Goal: Task Accomplishment & Management: Complete application form

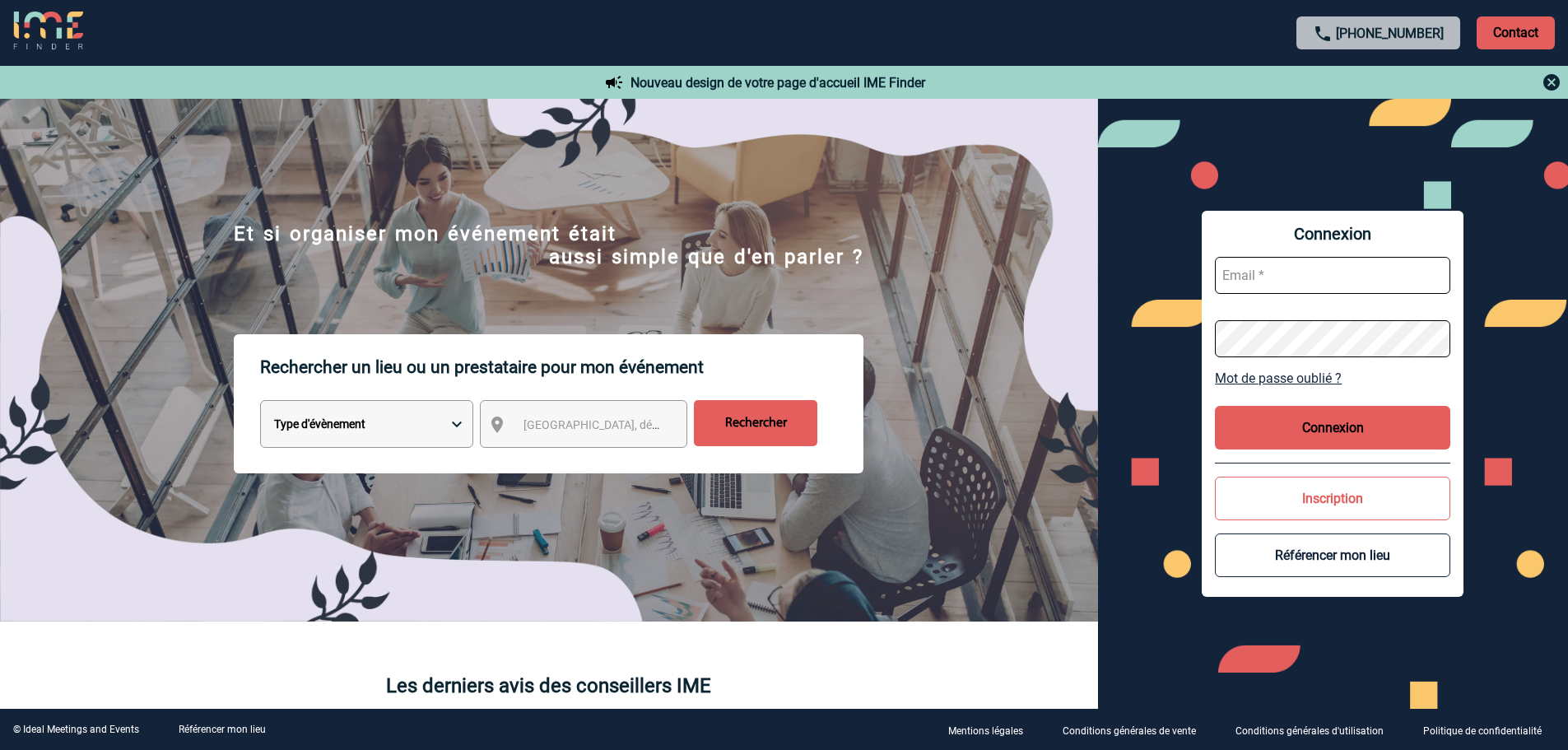
type input "broland@ime-groupe.com"
click at [1266, 417] on button "Connexion" at bounding box center [1332, 427] width 235 height 43
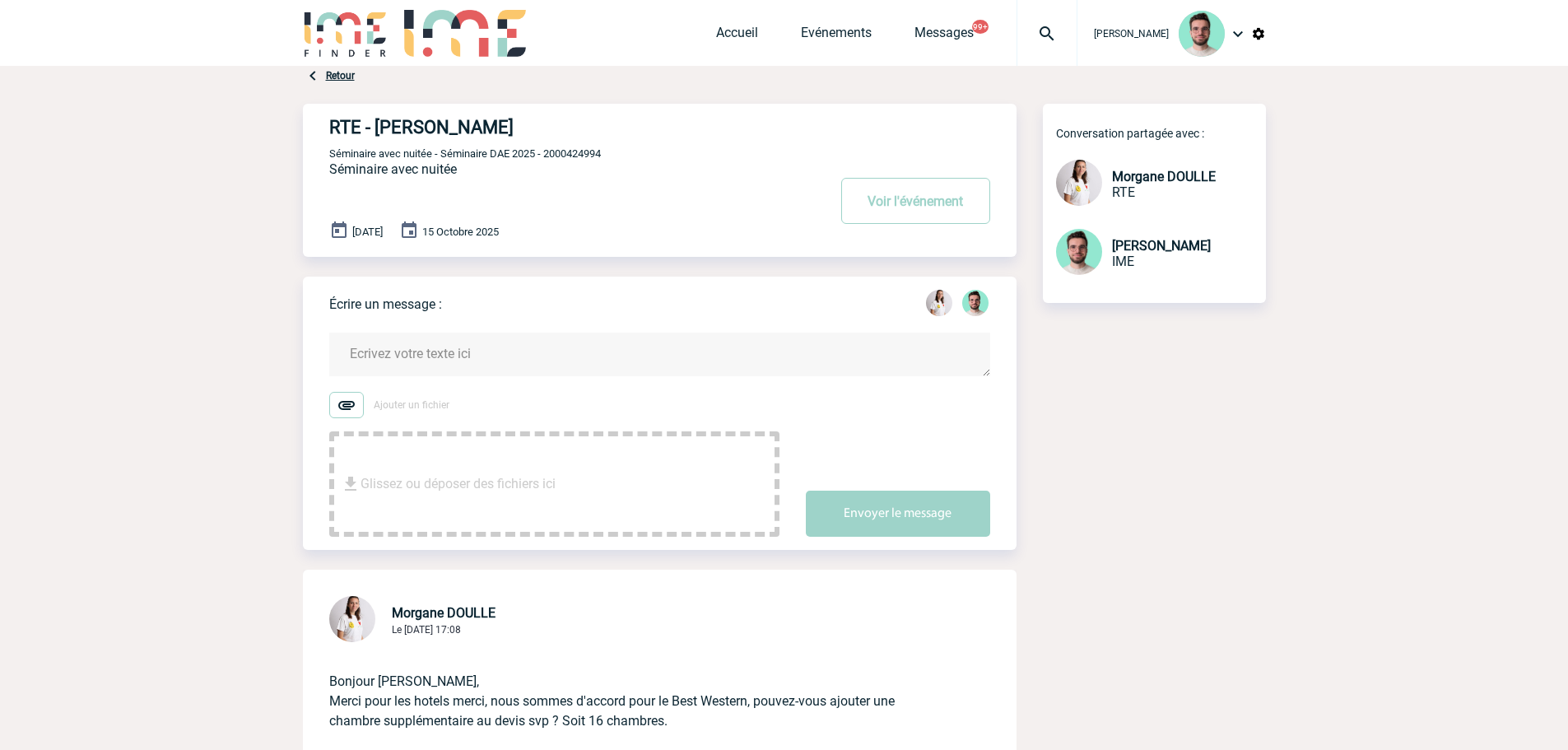
click at [468, 375] on textarea at bounding box center [659, 354] width 661 height 43
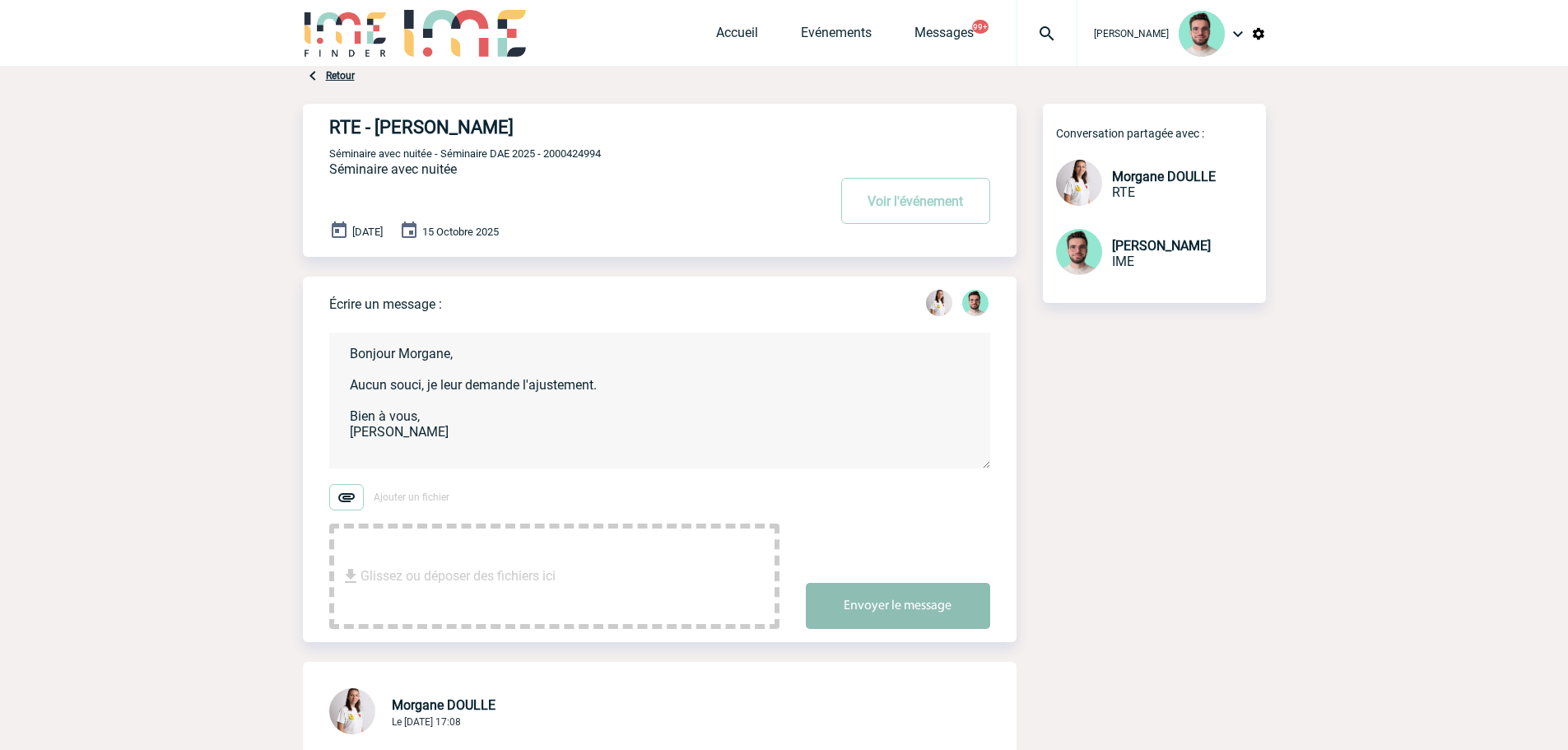
type textarea "Bonjour Morgane, Aucun souci, je leur demande l'ajustement. Bien à vous, Benjam…"
click at [890, 610] on button "Envoyer le message" at bounding box center [898, 606] width 184 height 46
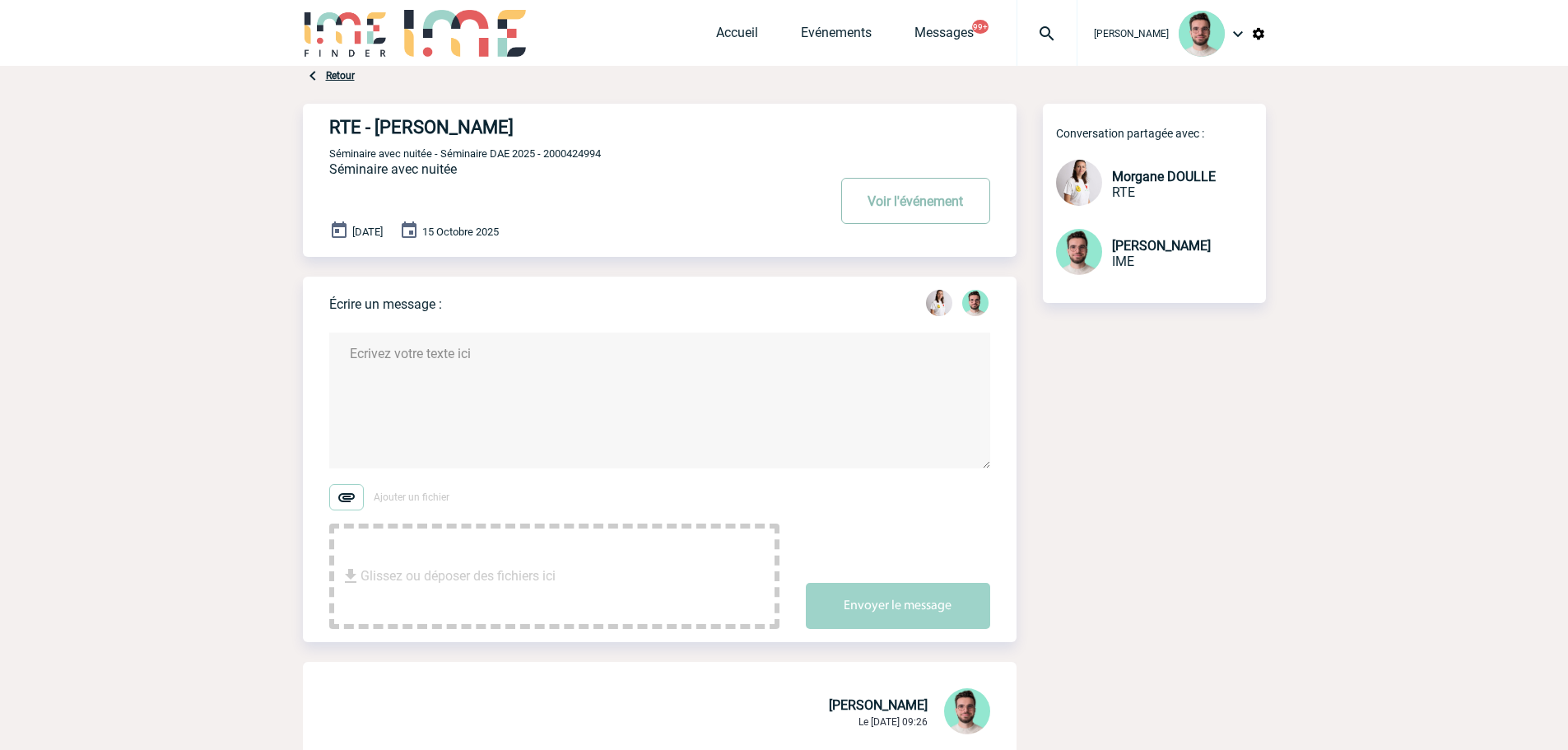
drag, startPoint x: 925, startPoint y: 196, endPoint x: 916, endPoint y: 196, distance: 9.0
click at [925, 197] on button "Voir l'événement" at bounding box center [916, 201] width 149 height 46
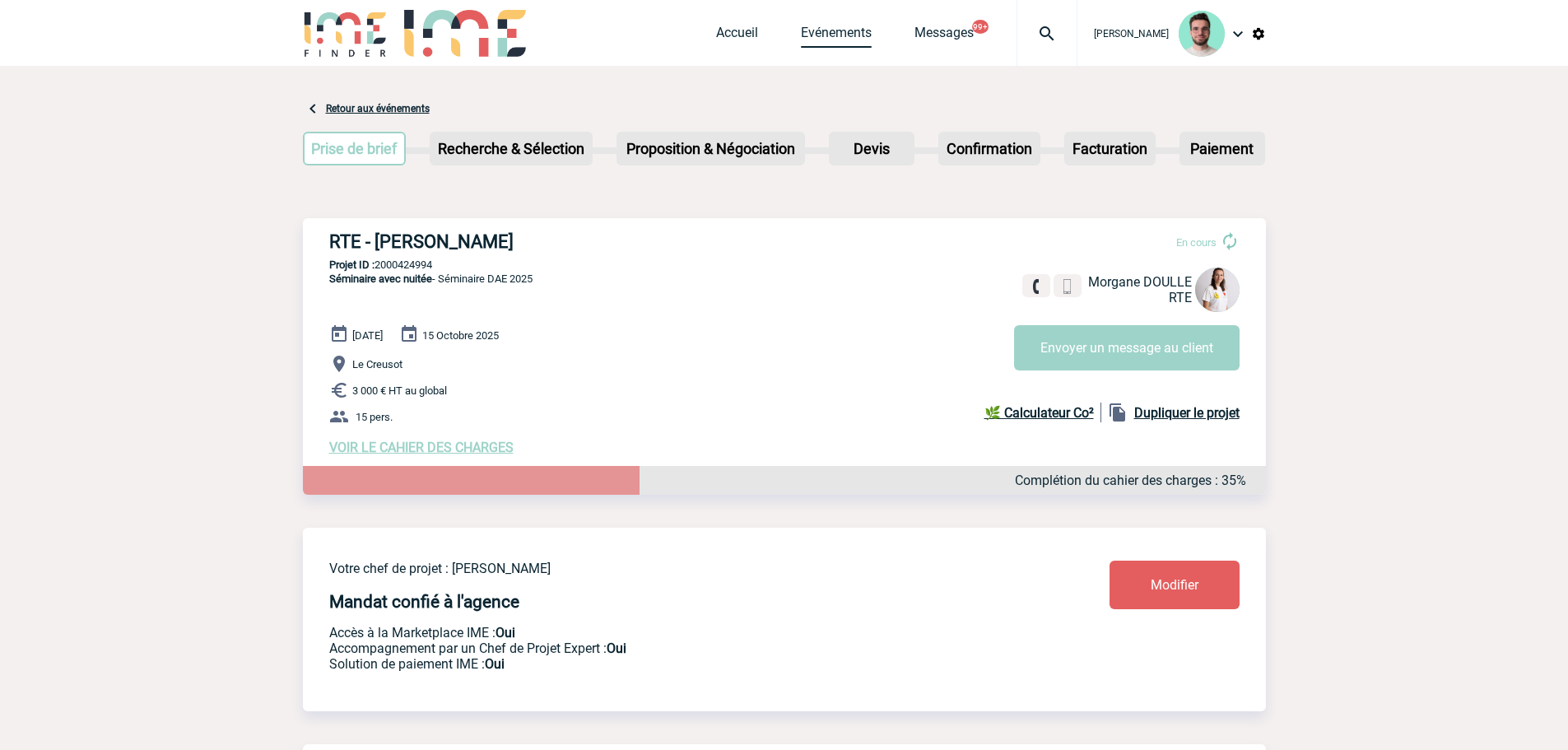
click at [816, 28] on link "Evénements" at bounding box center [836, 36] width 71 height 23
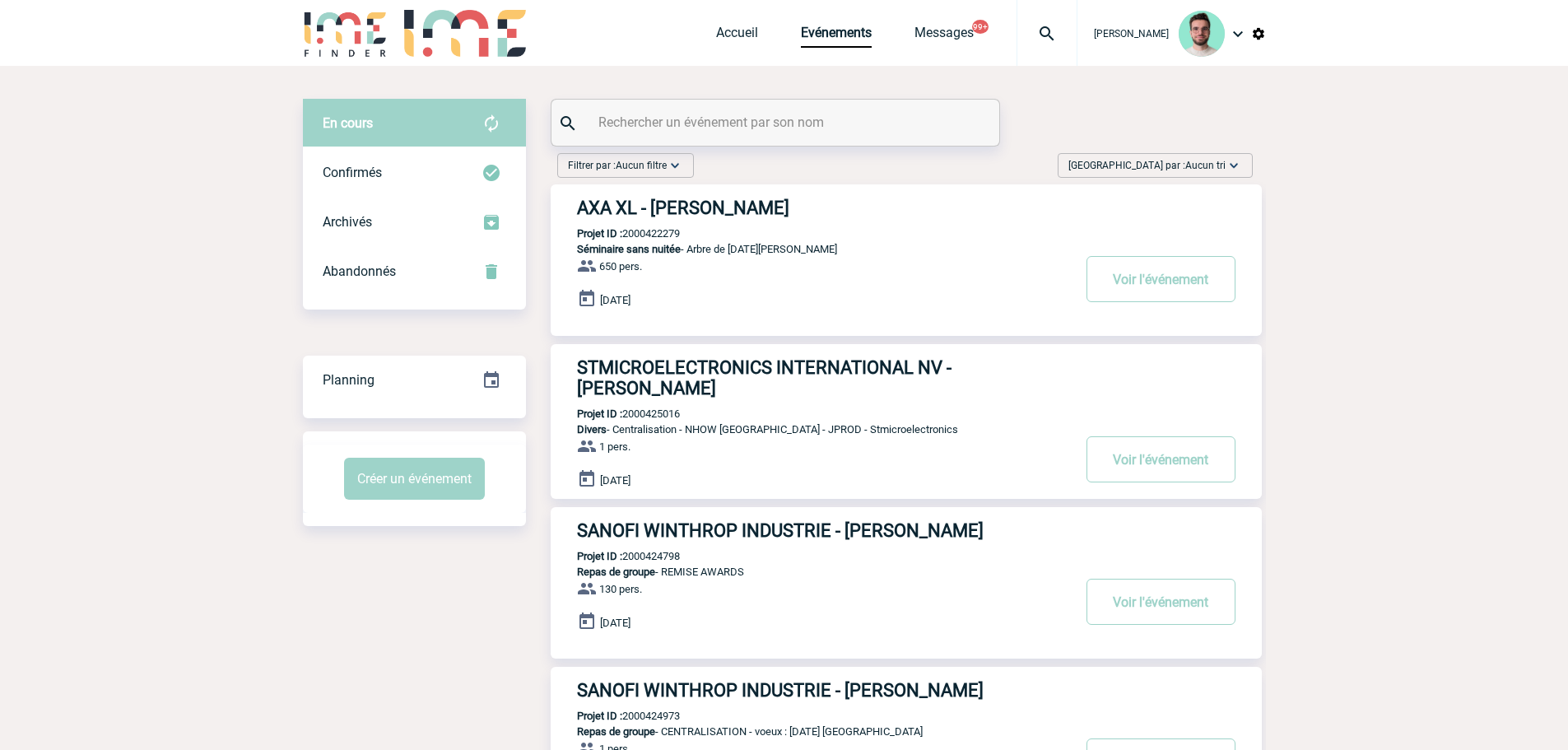
click at [723, 106] on div at bounding box center [776, 123] width 448 height 46
click at [715, 122] on input "text" at bounding box center [777, 123] width 366 height 24
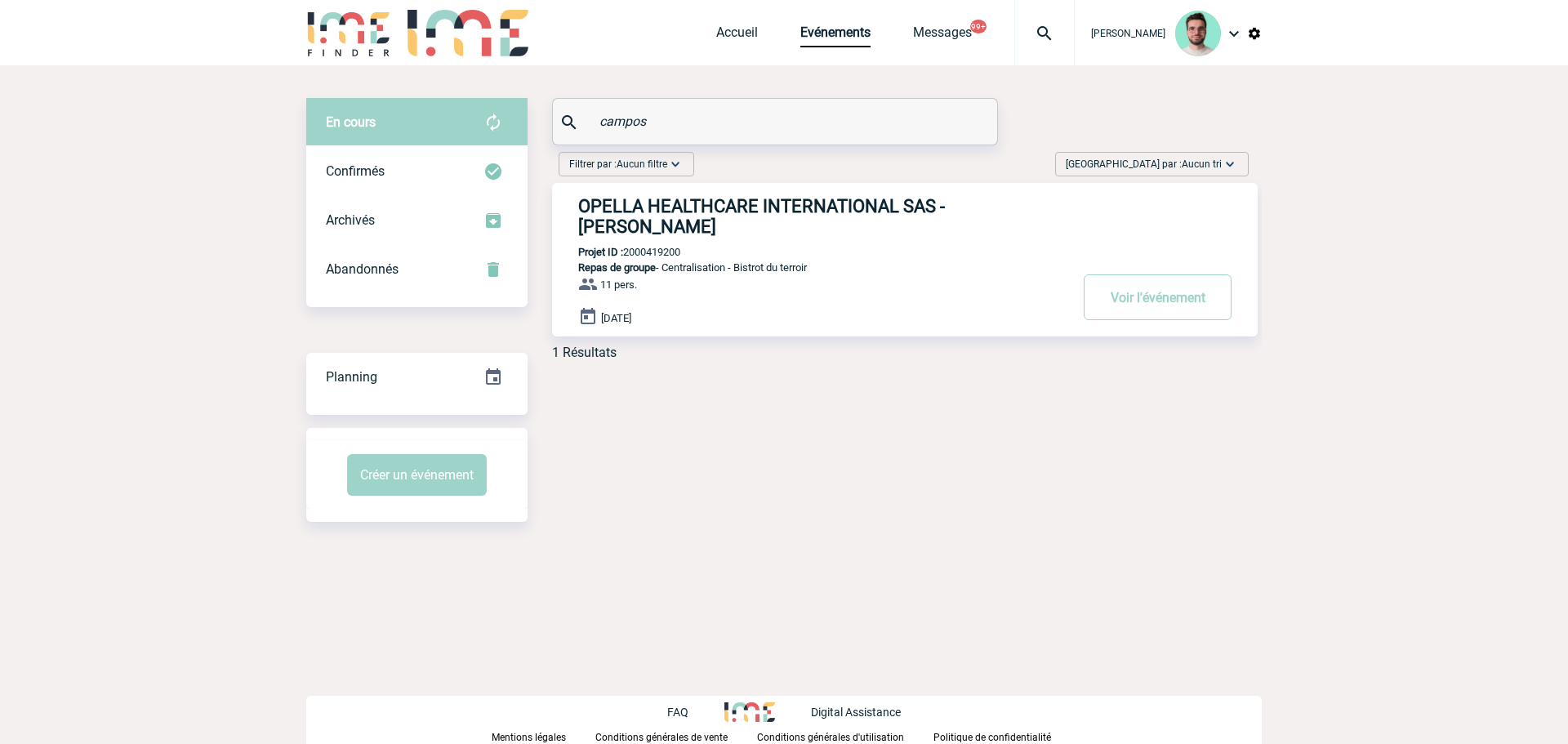
click at [656, 258] on p "Projet ID : 2000419200" at bounding box center [616, 252] width 128 height 12
click at [660, 257] on p "Projet ID : 2000419200" at bounding box center [616, 252] width 128 height 12
copy p "2000419200"
click at [711, 131] on input "campos" at bounding box center [777, 122] width 363 height 24
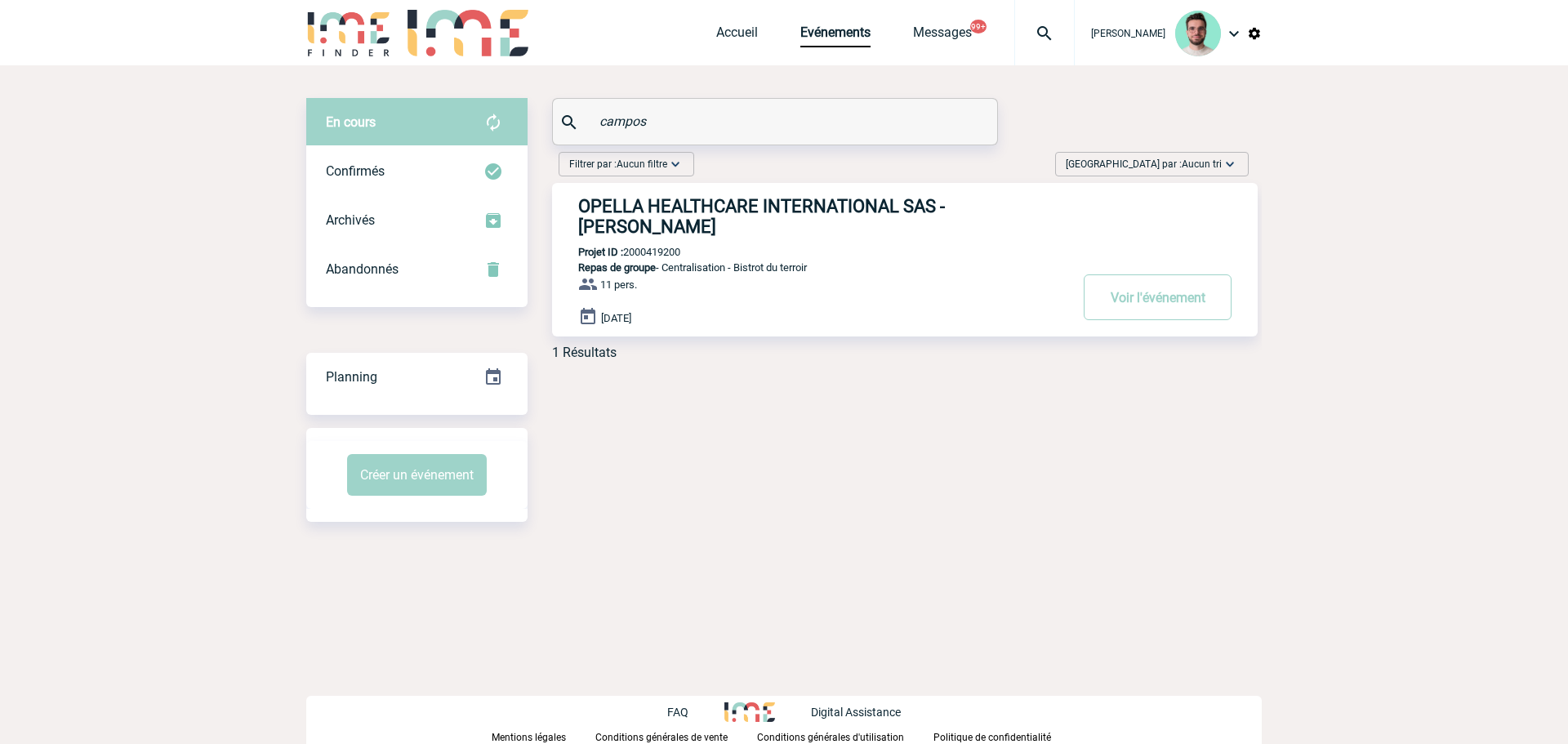
click at [711, 131] on input "campos" at bounding box center [777, 122] width 363 height 24
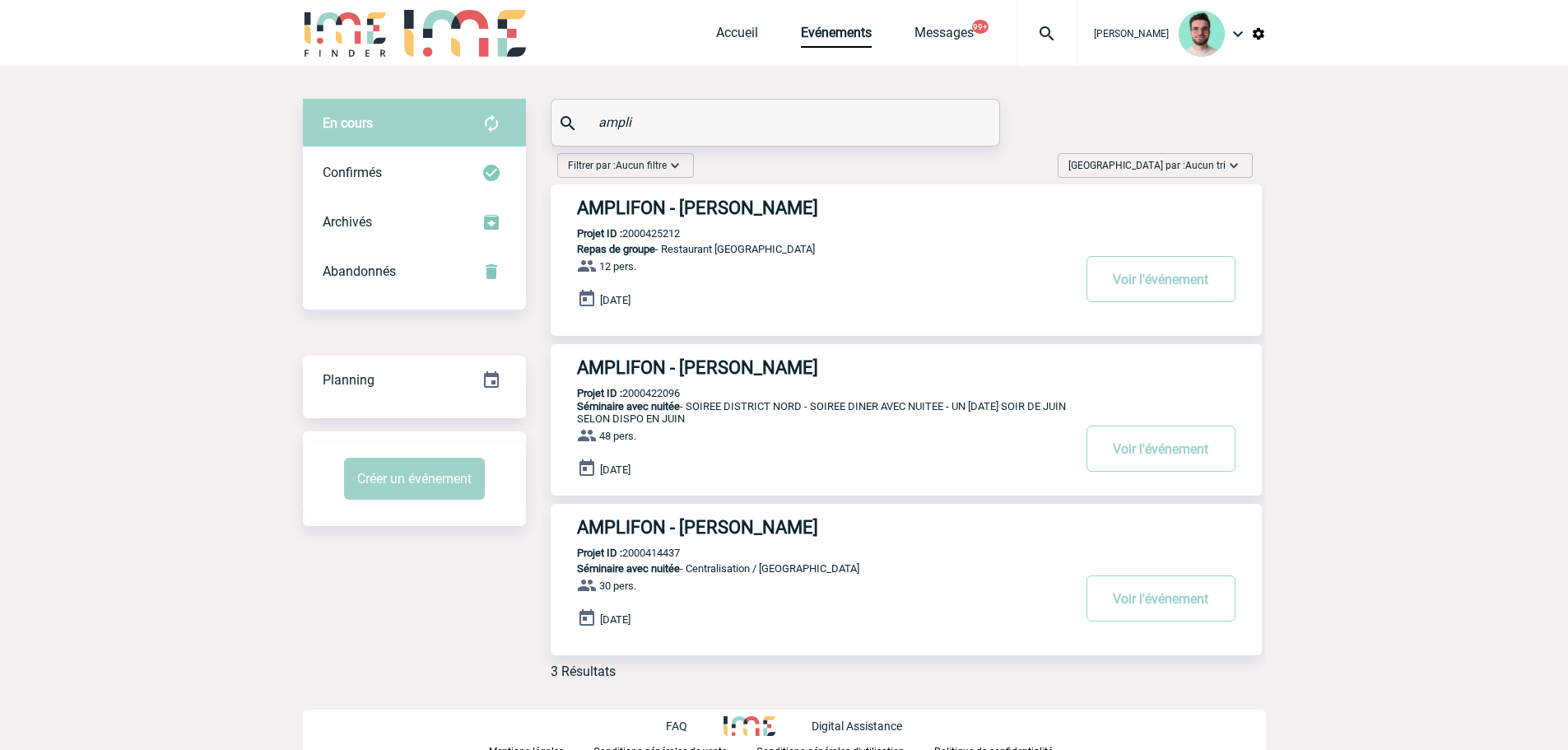
type input "ampli"
click at [644, 236] on p "Projet ID : 2000425212" at bounding box center [615, 232] width 129 height 12
click at [646, 236] on p "Projet ID : 2000425212" at bounding box center [615, 232] width 129 height 12
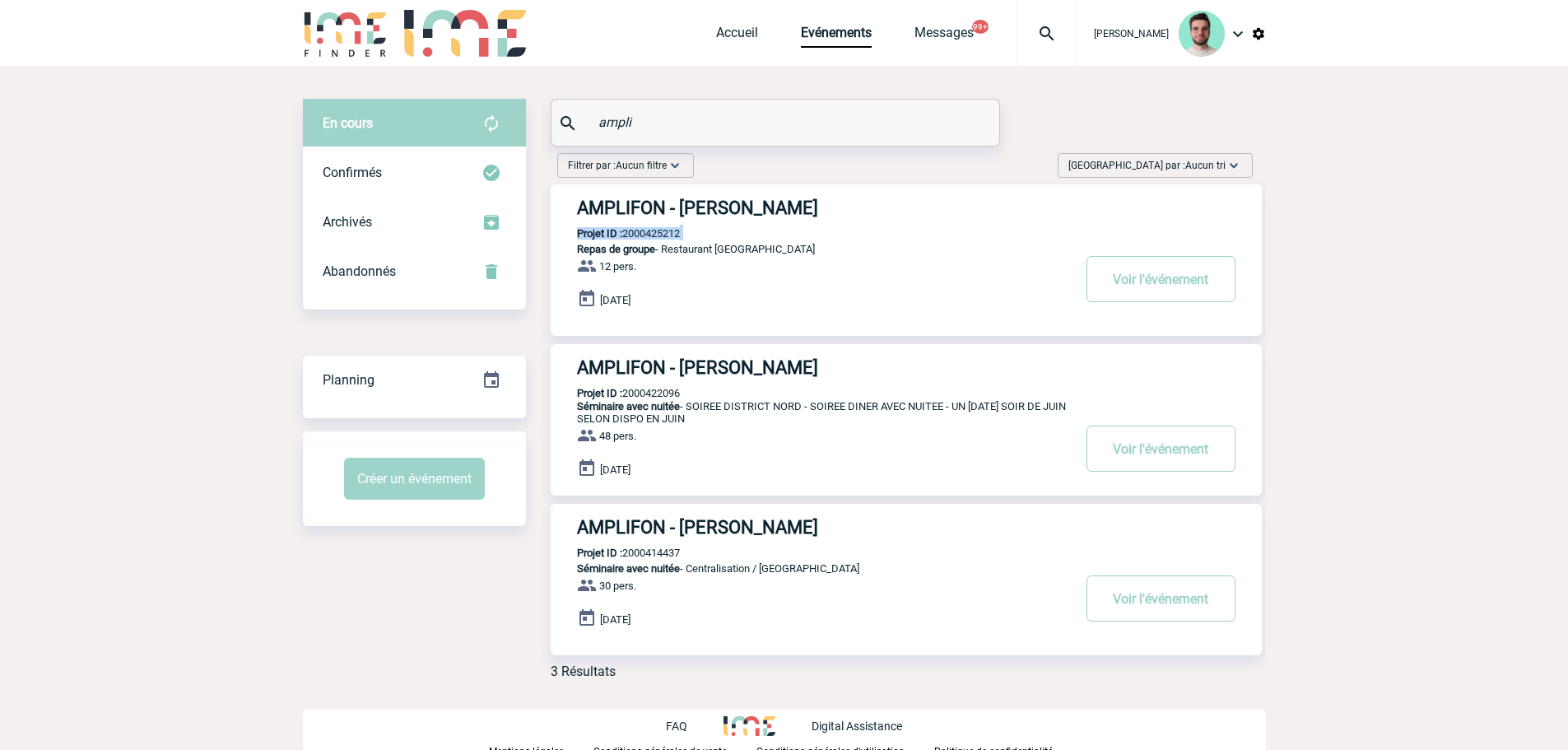
click at [648, 234] on p "Projet ID : 2000425212" at bounding box center [615, 232] width 129 height 12
click at [674, 208] on h3 "AMPLIFON - Tania CHARALAMBOUS" at bounding box center [825, 208] width 494 height 20
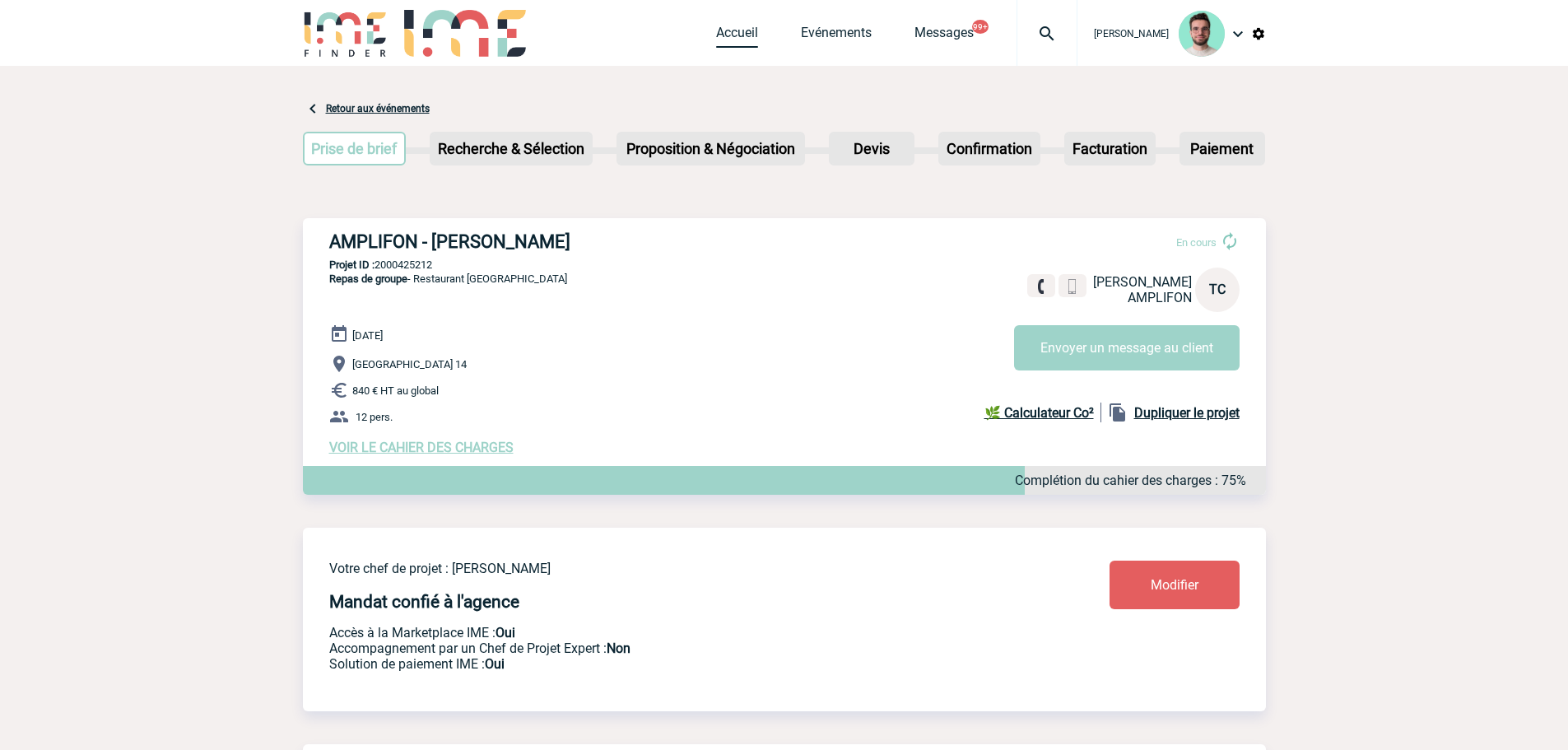
click at [735, 38] on link "Accueil" at bounding box center [738, 36] width 42 height 23
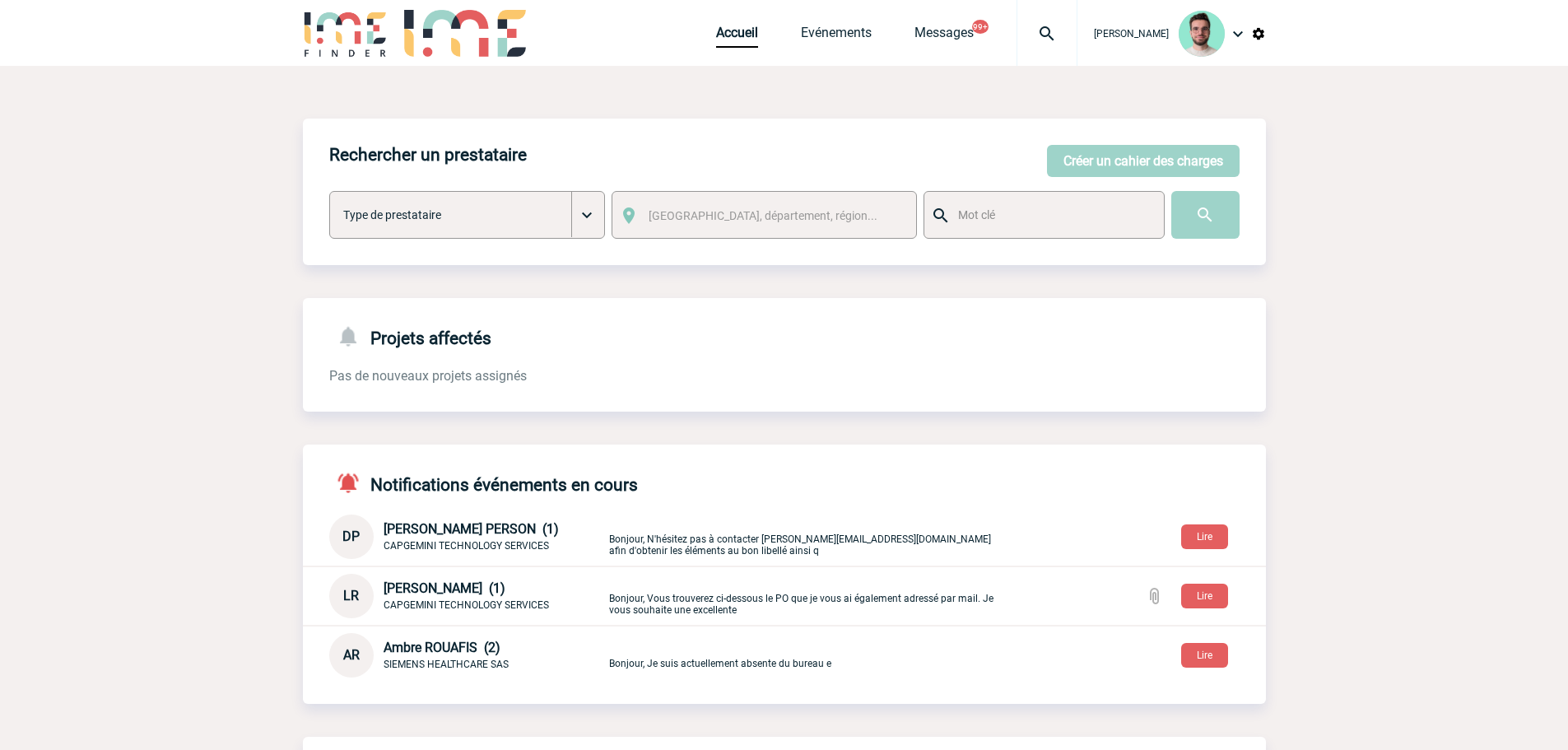
drag, startPoint x: 1049, startPoint y: 28, endPoint x: 1035, endPoint y: 63, distance: 37.7
click at [1049, 28] on img at bounding box center [1047, 33] width 59 height 19
type input "2000424994"
select select "24495"
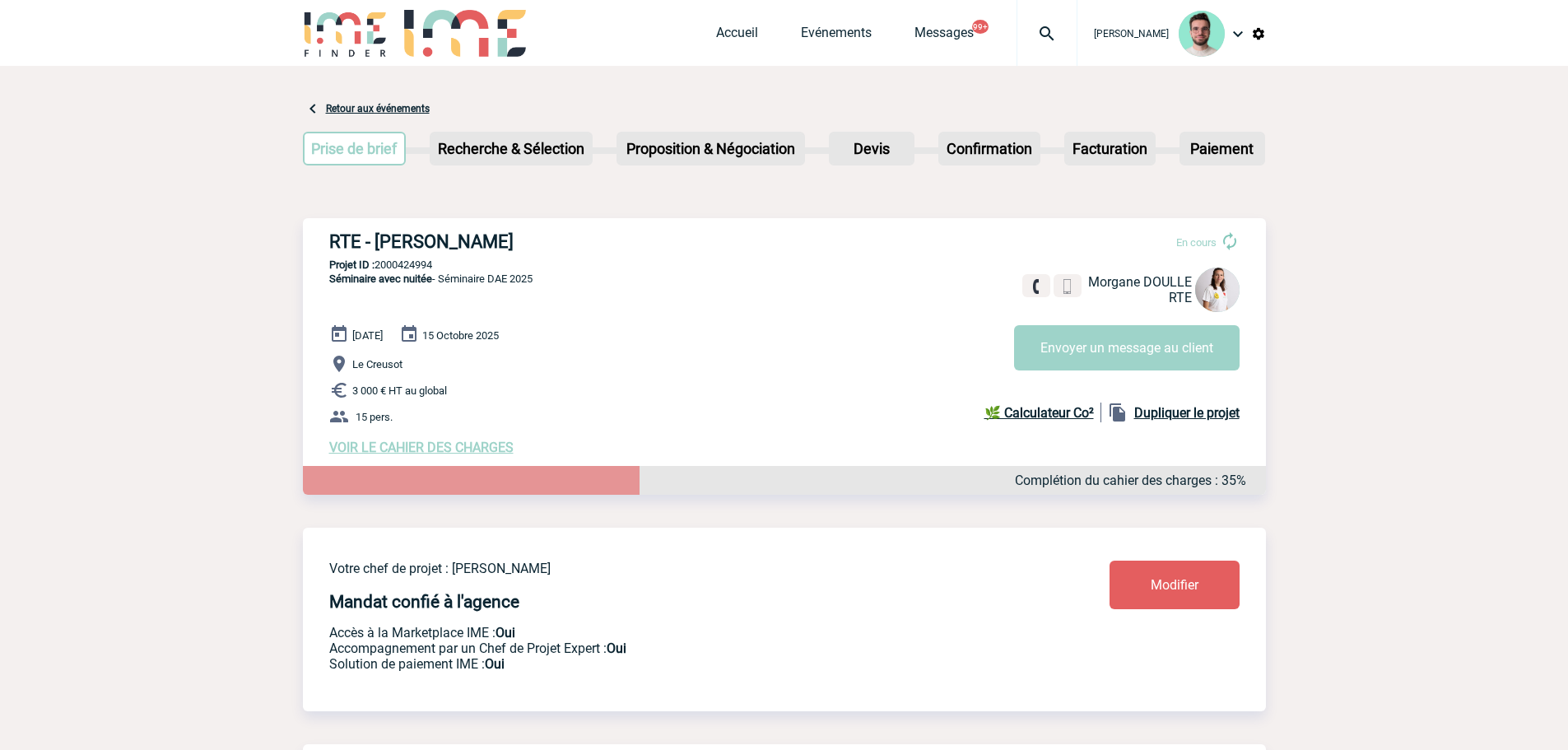
click at [422, 265] on p "Projet ID : 2000424994" at bounding box center [784, 264] width 963 height 12
copy p "2000424994"
click at [829, 30] on link "Evénements" at bounding box center [836, 36] width 71 height 23
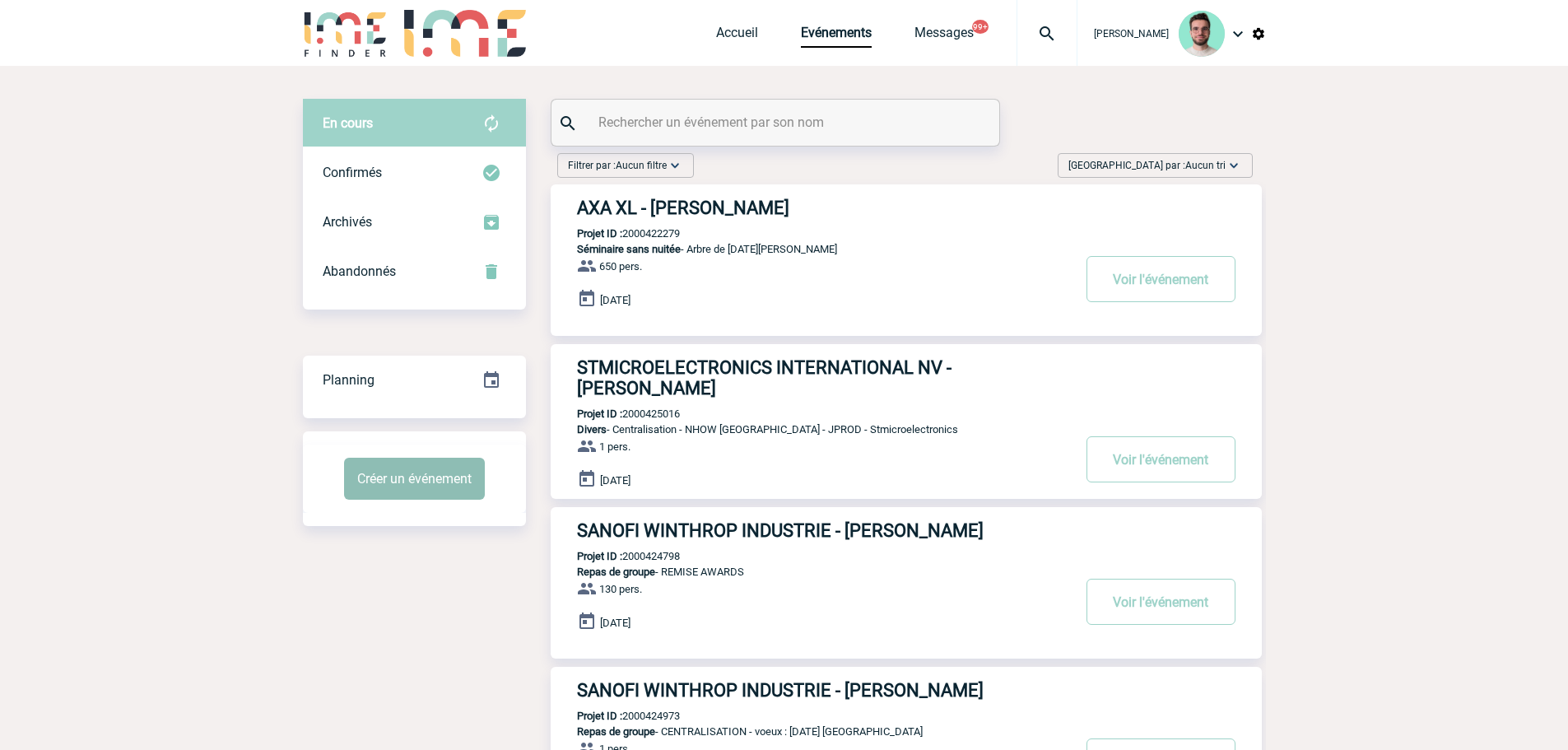
click at [433, 494] on button "Créer un événement" at bounding box center [414, 479] width 141 height 42
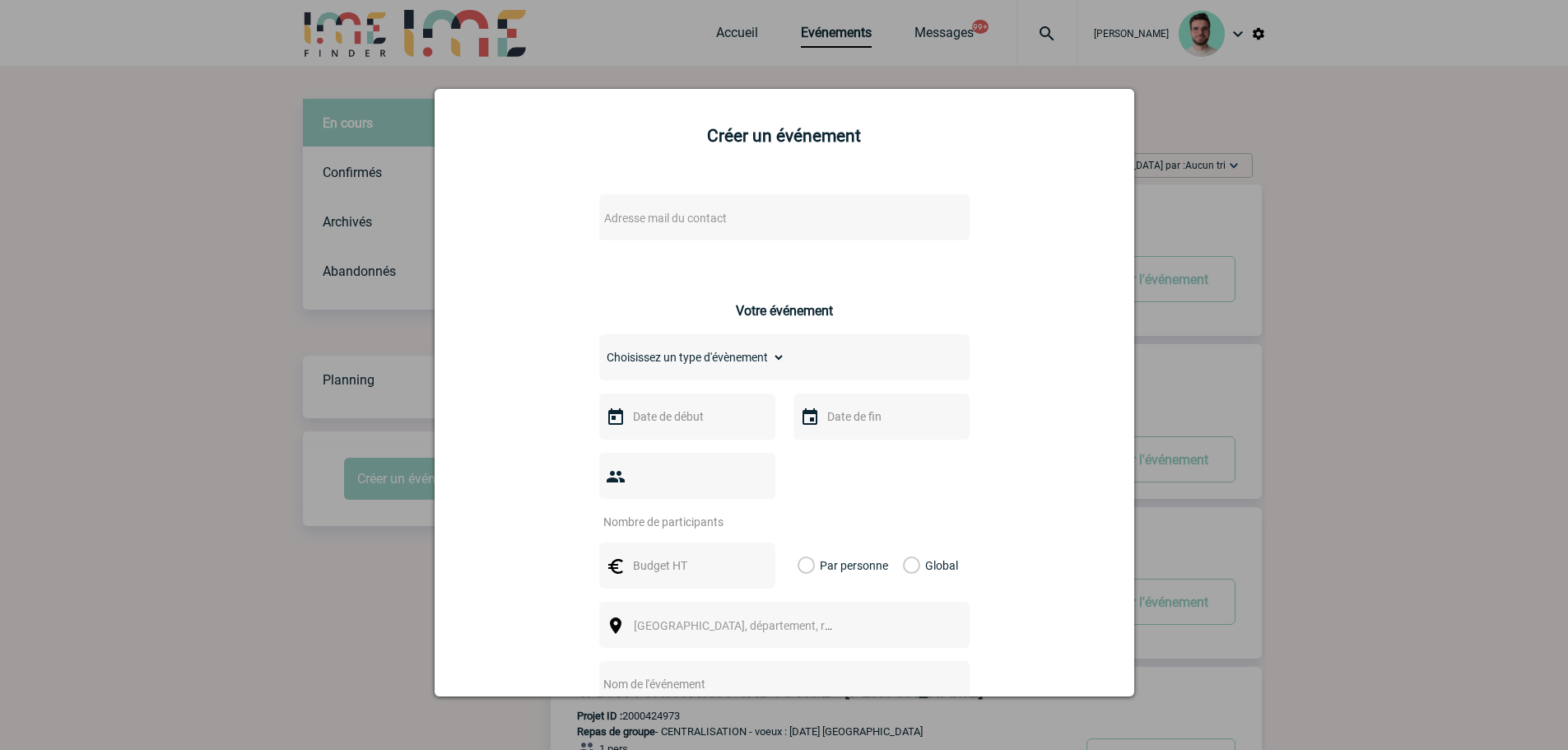
click at [643, 208] on div "Adresse mail du contact" at bounding box center [785, 218] width 371 height 46
drag, startPoint x: 664, startPoint y: 248, endPoint x: 668, endPoint y: 238, distance: 10.8
click at [665, 248] on div "Adresse mail du contact Ce contact n'a pas d’entité active dans la plateforme" at bounding box center [785, 233] width 371 height 77
click at [667, 220] on span "Adresse mail du contact" at bounding box center [665, 218] width 123 height 13
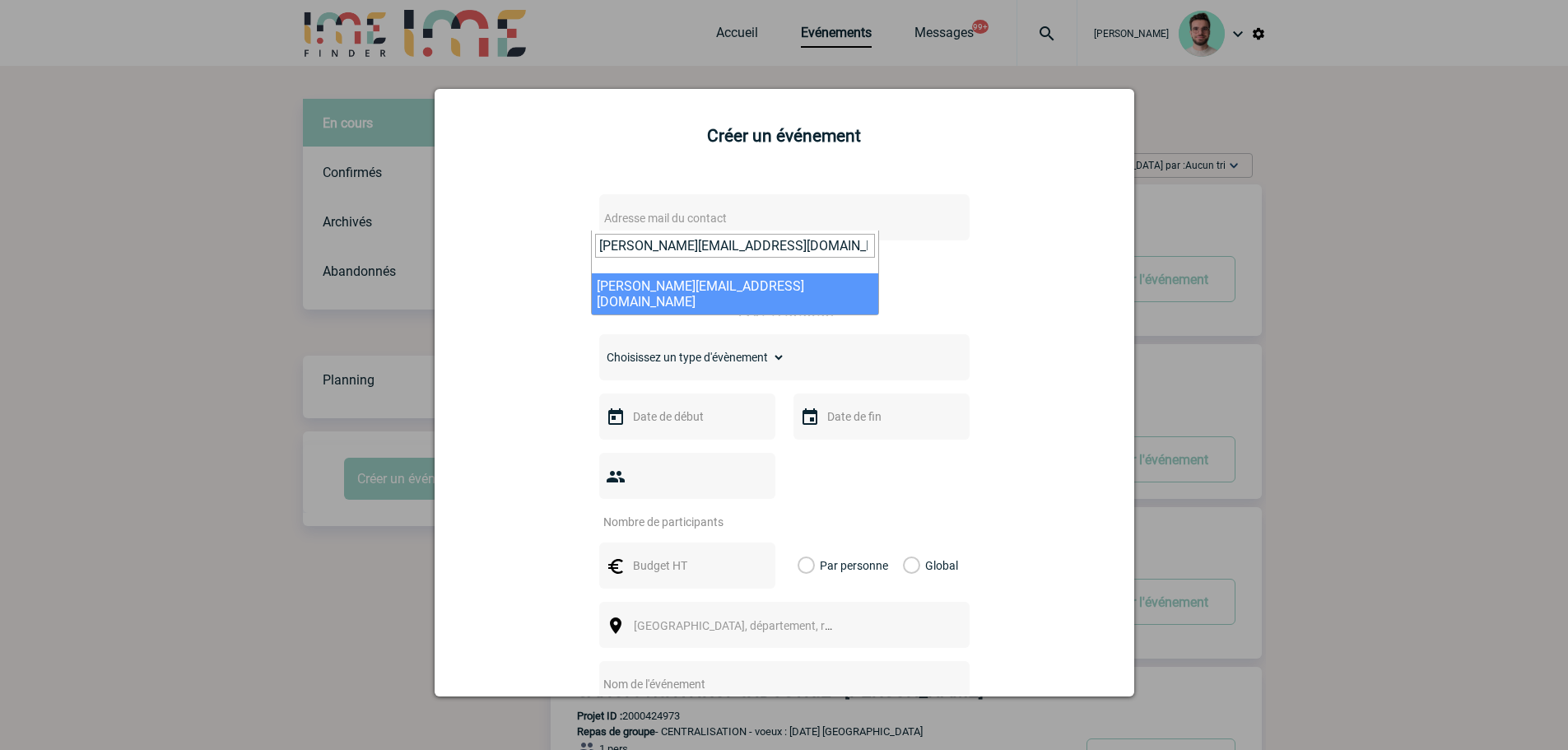
type input "alexandre.campos@sanofi.com"
select select "126471"
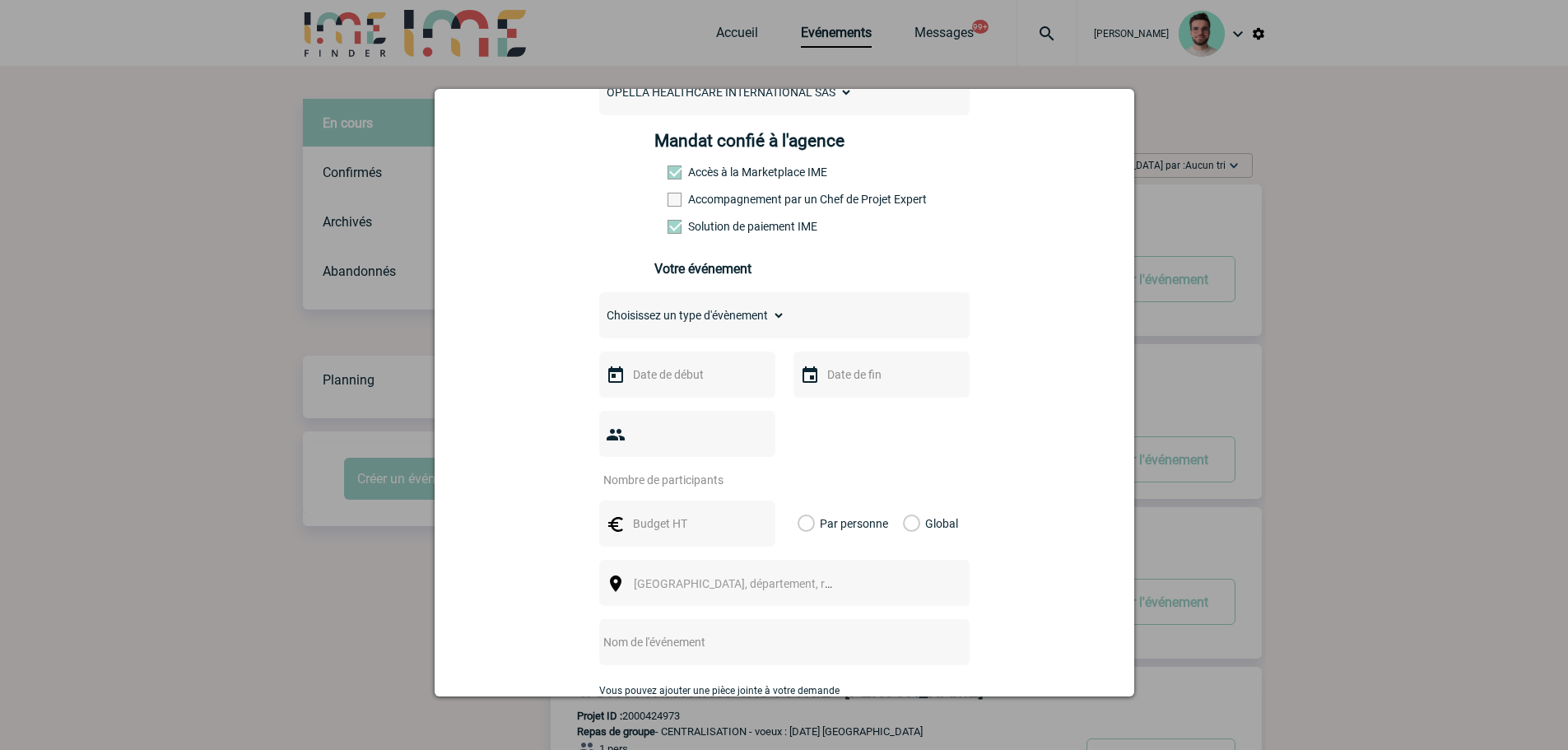
scroll to position [247, 0]
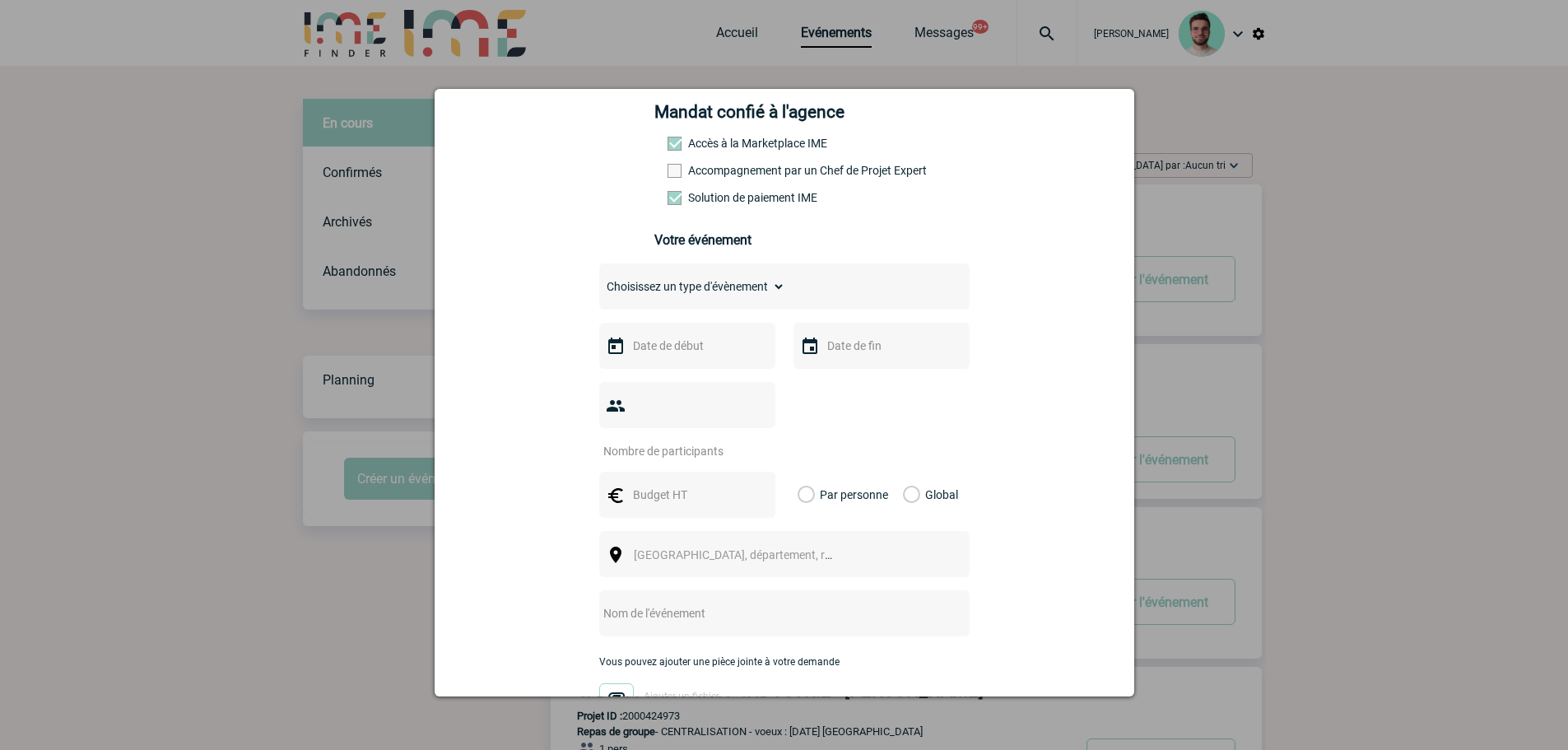
click at [645, 271] on div "Choisissez un type d'évènement Séminaire avec nuitée Séminaire sans nuitée Repa…" at bounding box center [785, 287] width 371 height 46
click at [647, 281] on select "Choisissez un type d'évènement Séminaire avec nuitée Séminaire sans nuitée Repa…" at bounding box center [693, 286] width 186 height 23
select select "3"
click at [600, 280] on select "Choisissez un type d'évènement Séminaire avec nuitée Séminaire sans nuitée Repa…" at bounding box center [693, 286] width 186 height 23
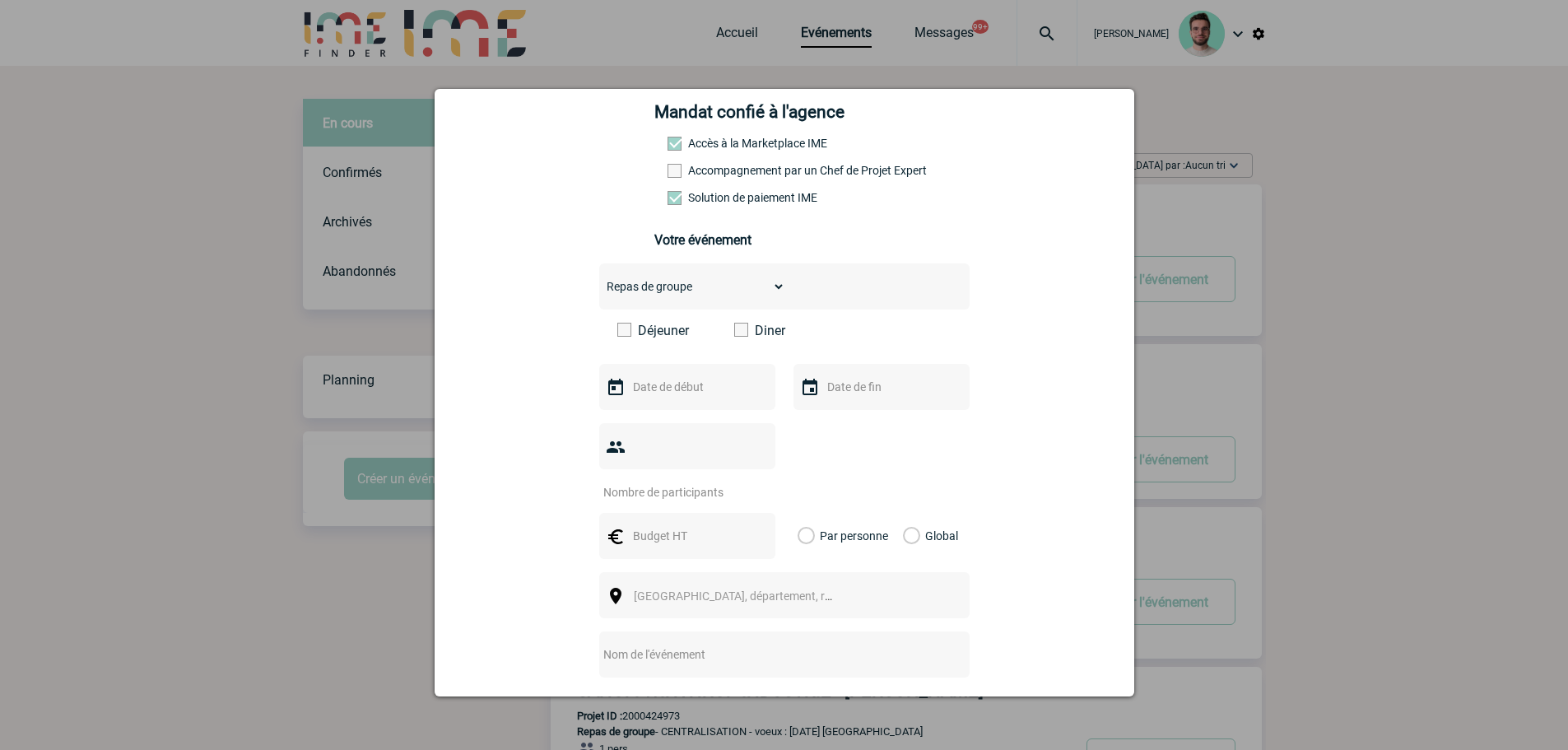
click at [734, 339] on label "Diner" at bounding box center [781, 330] width 95 height 16
click at [0, 0] on input "Diner" at bounding box center [0, 0] width 0 height 0
click at [713, 373] on div at bounding box center [687, 387] width 176 height 46
click at [708, 389] on input "text" at bounding box center [685, 387] width 113 height 21
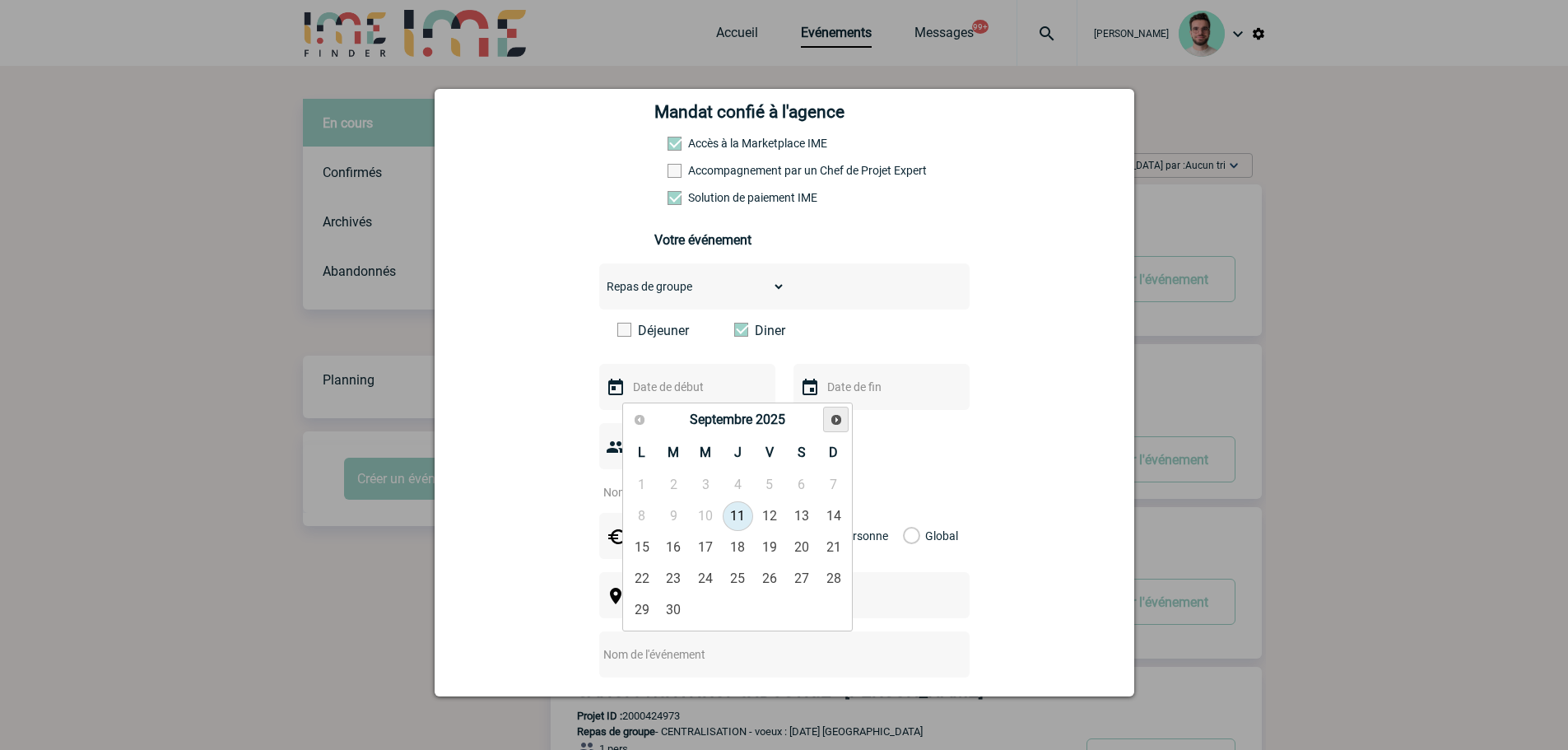
click at [827, 429] on link "Suivant" at bounding box center [837, 420] width 26 height 26
click at [767, 518] on link "10" at bounding box center [770, 517] width 30 height 30
type input "10-10-2025"
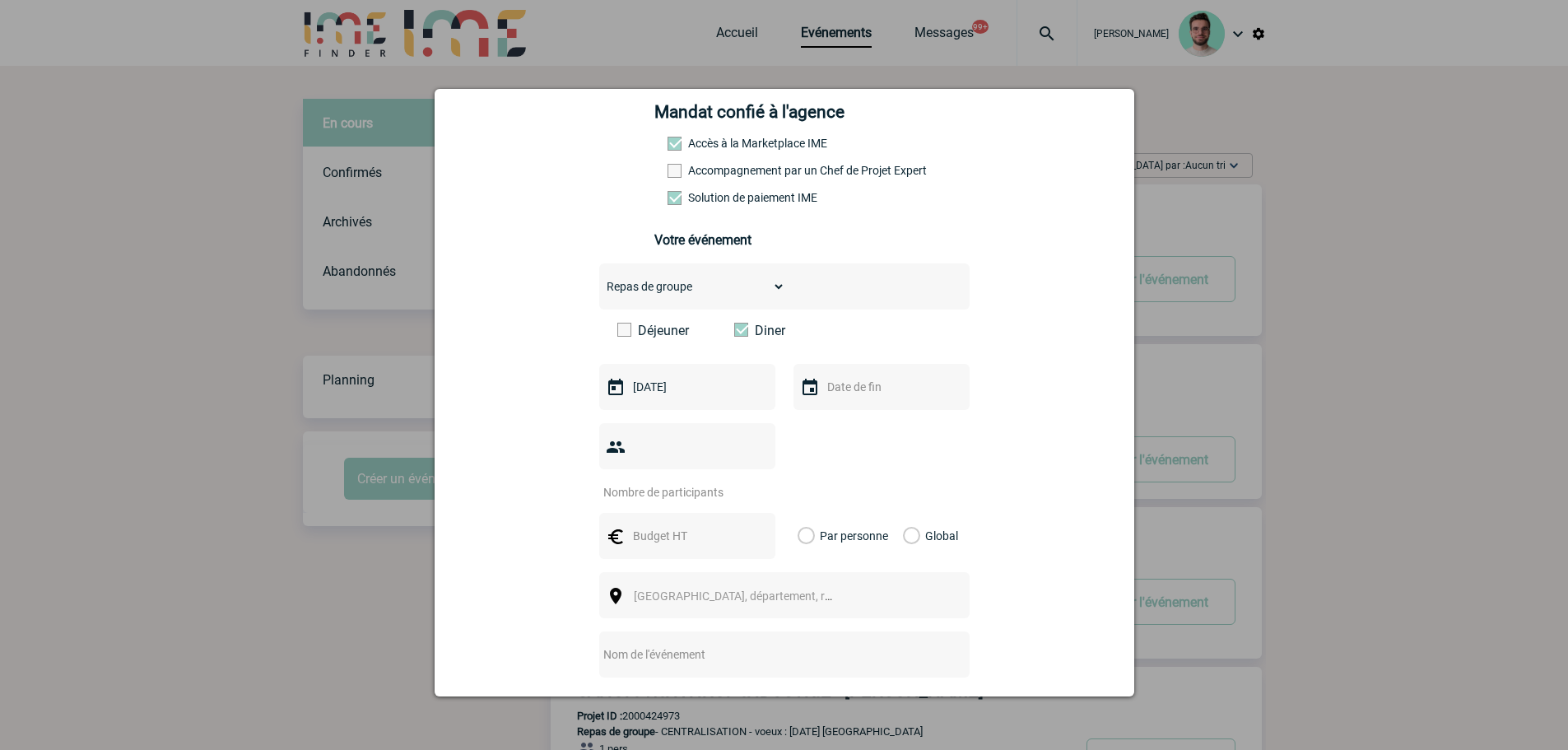
click at [878, 387] on input "text" at bounding box center [880, 387] width 113 height 21
click at [975, 523] on link "10" at bounding box center [964, 517] width 30 height 30
type input "10-10-2025"
click at [671, 482] on input "number" at bounding box center [677, 492] width 155 height 21
type input "12"
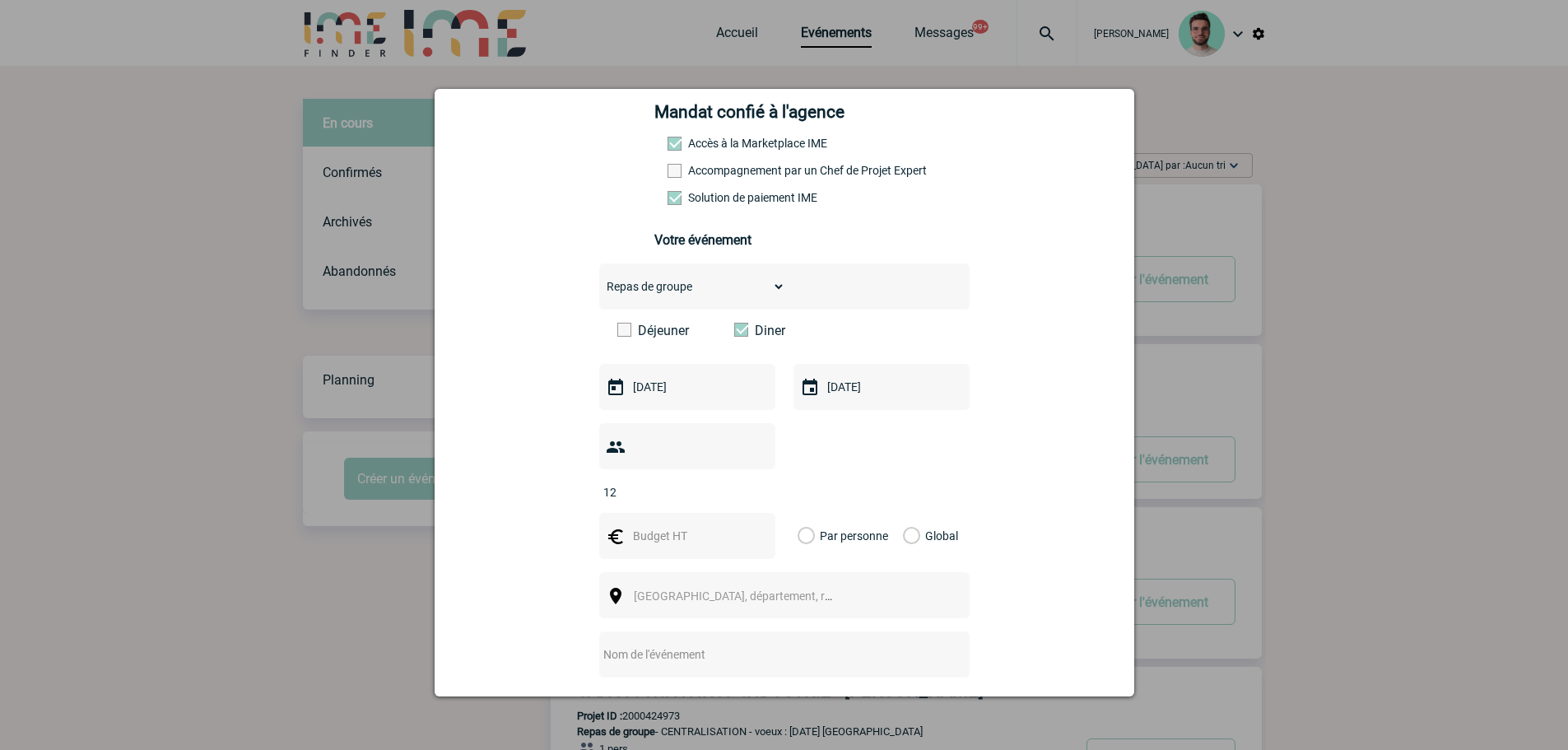
click at [672, 525] on input "text" at bounding box center [685, 535] width 113 height 21
type input "500"
drag, startPoint x: 673, startPoint y: 582, endPoint x: 679, endPoint y: 574, distance: 10.0
click at [673, 578] on div "Ville, département, région..." at bounding box center [785, 595] width 371 height 46
click at [679, 589] on span "Ville, département, région..." at bounding box center [748, 596] width 229 height 13
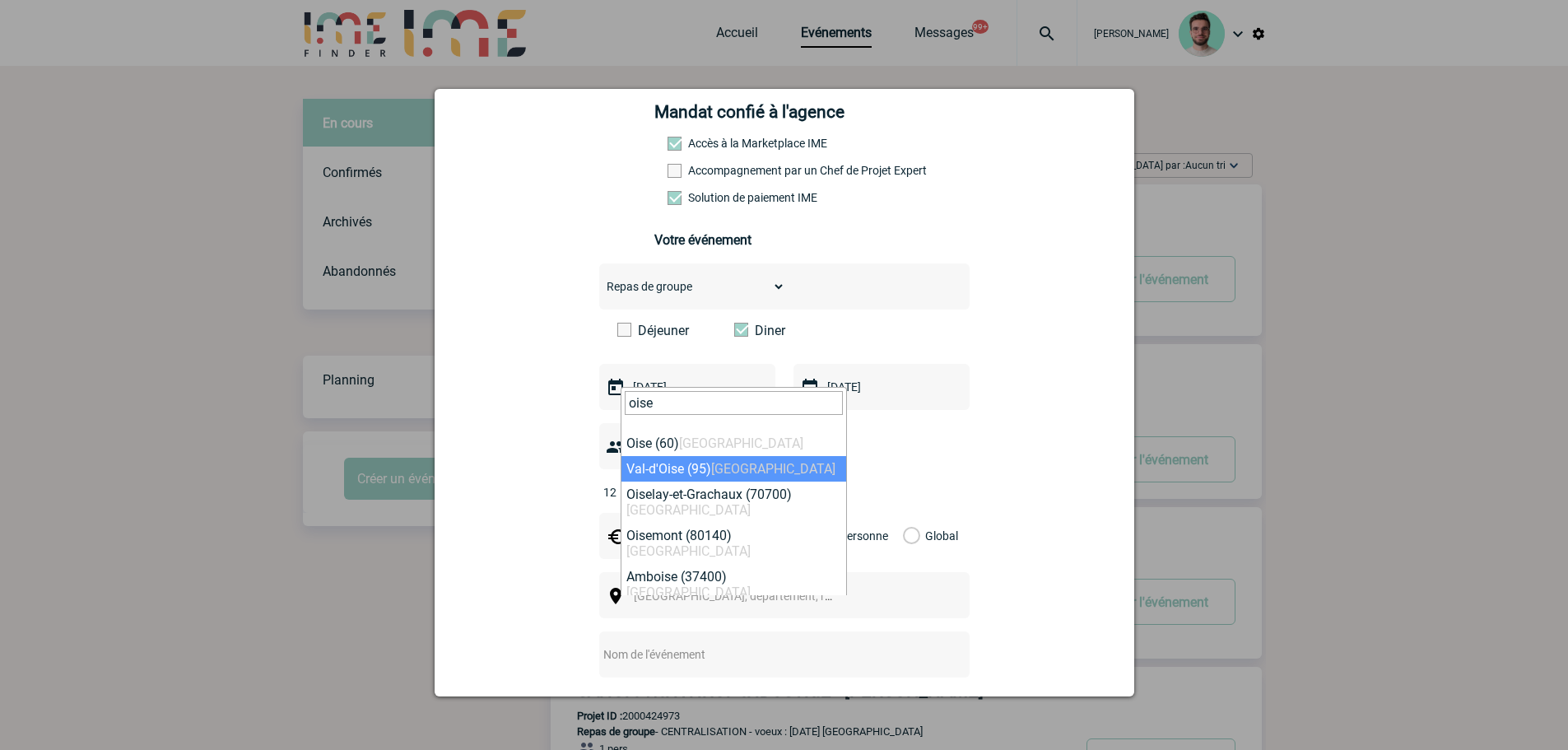
type input "oise"
select select "17107"
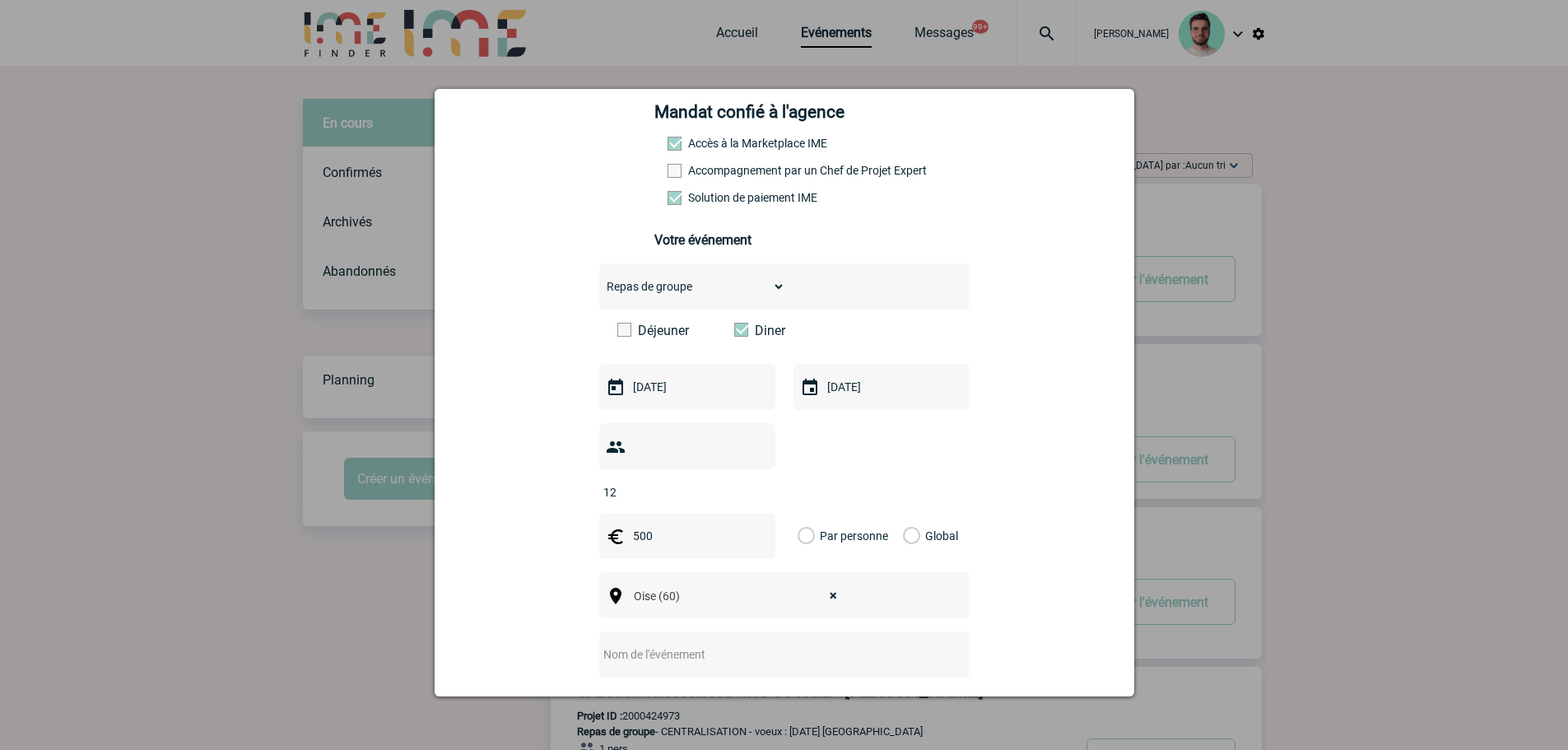
click at [903, 513] on label "Global" at bounding box center [909, 536] width 11 height 46
click at [0, 0] on input "Global" at bounding box center [0, 0] width 0 height 0
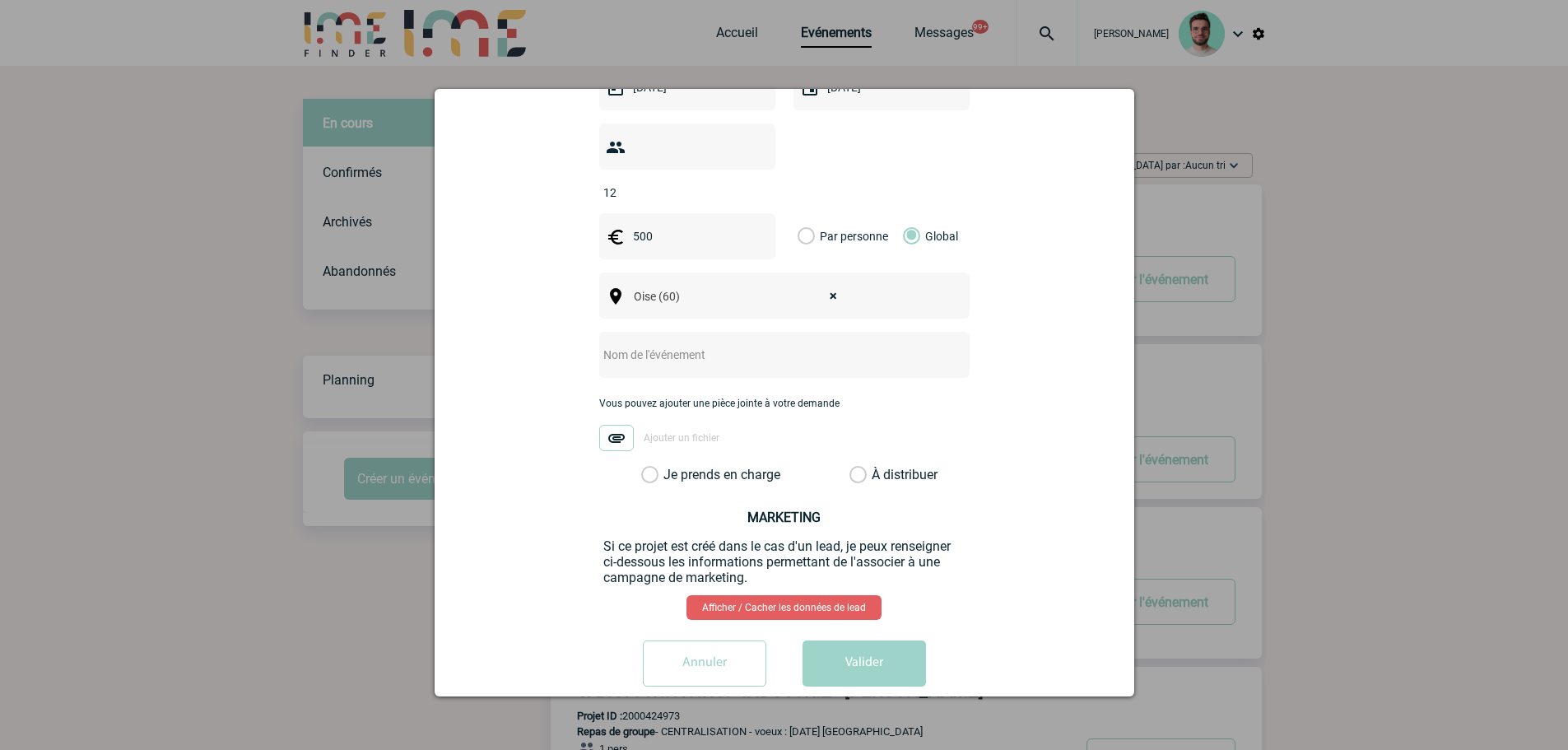
scroll to position [548, 0]
click at [631, 343] on input "text" at bounding box center [763, 353] width 327 height 21
type input "Repas du 10/10/2025 - Sanofi"
click at [670, 466] on label "Je prends en charge" at bounding box center [655, 474] width 28 height 17
click at [0, 0] on input "Je prends en charge" at bounding box center [0, 0] width 0 height 0
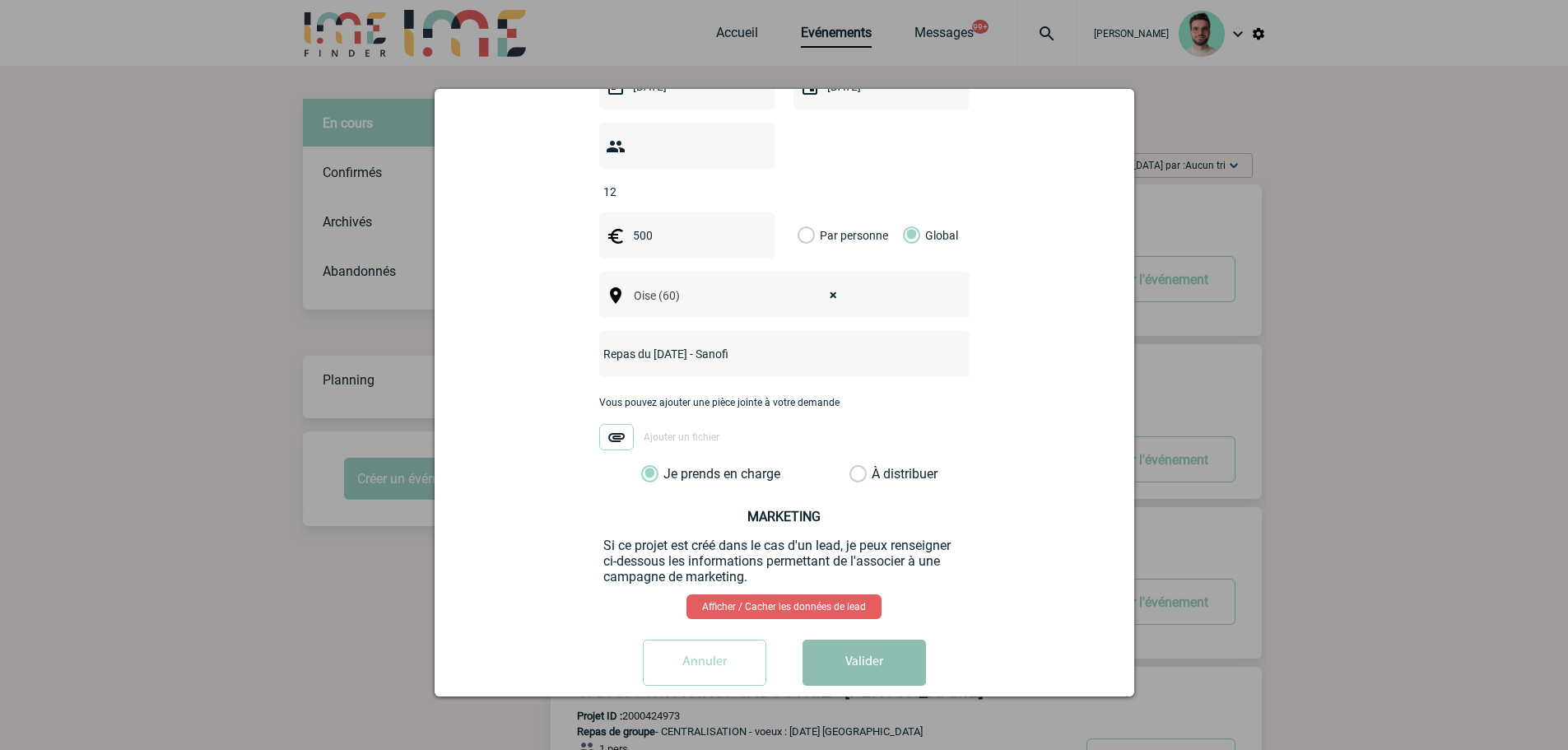
click at [872, 642] on button "Valider" at bounding box center [864, 663] width 124 height 46
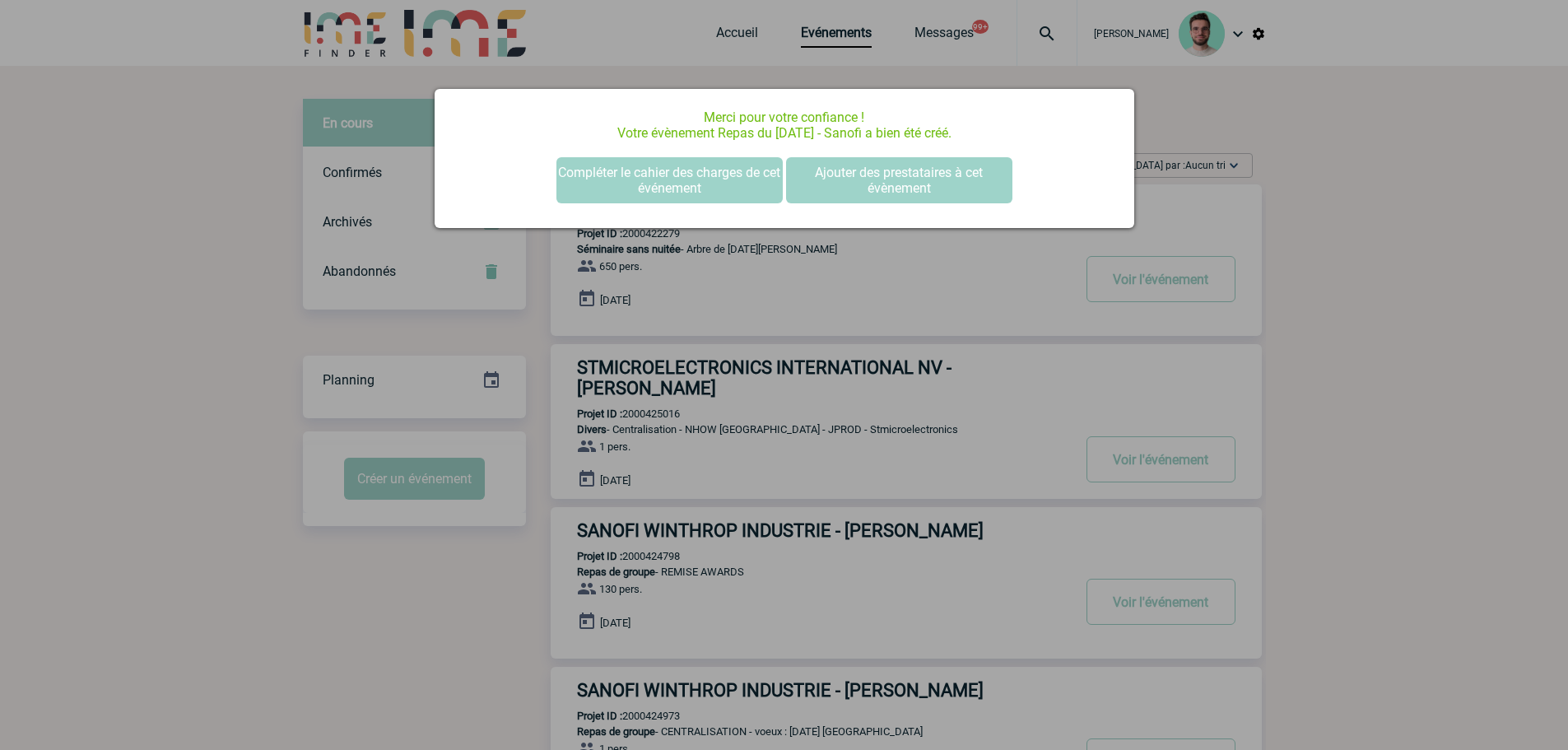
scroll to position [0, 0]
click at [651, 179] on button "Compléter le cahier des charges de cet événement" at bounding box center [669, 180] width 226 height 46
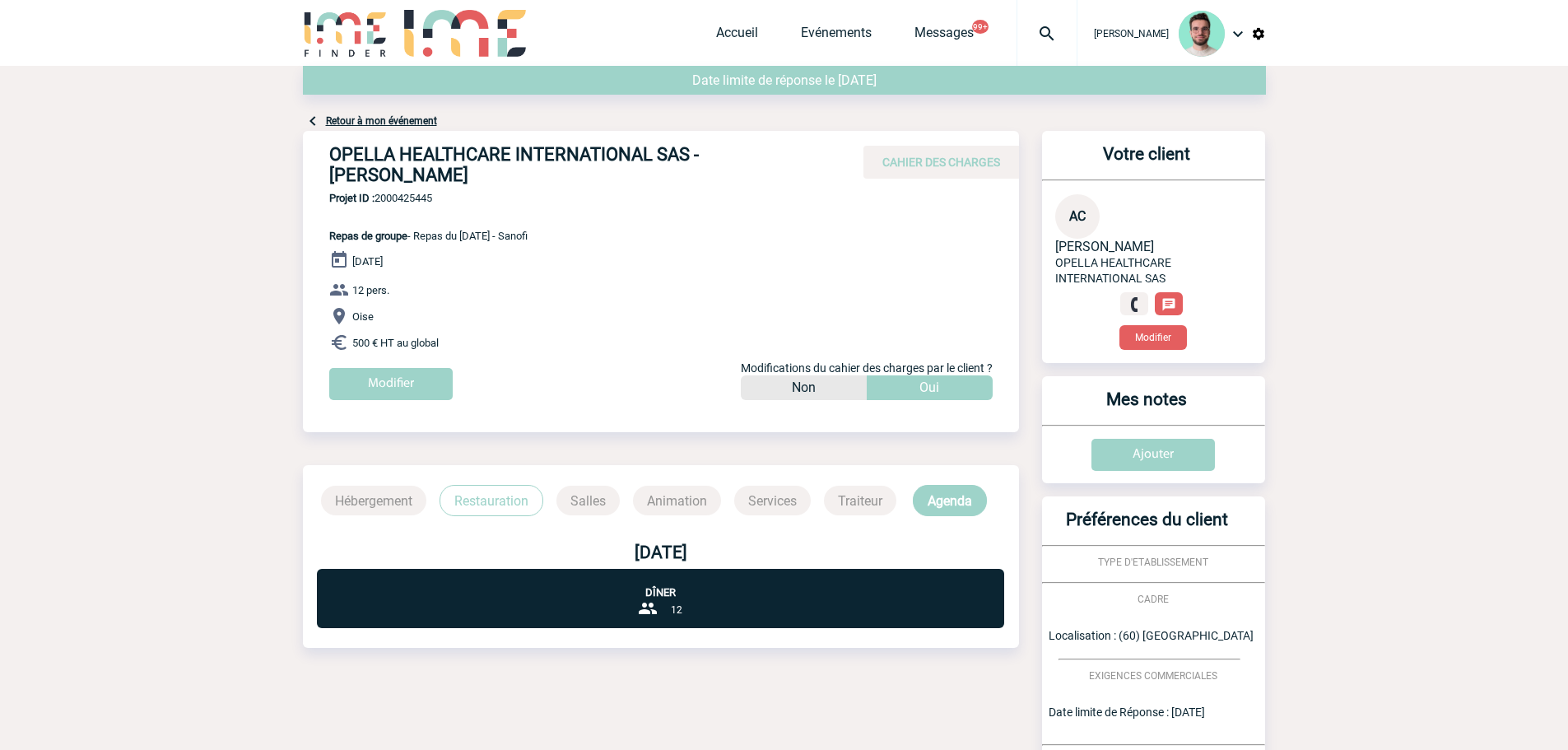
click at [396, 115] on link "Retour à mon événement" at bounding box center [381, 121] width 111 height 11
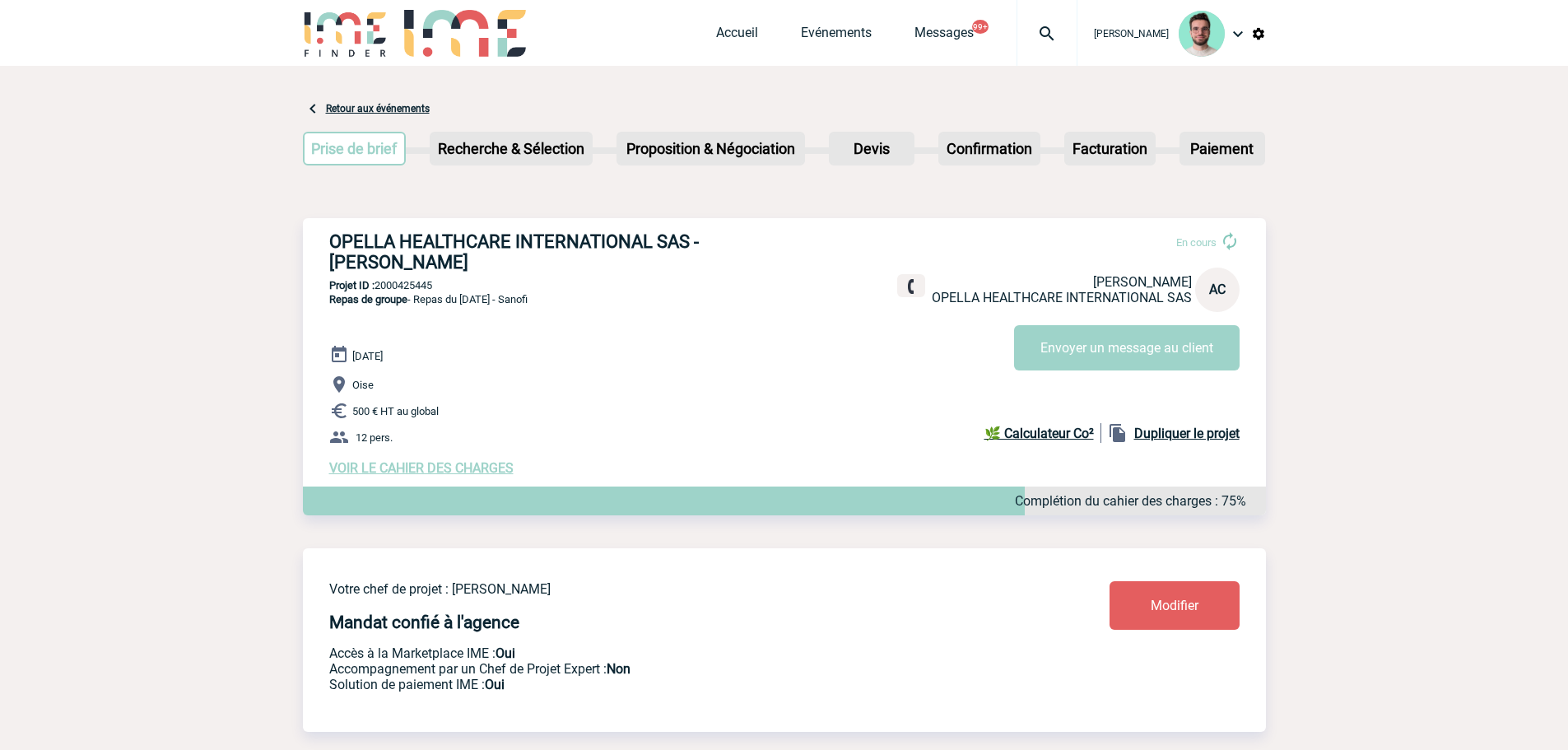
click at [635, 247] on h3 "OPELLA HEALTHCARE INTERNATIONAL SAS - Alexandre CAMPOS" at bounding box center [576, 252] width 494 height 42
copy div "OPELLA HEALTHCARE INTERNATIONAL SAS - Alexandre CAMPOS"
click at [424, 292] on p "Projet ID : 2000425445" at bounding box center [784, 285] width 963 height 12
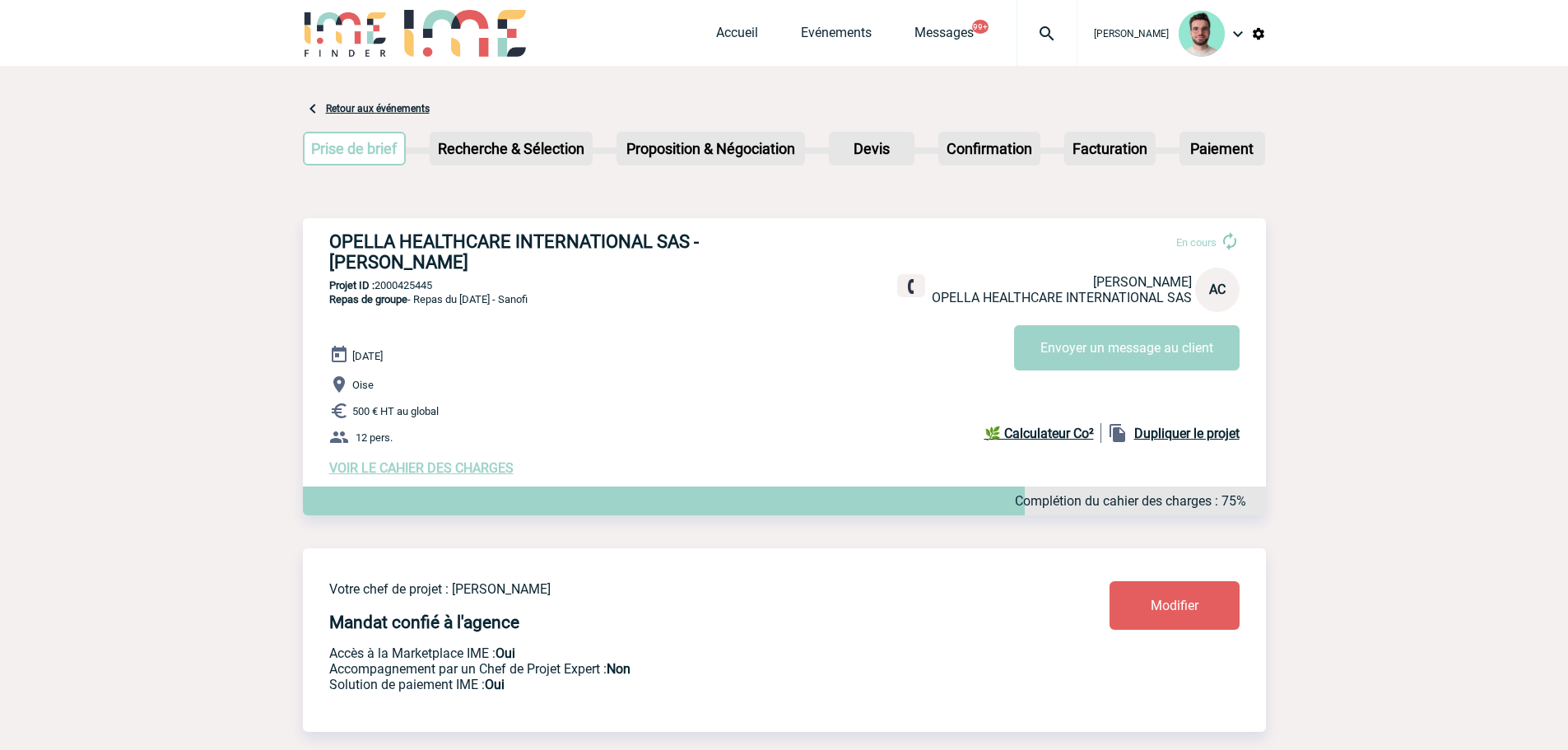
click at [424, 292] on p "Projet ID : 2000425445" at bounding box center [784, 285] width 963 height 12
copy p "2000425445"
click at [424, 295] on div "OPELLA HEALTHCARE INTERNATIONAL SAS - Alexandre CAMPOS En cours Alexandre CAMPO…" at bounding box center [784, 354] width 963 height 271
click at [425, 287] on p "Projet ID : 2000425445" at bounding box center [784, 285] width 963 height 12
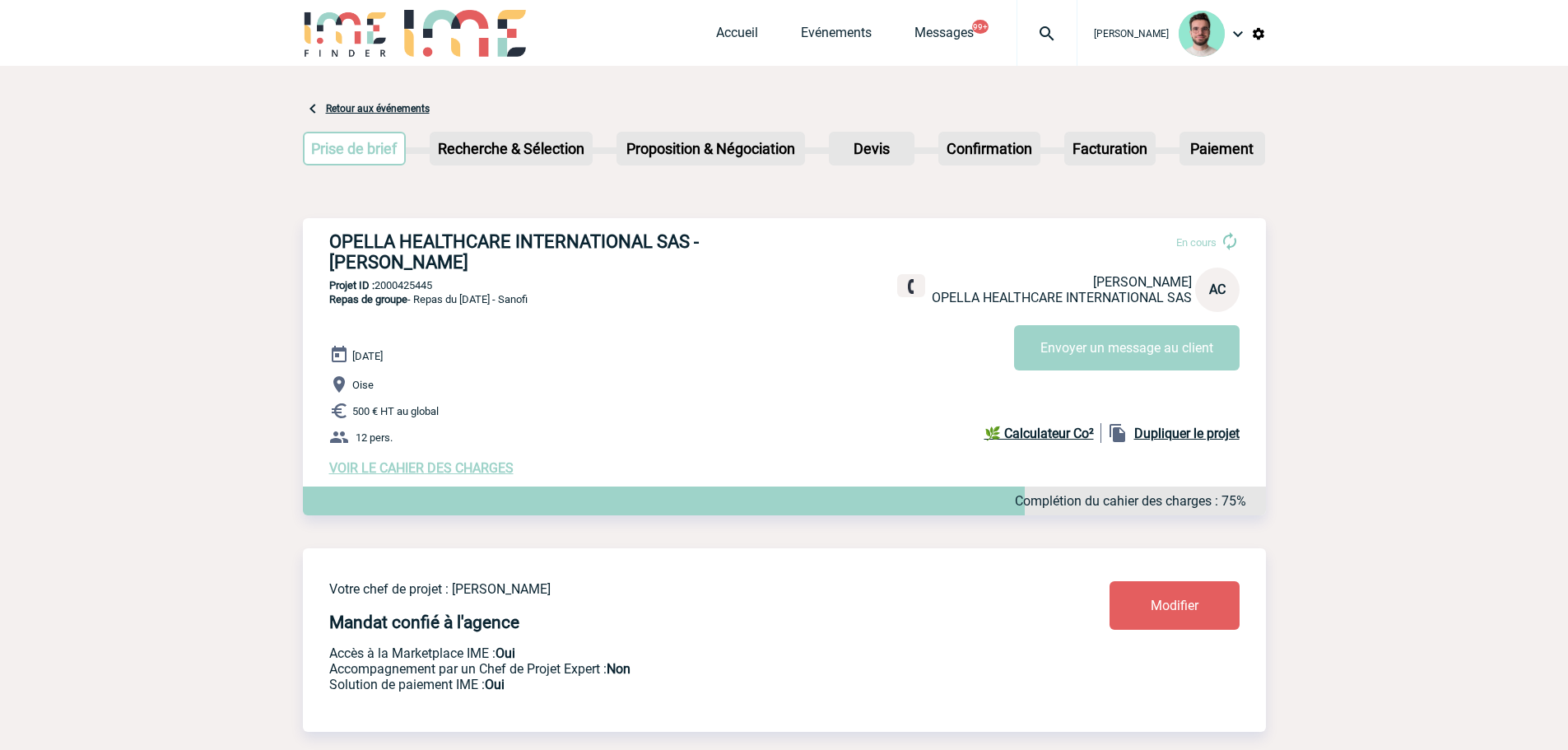
copy p "2000425445"
click at [424, 288] on p "Projet ID : 2000425445" at bounding box center [784, 285] width 963 height 12
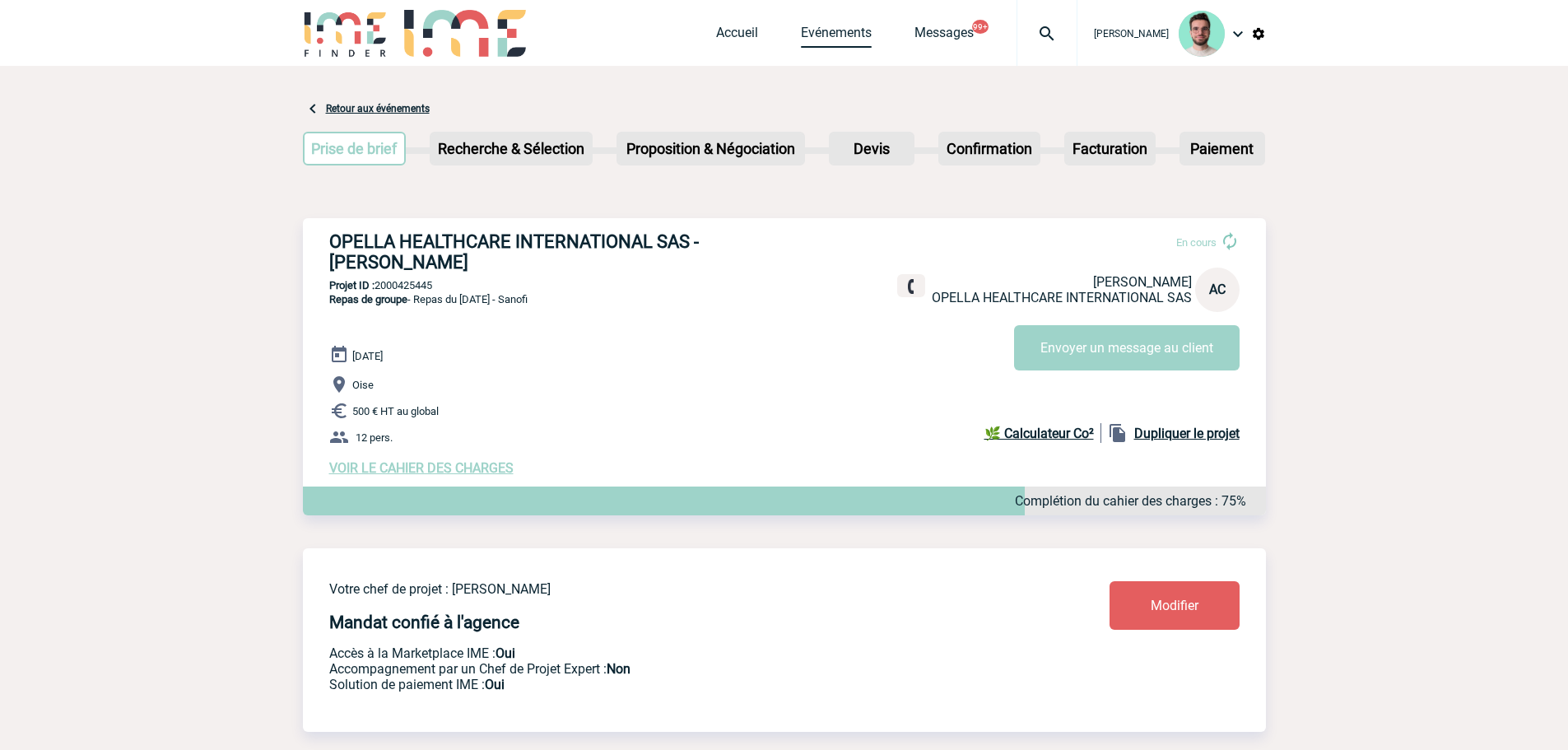
drag, startPoint x: 840, startPoint y: 34, endPoint x: 824, endPoint y: 19, distance: 21.9
click at [840, 34] on link "Evénements" at bounding box center [836, 36] width 71 height 23
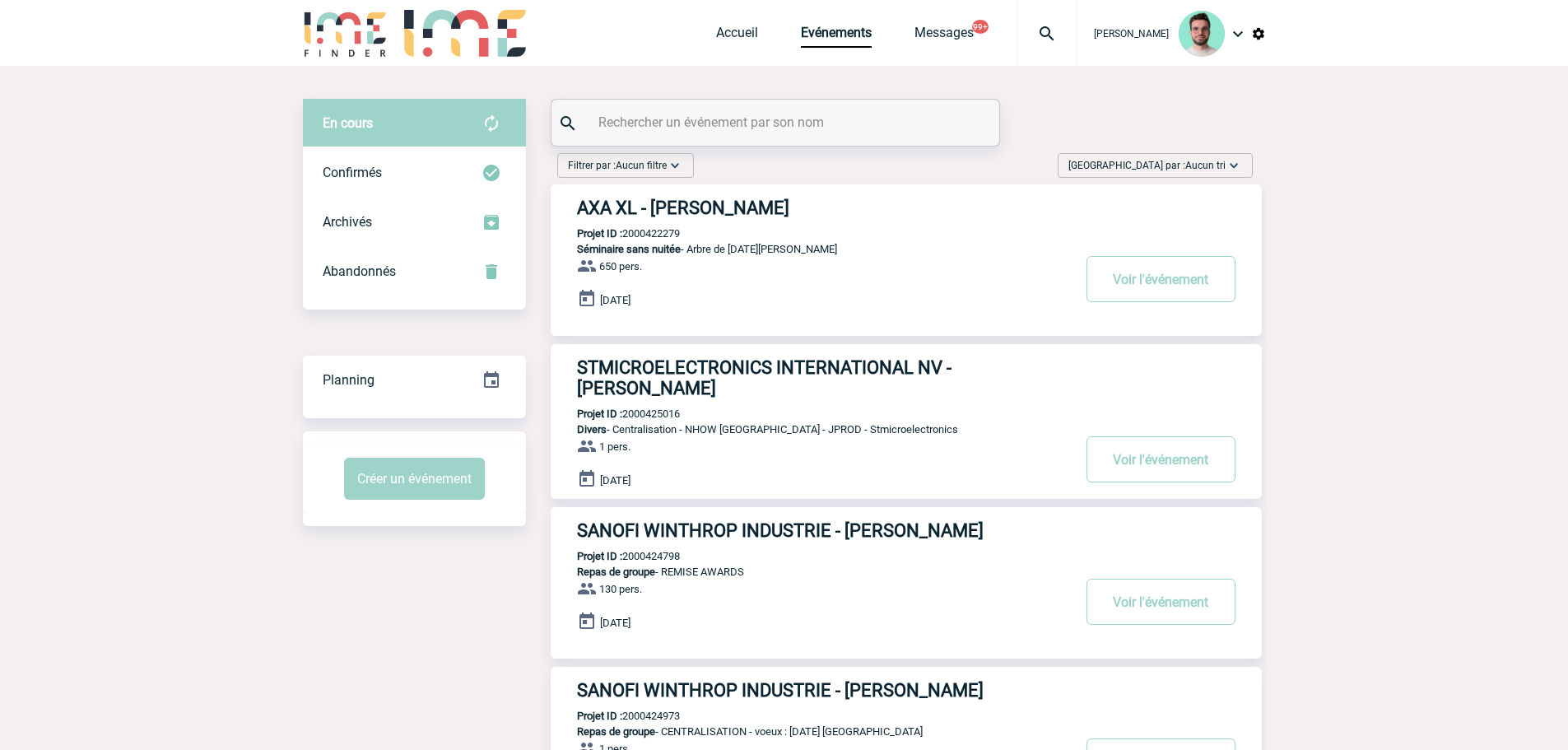
click at [635, 120] on input "text" at bounding box center [777, 123] width 366 height 24
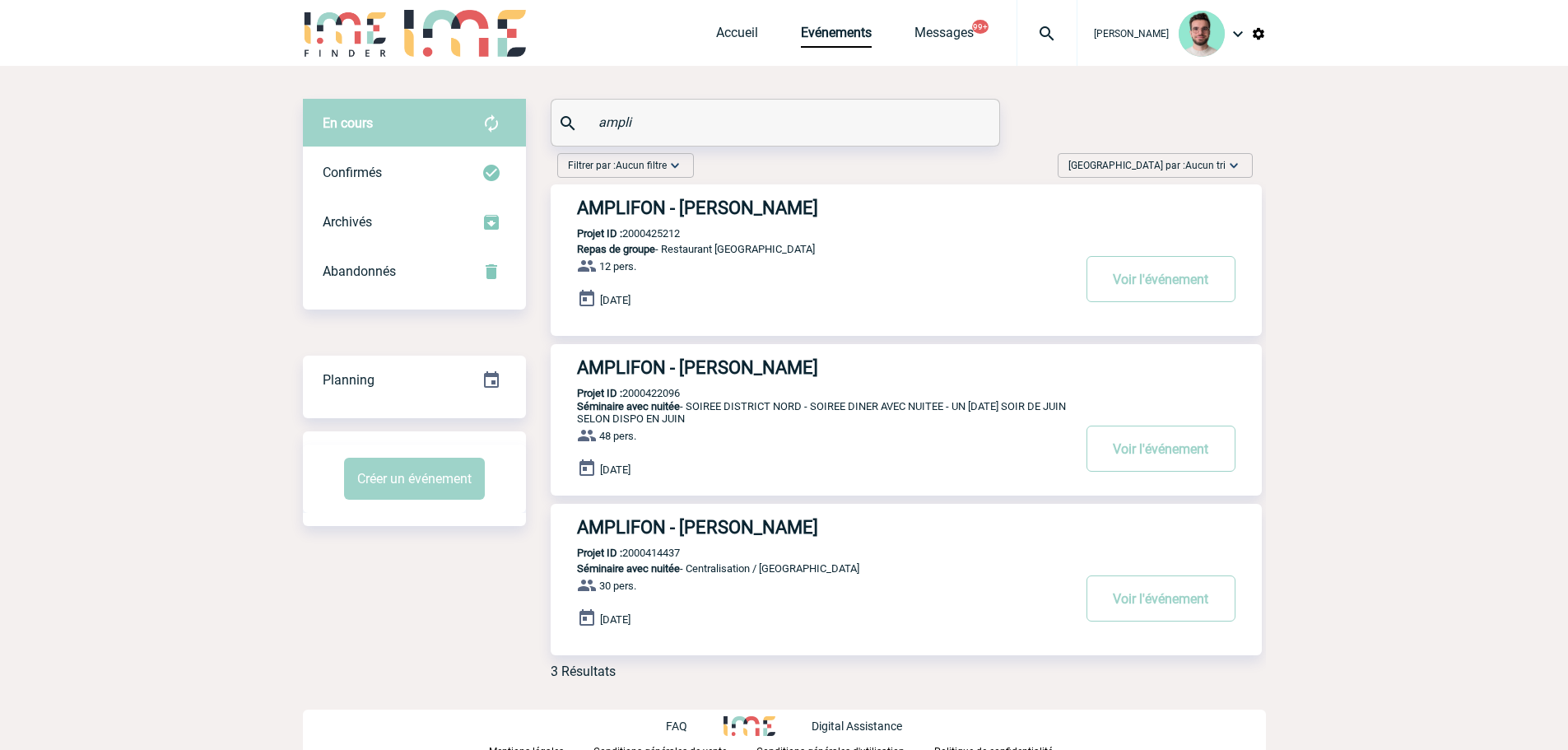
type input "ampli"
click at [659, 235] on p "Projet ID : 2000425212" at bounding box center [615, 232] width 129 height 12
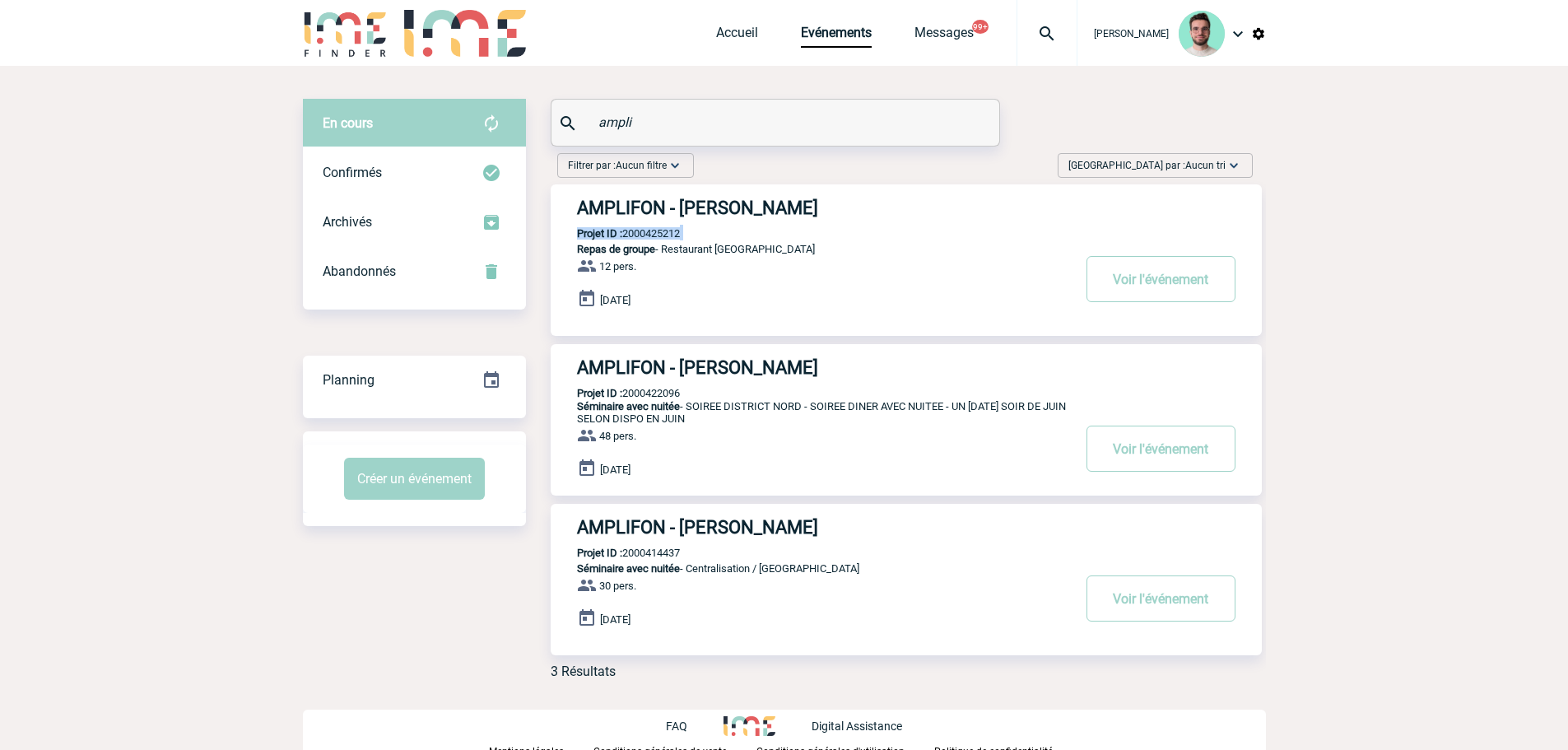
click at [659, 234] on p "Projet ID : 2000425212" at bounding box center [615, 232] width 129 height 12
click at [671, 234] on p "Projet ID : 2000425212" at bounding box center [615, 232] width 129 height 12
click at [689, 206] on h3 "AMPLIFON - [PERSON_NAME]" at bounding box center [825, 208] width 494 height 20
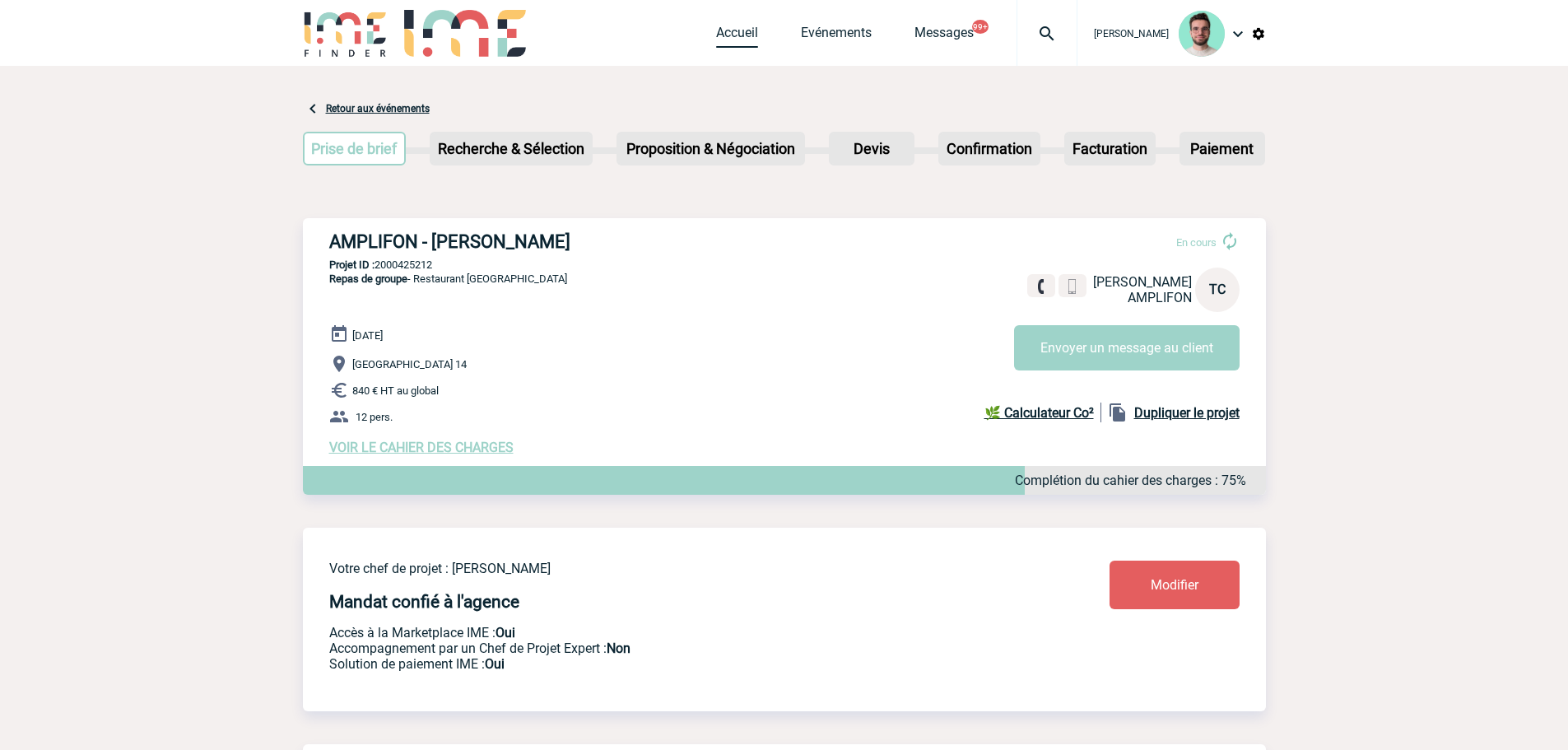
click at [745, 42] on link "Accueil" at bounding box center [738, 36] width 42 height 23
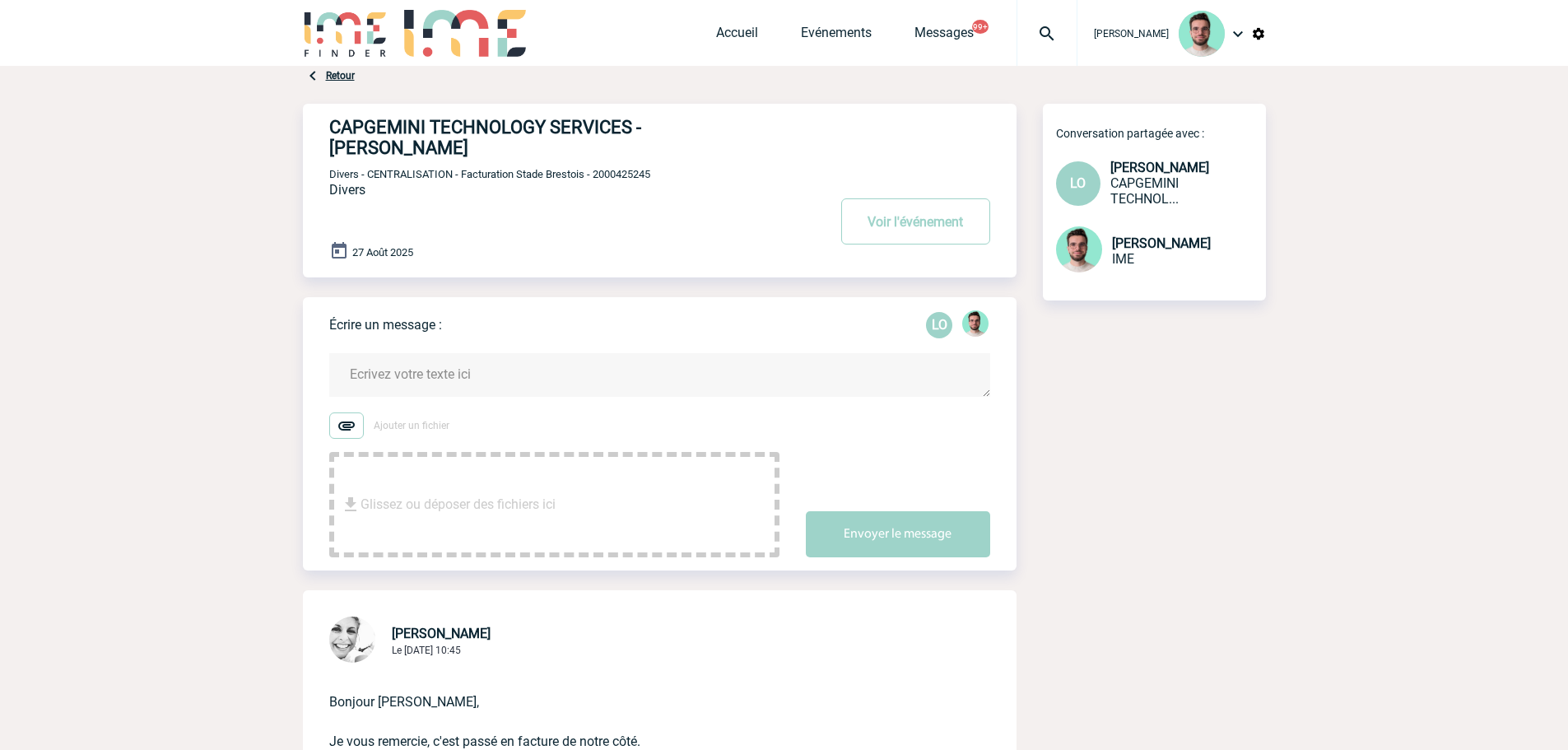
click at [717, 60] on div "Accueil Evénements Messages 99+ Projet, client Projet, client" at bounding box center [897, 32] width 362 height 65
click at [724, 27] on link "Accueil" at bounding box center [738, 36] width 42 height 23
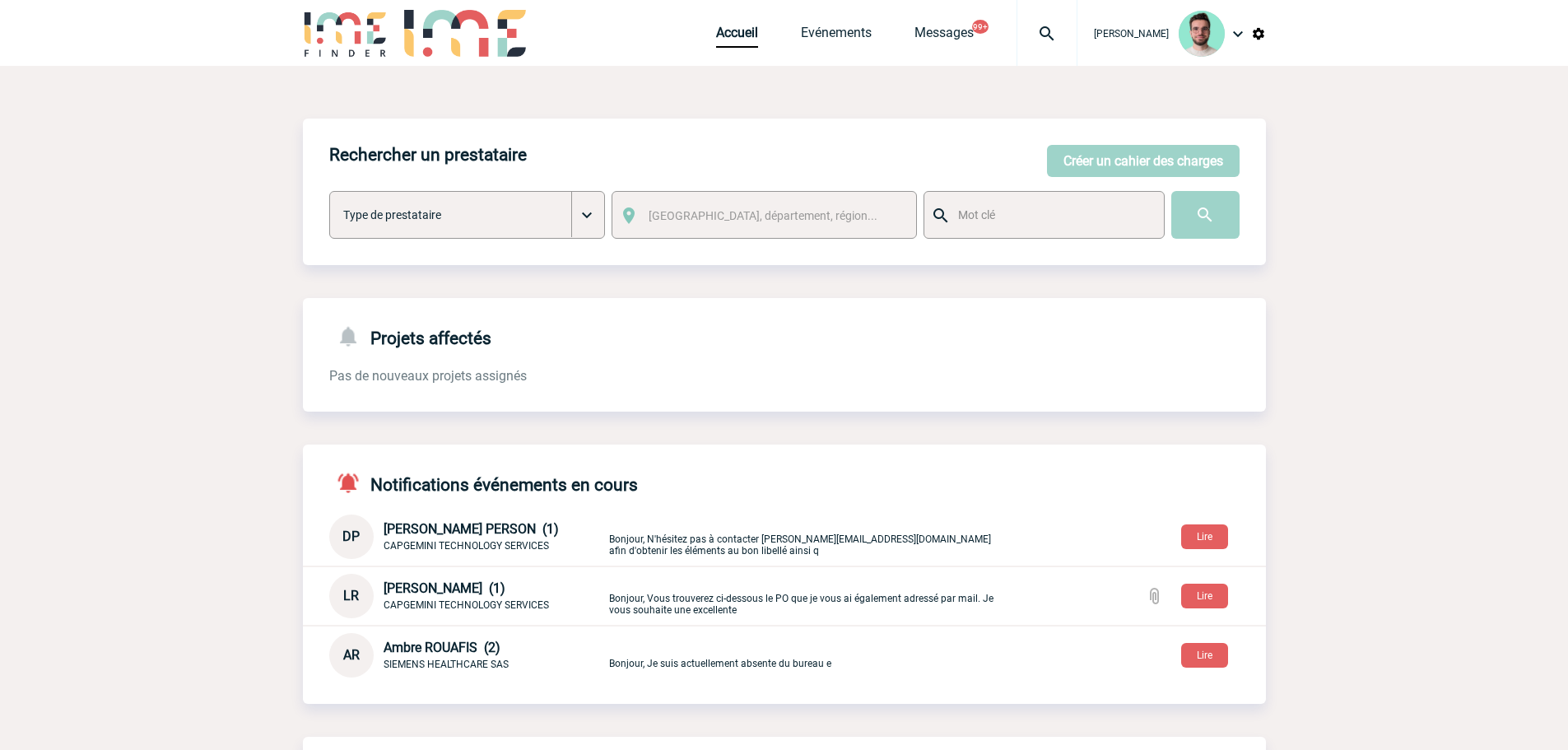
drag, startPoint x: 1054, startPoint y: 34, endPoint x: 1041, endPoint y: 48, distance: 19.1
click at [1054, 34] on img at bounding box center [1047, 33] width 59 height 19
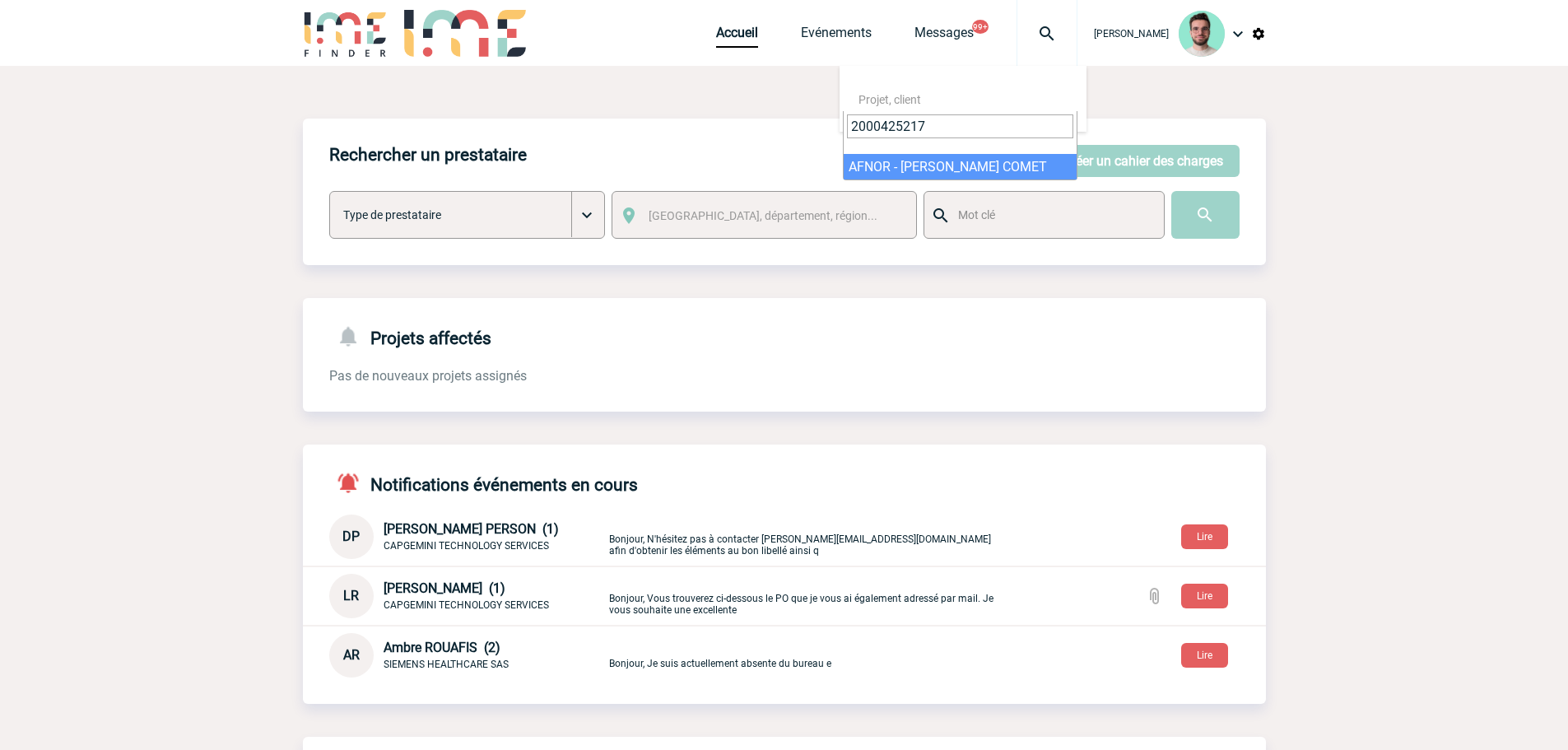
type input "2000425217"
select select "24718"
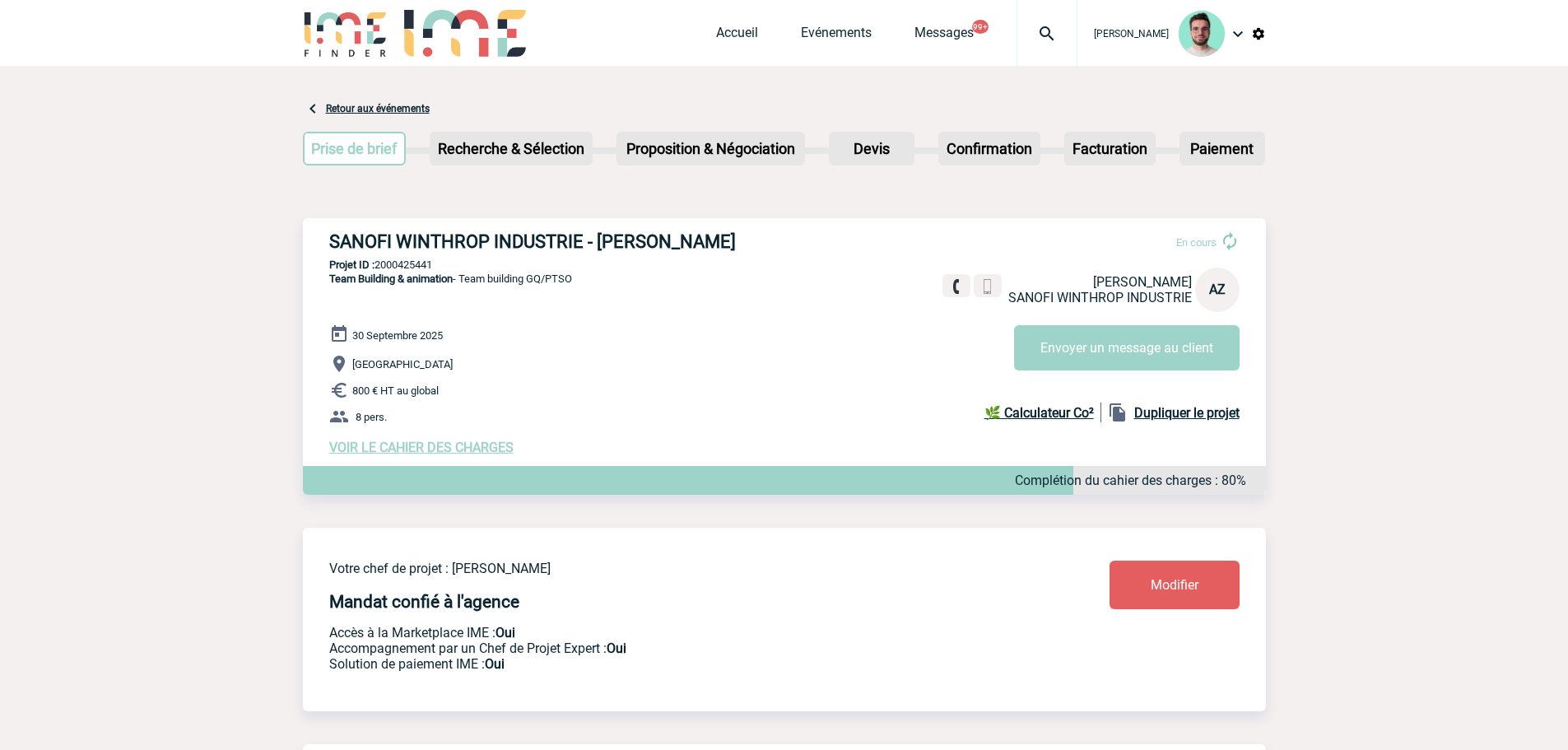
click at [426, 448] on span "VOIR LE CAHIER DES CHARGES" at bounding box center [422, 447] width 184 height 16
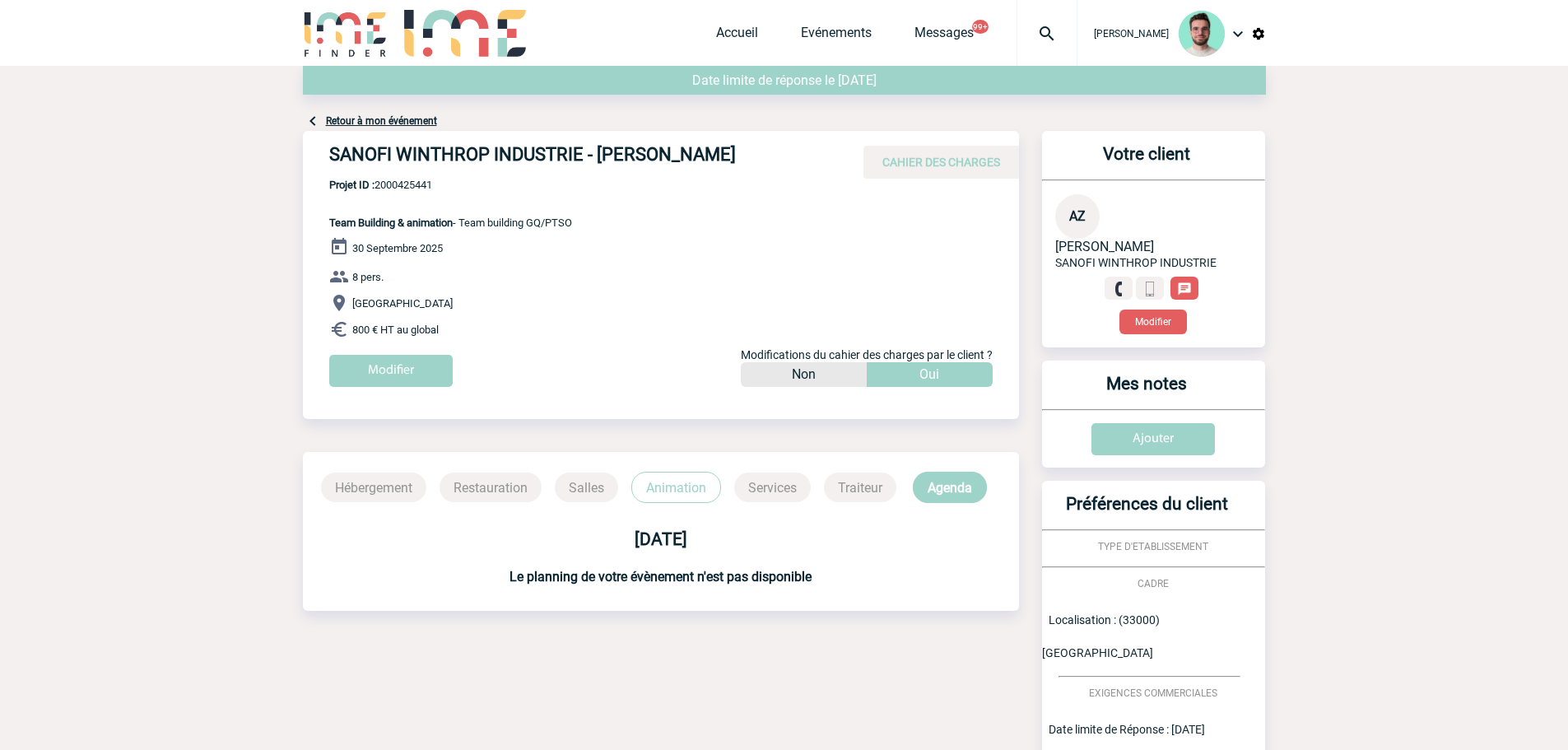
click at [415, 123] on link "Retour à mon événement" at bounding box center [381, 121] width 111 height 11
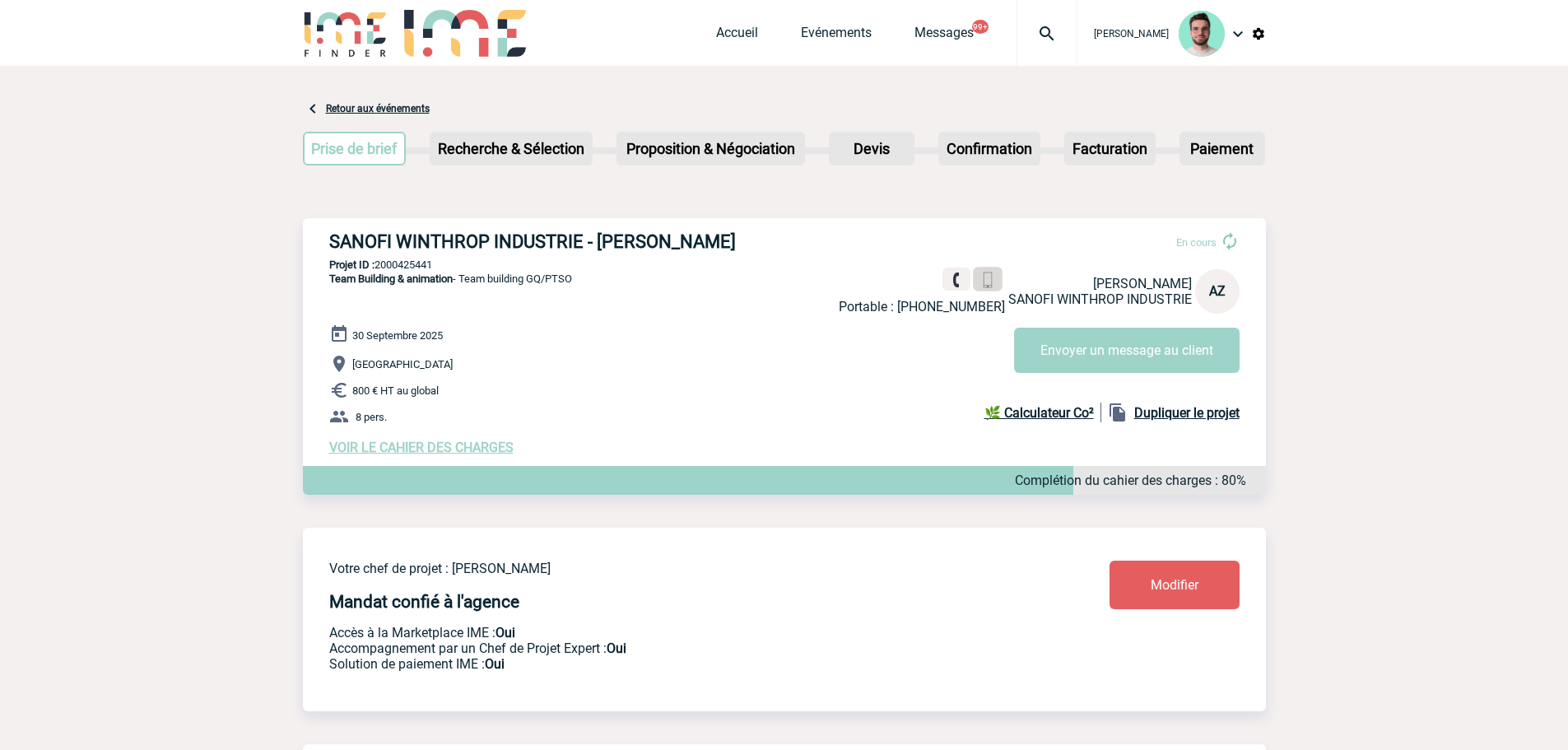
click at [992, 284] on img at bounding box center [987, 280] width 16 height 16
drag, startPoint x: 949, startPoint y: 277, endPoint x: 912, endPoint y: 276, distance: 37.0
click at [949, 277] on img at bounding box center [956, 280] width 15 height 15
click at [410, 444] on span "VOIR LE CAHIER DES CHARGES" at bounding box center [422, 447] width 184 height 16
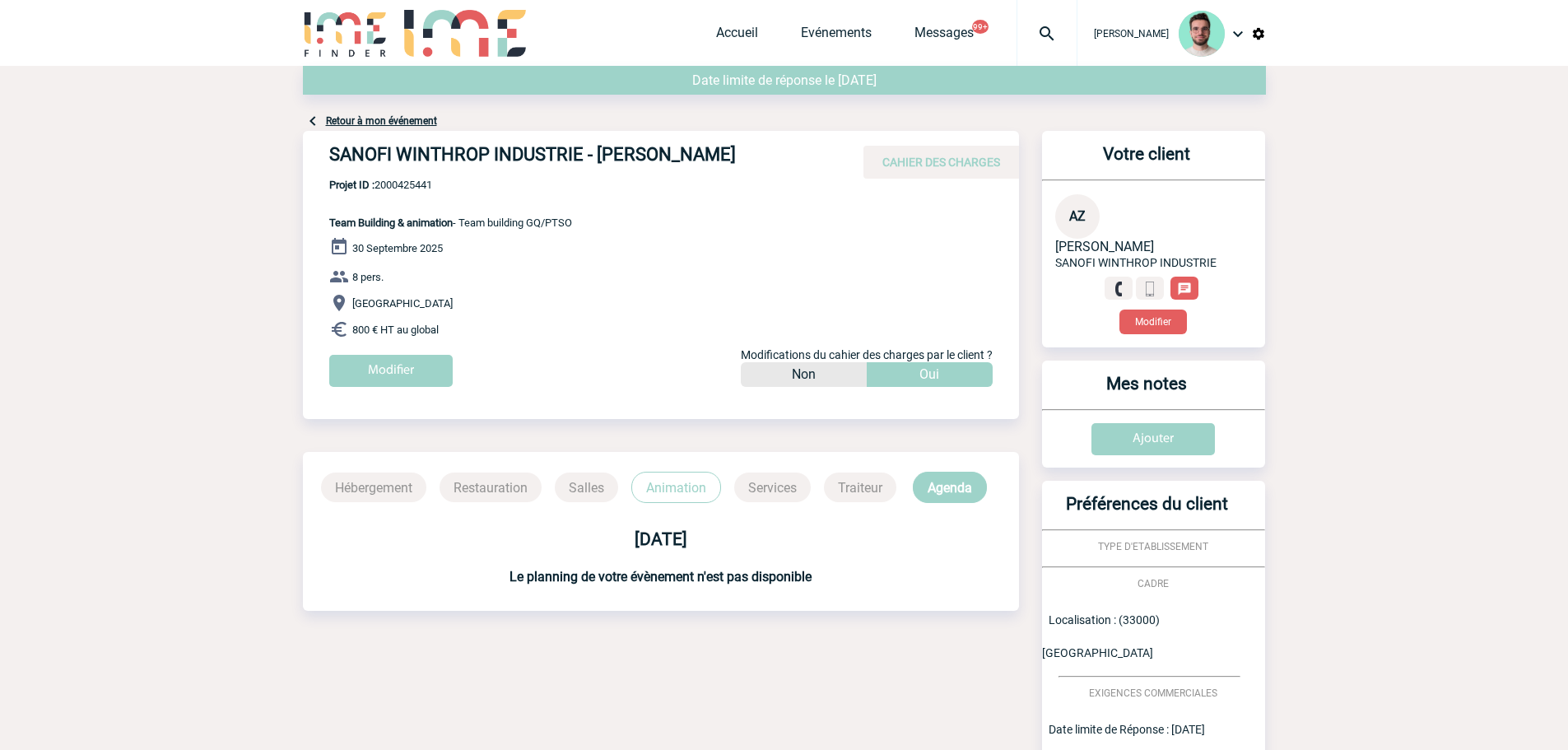
click at [492, 137] on div "SANOFI WINTHROP INDUSTRIE - Armelle ZACHARA-BULTEL CAHIER DES CHARGES" at bounding box center [660, 155] width 717 height 48
click at [493, 142] on div "SANOFI WINTHROP INDUSTRIE - Armelle ZACHARA-BULTEL CAHIER DES CHARGES" at bounding box center [660, 155] width 717 height 48
click at [496, 147] on h4 "SANOFI WINTHROP INDUSTRIE - [PERSON_NAME]" at bounding box center [576, 158] width 494 height 28
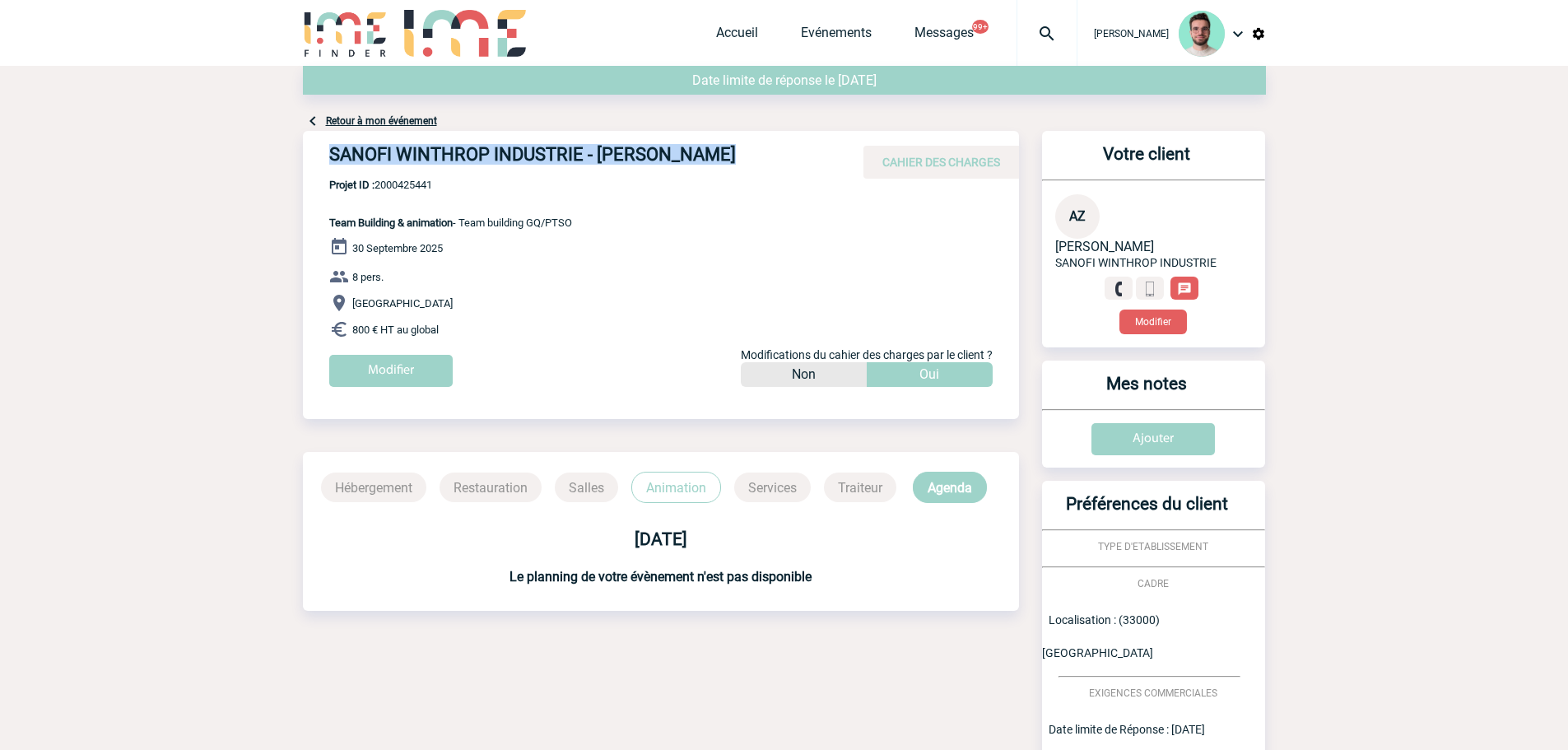
click at [496, 147] on h4 "SANOFI WINTHROP INDUSTRIE - Armelle ZACHARA-BULTEL" at bounding box center [576, 158] width 494 height 28
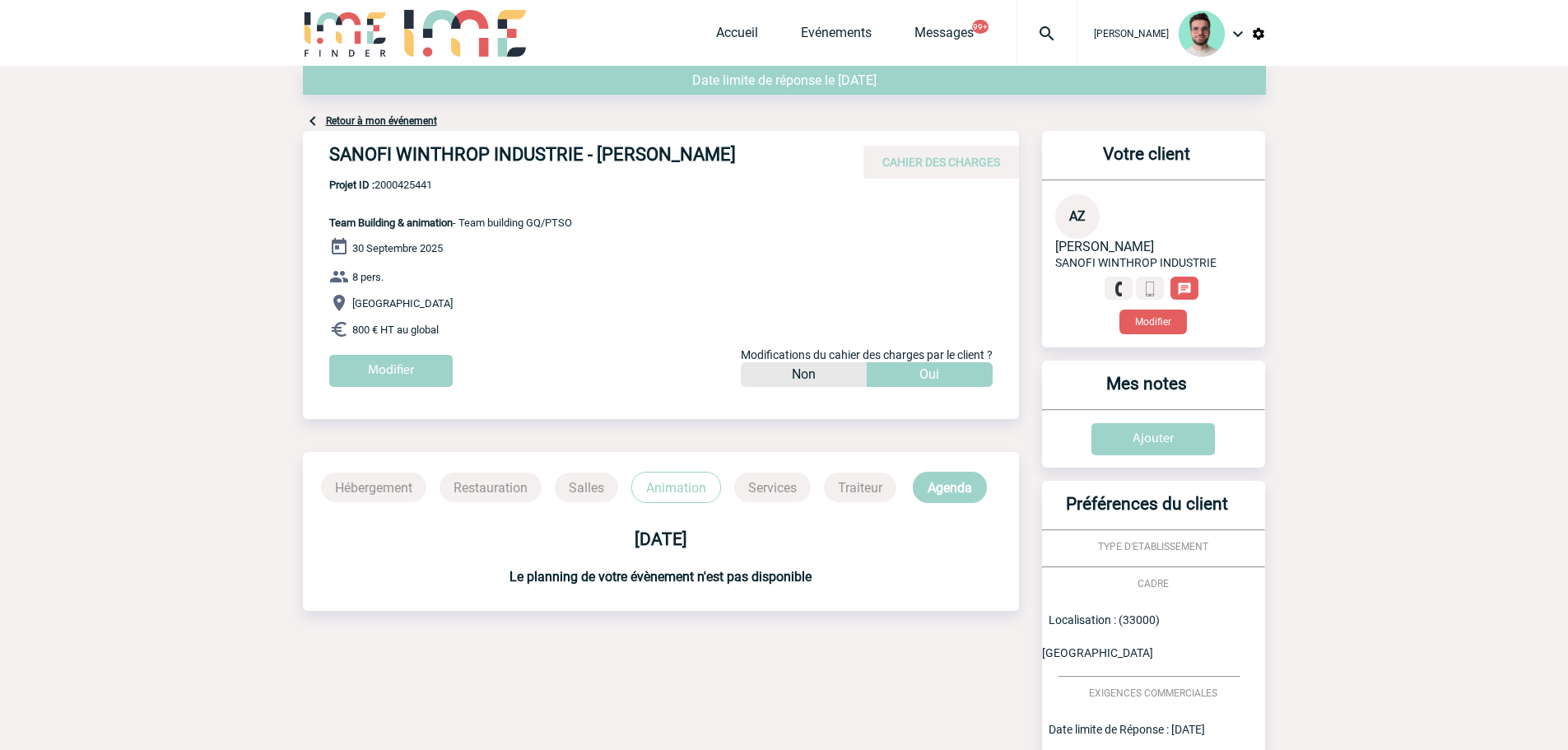
click at [406, 188] on span "Projet ID : 2000425441" at bounding box center [450, 185] width 243 height 12
copy span "2000425441"
click at [391, 125] on link "Retour à mon événement" at bounding box center [381, 121] width 111 height 11
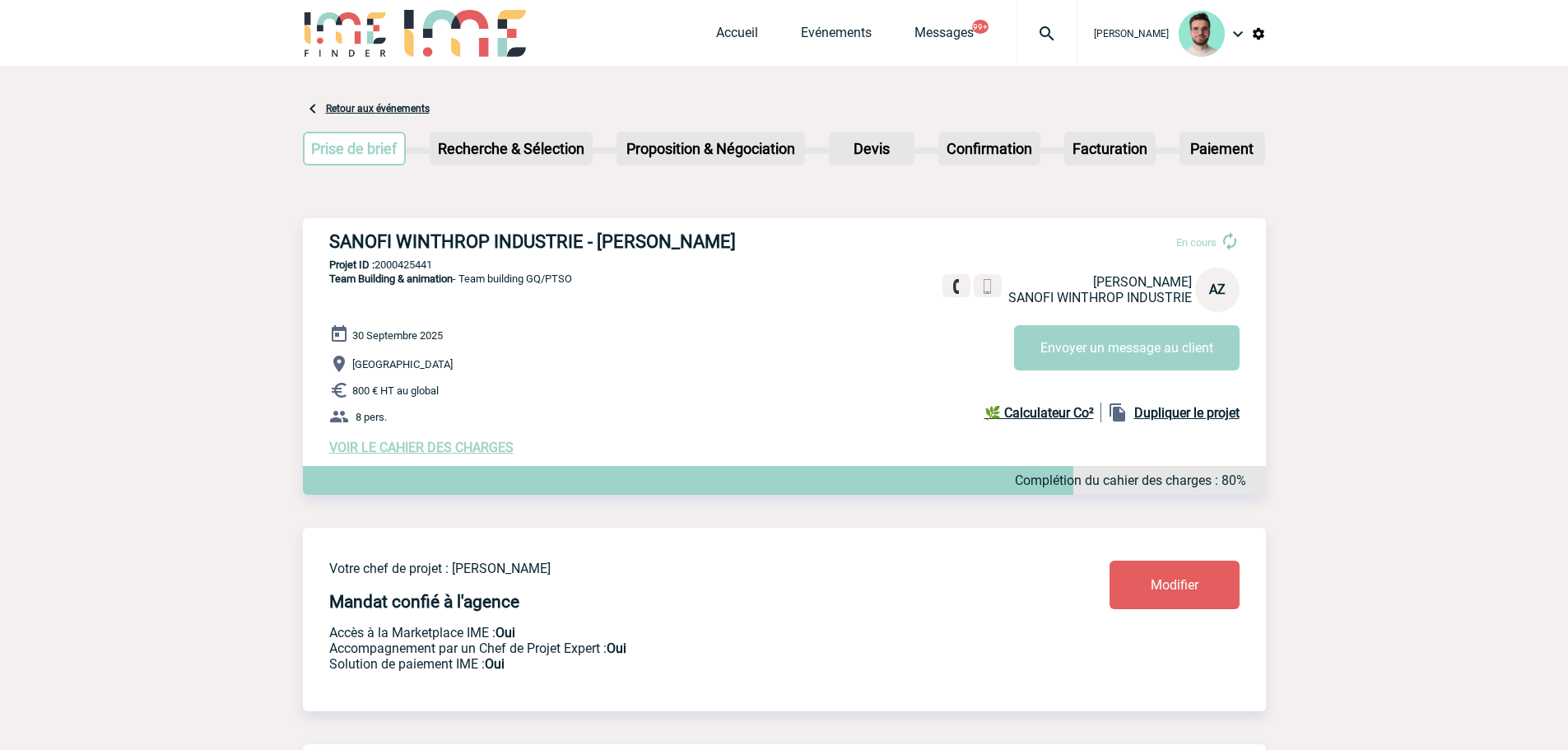
click at [469, 449] on span "VOIR LE CAHIER DES CHARGES" at bounding box center [422, 447] width 184 height 16
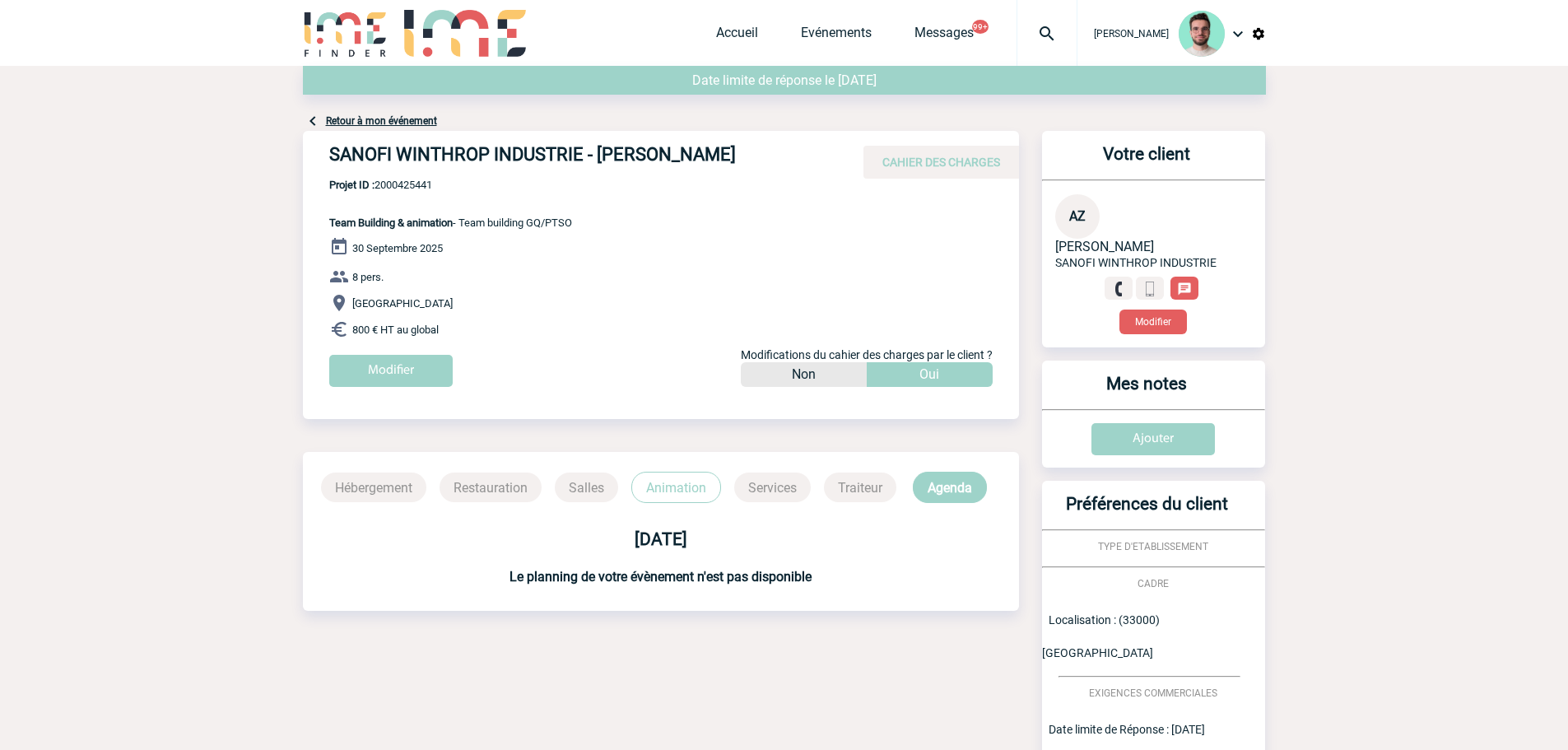
scroll to position [538, 0]
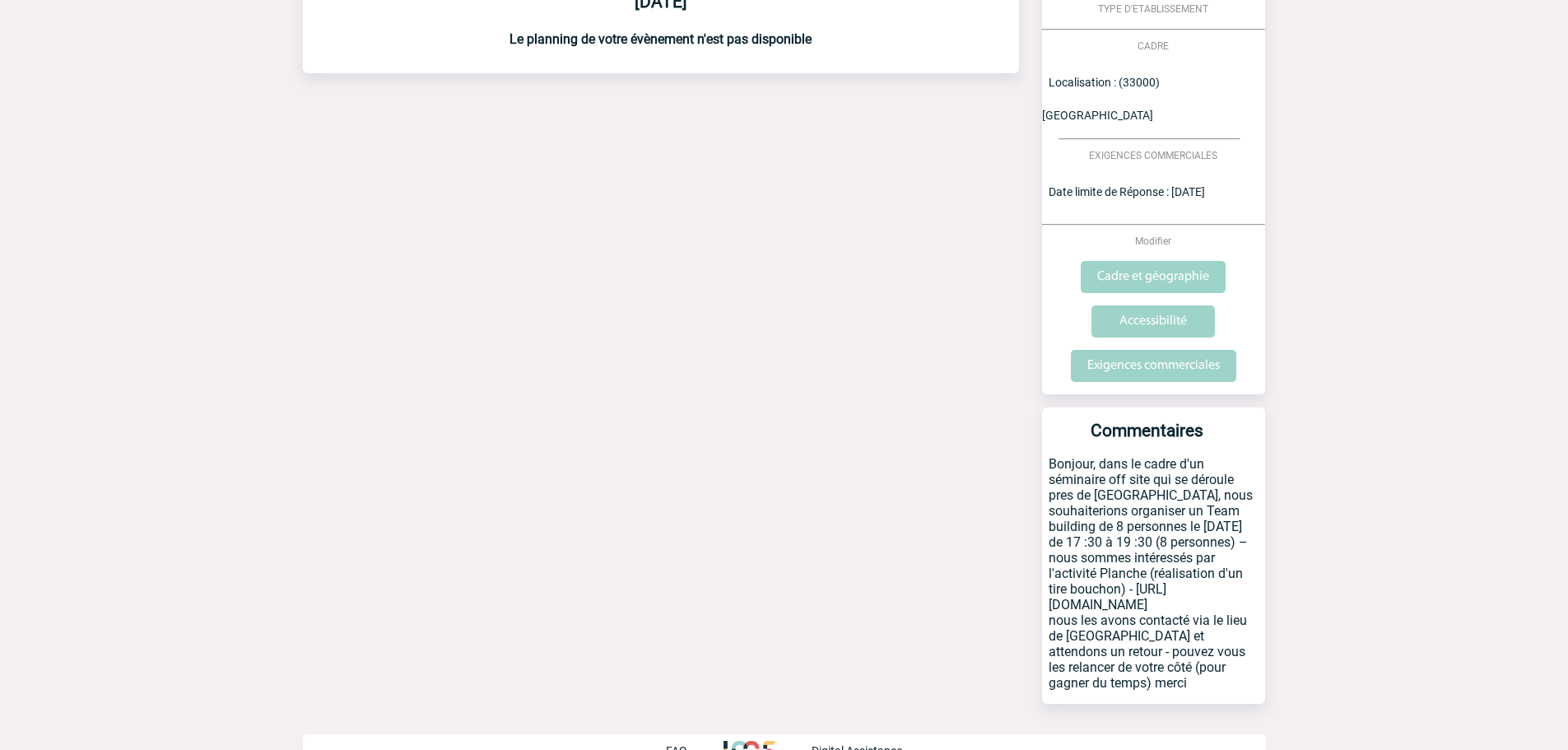
drag, startPoint x: 1141, startPoint y: 542, endPoint x: 1192, endPoint y: 565, distance: 55.9
click at [1192, 565] on p "Bonjour, dans le cadre d'un séminaire off site qui se déroule pres de [GEOGRAPH…" at bounding box center [1154, 579] width 223 height 248
copy p "activité Planche (réalisation d'un tire bouchon) - [URL][DOMAIN_NAME]"
click at [854, 507] on div "Date limite de réponse le [DATE] Retour à mon événement SANOFI WINTHROP INDUSTR…" at bounding box center [784, 156] width 963 height 1255
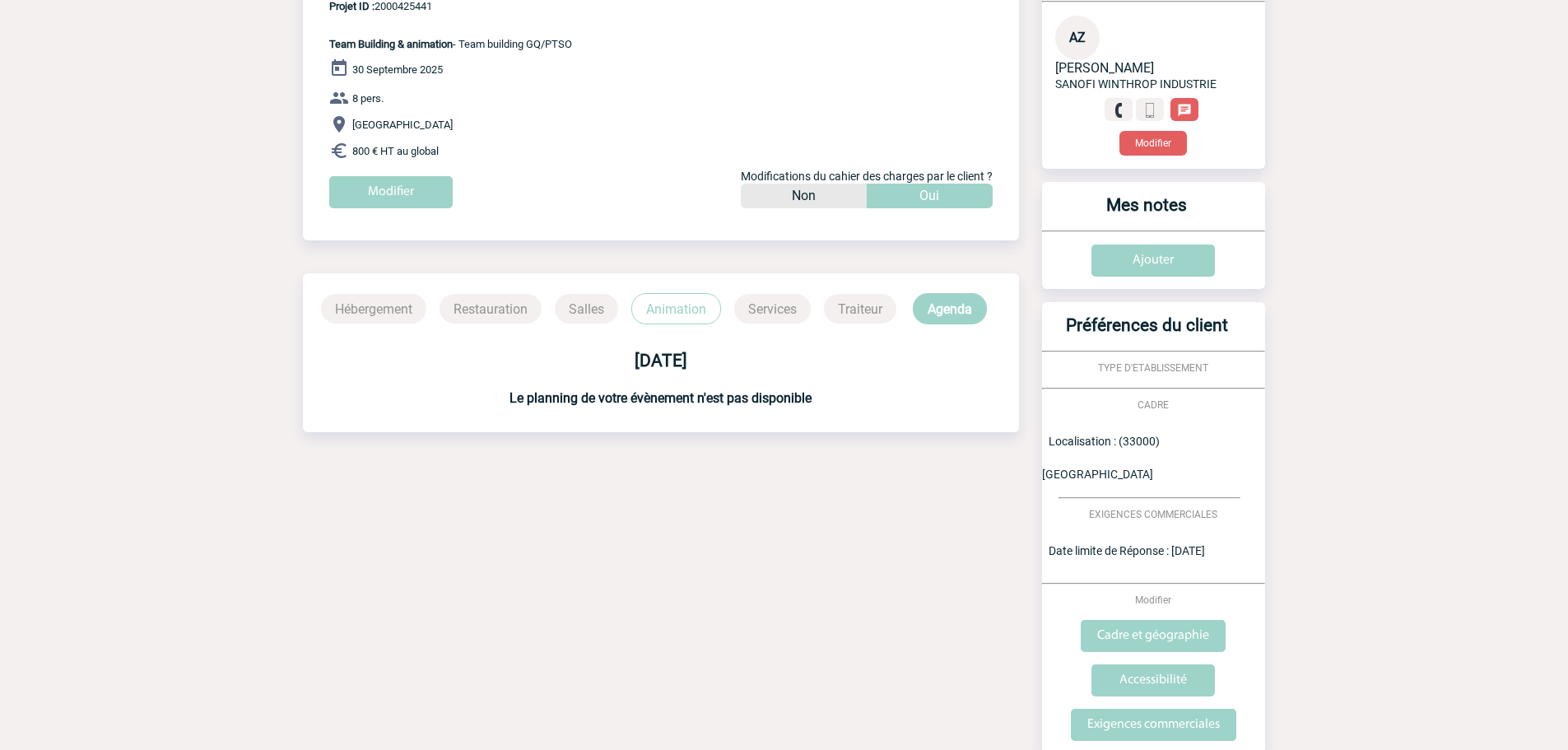
scroll to position [0, 0]
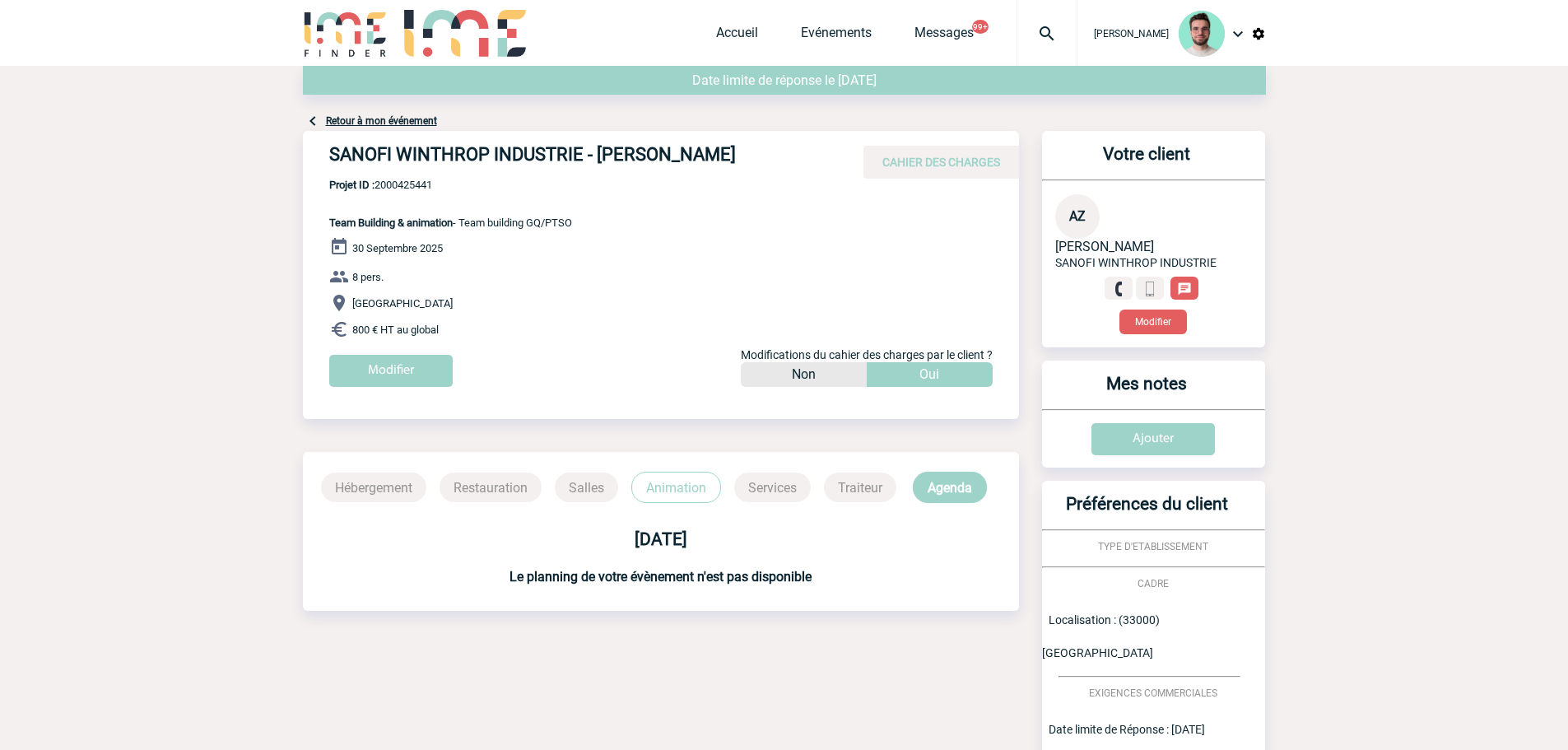
click at [391, 120] on link "Retour à mon événement" at bounding box center [381, 121] width 111 height 11
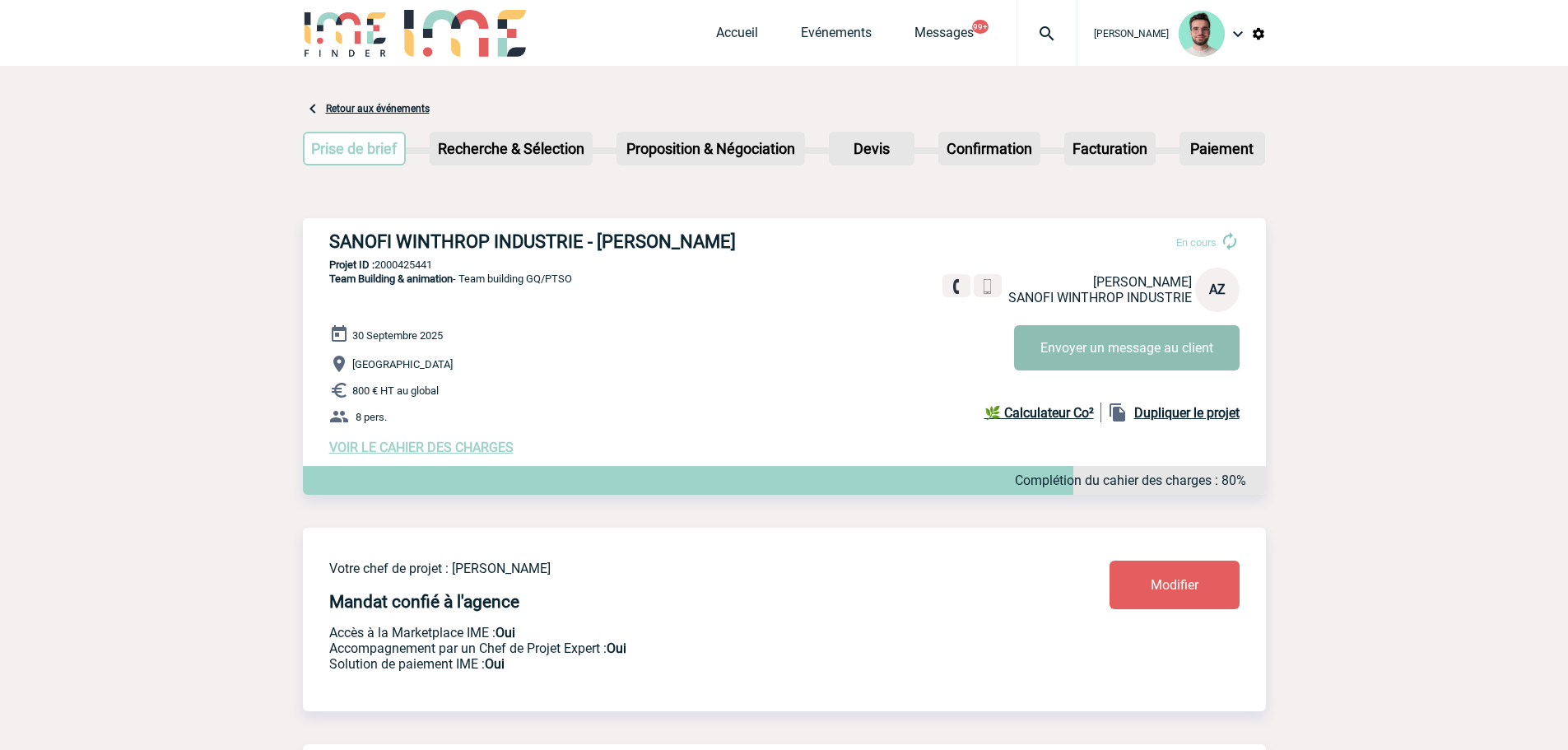
click at [1059, 362] on button "Envoyer un message au client" at bounding box center [1127, 348] width 226 height 45
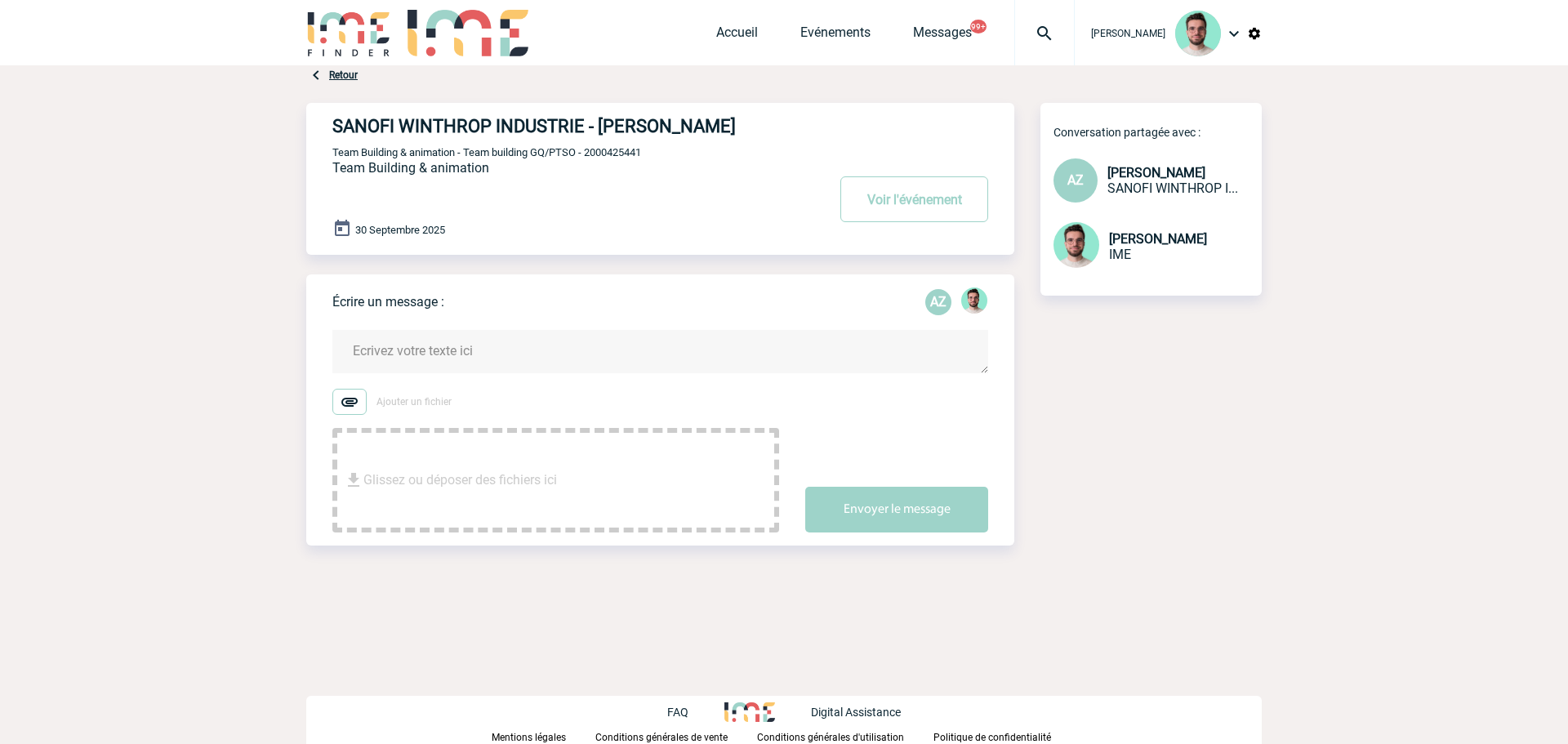
click at [508, 363] on textarea at bounding box center [660, 351] width 656 height 43
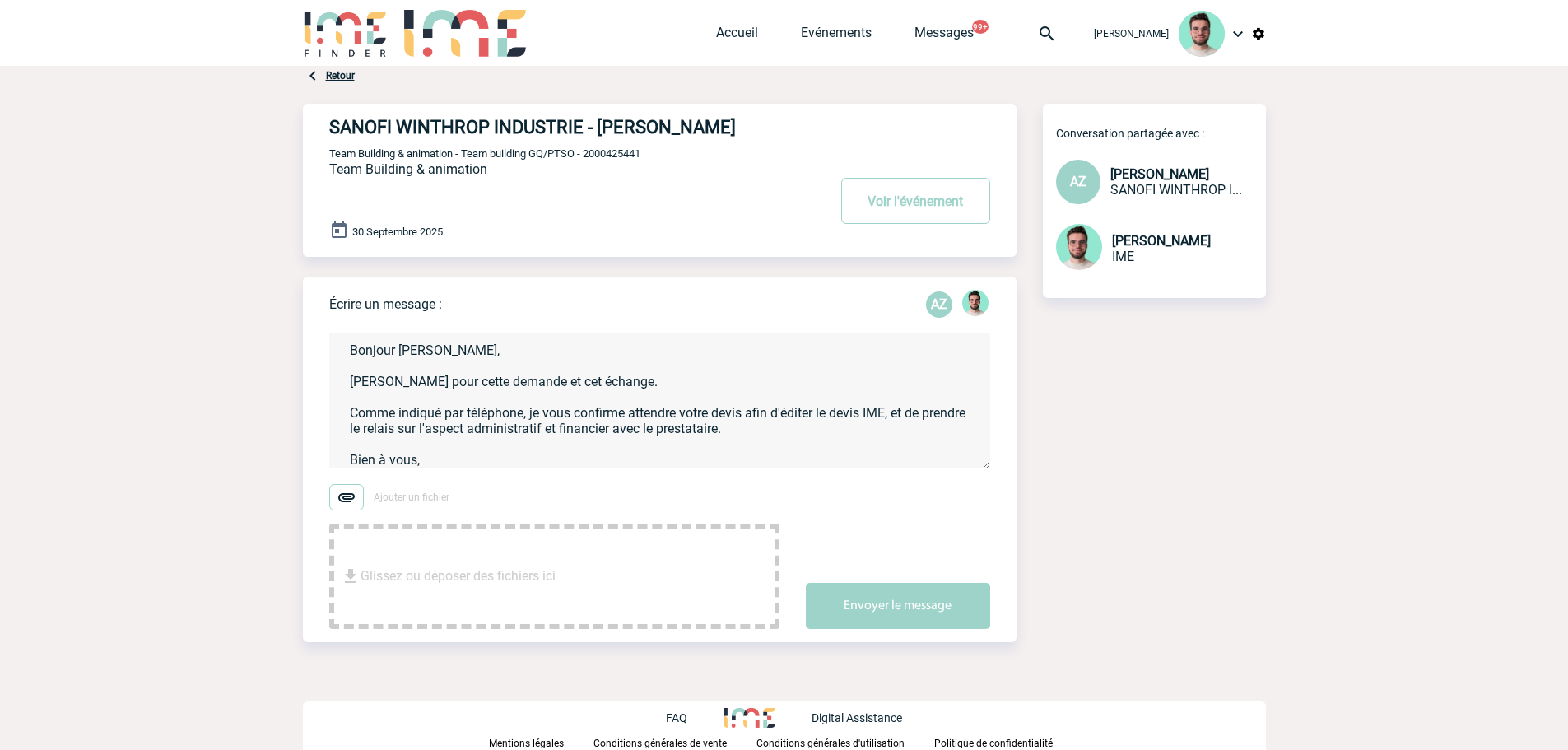
scroll to position [19, 0]
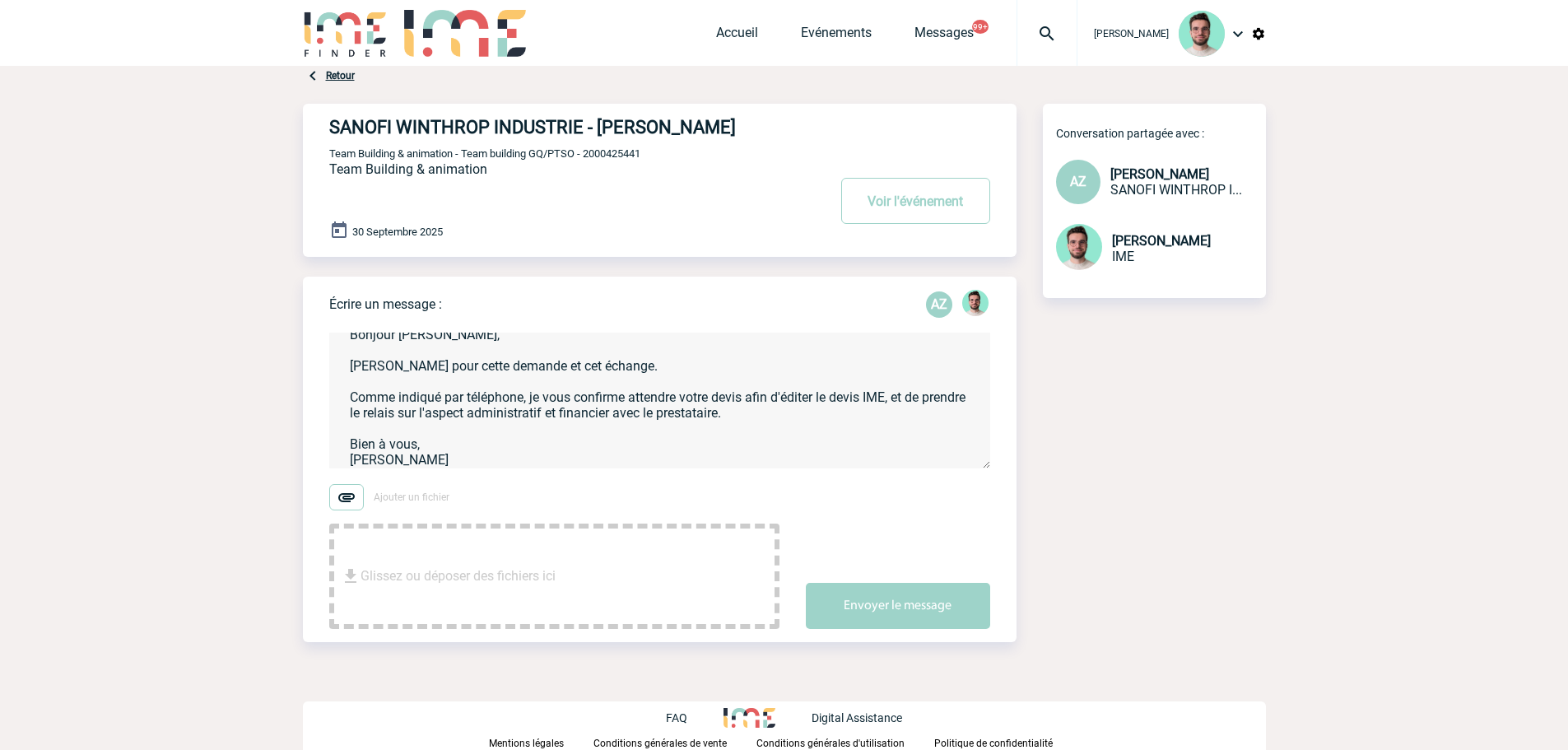
type textarea "Bonjour [PERSON_NAME], [PERSON_NAME] pour cette demande et cet échange. Comme i…"
click at [947, 642] on div "Écrire un message : AZ Bonjour [PERSON_NAME], [PERSON_NAME] pour cette demande …" at bounding box center [672, 459] width 687 height 365
click at [933, 629] on button "Envoyer le message" at bounding box center [898, 606] width 184 height 46
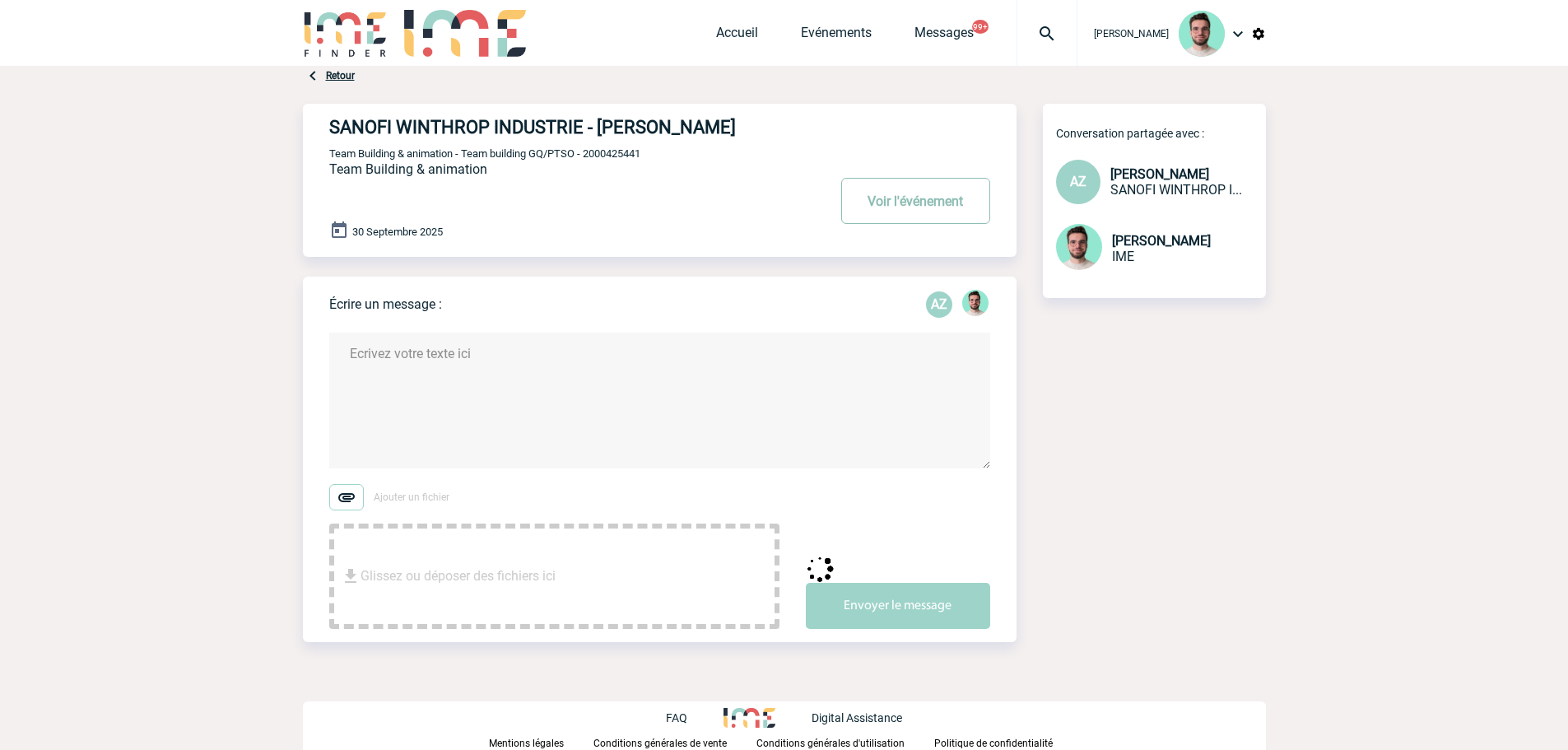
scroll to position [0, 0]
click at [898, 219] on button "Voir l'événement" at bounding box center [916, 201] width 149 height 46
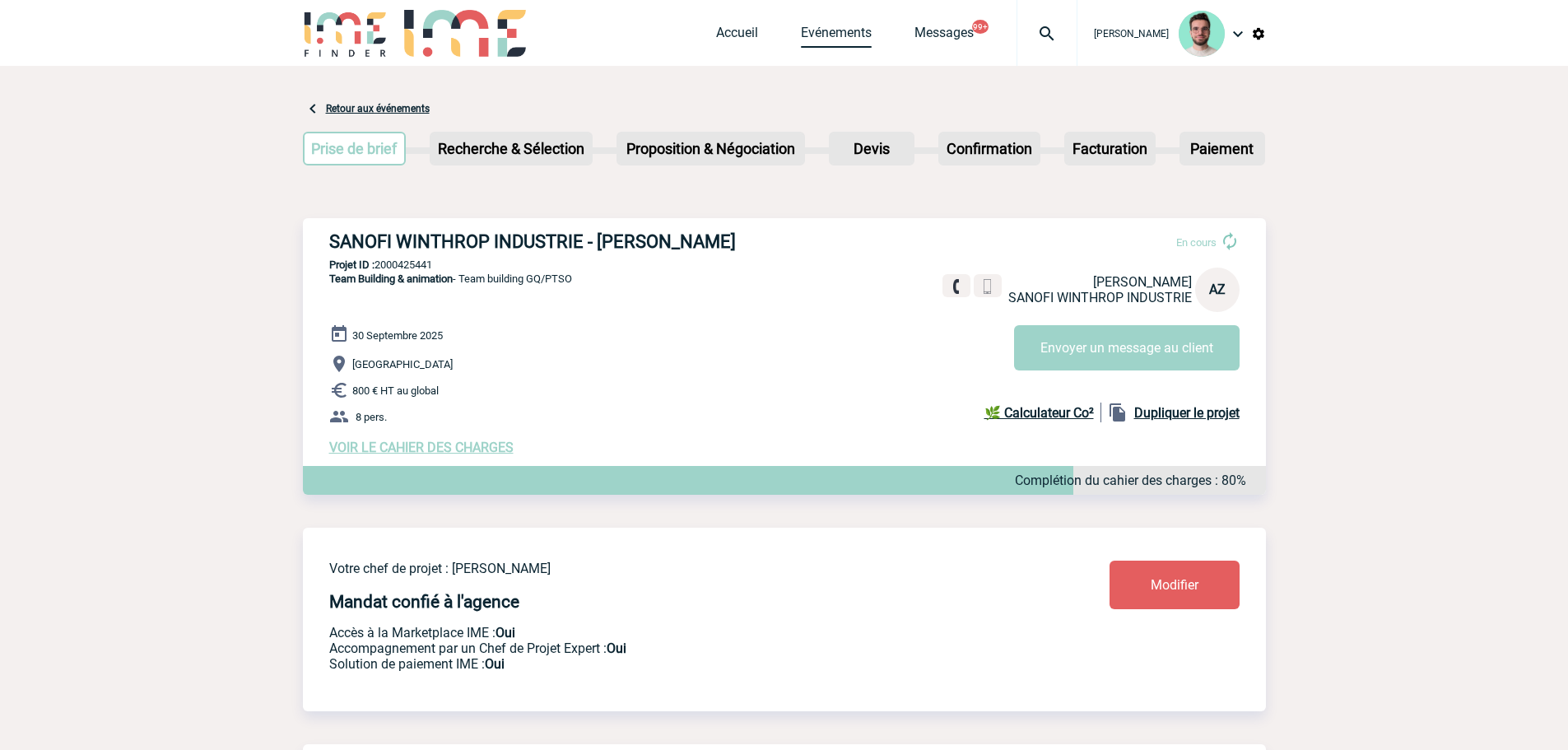
click at [870, 44] on div "Accueil Evénements Messages 99+ Projet, client Projet, client" at bounding box center [897, 32] width 362 height 65
click at [832, 36] on link "Evénements" at bounding box center [836, 36] width 71 height 23
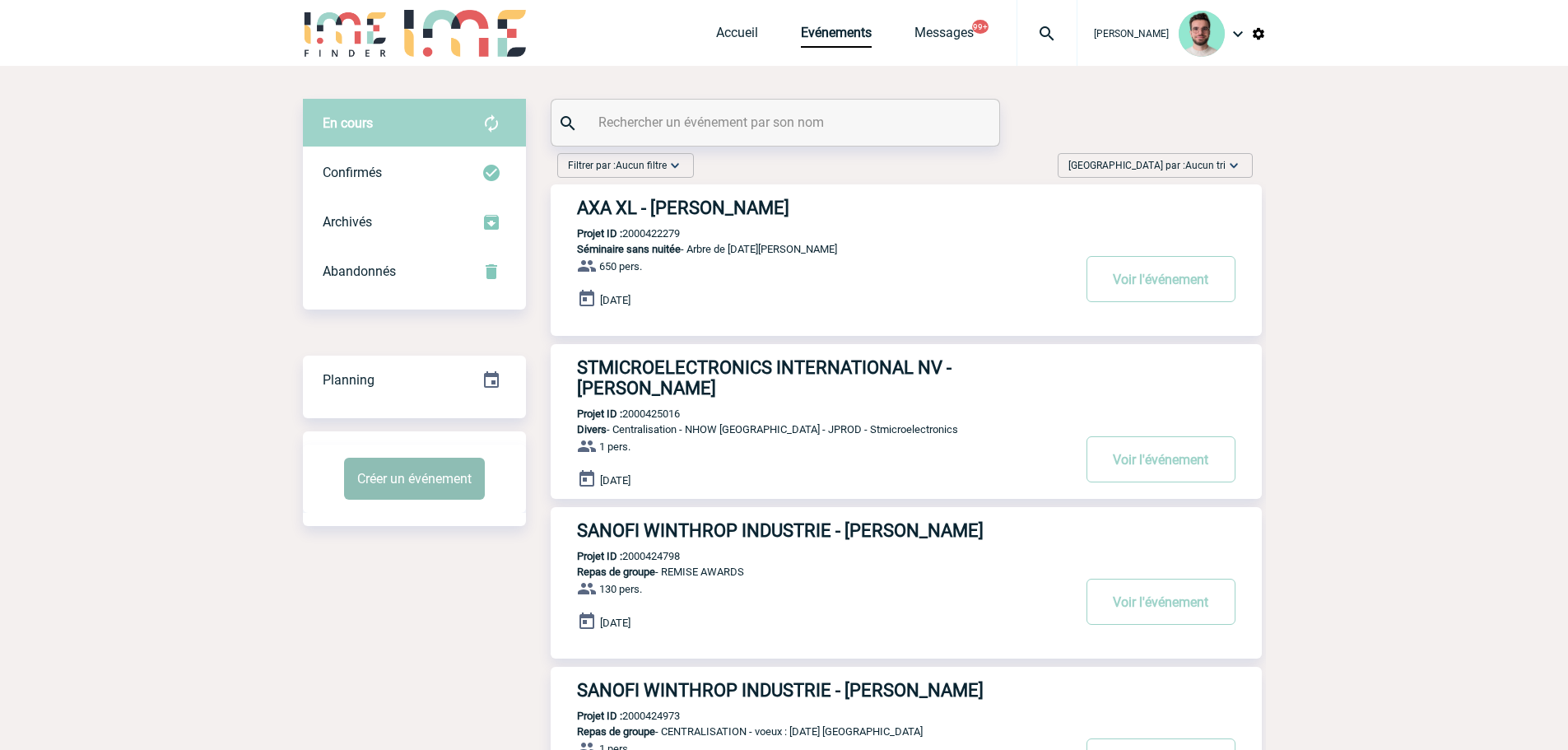
click at [450, 490] on button "Créer un événement" at bounding box center [414, 479] width 141 height 42
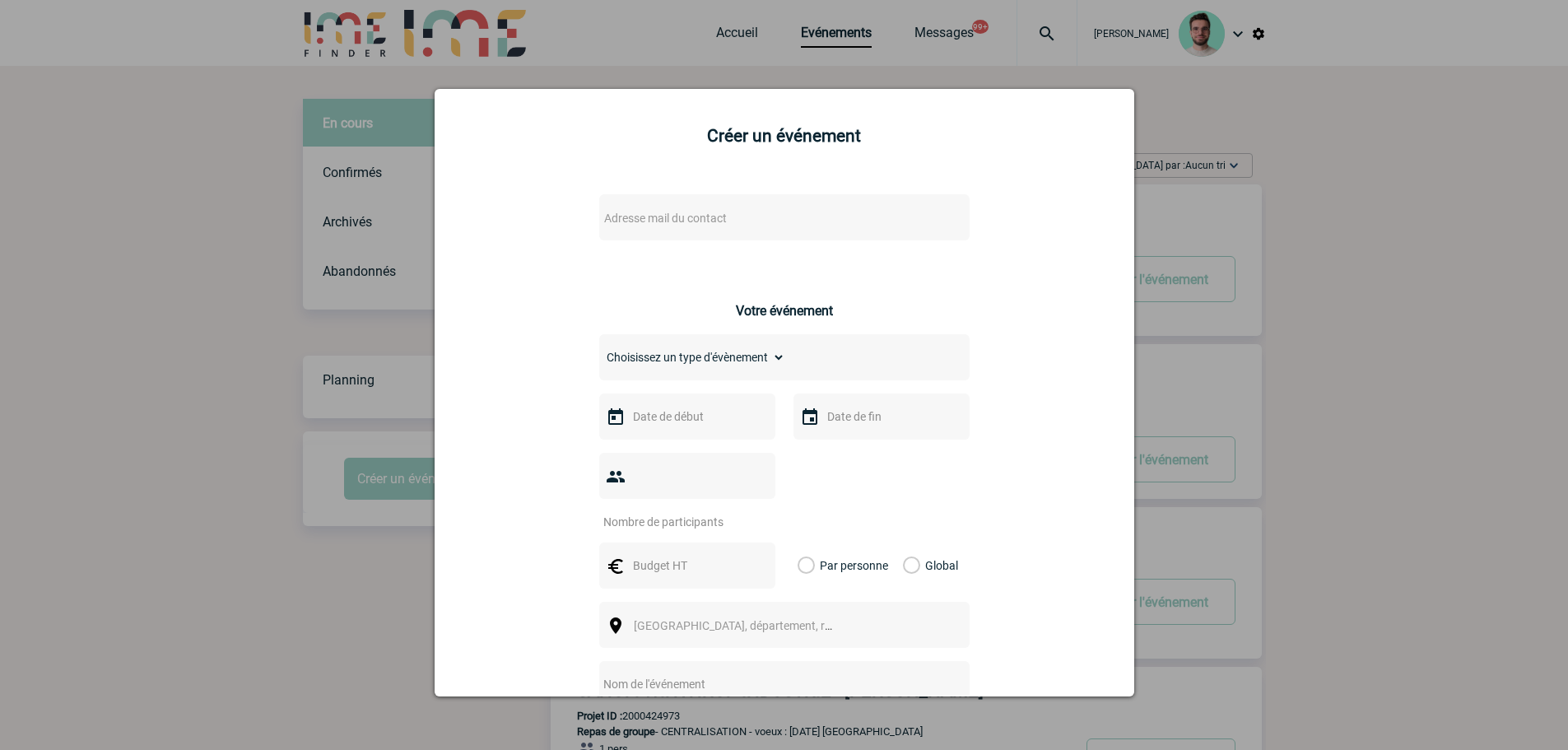
click at [617, 220] on span "Adresse mail du contact" at bounding box center [665, 218] width 123 height 13
type input "christine.hensel@sanofi.com"
click at [367, 340] on div at bounding box center [784, 375] width 1568 height 750
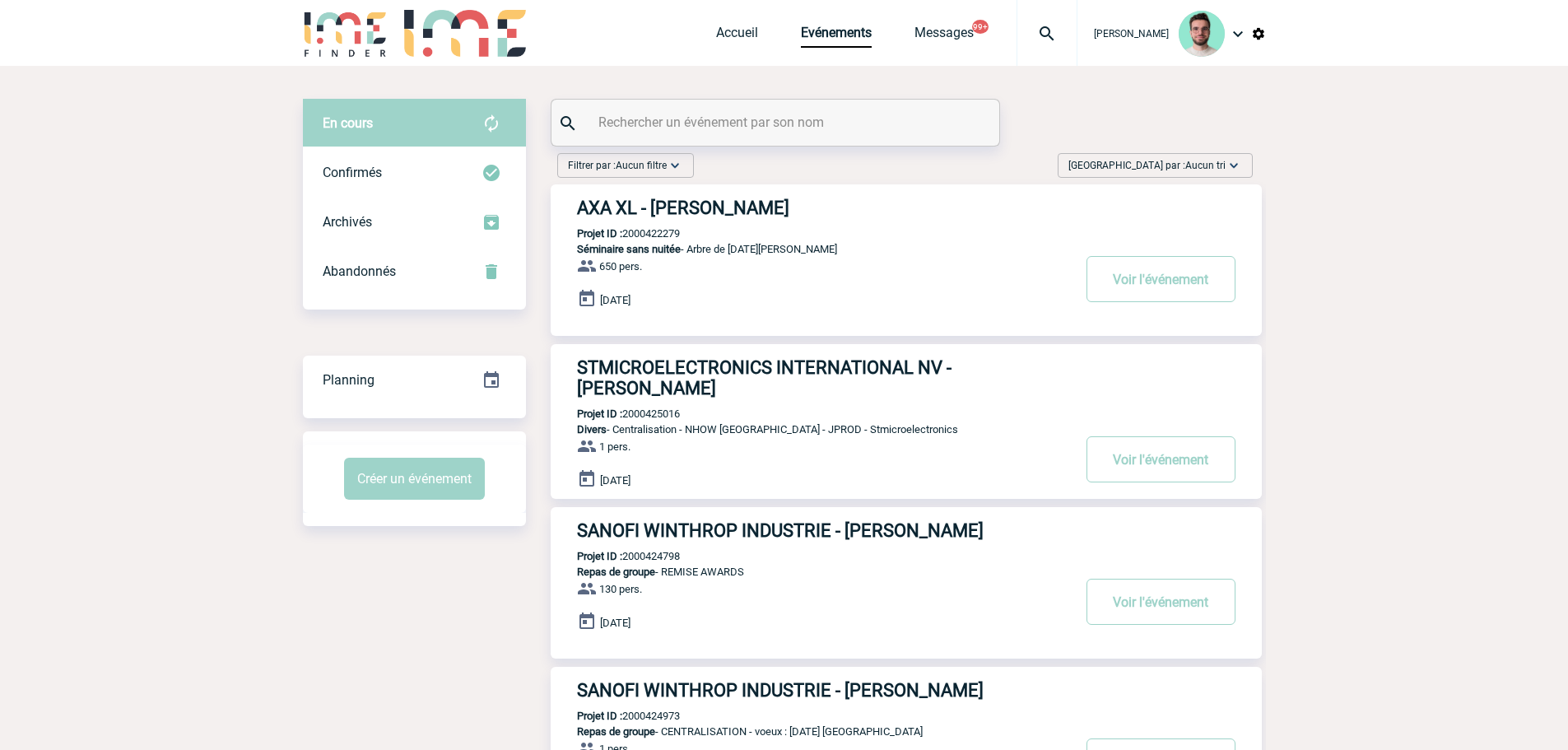
click at [762, 124] on input "text" at bounding box center [777, 123] width 366 height 24
paste input "2000422012"
type input "2000422012"
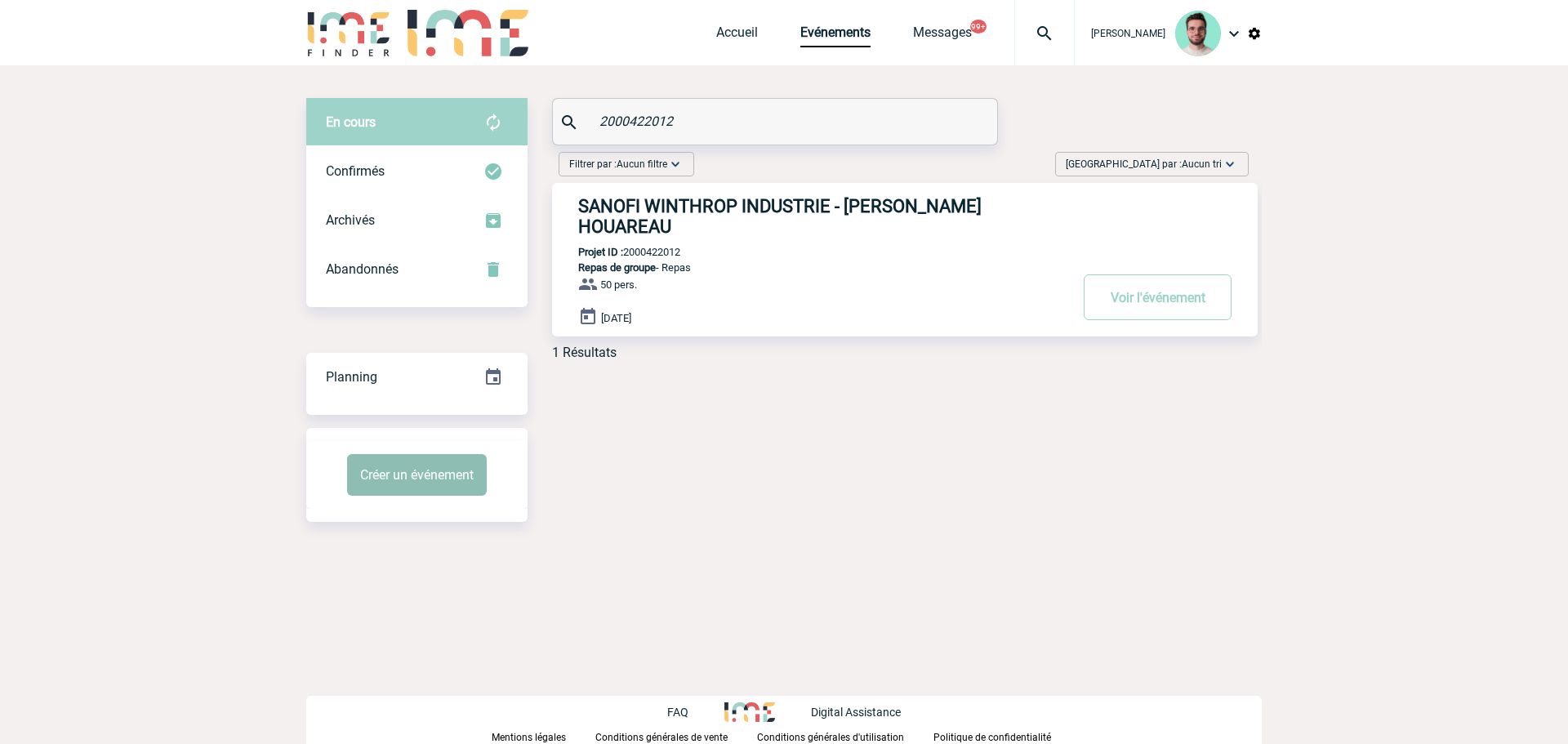
click at [421, 483] on button "Créer un événement" at bounding box center [416, 475] width 140 height 42
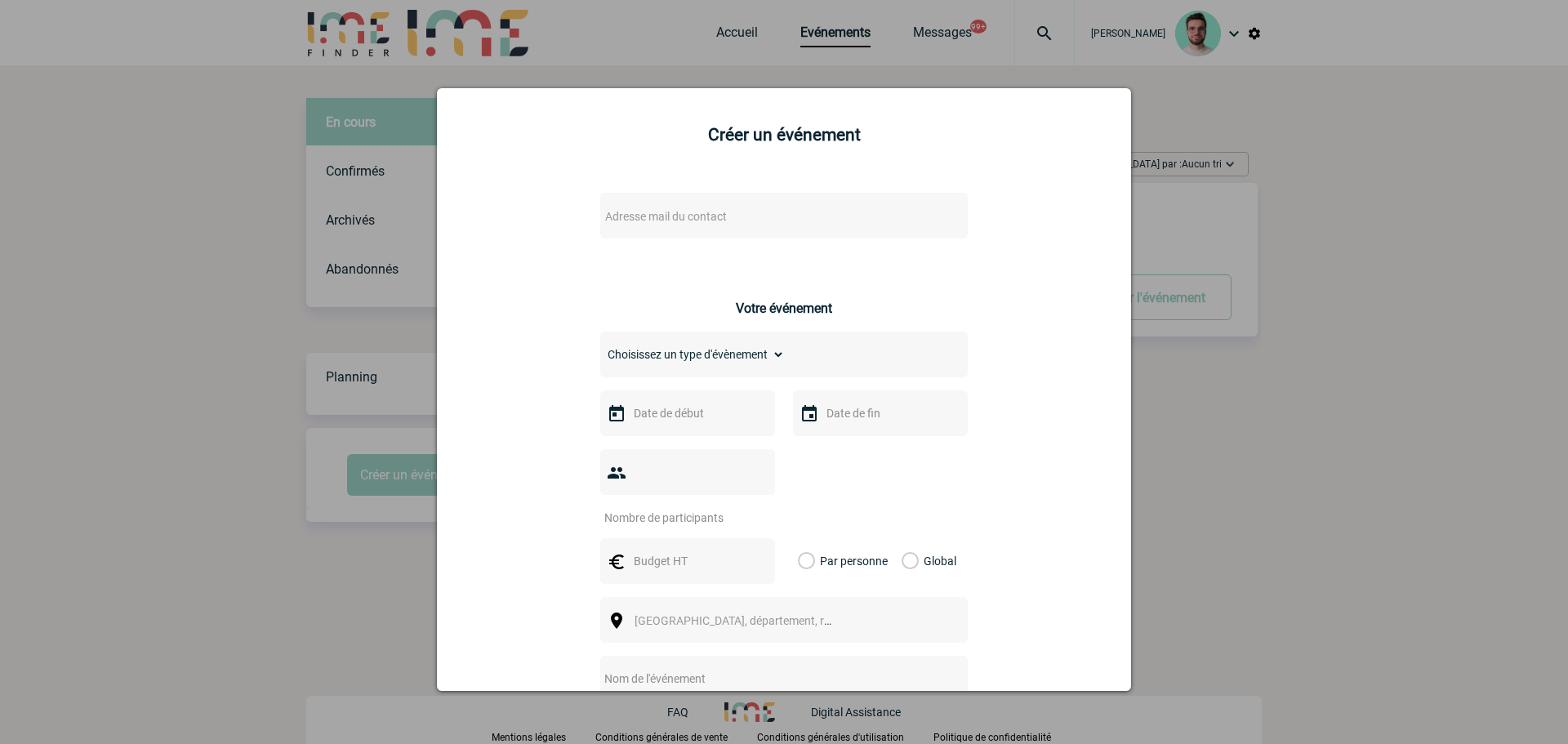
click at [658, 221] on span "Adresse mail du contact" at bounding box center [665, 216] width 122 height 13
type input "[PERSON_NAME][EMAIL_ADDRESS][DOMAIN_NAME]"
drag, startPoint x: 172, startPoint y: 290, endPoint x: 748, endPoint y: 105, distance: 605.0
click at [177, 292] on div at bounding box center [784, 372] width 1568 height 744
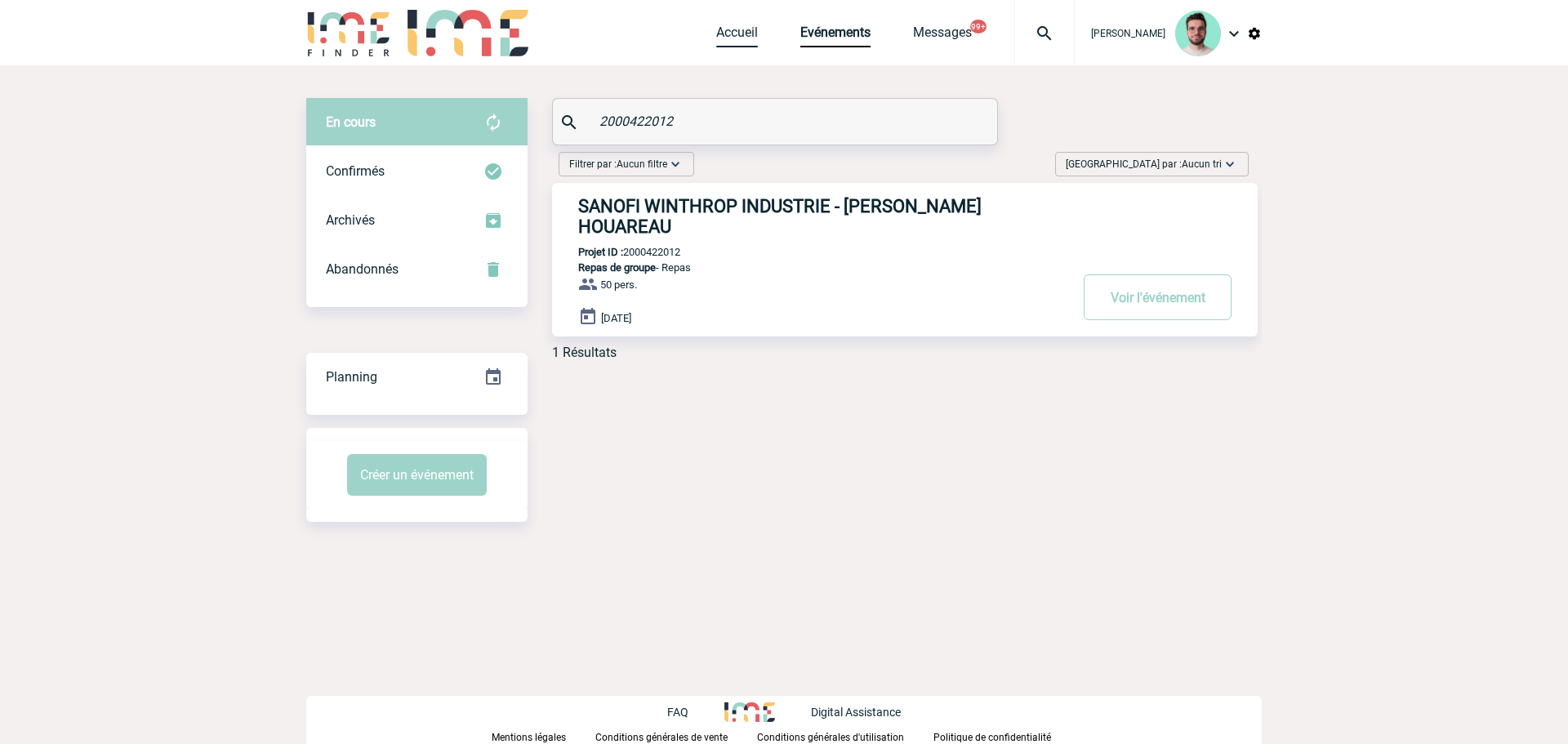
click at [720, 27] on link "Accueil" at bounding box center [737, 36] width 42 height 23
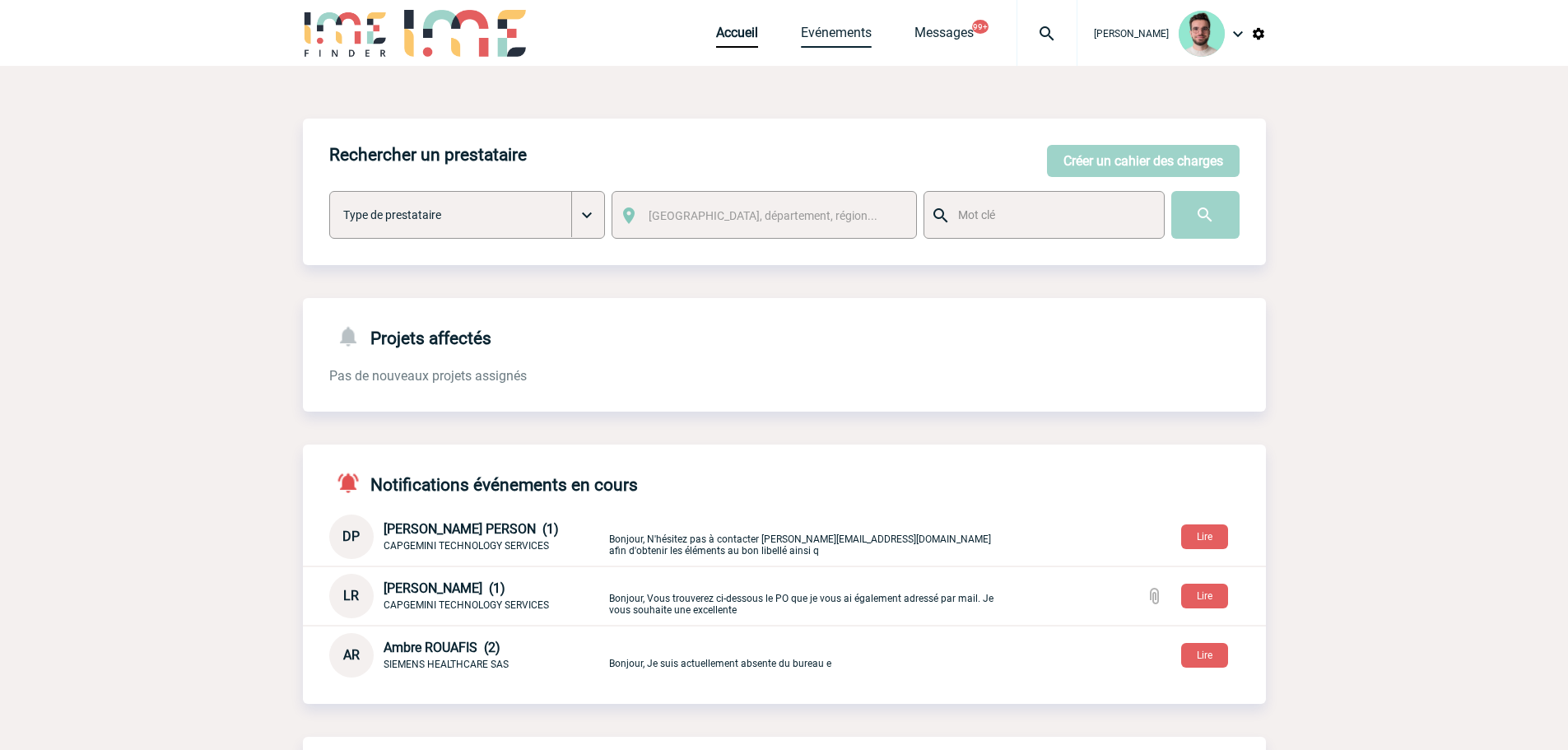
click at [813, 25] on link "Evénements" at bounding box center [836, 36] width 71 height 23
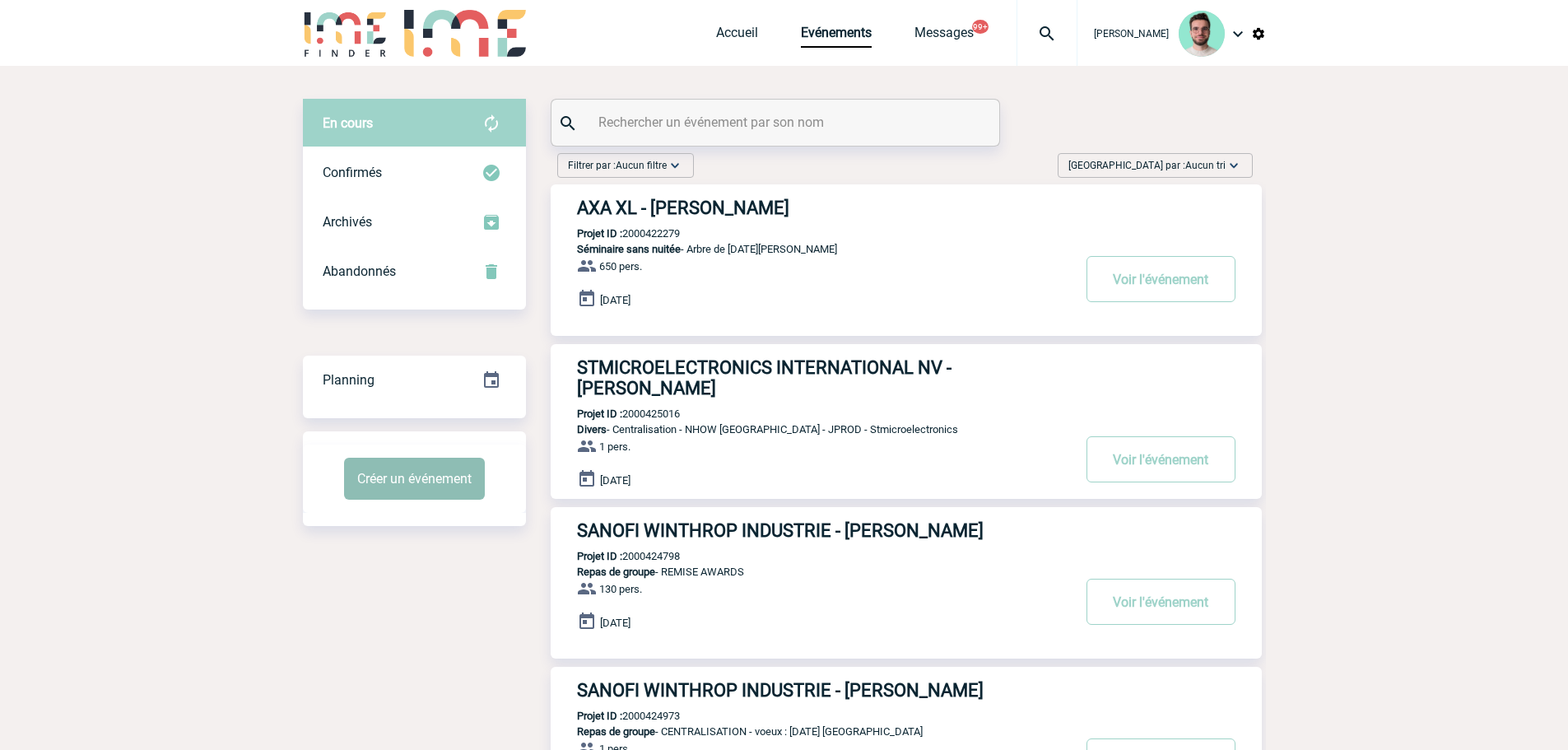
click at [368, 491] on button "Créer un événement" at bounding box center [414, 479] width 141 height 42
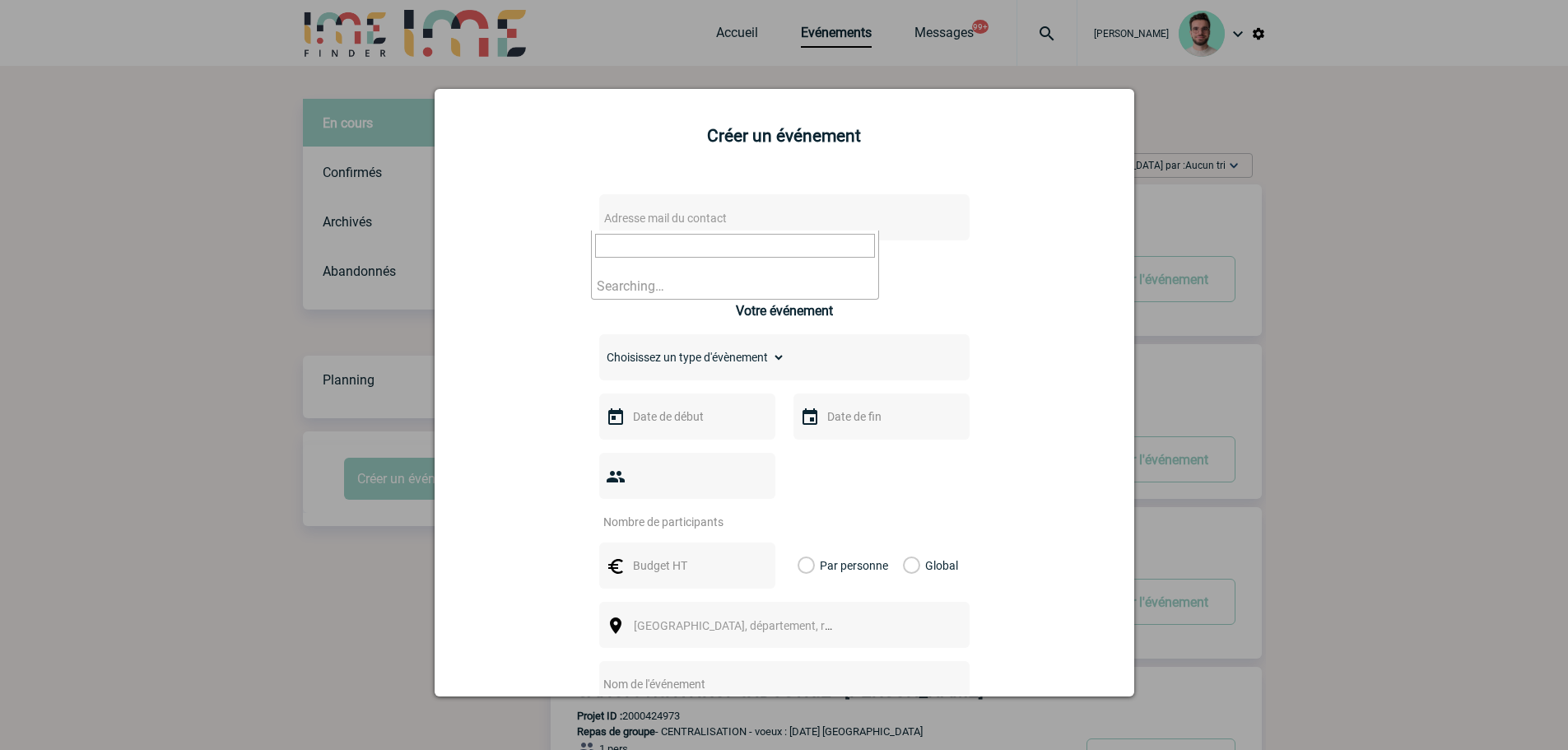
click at [653, 220] on span "Adresse mail du contact" at bounding box center [665, 218] width 123 height 13
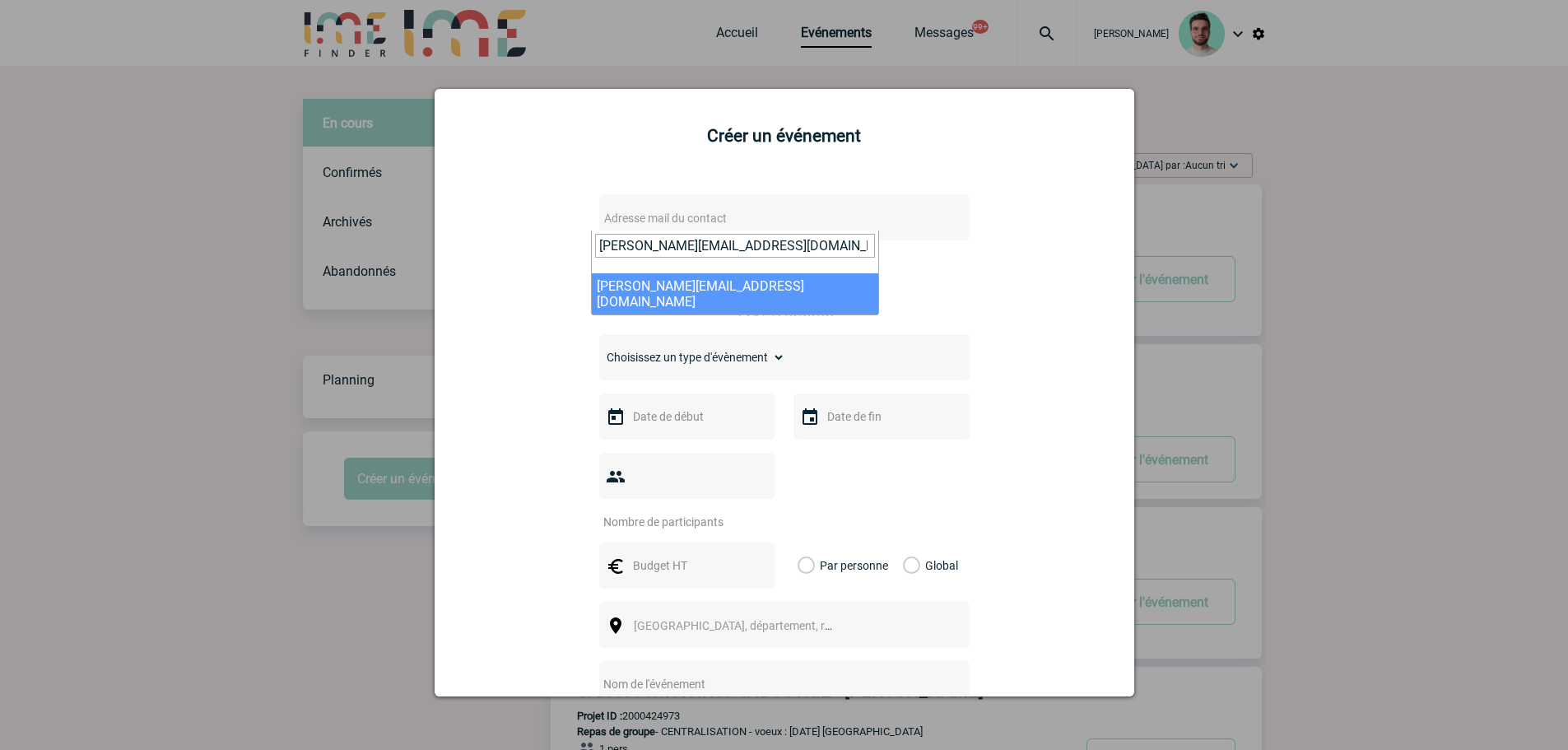
type input "[PERSON_NAME][EMAIL_ADDRESS][DOMAIN_NAME]"
select select "132839"
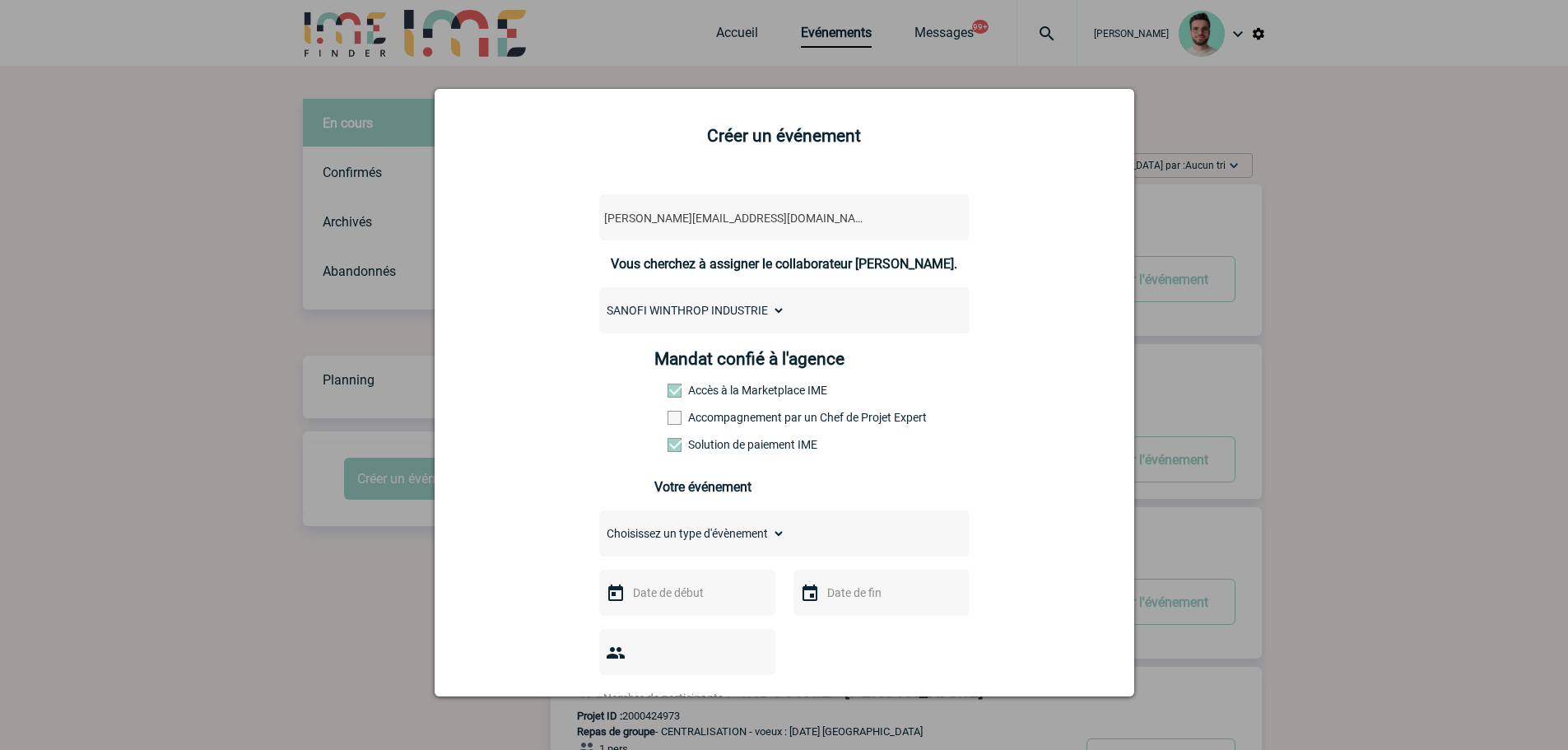
click at [668, 425] on span at bounding box center [674, 417] width 14 height 14
click at [0, 0] on input "Accompagnement par un Chef de Projet Expert" at bounding box center [0, 0] width 0 height 0
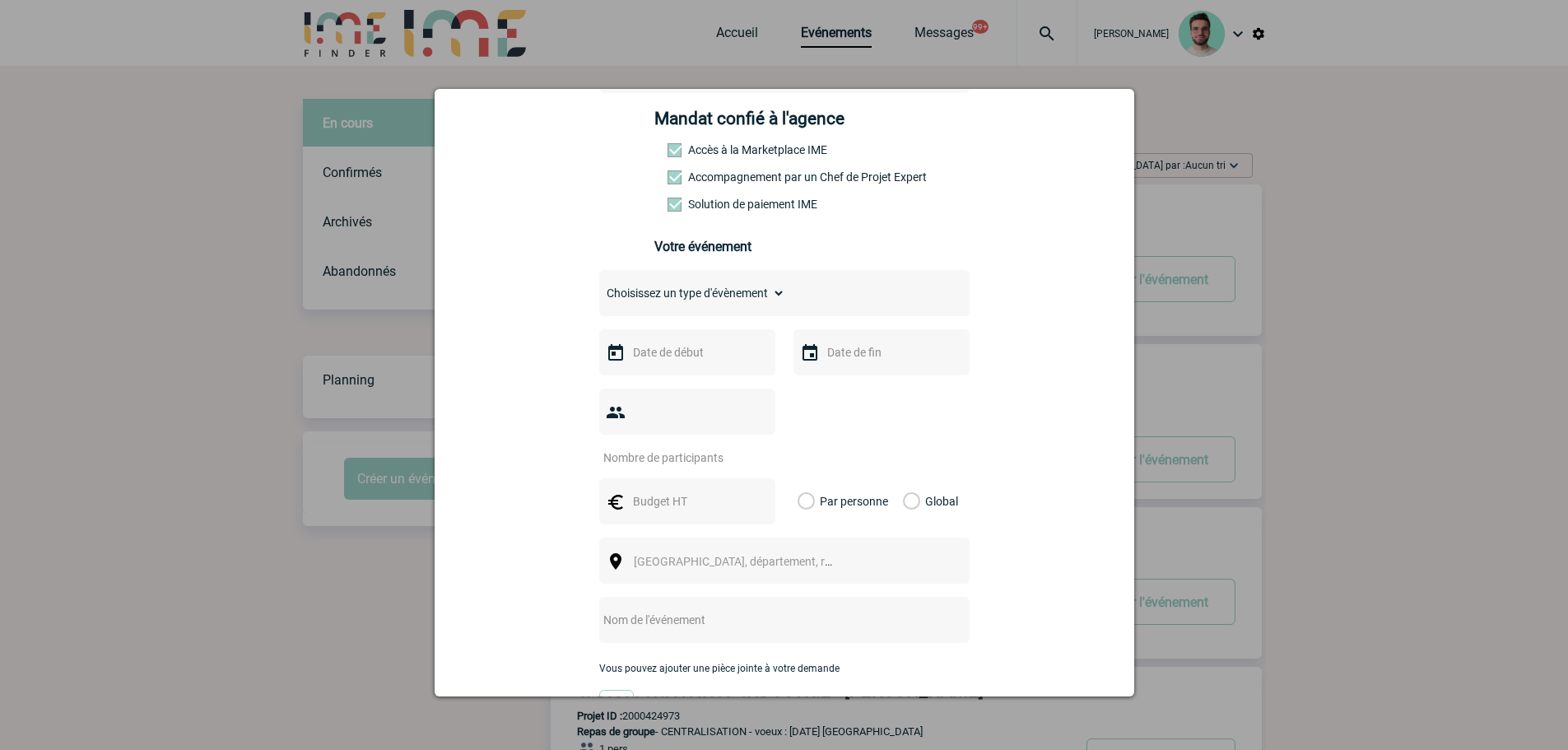
scroll to position [247, 0]
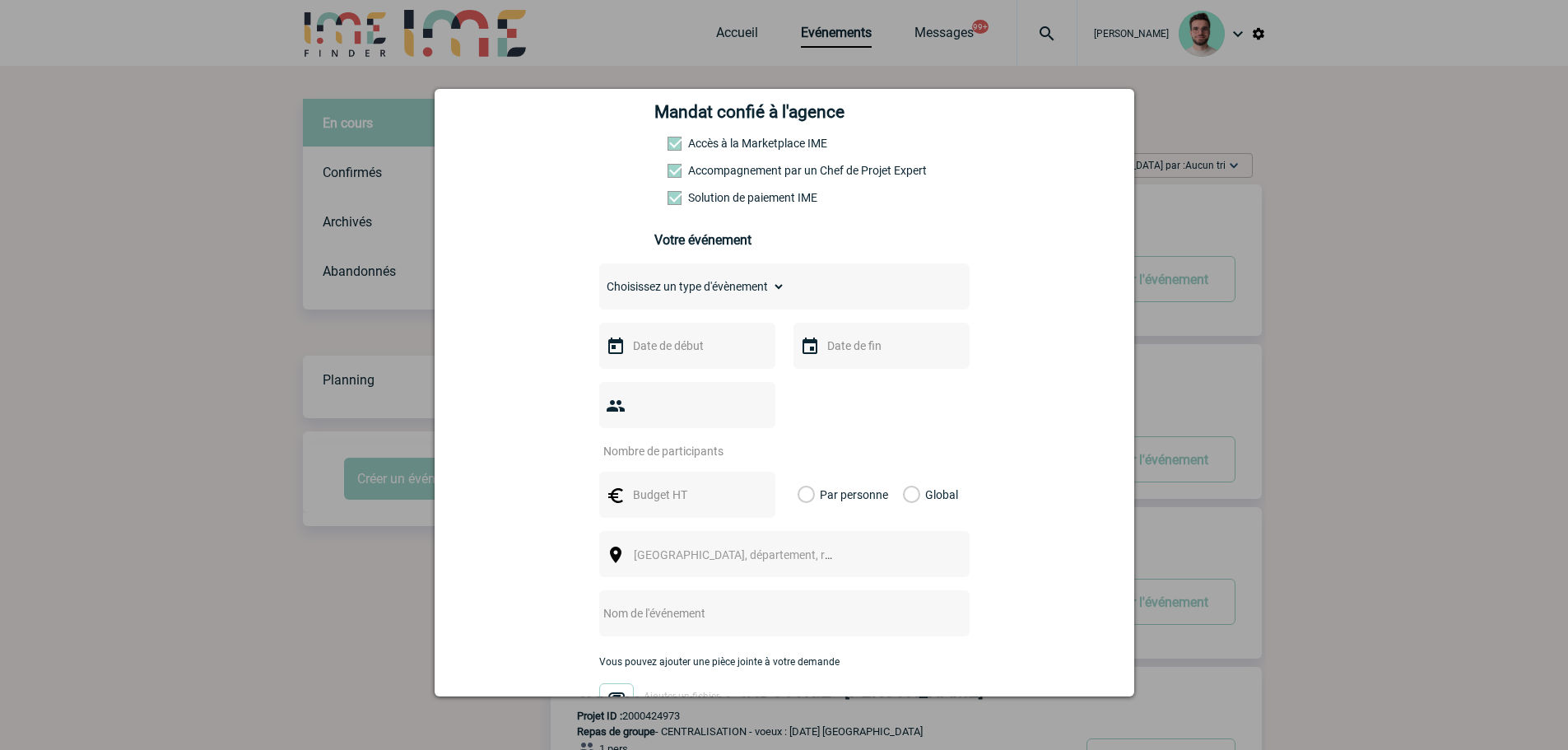
click at [668, 298] on select "Choisissez un type d'évènement Séminaire avec nuitée Séminaire sans nuitée Repa…" at bounding box center [693, 286] width 186 height 23
select select "2"
click at [600, 280] on select "Choisissez un type d'évènement Séminaire avec nuitée Séminaire sans nuitée Repa…" at bounding box center [693, 286] width 186 height 23
click at [668, 351] on input "text" at bounding box center [685, 345] width 113 height 21
click at [839, 381] on span "Suivant" at bounding box center [837, 378] width 13 height 13
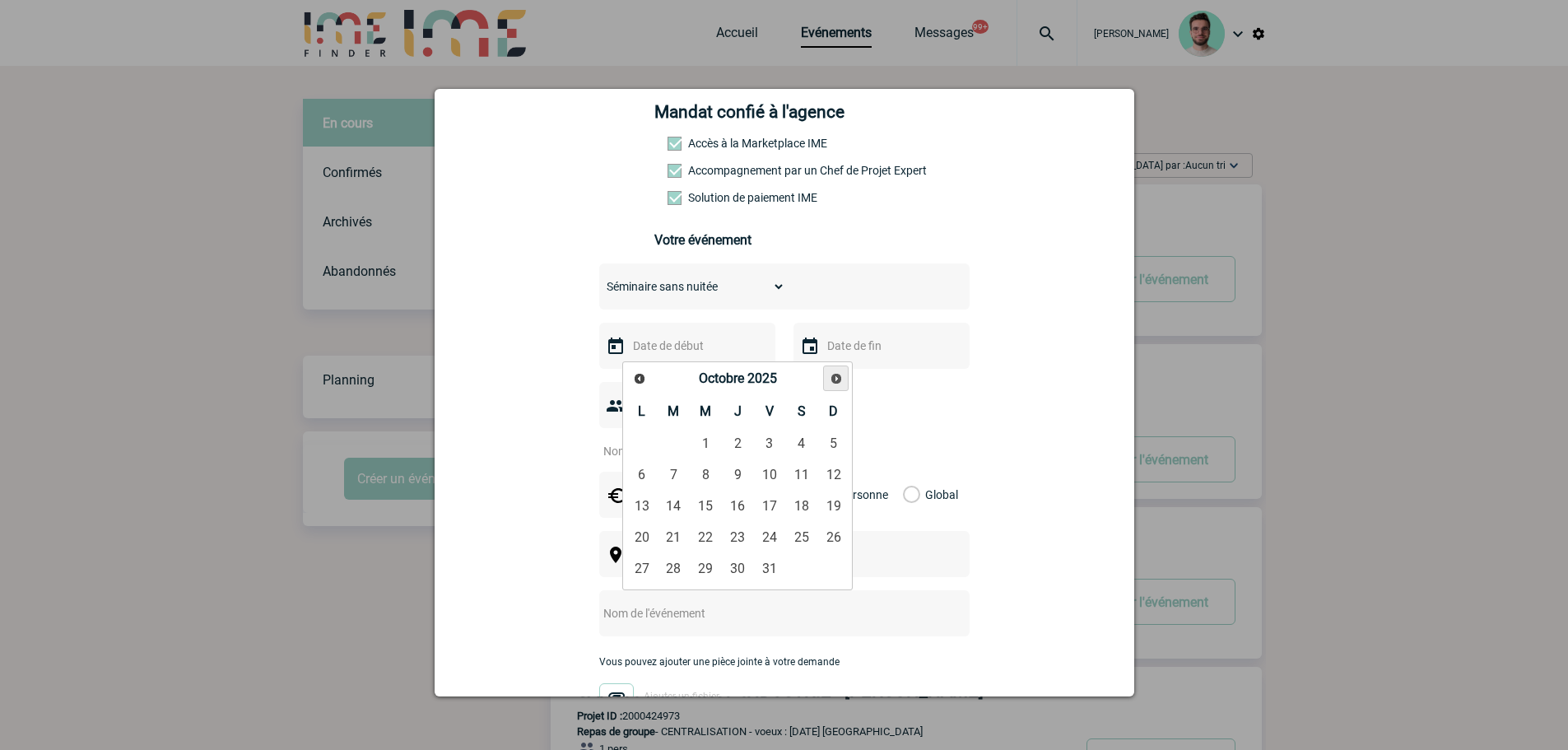
click at [839, 381] on span "Suivant" at bounding box center [837, 378] width 13 height 13
click at [707, 548] on link "19" at bounding box center [706, 538] width 30 height 30
type input "19-11-2025"
click at [900, 346] on input "text" at bounding box center [880, 345] width 113 height 21
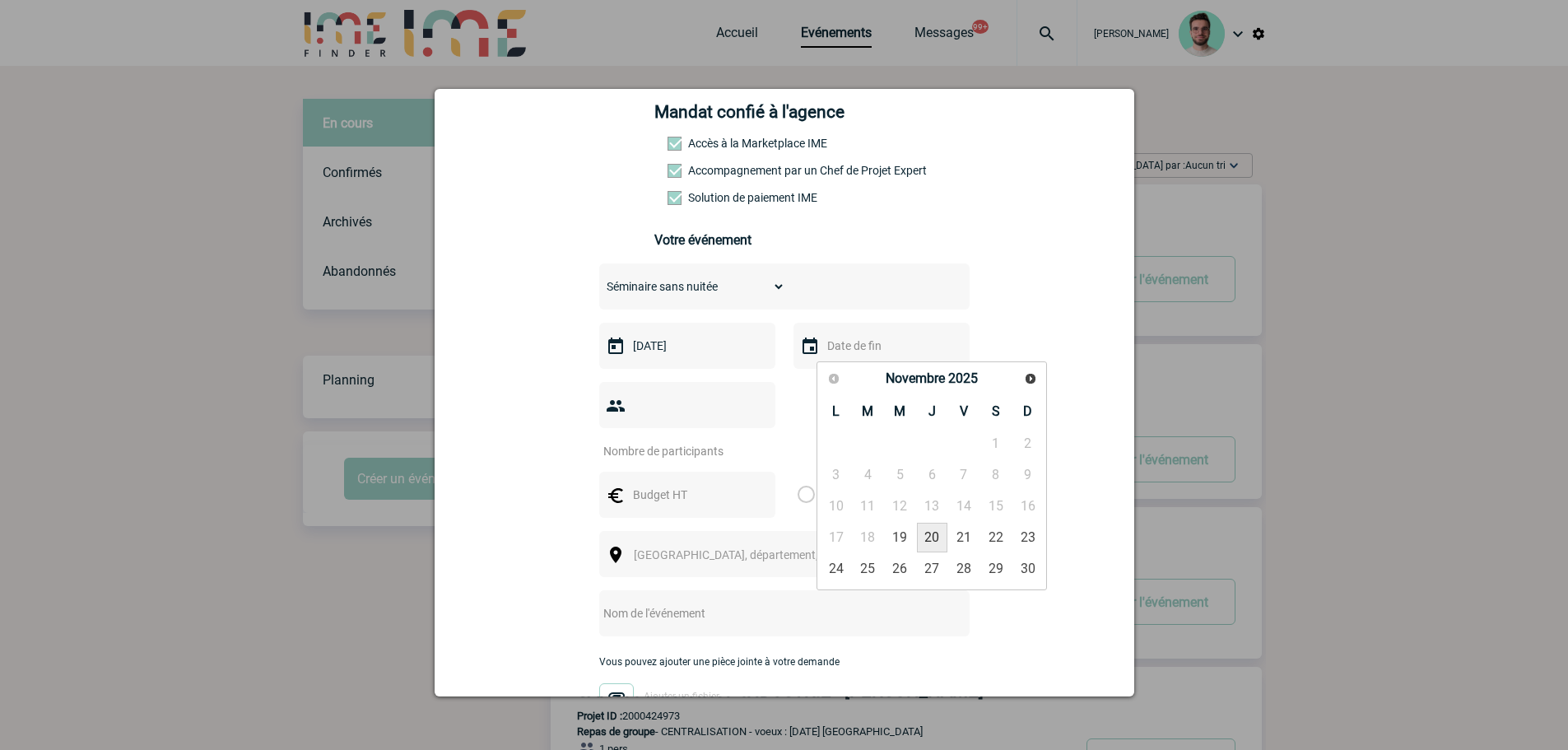
click at [930, 535] on link "20" at bounding box center [932, 538] width 30 height 30
type input "20-11-2025"
click at [702, 441] on input "number" at bounding box center [677, 451] width 155 height 21
type input "40"
click at [663, 484] on input "text" at bounding box center [685, 494] width 113 height 21
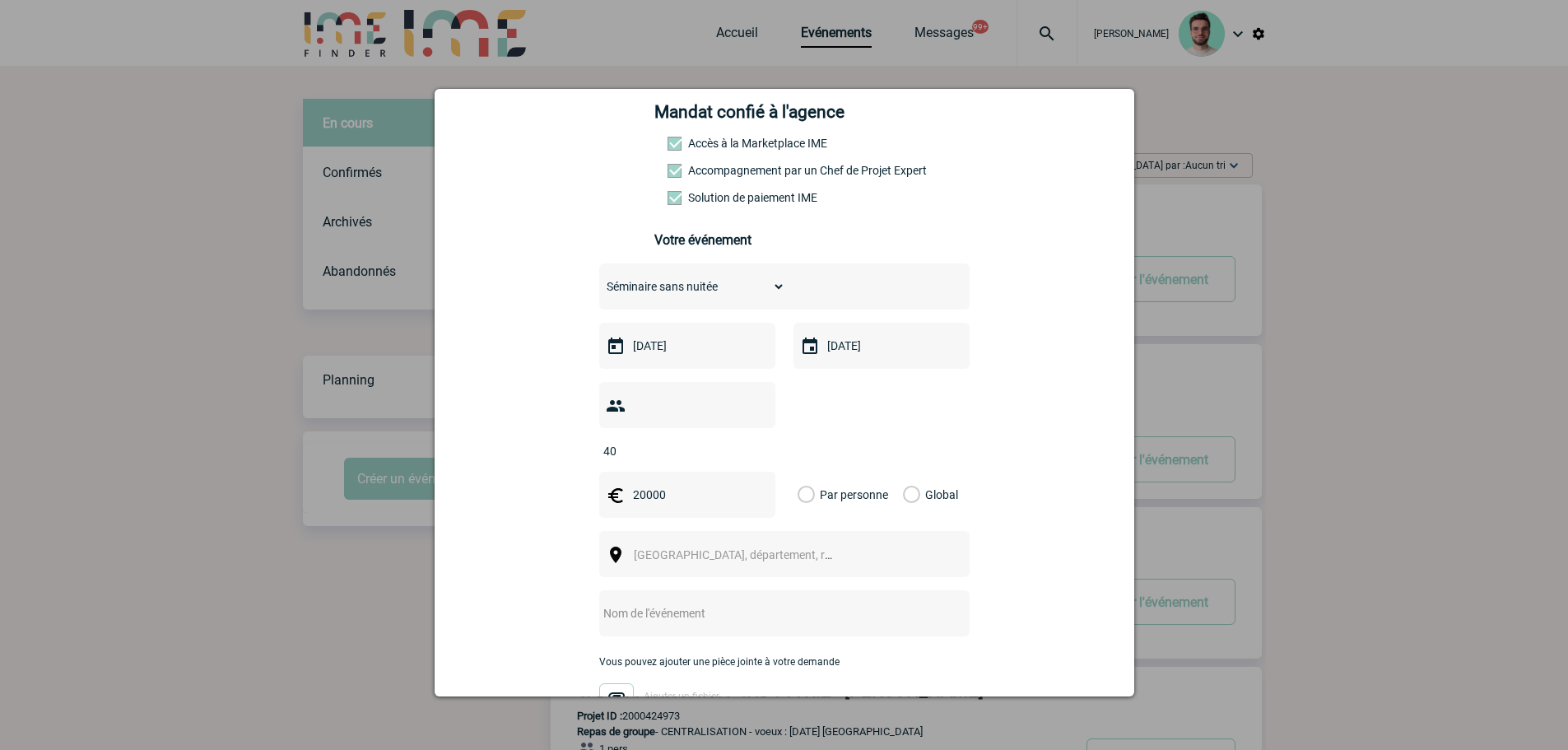
type input "20000"
click at [903, 471] on label "Global" at bounding box center [909, 494] width 11 height 46
click at [0, 0] on input "Global" at bounding box center [0, 0] width 0 height 0
click at [738, 543] on span "Ville, département, région..." at bounding box center [740, 554] width 226 height 23
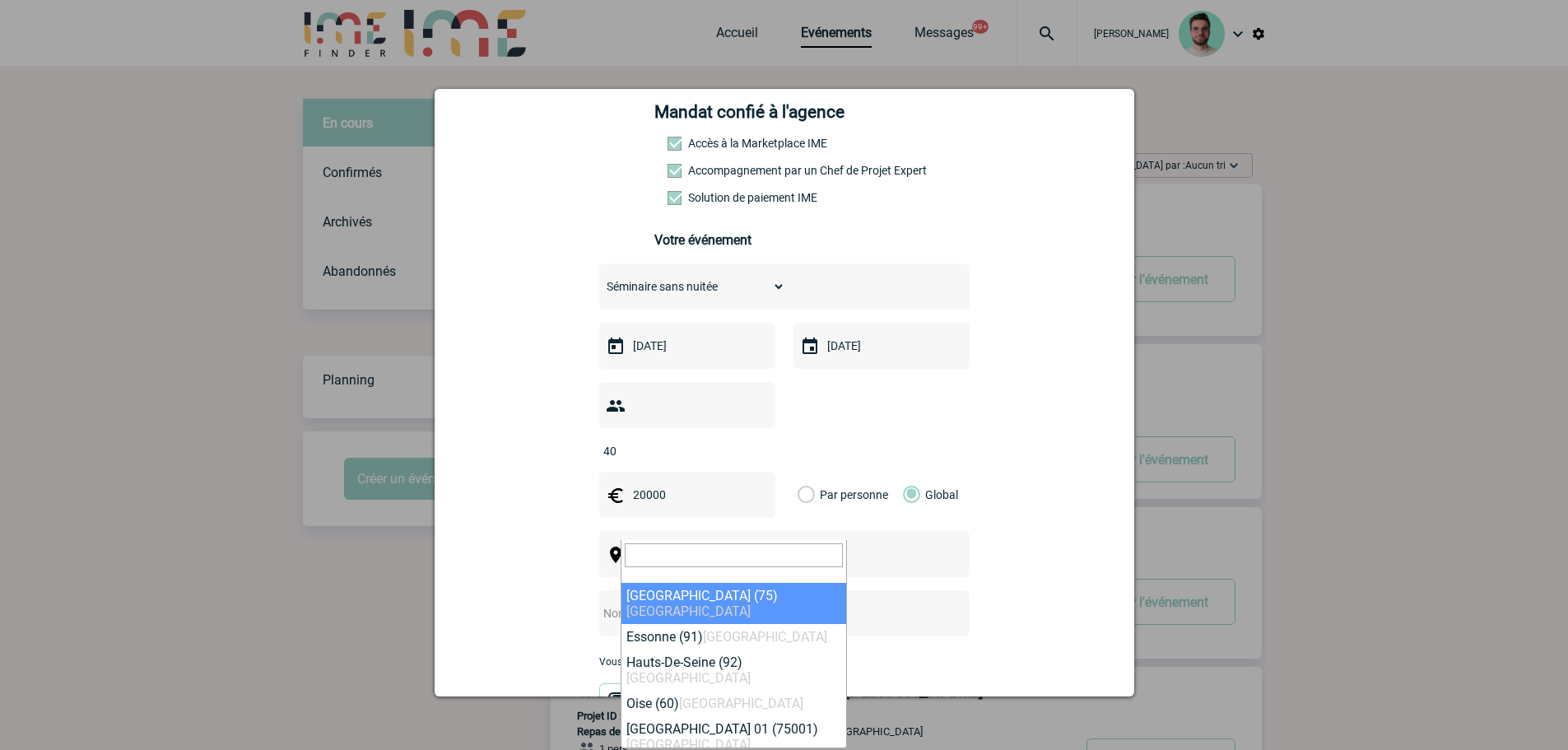
select select "3"
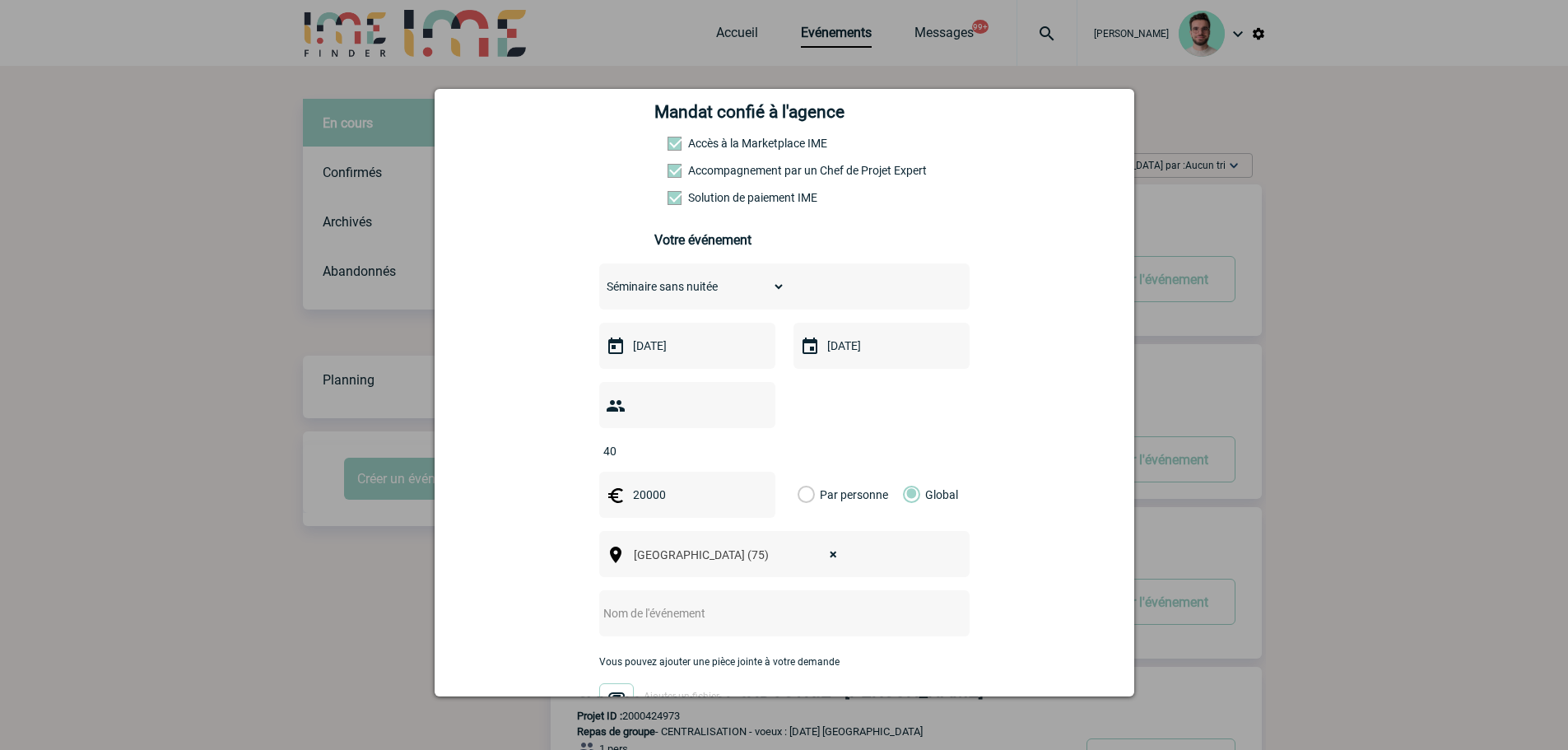
click at [689, 602] on input "text" at bounding box center [763, 613] width 327 height 21
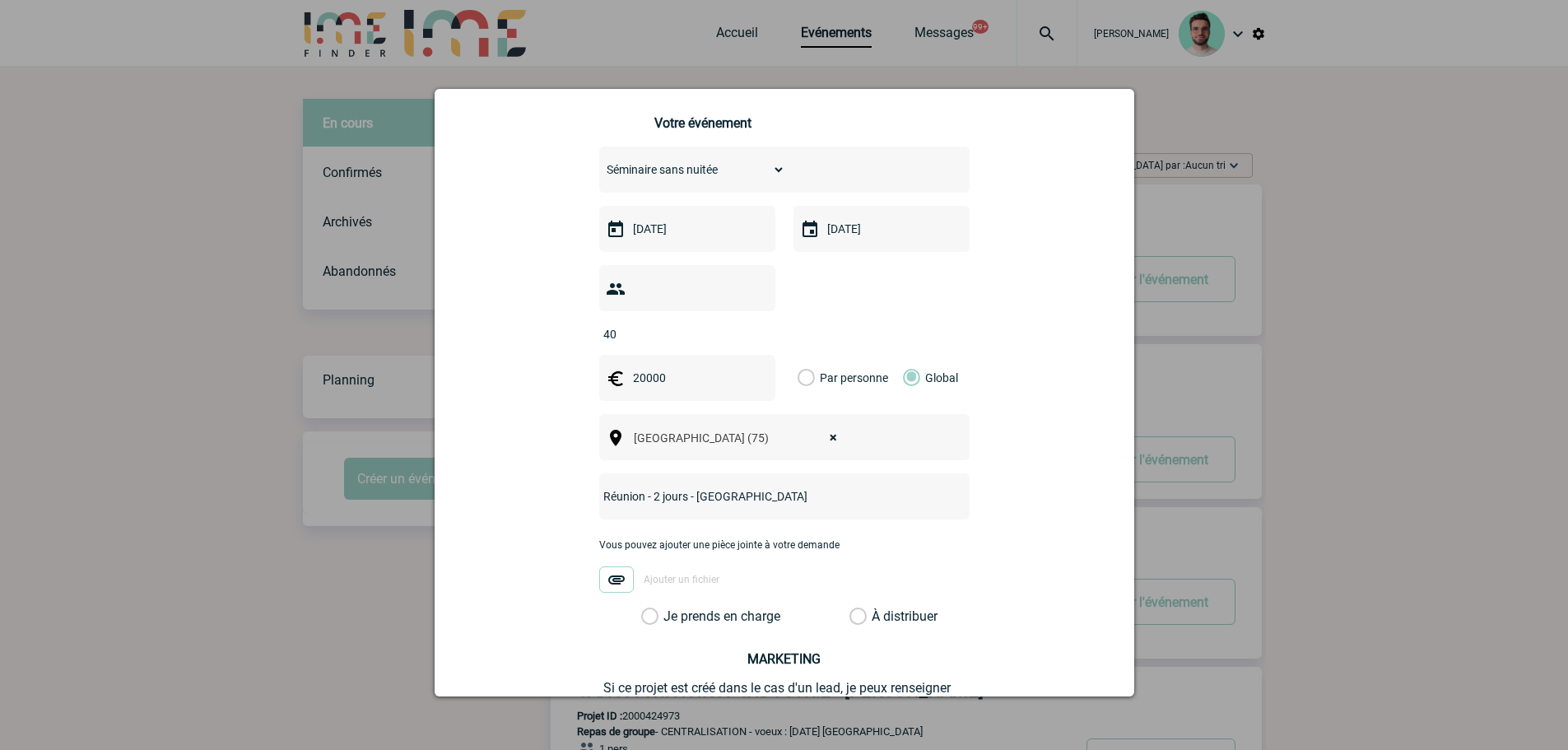
scroll to position [506, 0]
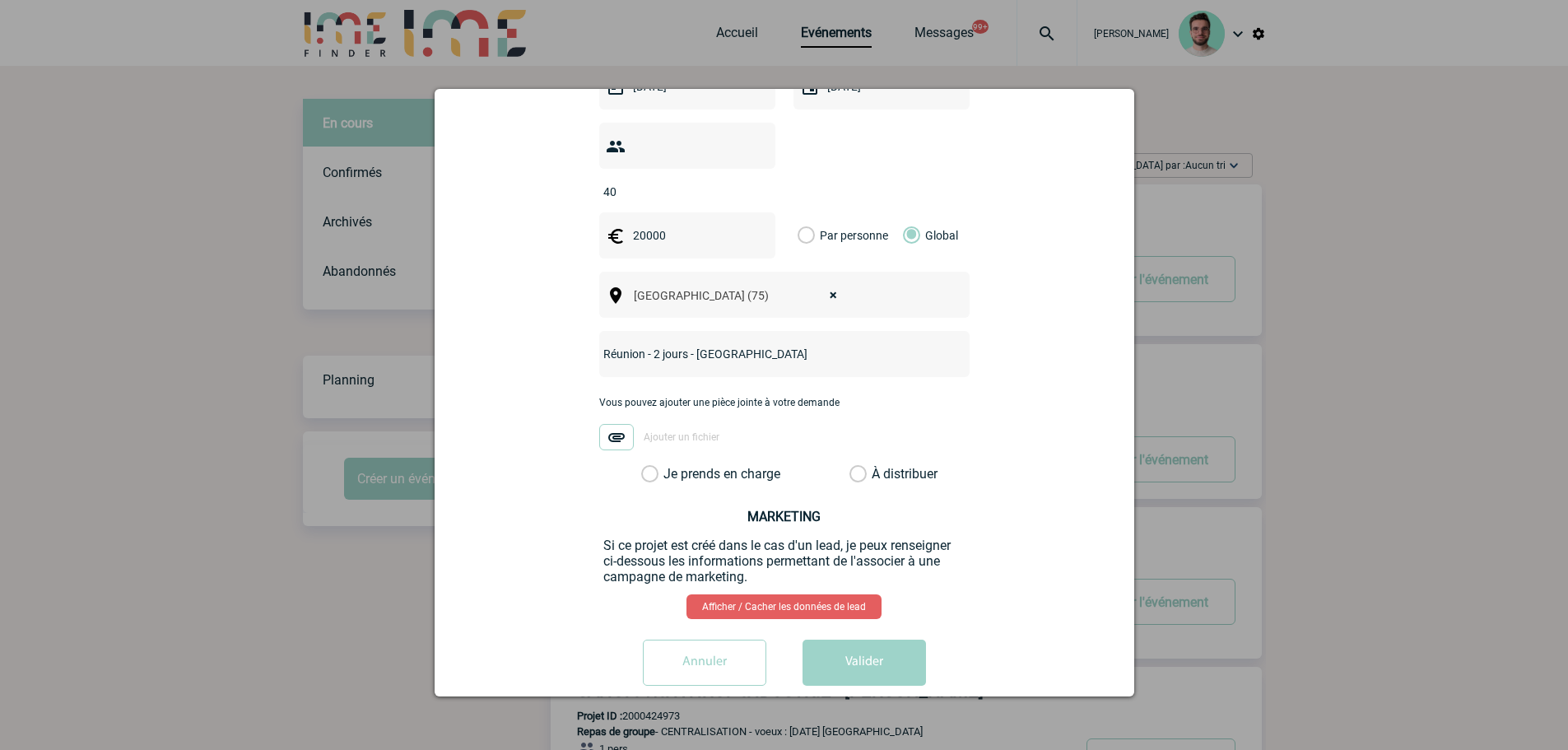
type input "Réunion - 2 jours - Paris"
click at [720, 465] on div "Christine.Hensel@sanofi.com Christine.Hensel@sanofi.com Vous cherchez à assigne…" at bounding box center [785, 185] width 659 height 1026
click at [720, 457] on div "Christine.Hensel@sanofi.com Christine.Hensel@sanofi.com Vous cherchez à assigne…" at bounding box center [785, 185] width 659 height 1026
click at [721, 466] on div "Je prends en charge" at bounding box center [704, 474] width 139 height 17
click at [670, 466] on label "Je prends en charge" at bounding box center [655, 474] width 28 height 17
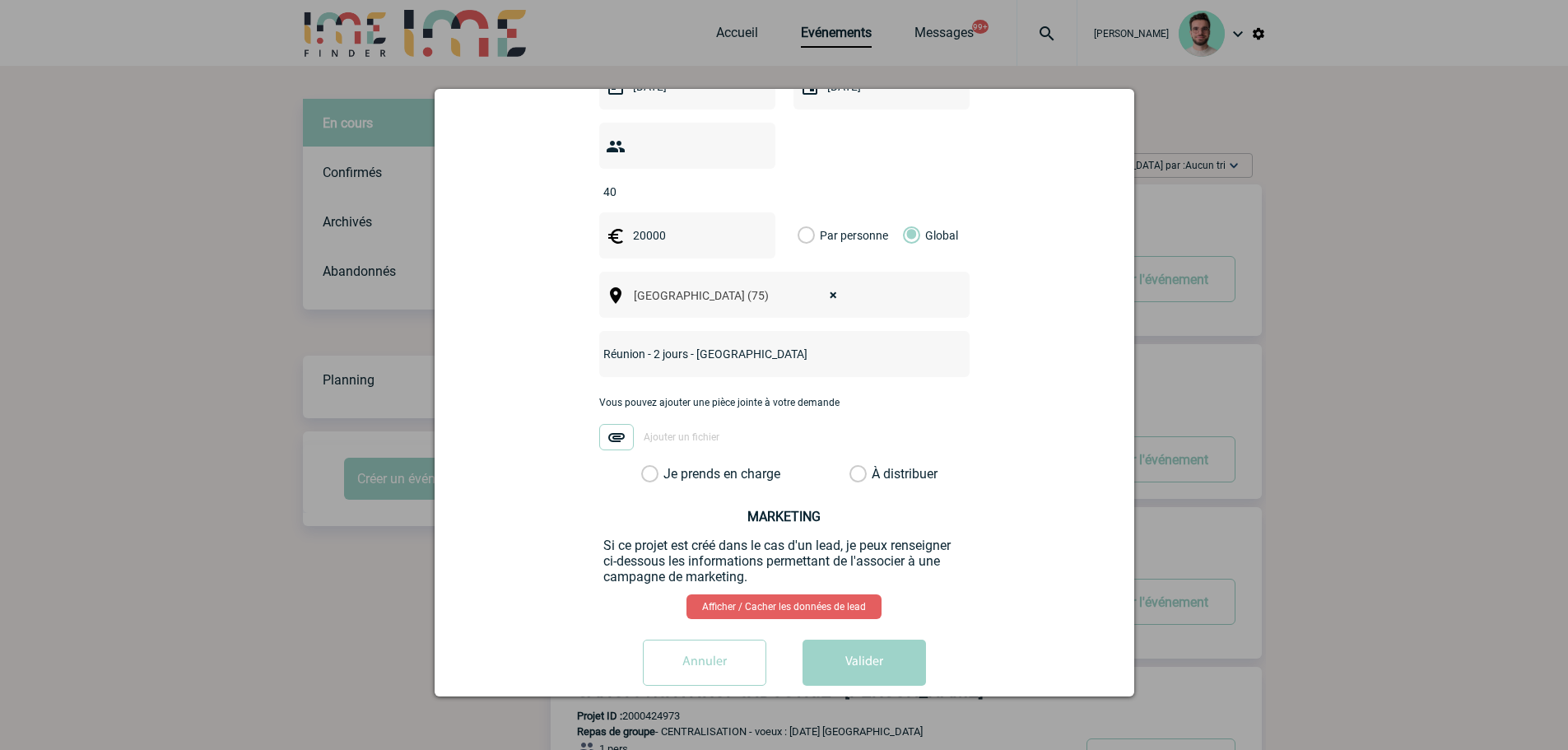
click at [0, 0] on input "Je prends en charge" at bounding box center [0, 0] width 0 height 0
click at [859, 641] on button "Valider" at bounding box center [864, 663] width 124 height 46
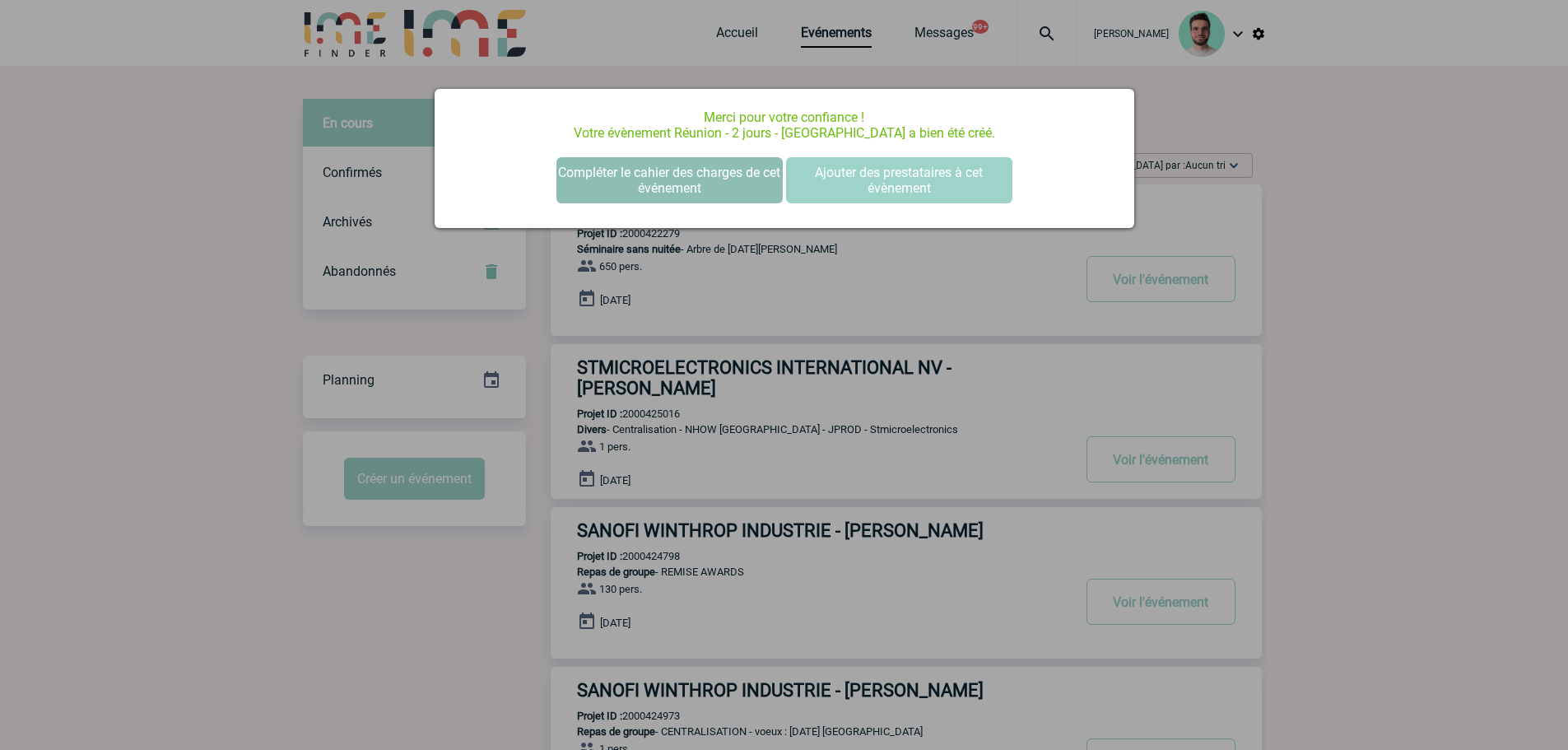
click at [709, 185] on button "Compléter le cahier des charges de cet événement" at bounding box center [669, 180] width 226 height 46
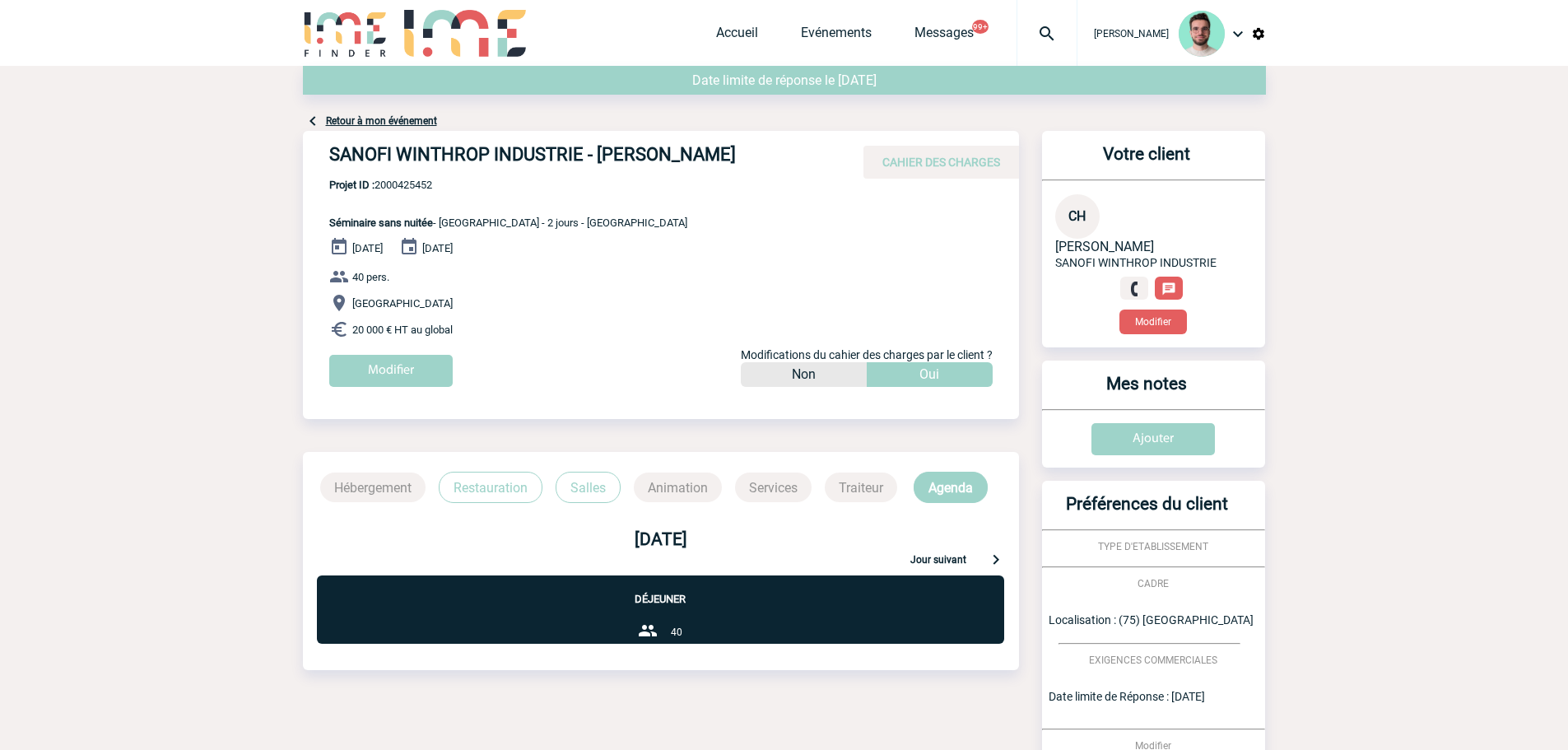
click at [413, 122] on link "Retour à mon événement" at bounding box center [381, 121] width 111 height 11
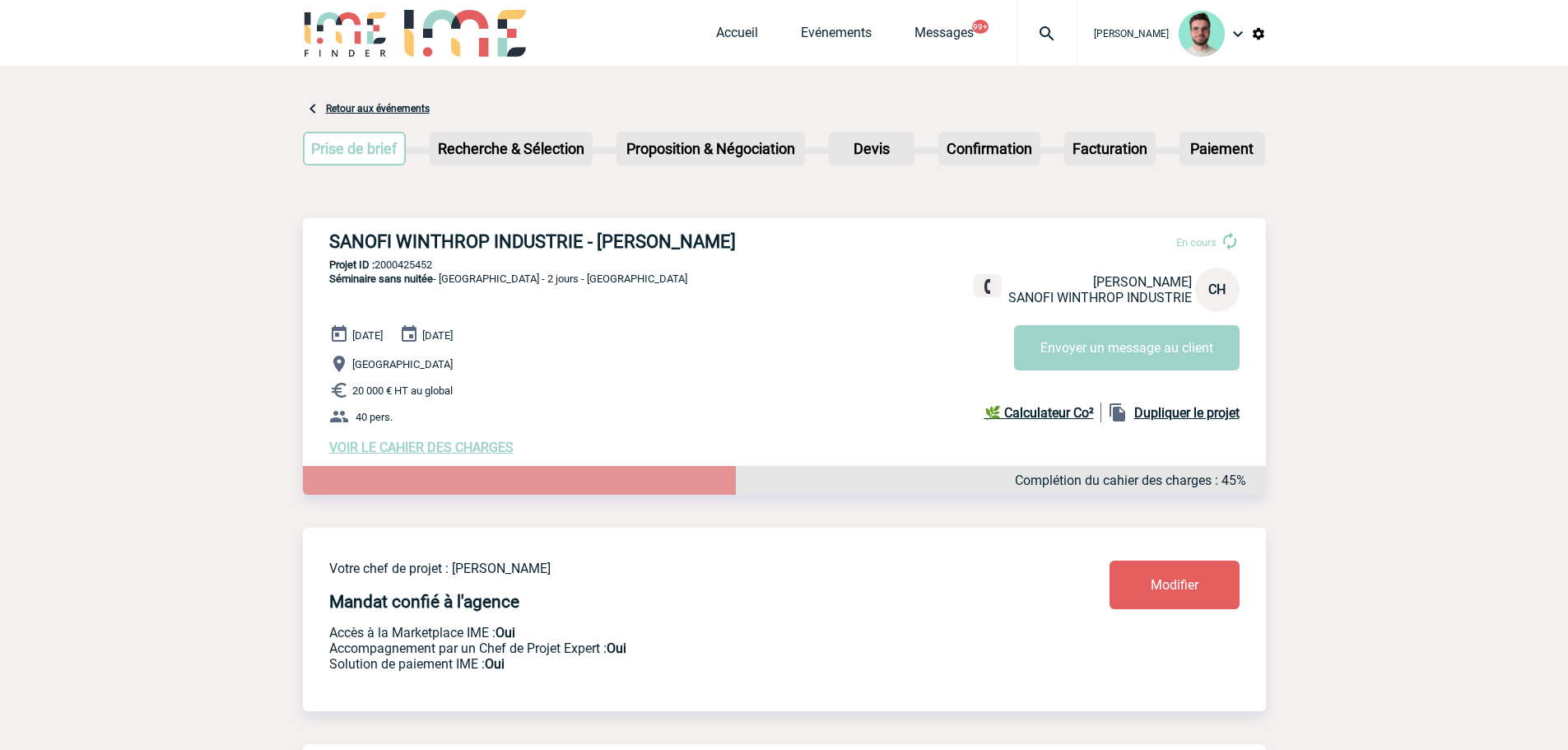
click at [611, 242] on h3 "SANOFI WINTHROP INDUSTRIE - Christine HENSEL" at bounding box center [576, 242] width 494 height 20
copy div "SANOFI WINTHROP INDUSTRIE - Christine HENSEL"
click at [390, 264] on p "Projet ID : 2000425452" at bounding box center [784, 264] width 963 height 12
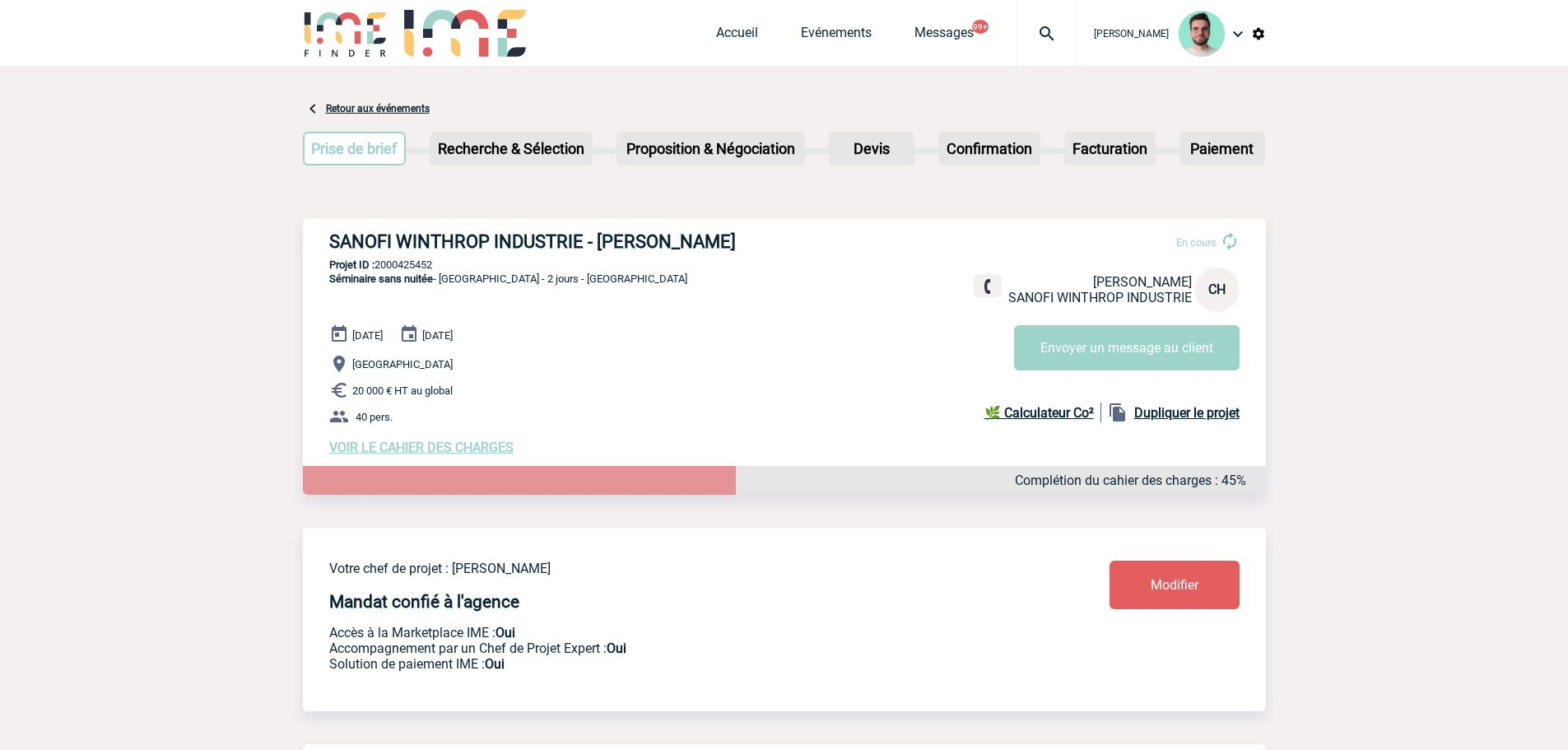
click at [390, 264] on p "Projet ID : 2000425452" at bounding box center [784, 264] width 963 height 12
copy p "2000425452"
click at [410, 264] on p "Projet ID : 2000425452" at bounding box center [784, 264] width 963 height 12
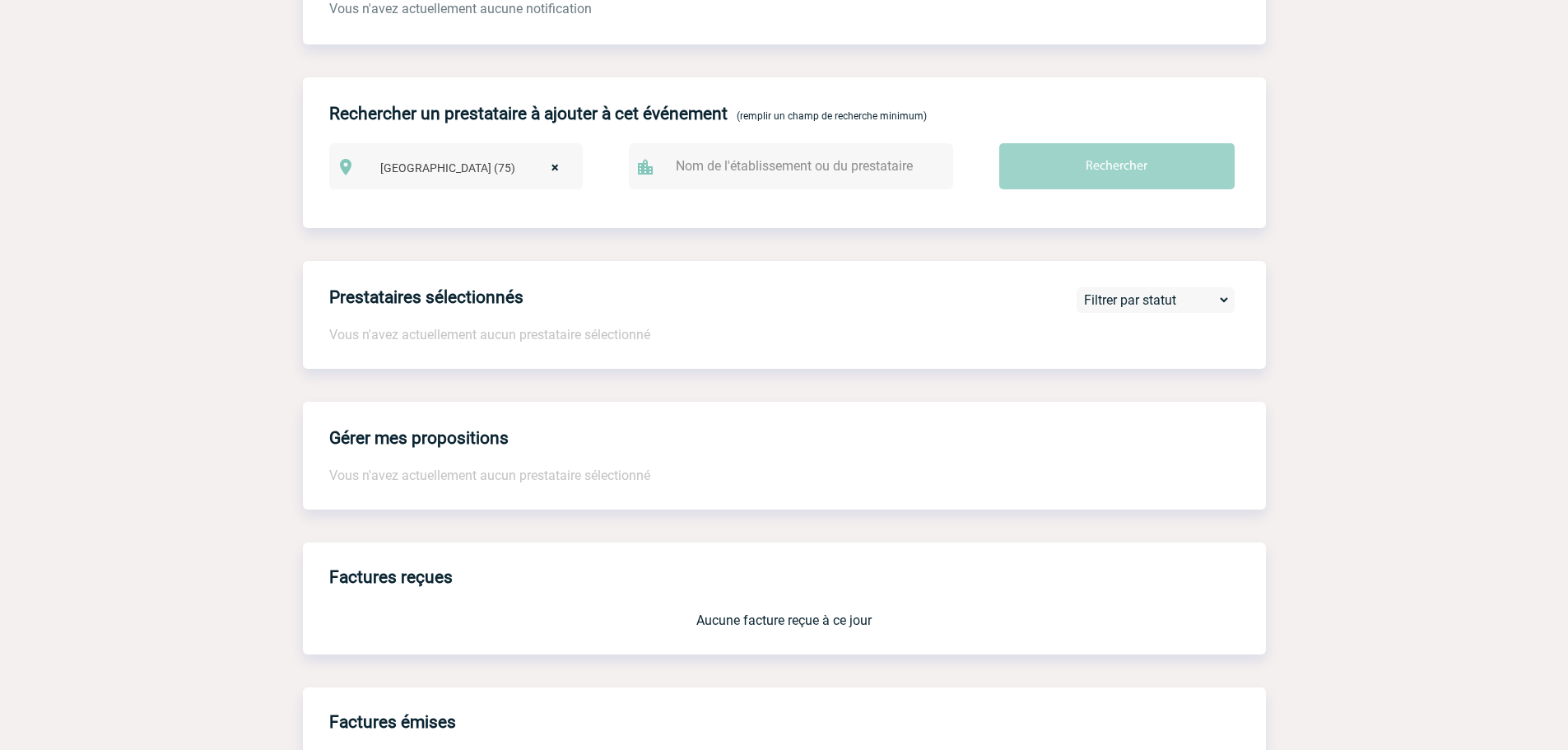
scroll to position [613, 0]
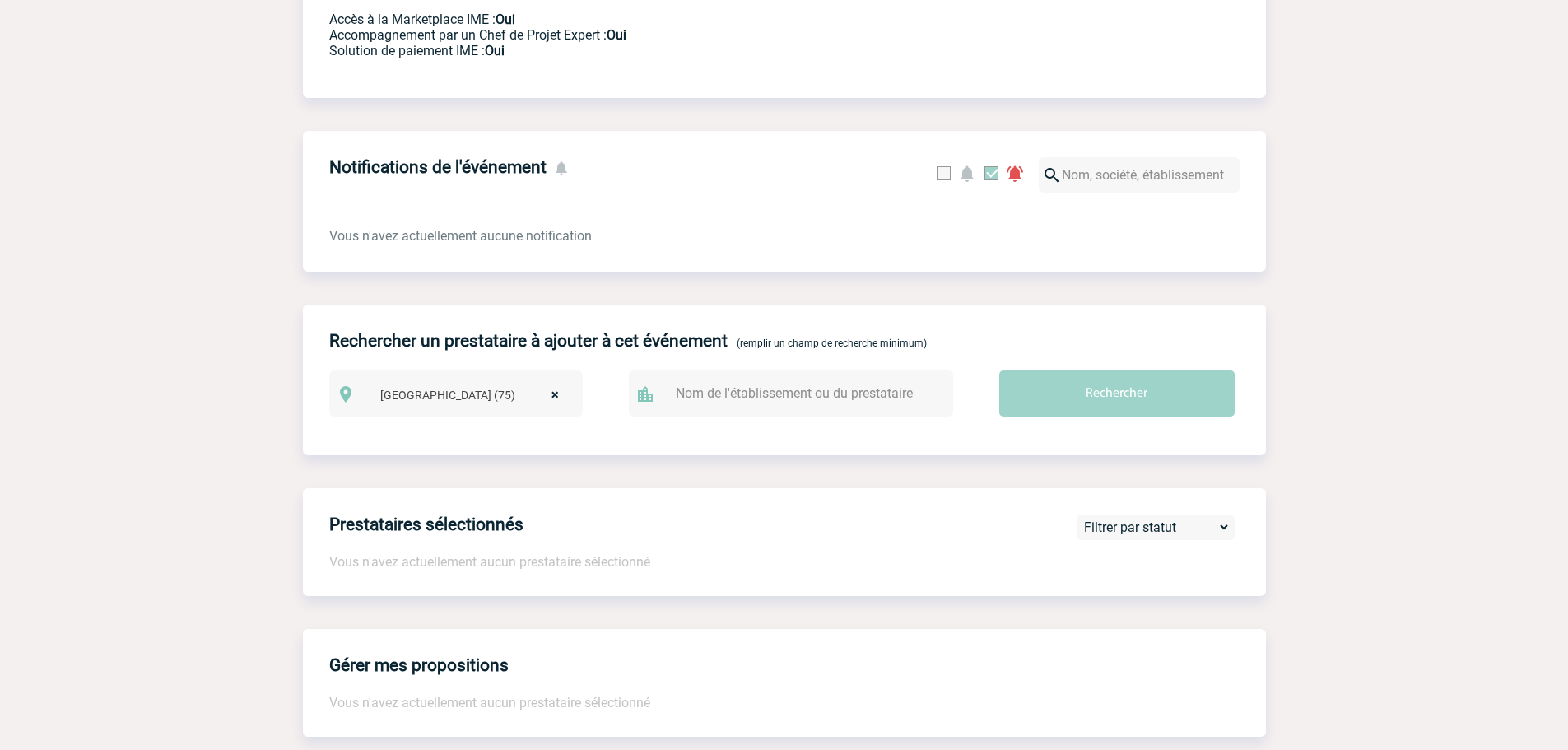
select select
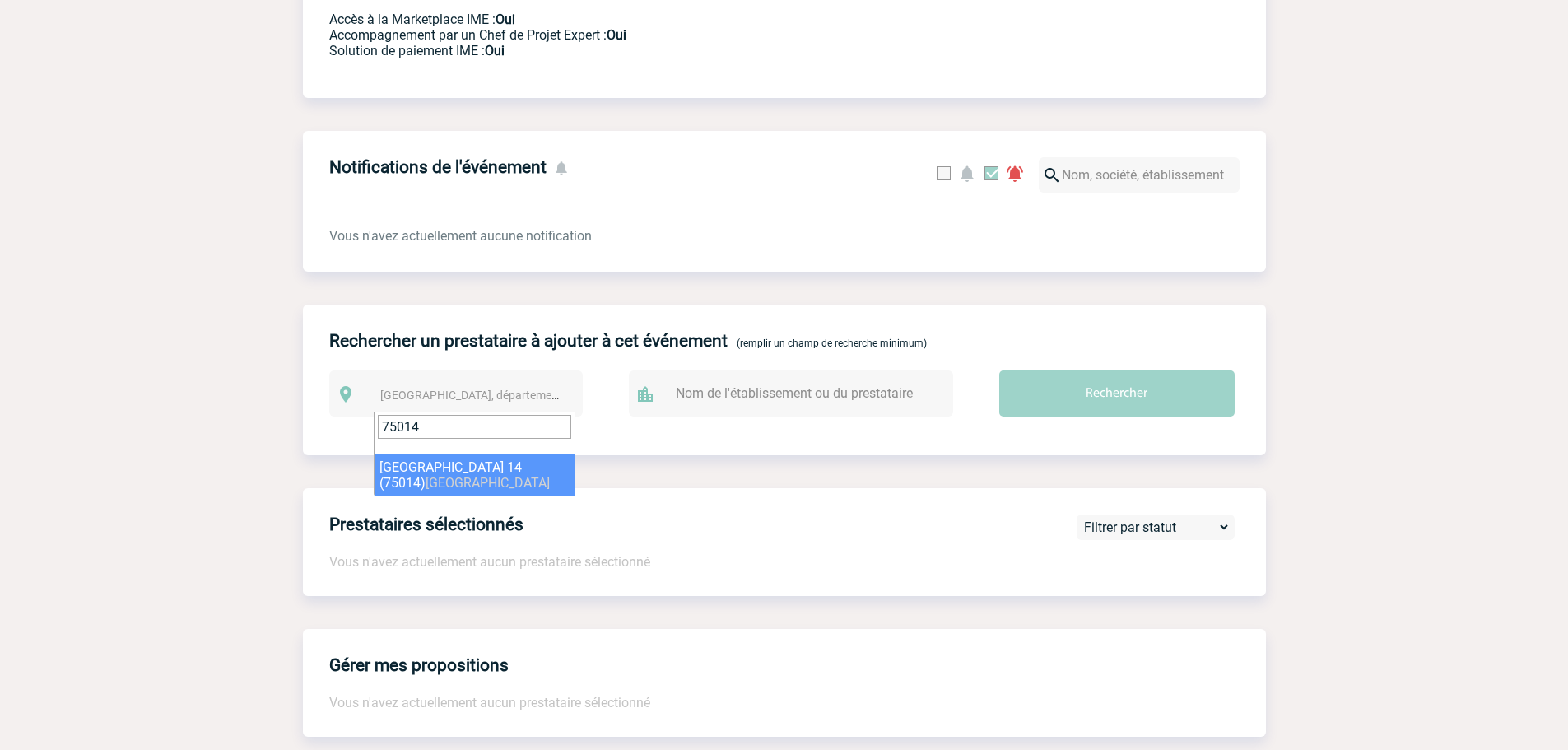
type input "75014"
select select "17"
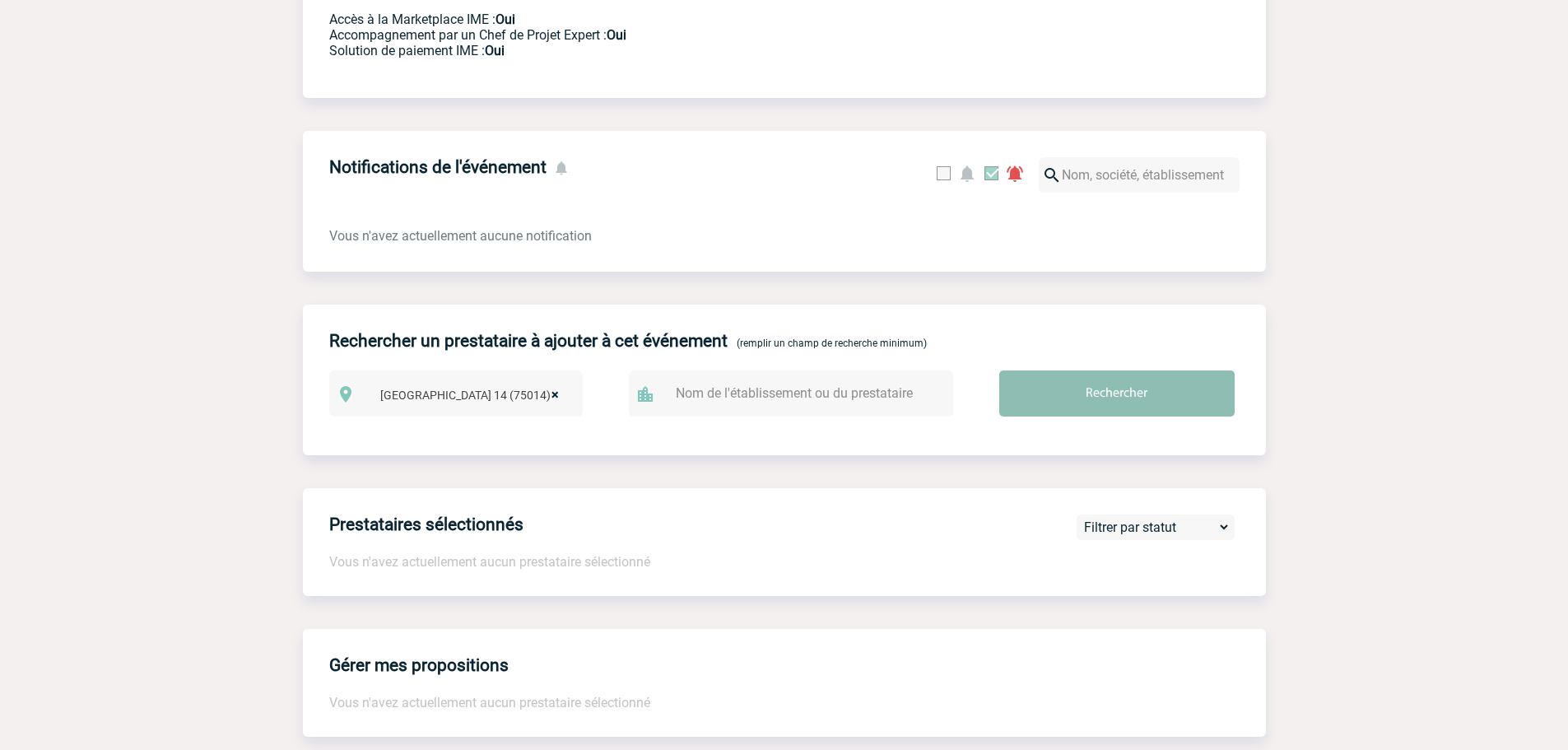
click at [1139, 380] on input "Rechercher" at bounding box center [1117, 394] width 235 height 46
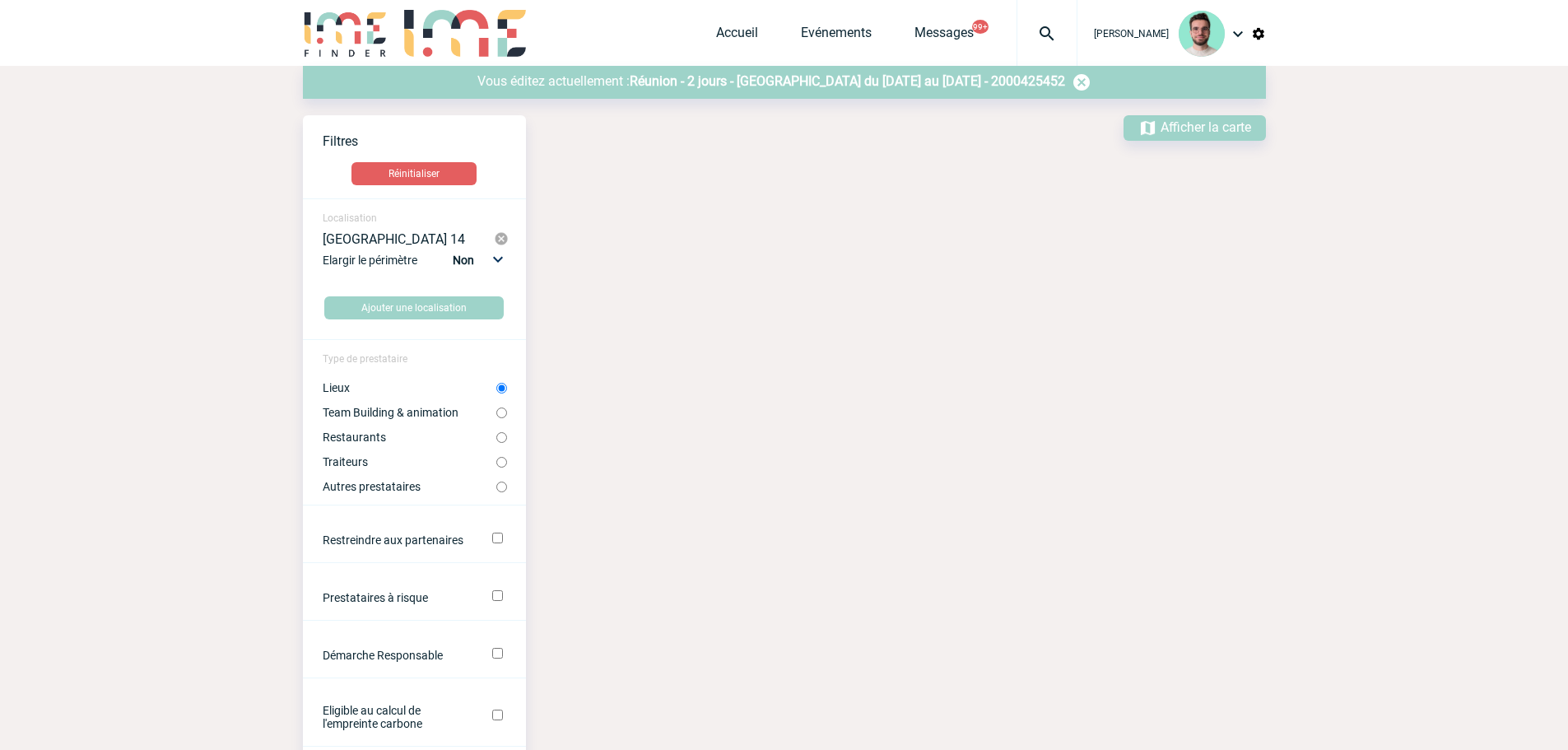
click at [422, 386] on label "Lieux" at bounding box center [410, 387] width 173 height 13
click at [496, 386] on input "Lieux" at bounding box center [502, 388] width 11 height 11
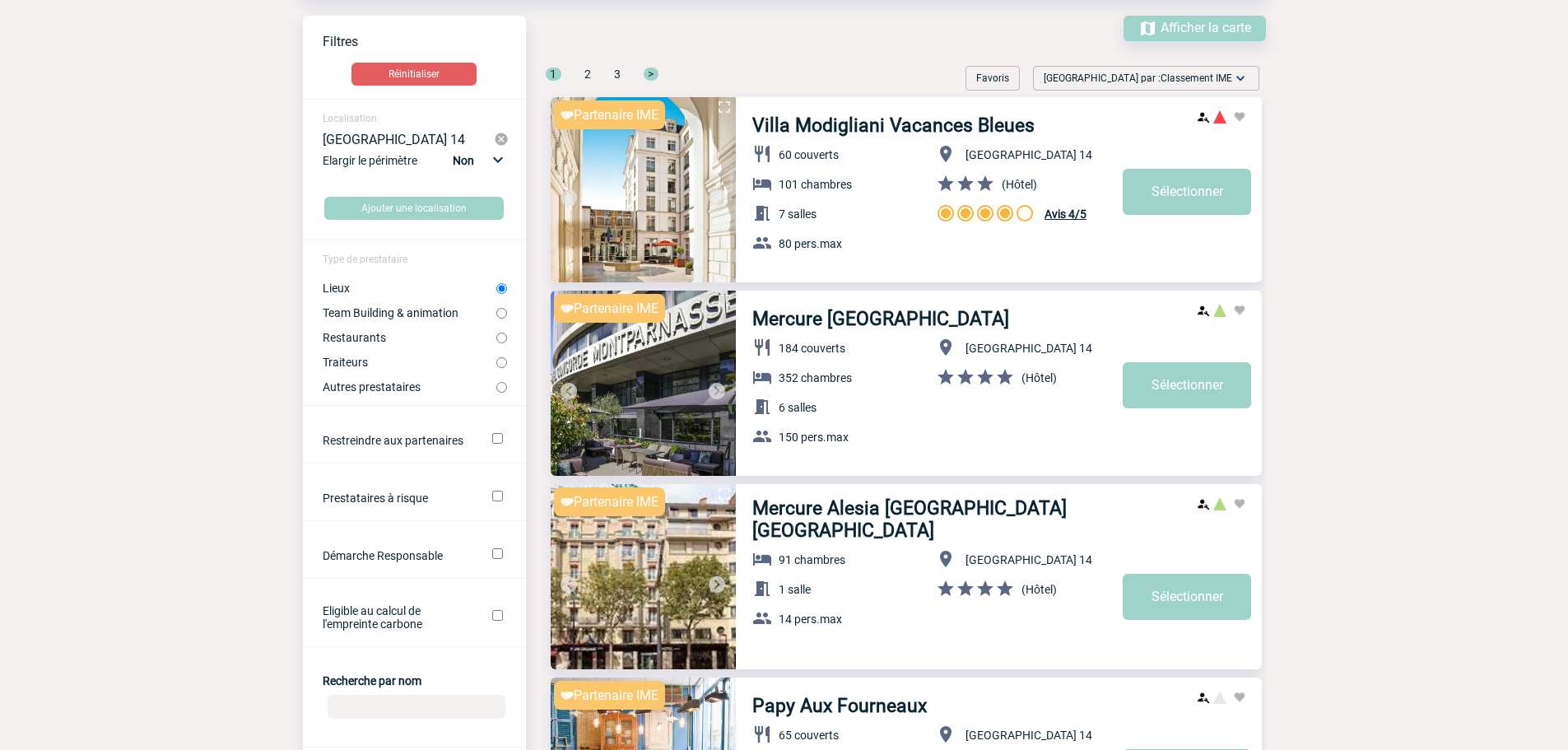
scroll to position [247, 0]
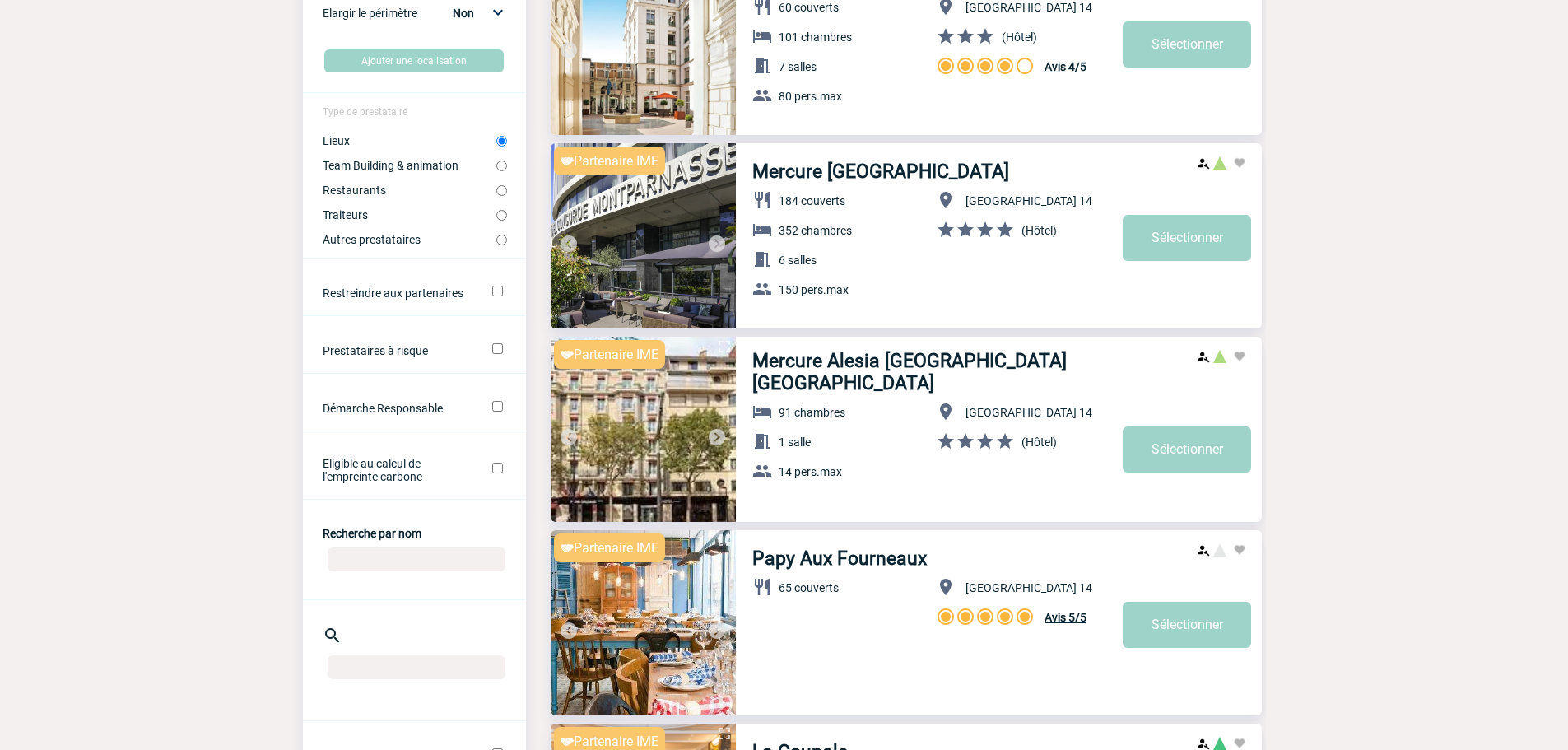
click at [731, 439] on img at bounding box center [643, 429] width 185 height 185
click at [714, 439] on img at bounding box center [717, 436] width 19 height 19
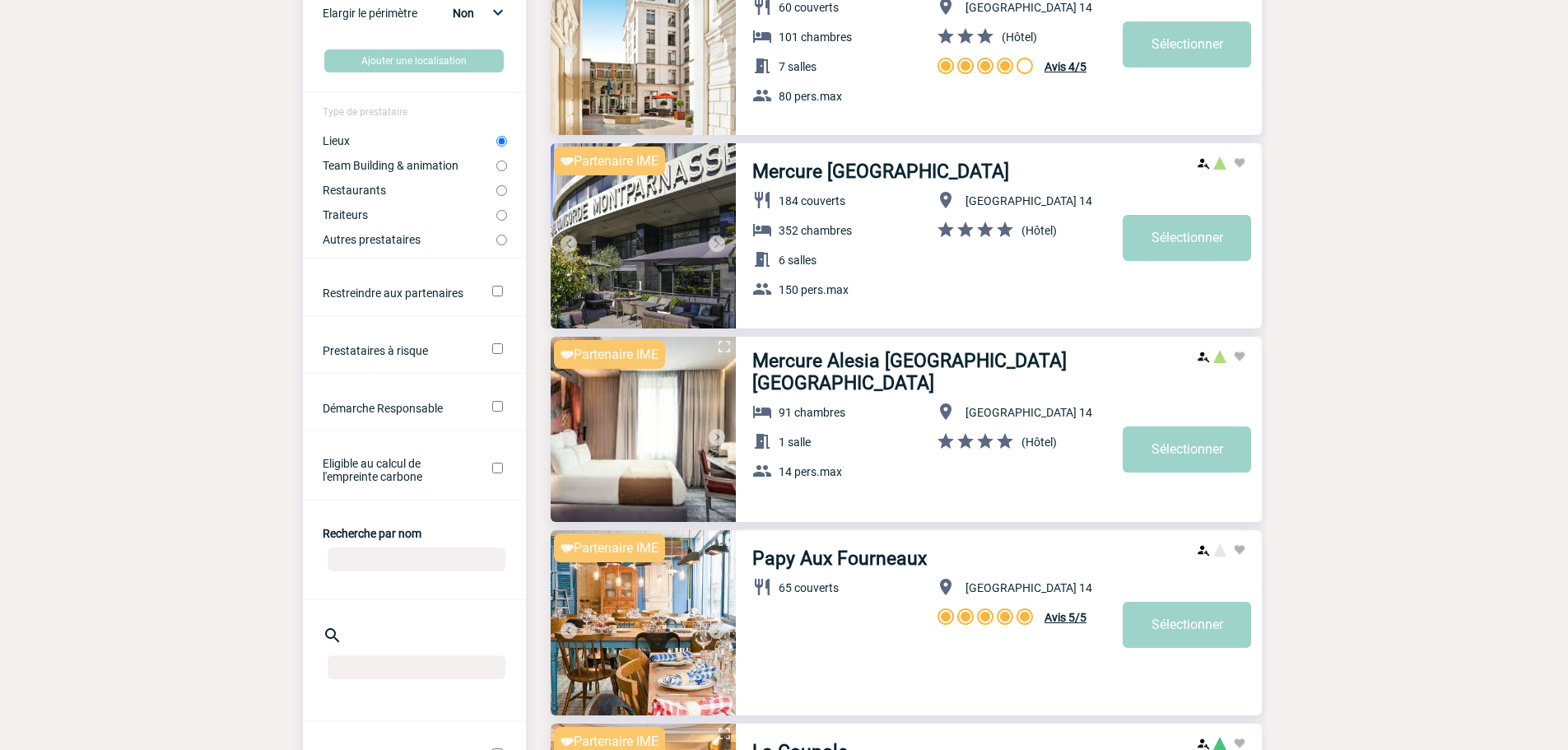
click at [716, 439] on img at bounding box center [717, 436] width 19 height 19
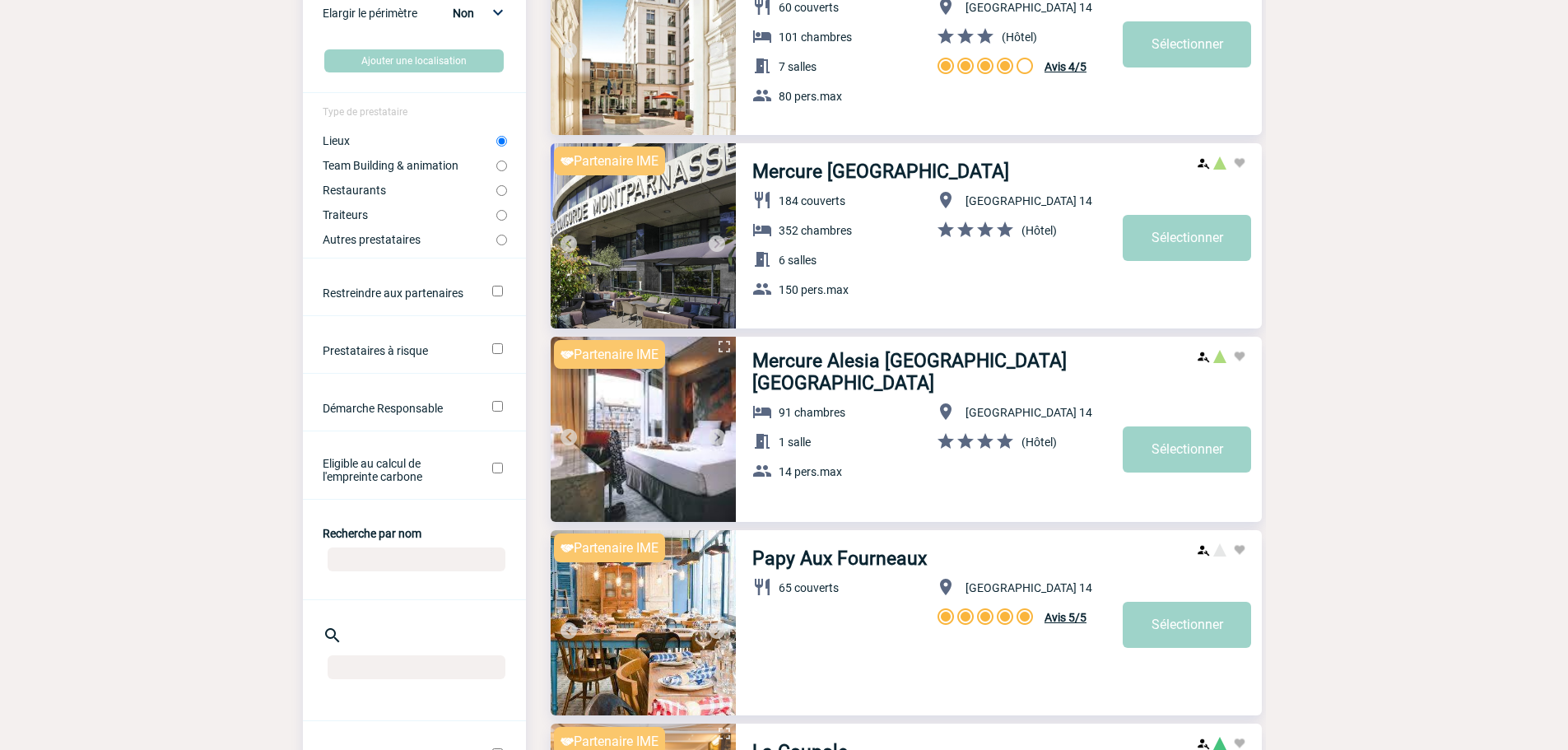
click at [716, 439] on img at bounding box center [717, 436] width 19 height 19
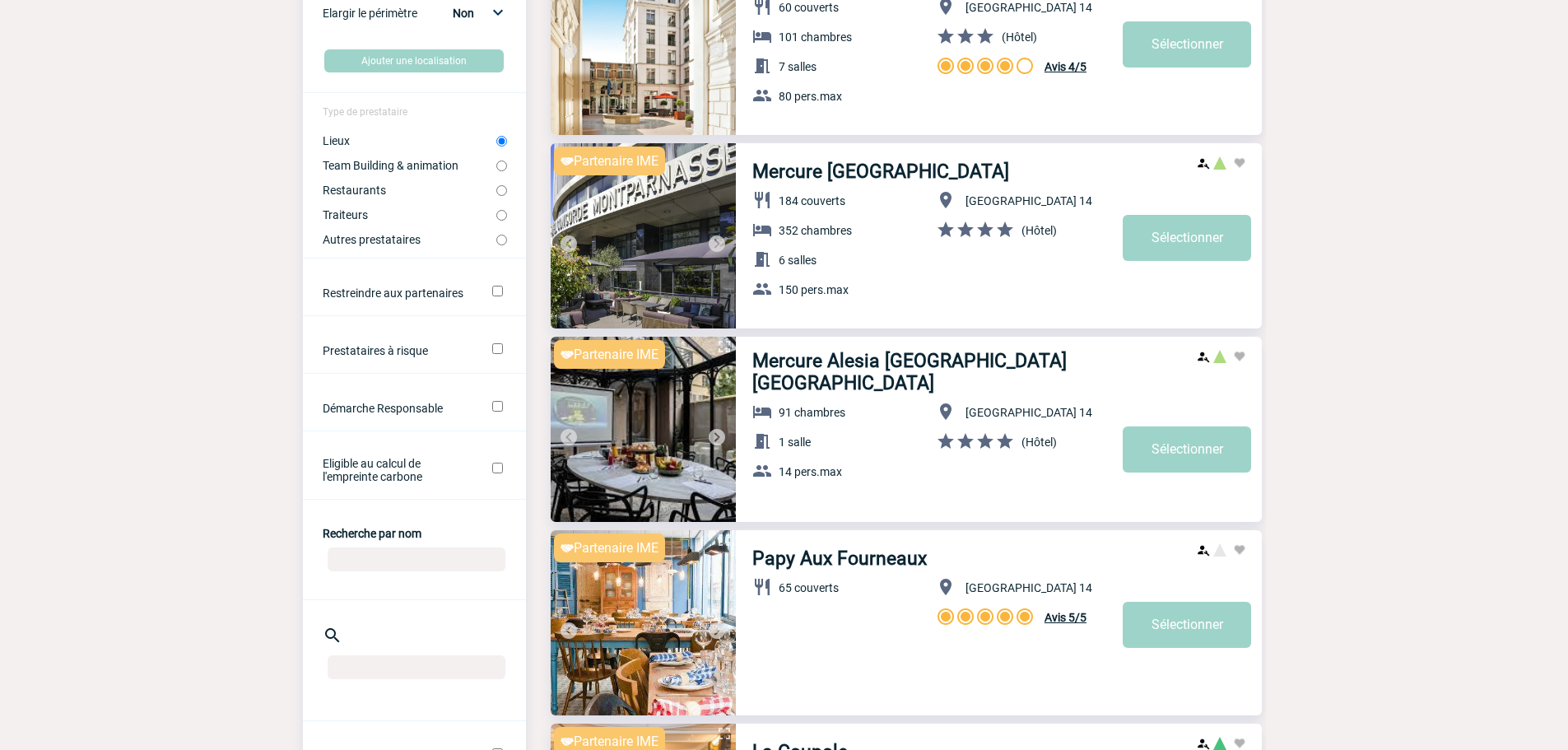
click at [716, 439] on img at bounding box center [717, 436] width 19 height 19
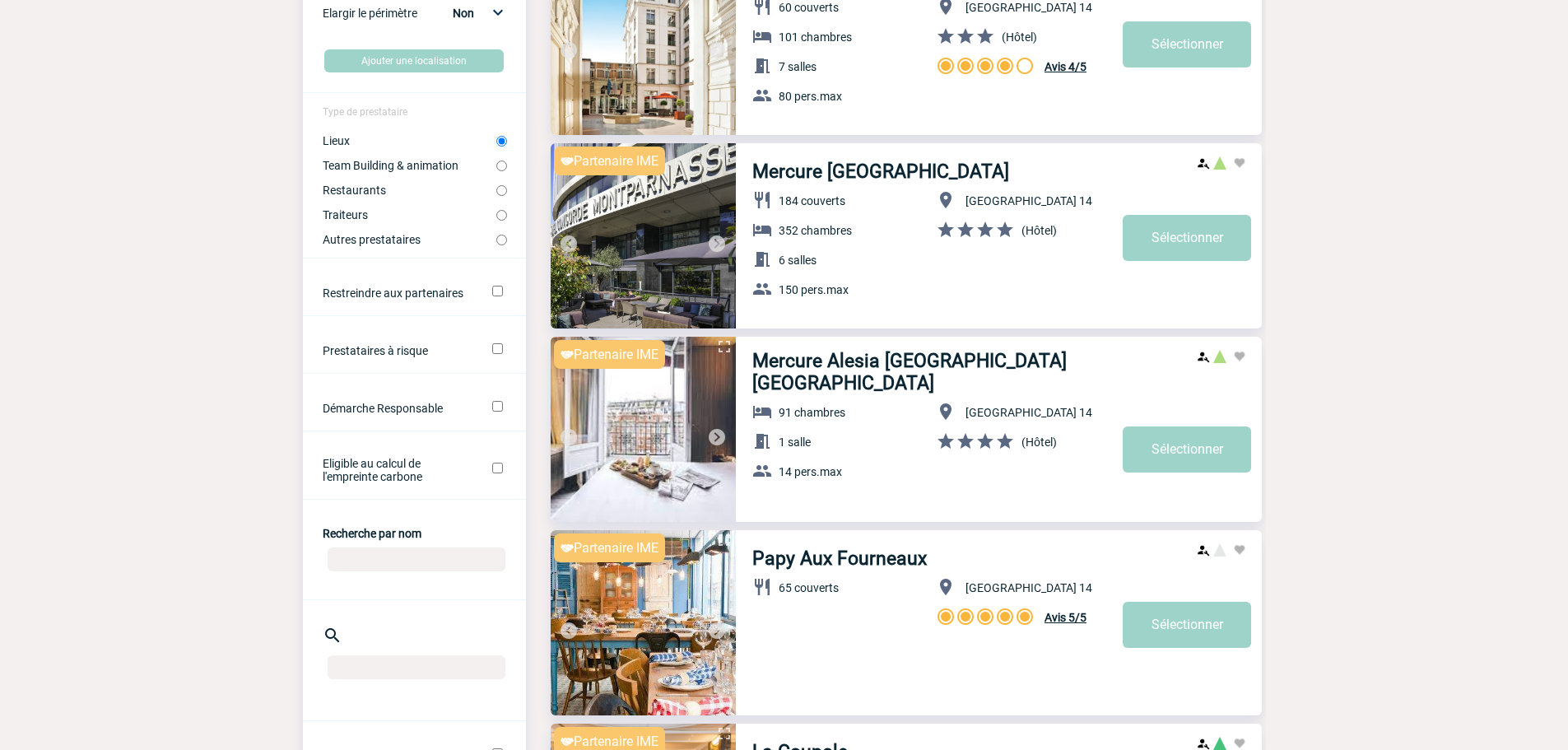
click at [716, 439] on img at bounding box center [717, 436] width 19 height 19
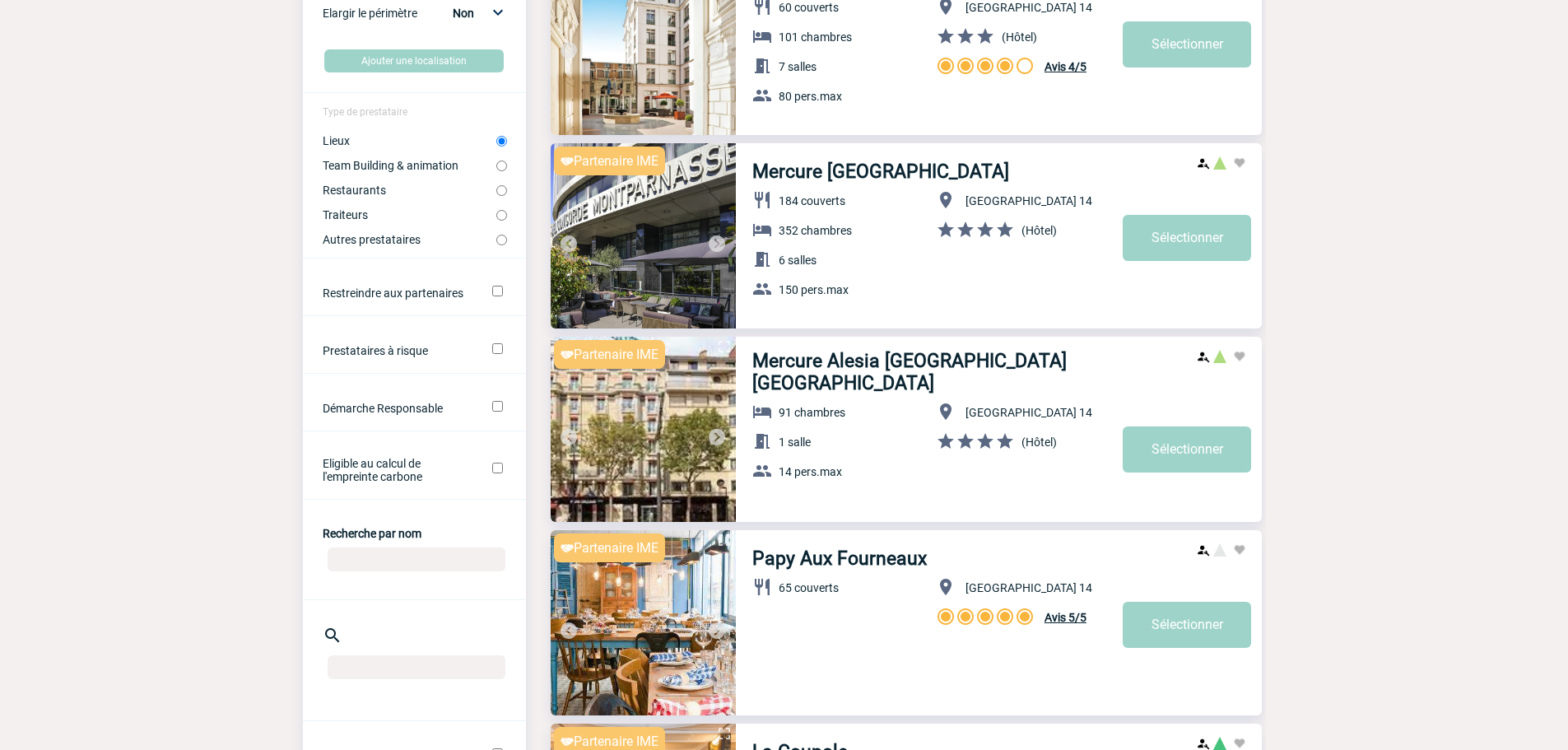
click at [716, 439] on img at bounding box center [717, 436] width 19 height 19
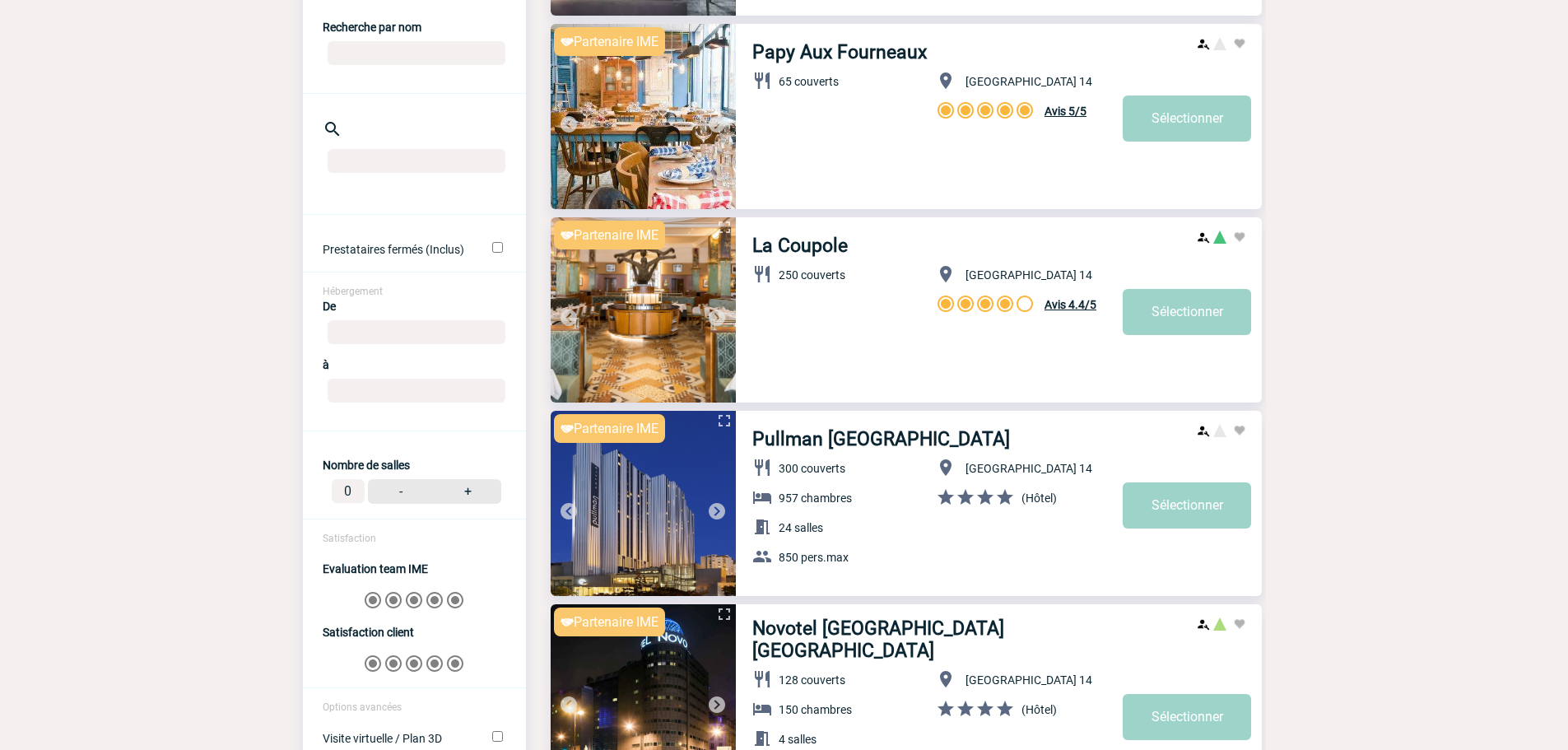
scroll to position [906, 0]
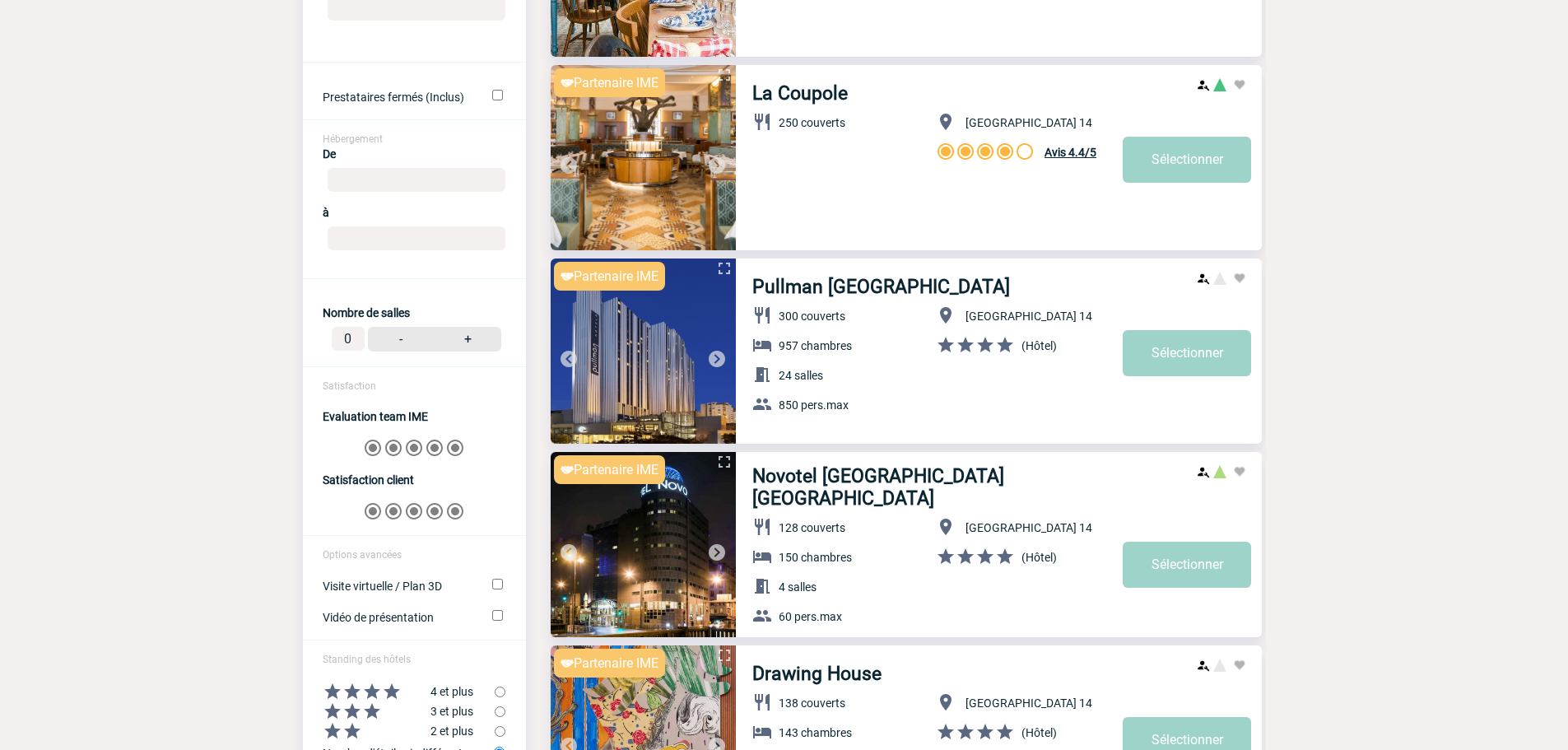
click at [719, 358] on img at bounding box center [717, 358] width 19 height 19
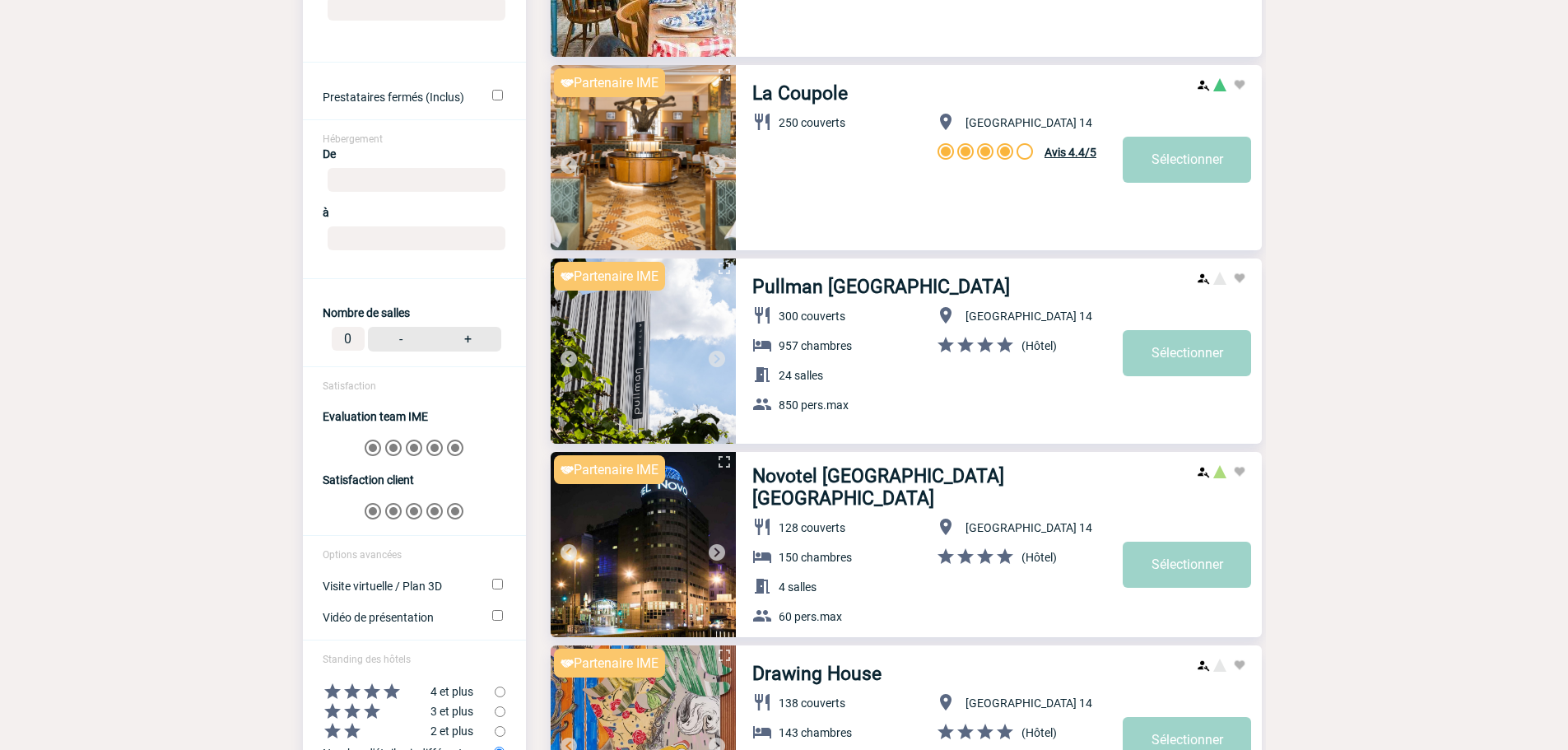
click at [719, 358] on img at bounding box center [717, 358] width 19 height 19
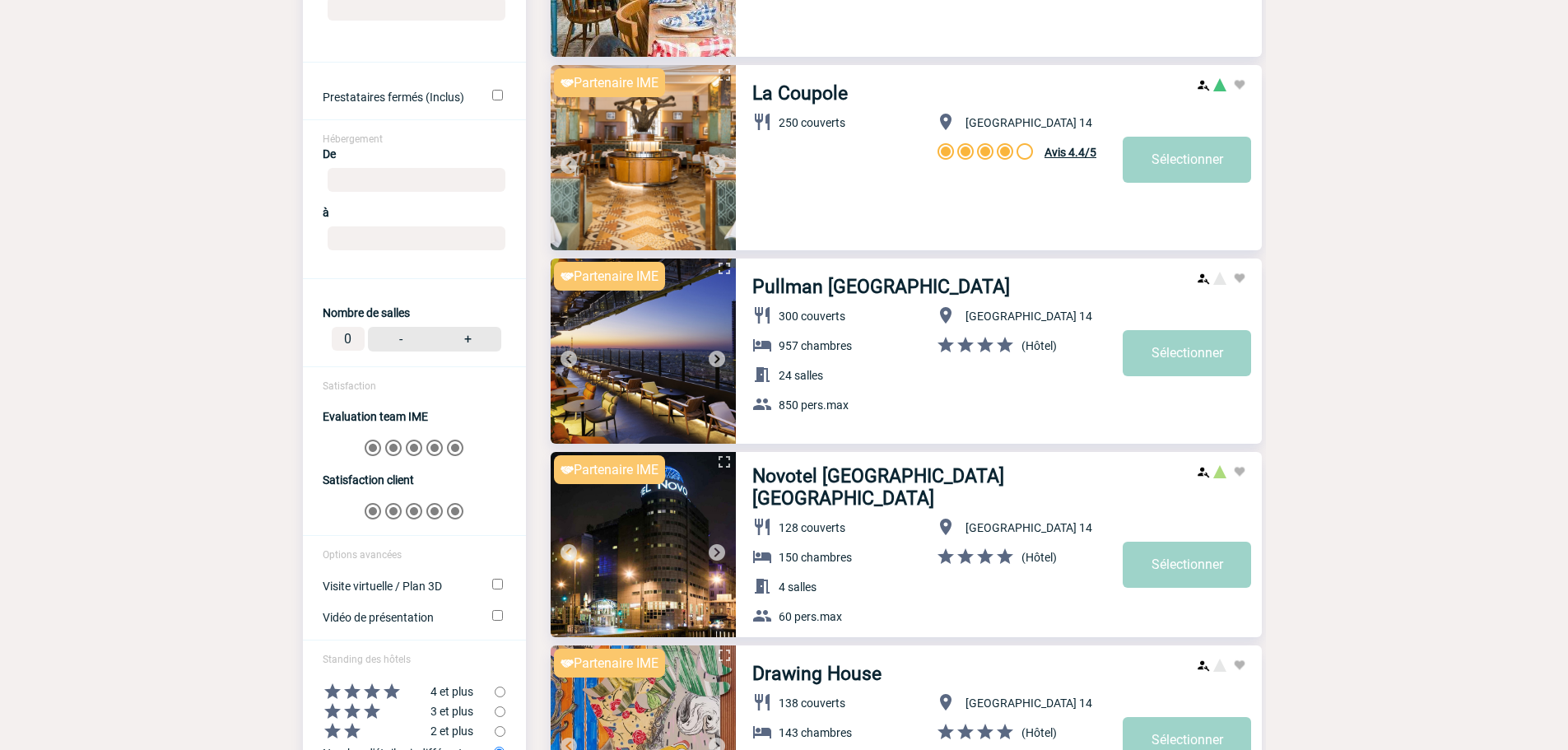
click at [719, 358] on img at bounding box center [717, 358] width 19 height 19
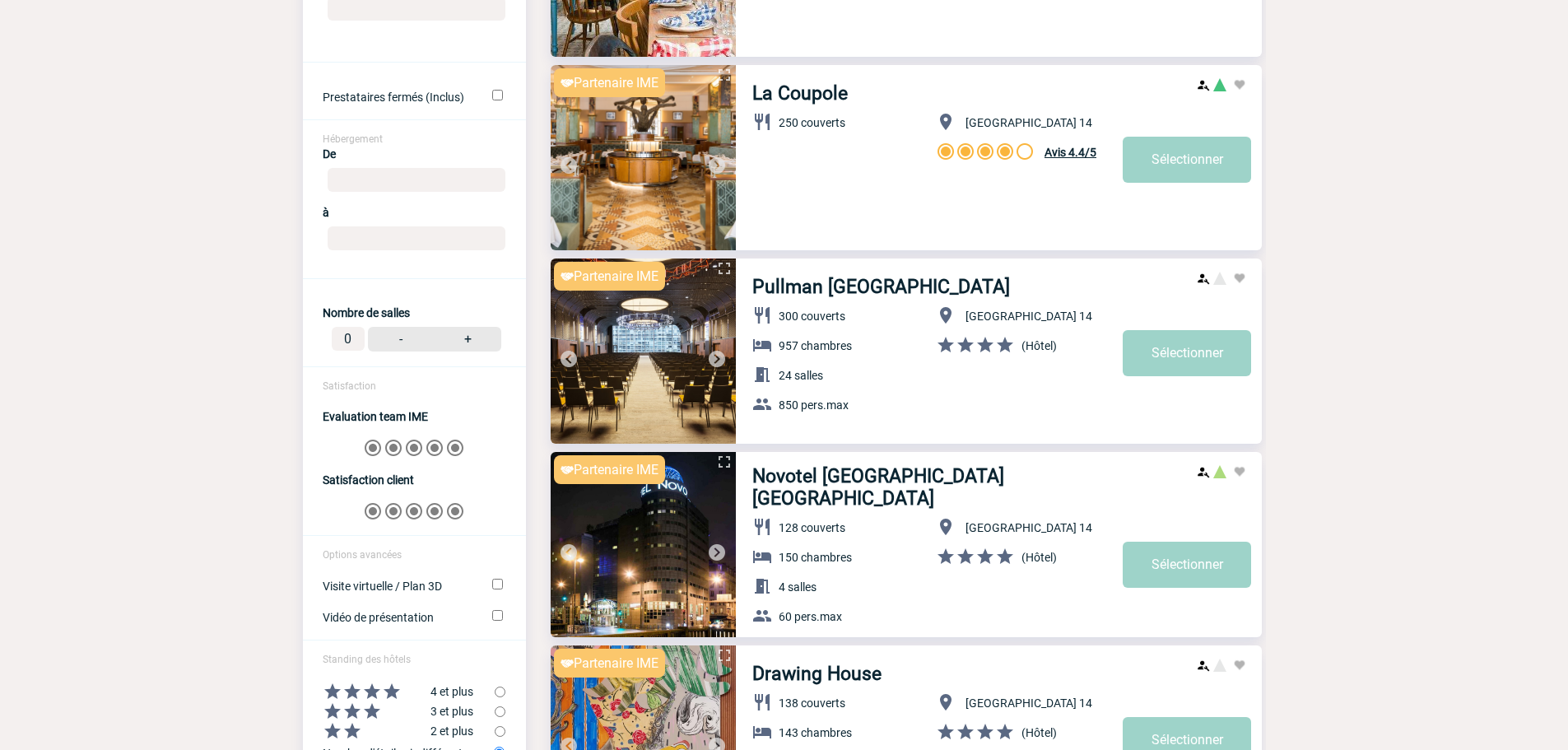
click at [719, 358] on img at bounding box center [717, 358] width 19 height 19
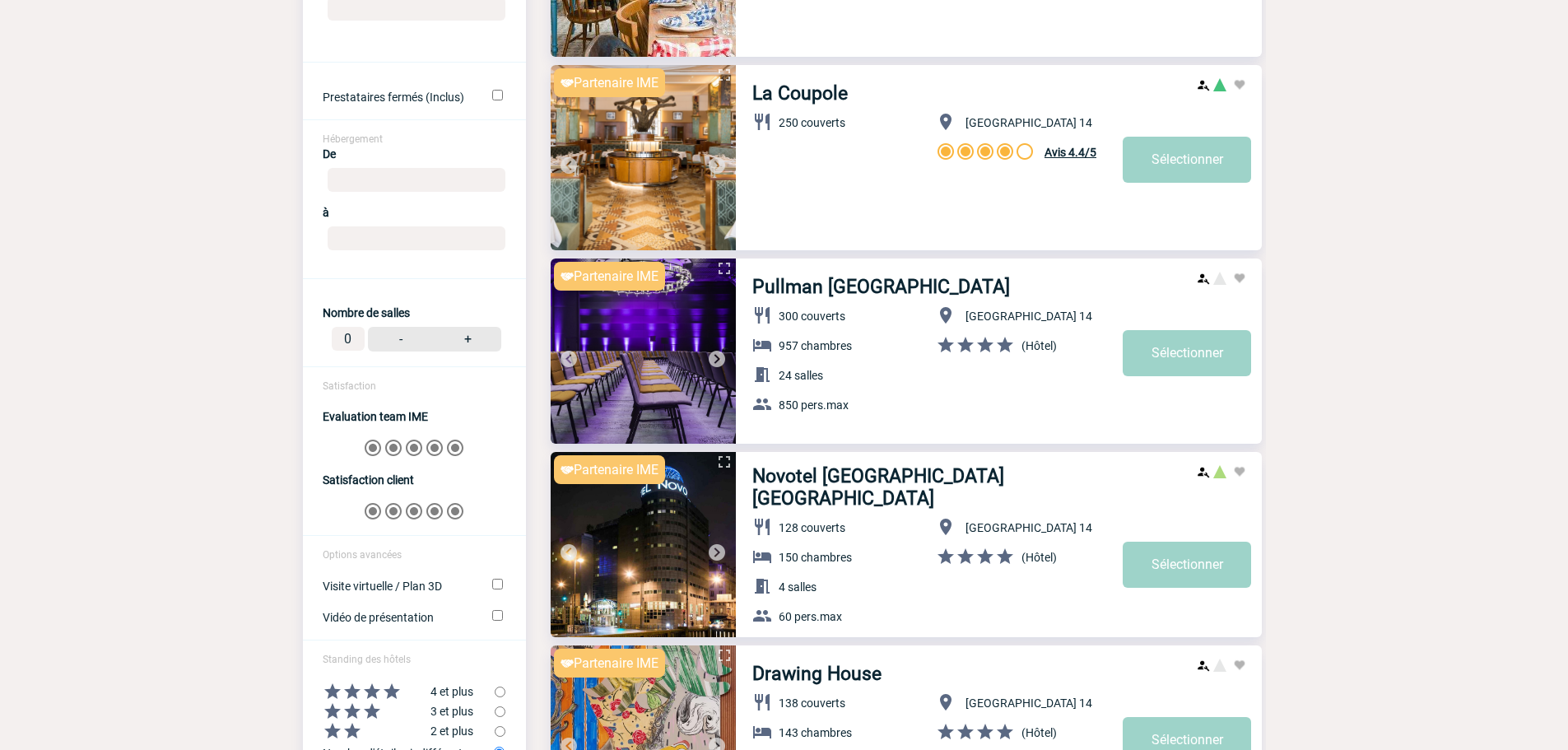
click at [719, 358] on img at bounding box center [717, 358] width 19 height 19
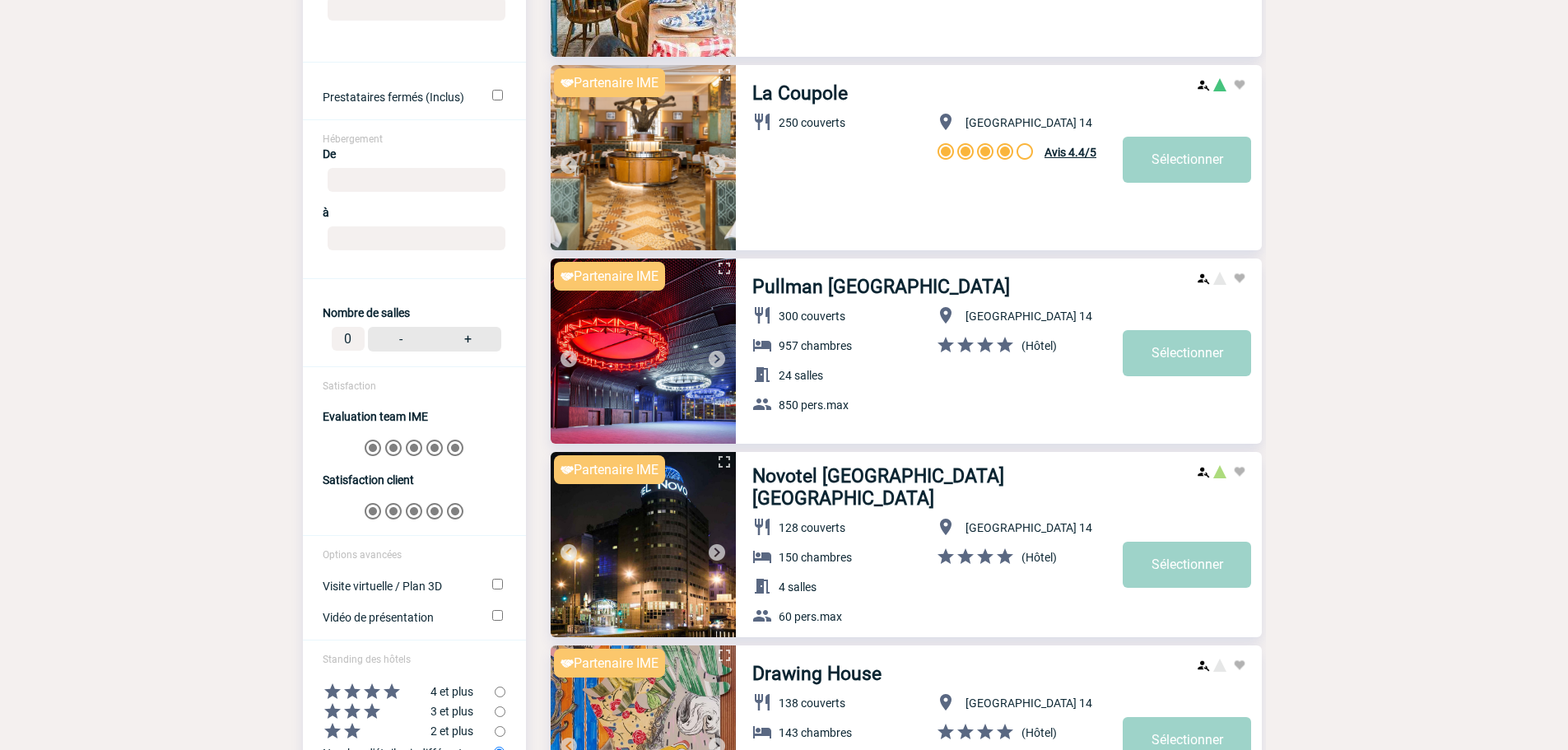
click at [724, 551] on img at bounding box center [717, 552] width 19 height 19
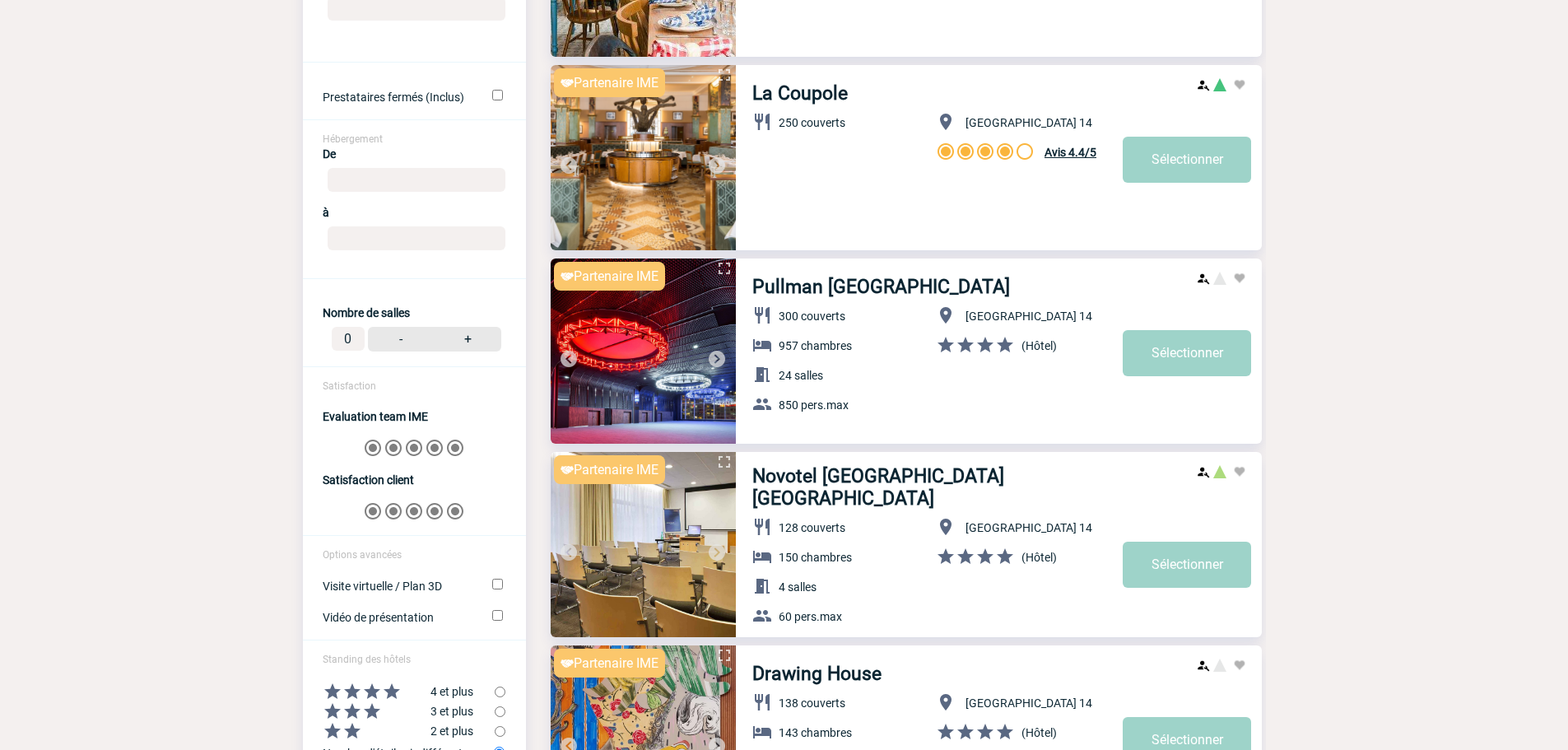
click at [724, 551] on img at bounding box center [717, 552] width 19 height 19
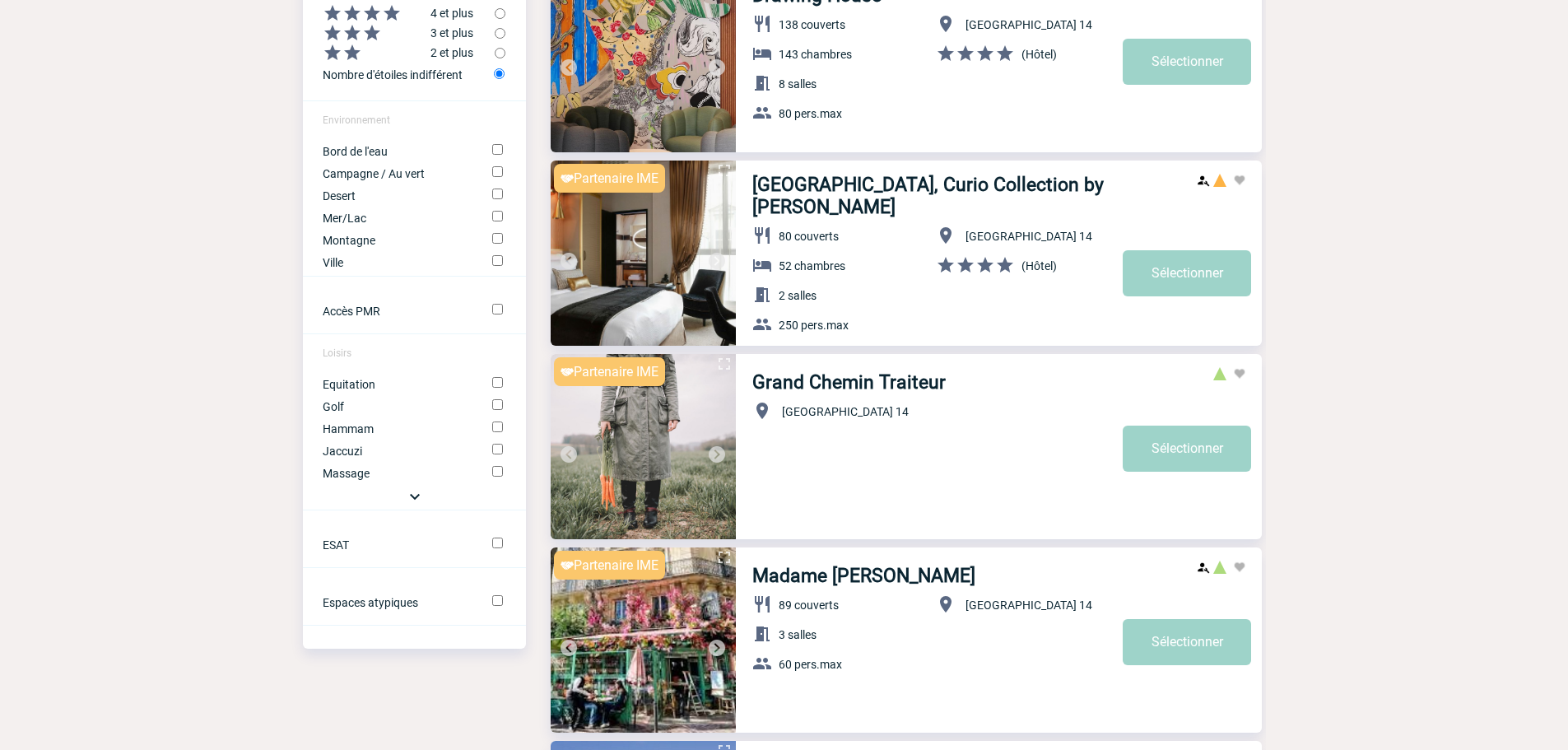
scroll to position [1812, 0]
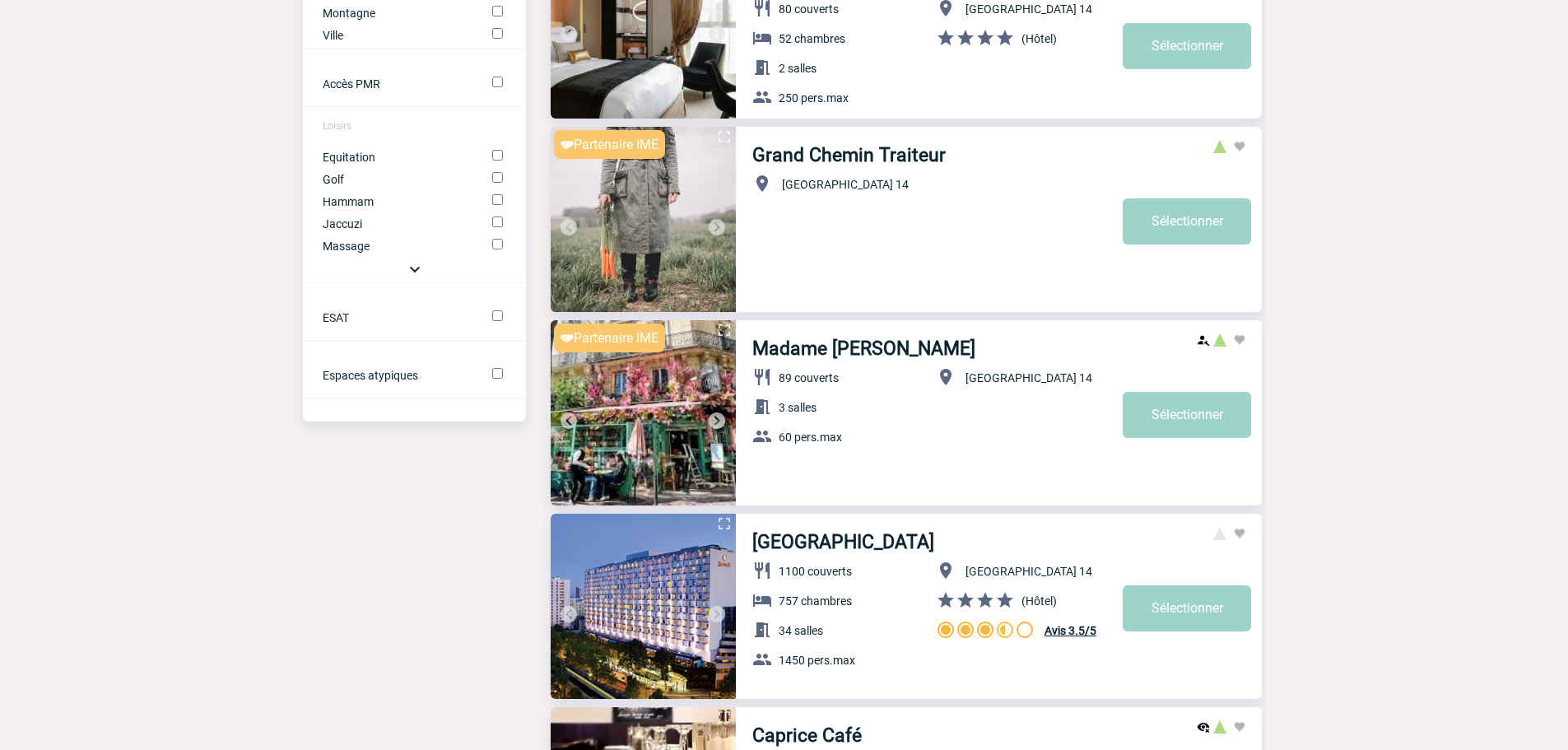
click at [713, 612] on img at bounding box center [717, 613] width 19 height 19
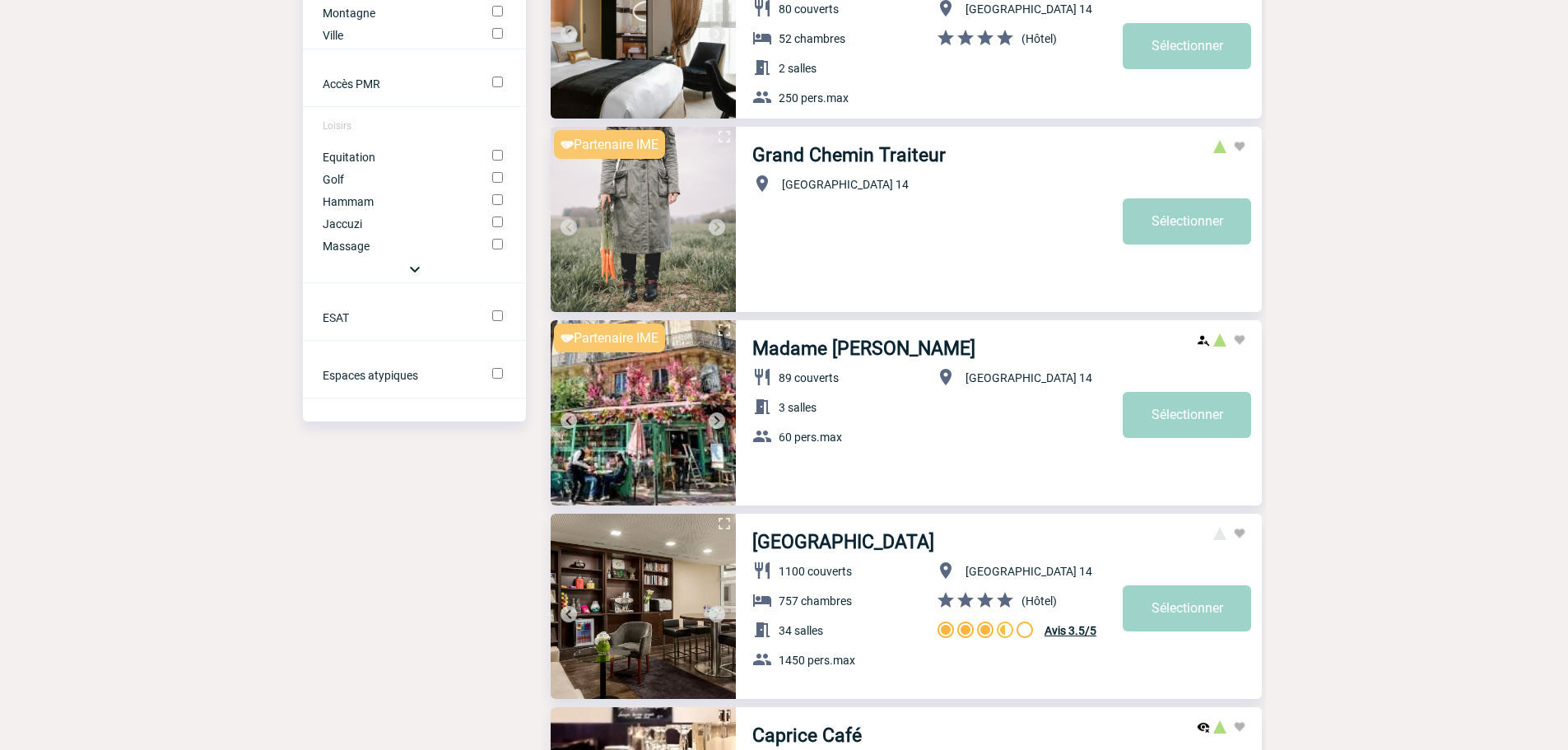
click at [715, 612] on img at bounding box center [717, 613] width 19 height 19
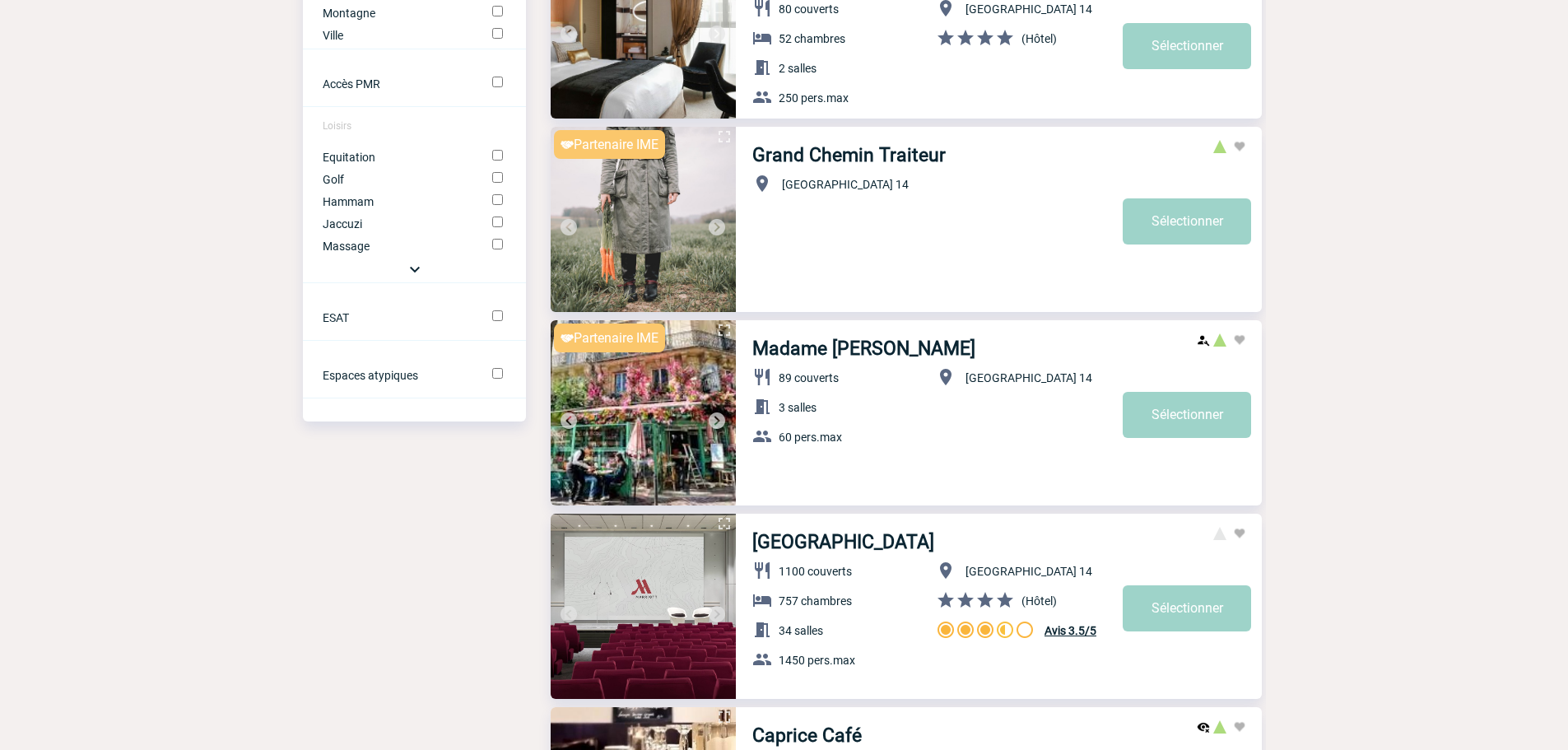
click at [715, 612] on img at bounding box center [717, 613] width 19 height 19
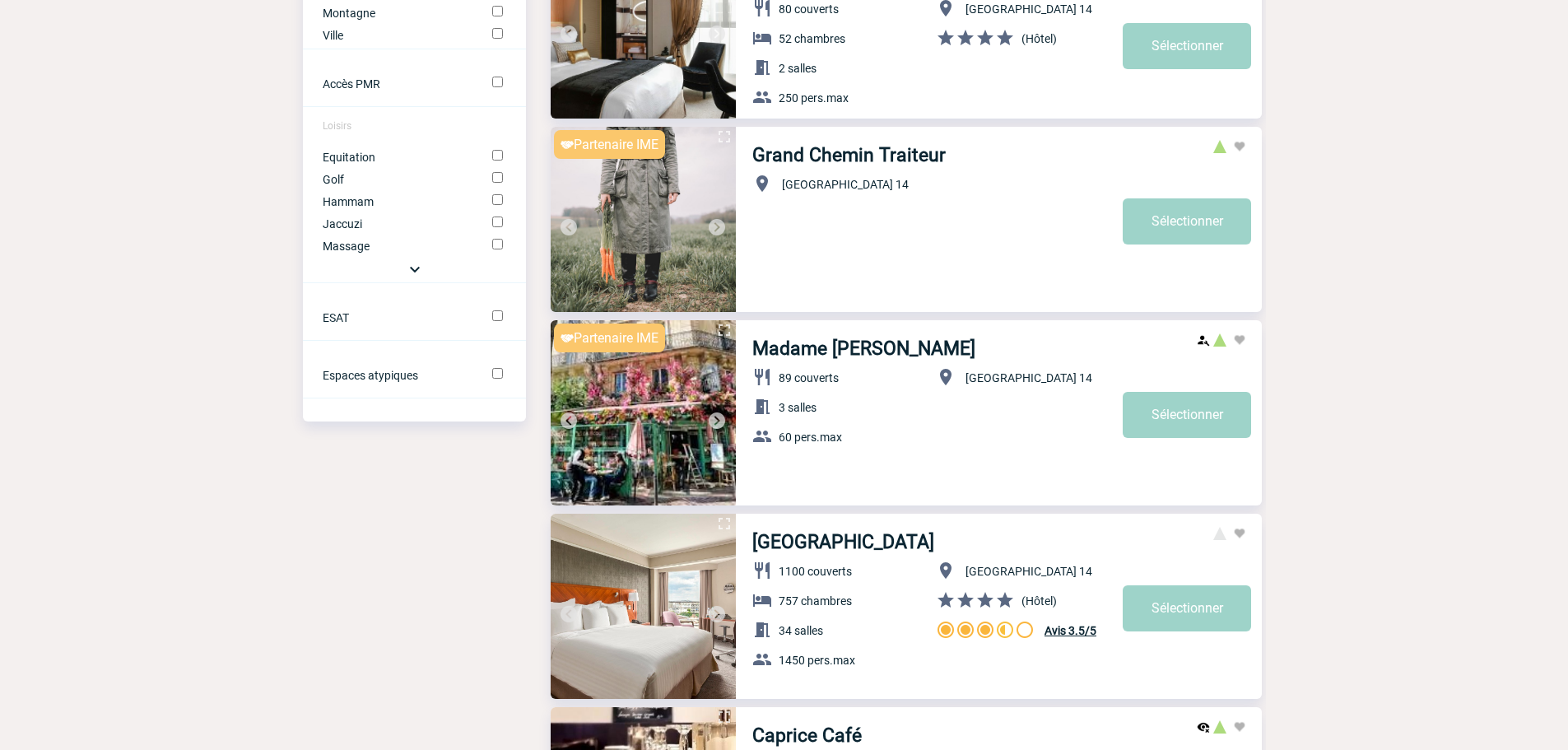
click at [715, 612] on img at bounding box center [717, 613] width 19 height 19
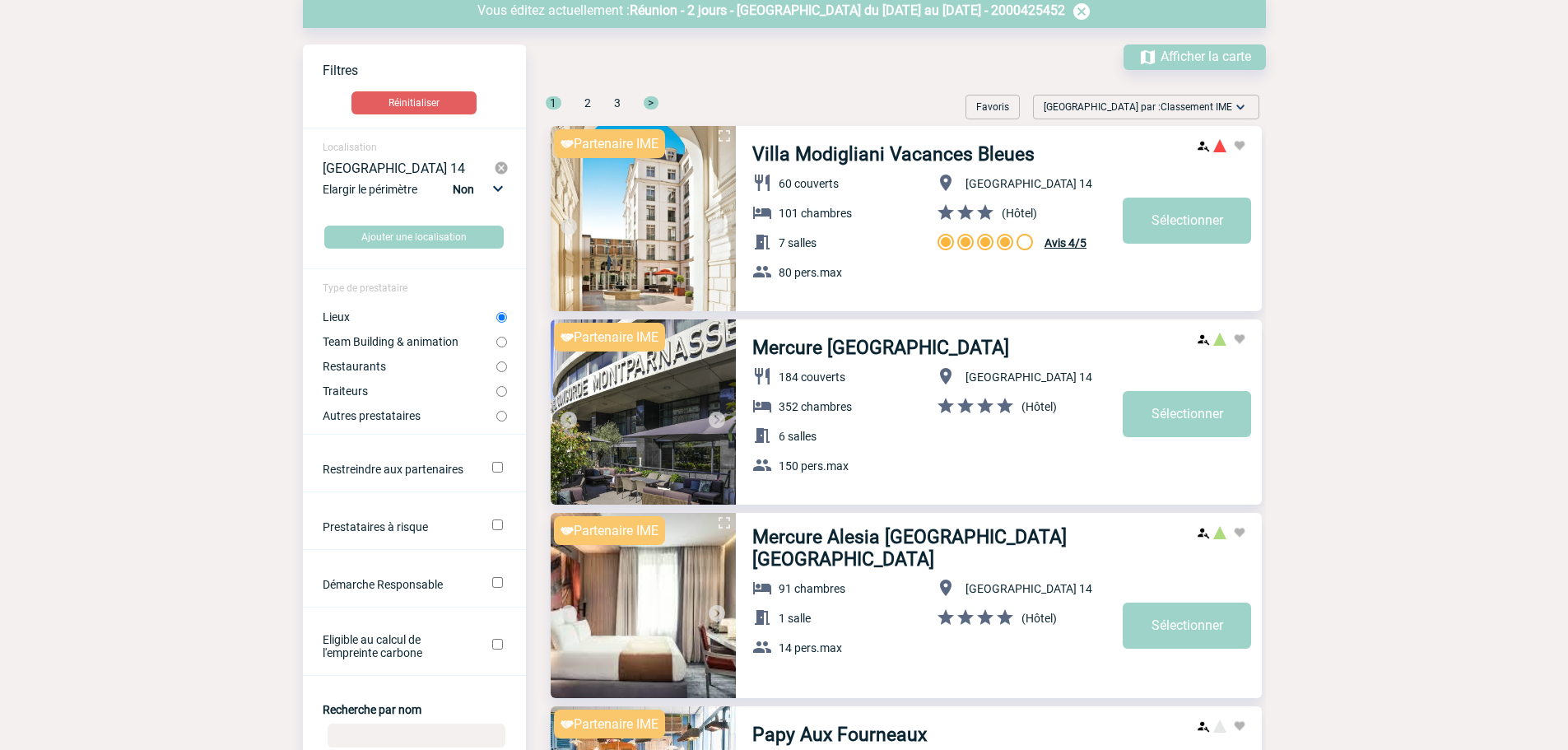
scroll to position [0, 0]
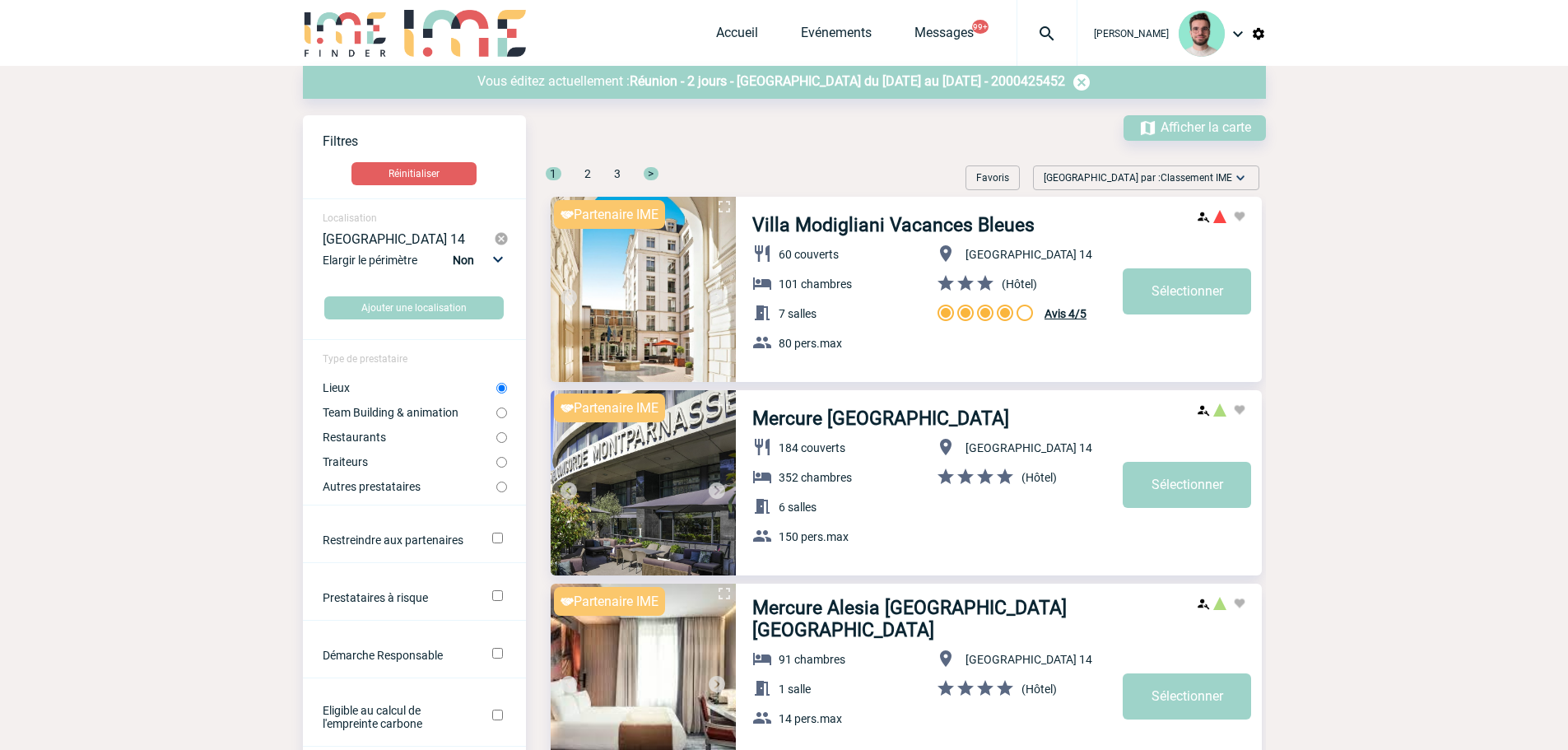
click at [793, 89] on p "Vous éditez actuellement : Réunion - 2 jours - Paris du 19 Novembre 2025 au 20 …" at bounding box center [784, 82] width 963 height 19
click at [793, 86] on span "Réunion - 2 jours - Paris du 19 Novembre 2025 au 20 Novembre 2025 - 2000425452" at bounding box center [848, 80] width 435 height 16
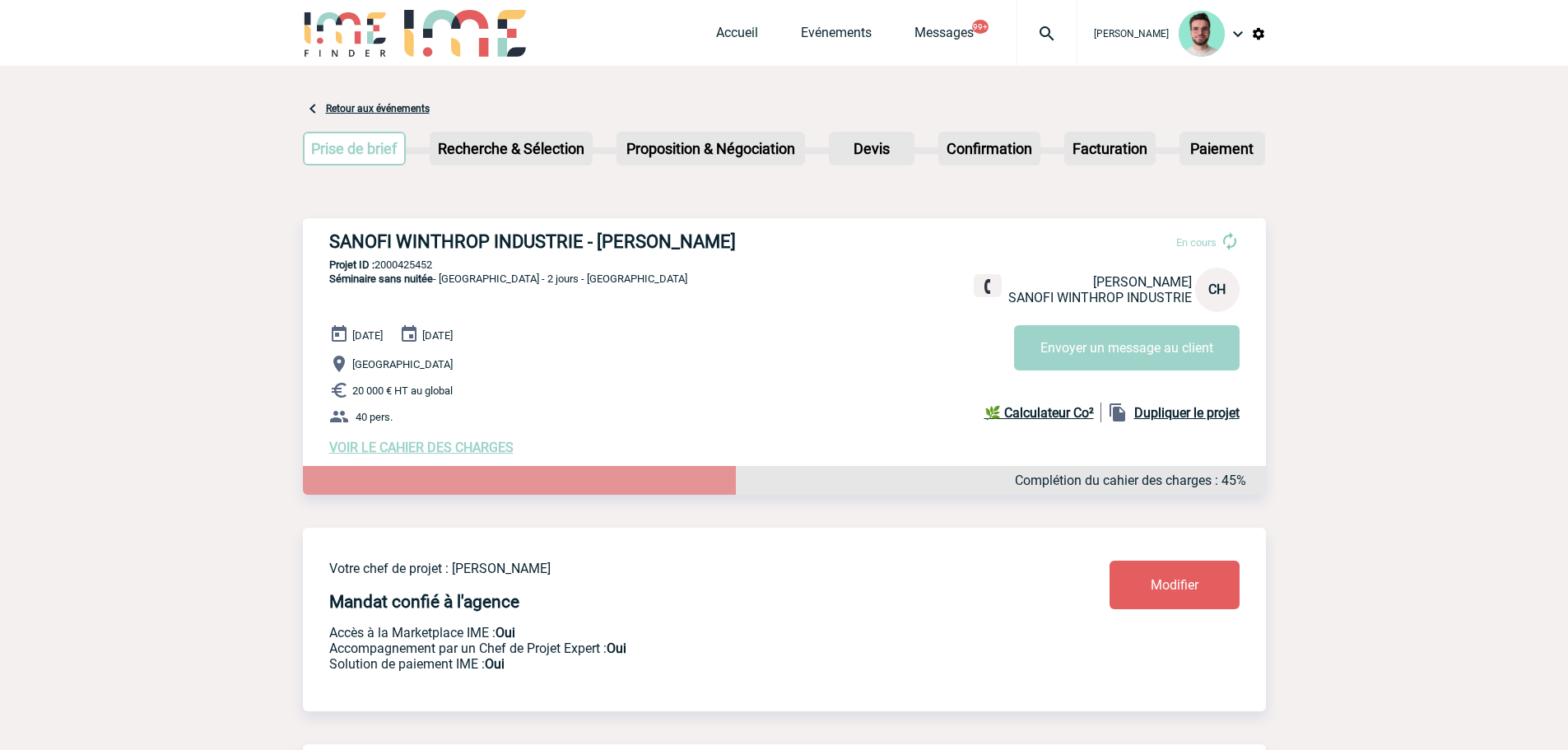
click at [413, 266] on p "Projet ID : 2000425452" at bounding box center [784, 264] width 963 height 12
copy p "2000425452"
click at [1046, 42] on img at bounding box center [1047, 33] width 59 height 19
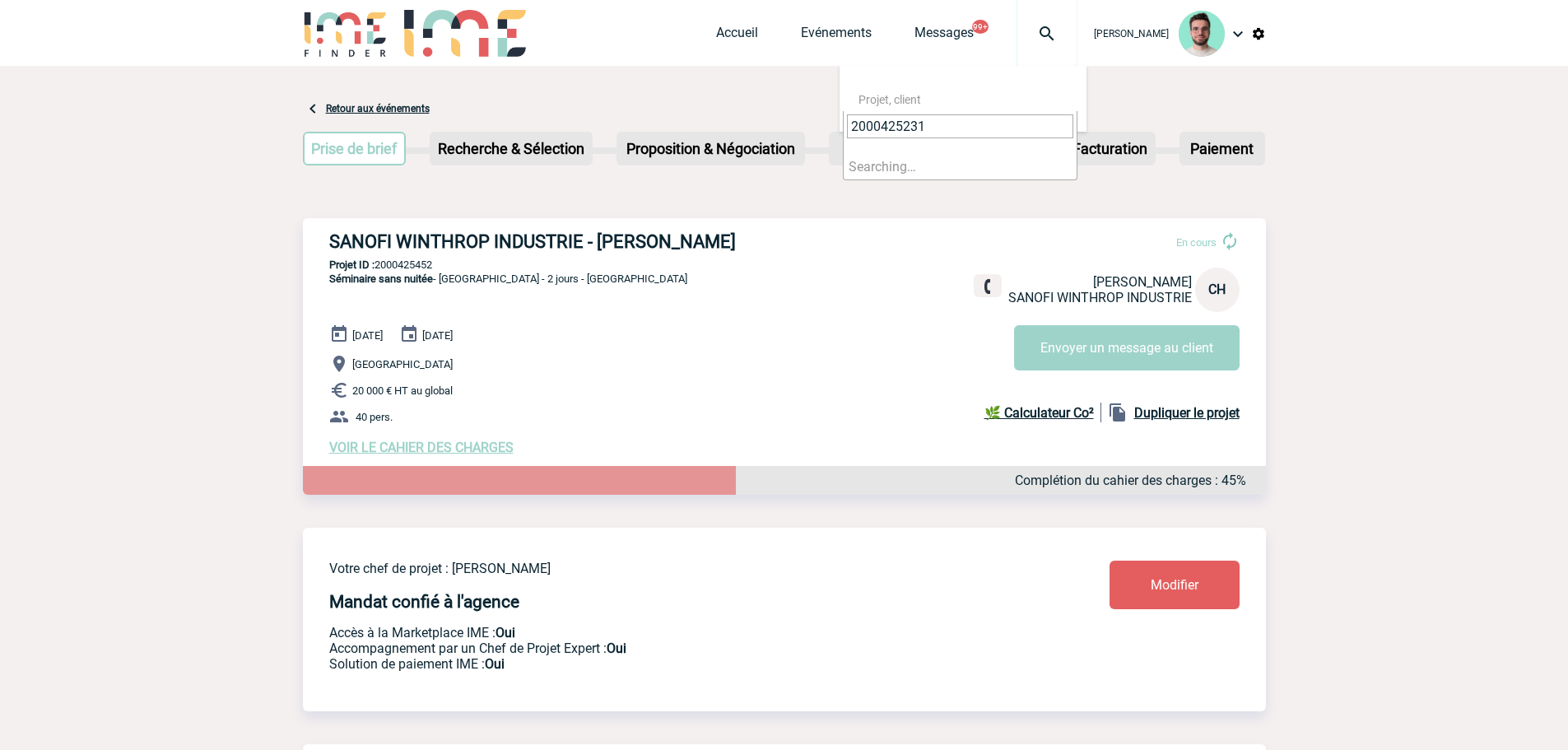
type input "2000425231"
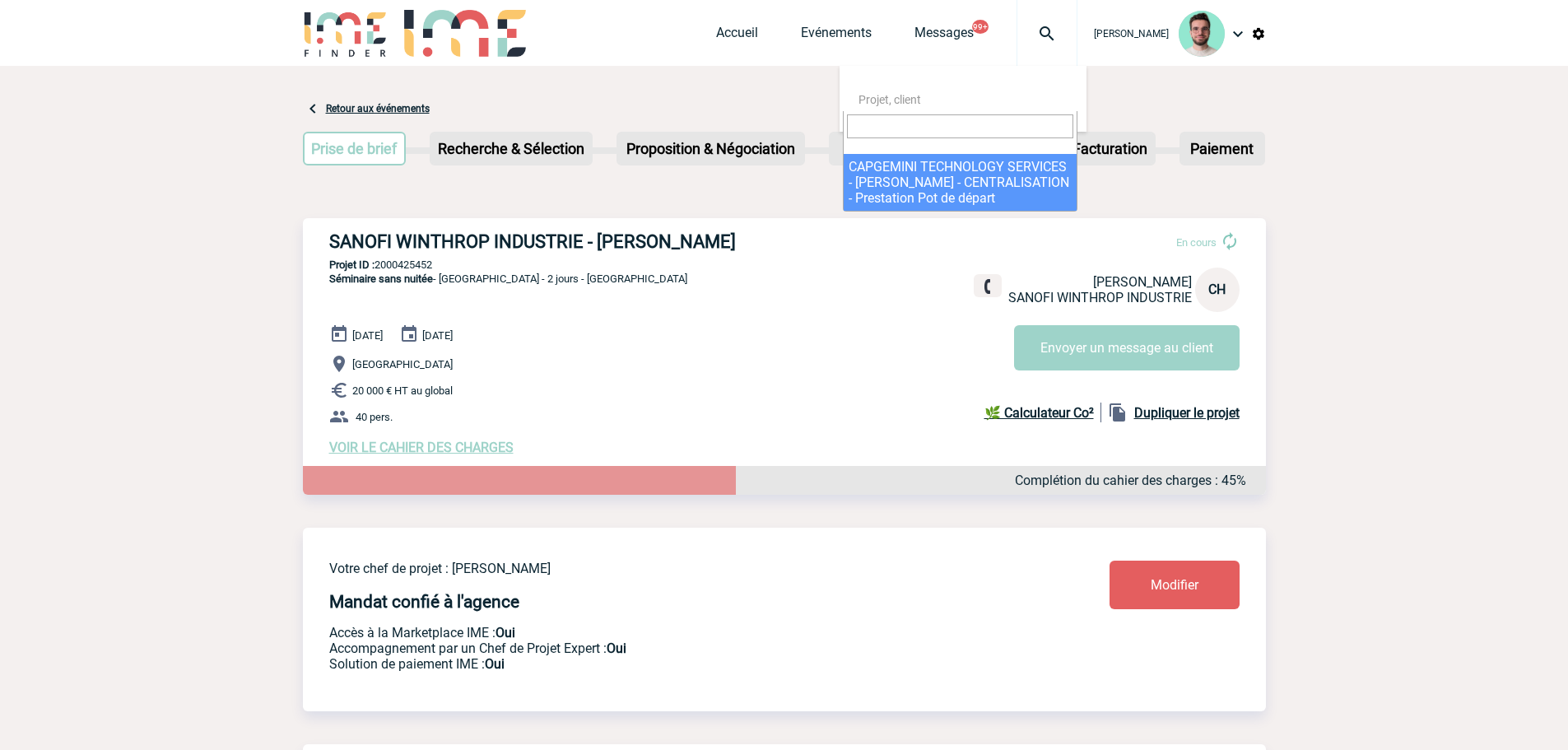
select select "24732"
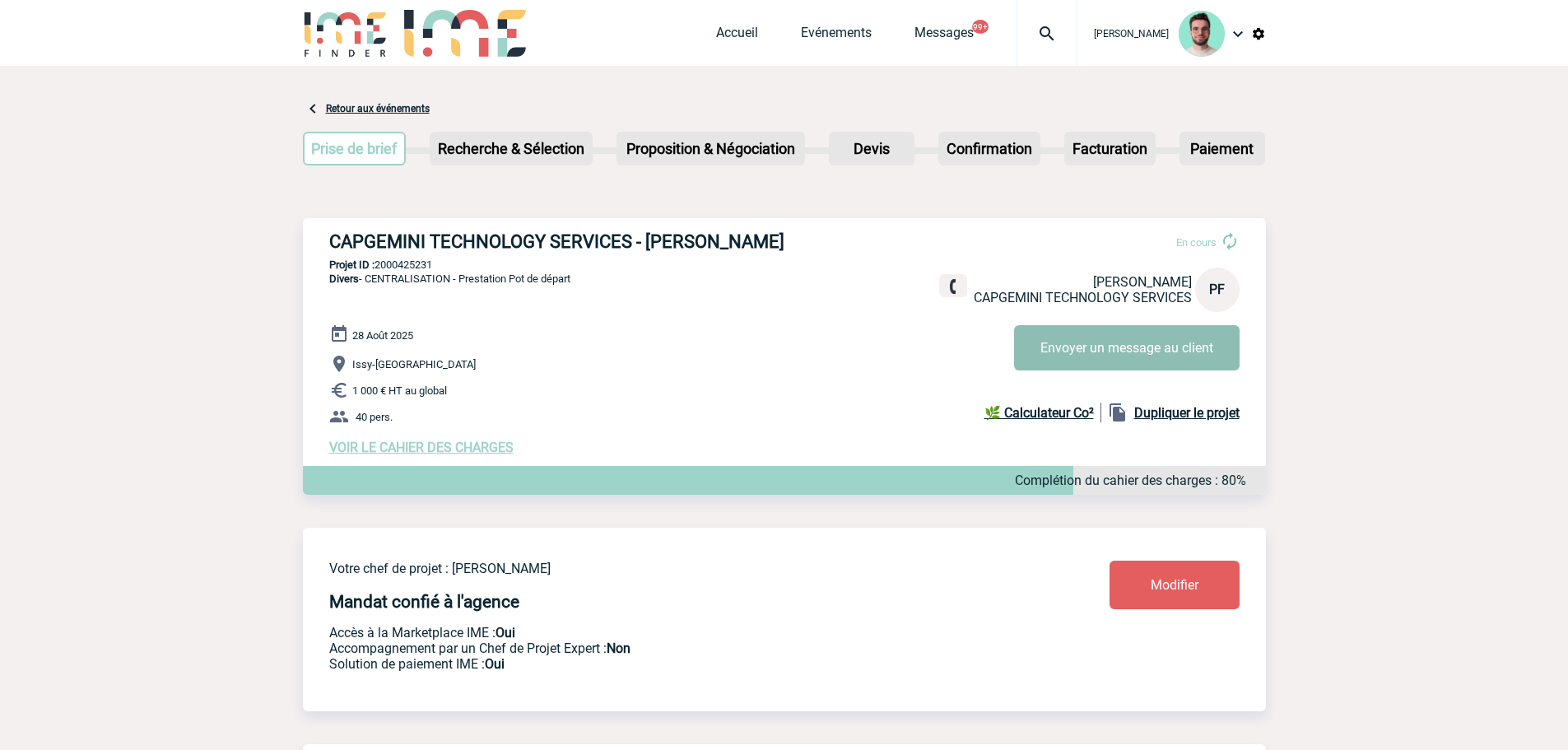
click at [1073, 359] on button "Envoyer un message au client" at bounding box center [1127, 348] width 226 height 45
click at [747, 39] on link "Accueil" at bounding box center [738, 36] width 42 height 23
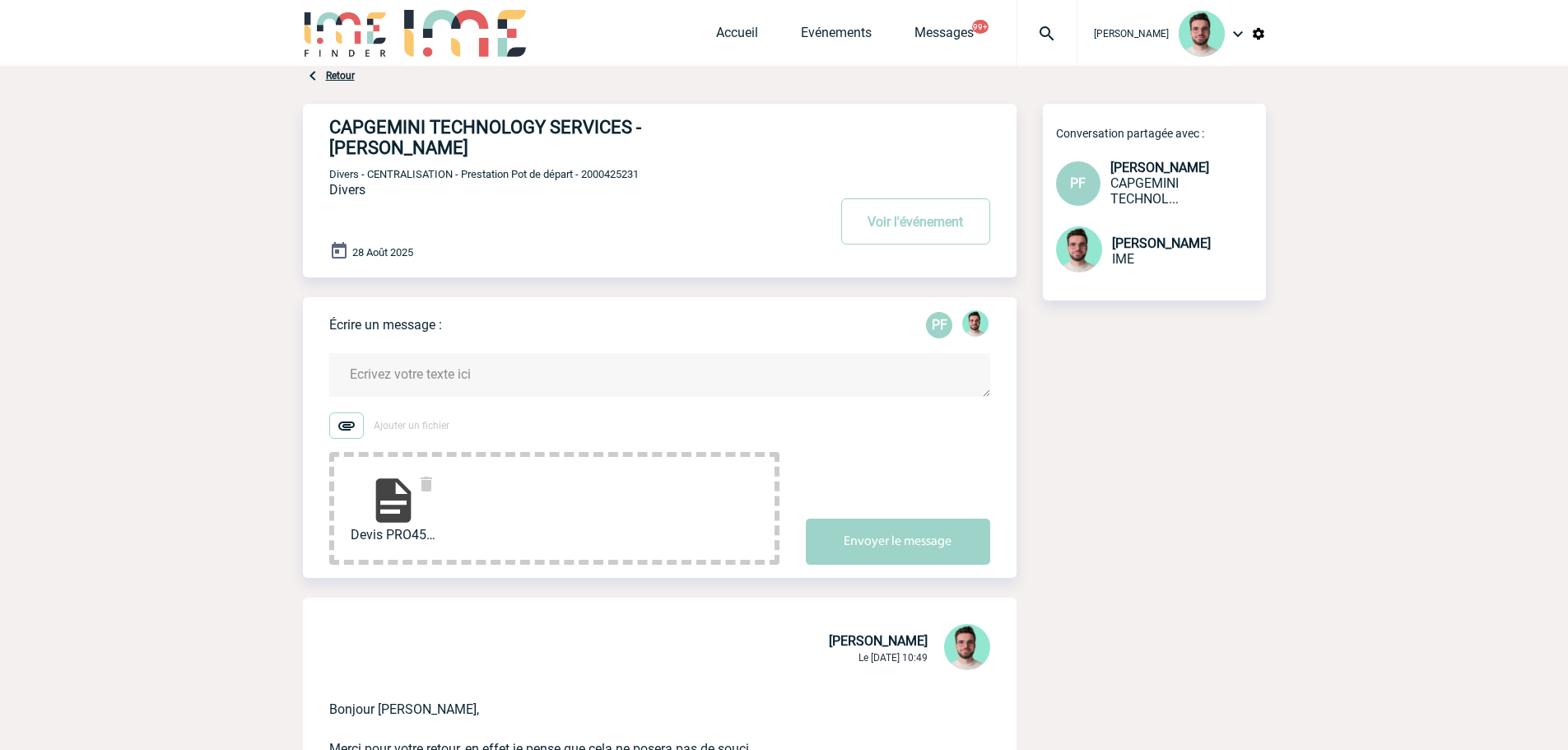
click at [499, 362] on textarea at bounding box center [659, 375] width 661 height 43
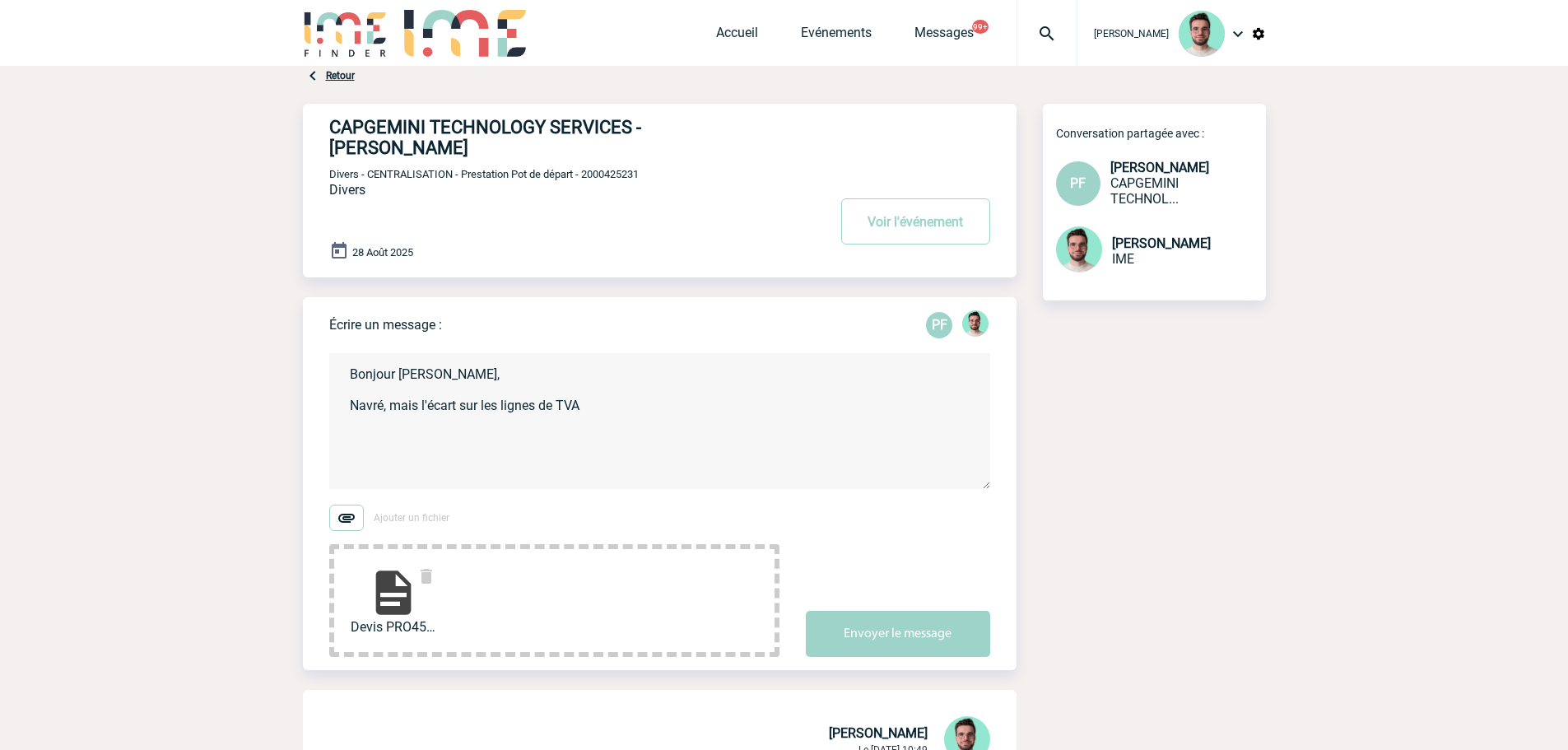
click at [659, 402] on textarea "Bonjour [PERSON_NAME], Navré, mais l'écart sur les lignes de TVA" at bounding box center [659, 421] width 661 height 136
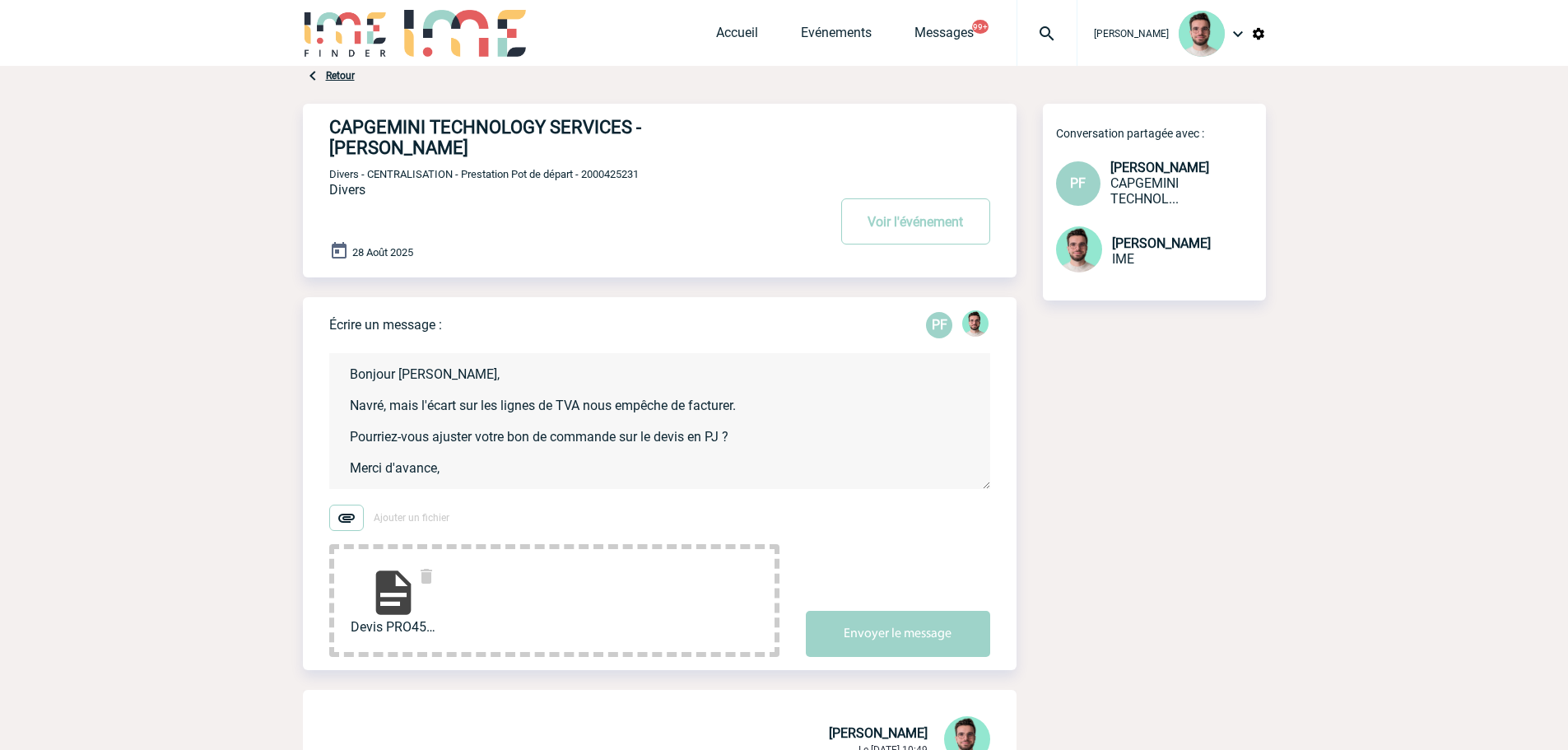
scroll to position [4, 0]
type textarea "Bonjour [PERSON_NAME], Navré, mais l'écart sur les lignes de TVA nous empêche d…"
click at [880, 645] on button "Envoyer le message" at bounding box center [898, 634] width 184 height 46
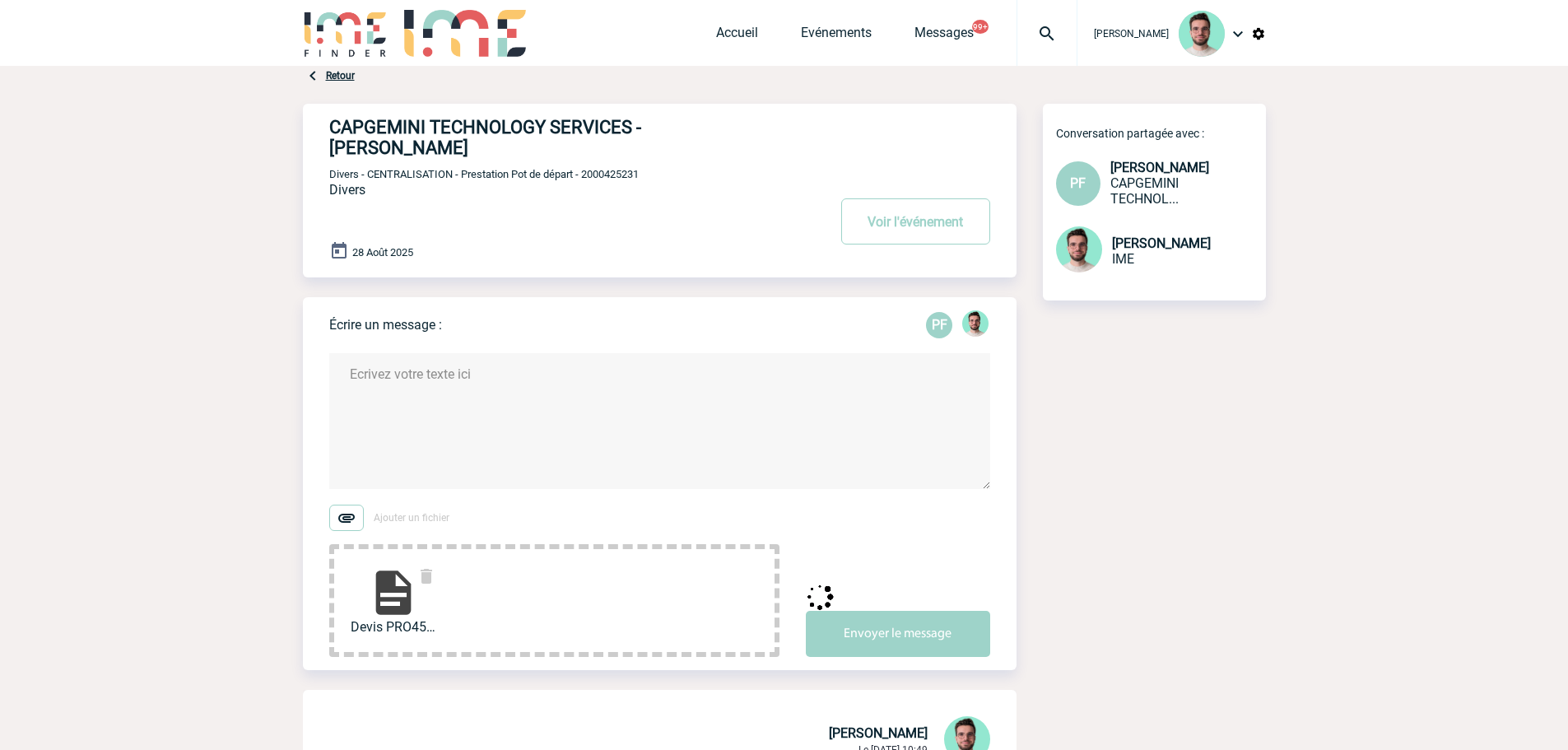
scroll to position [0, 0]
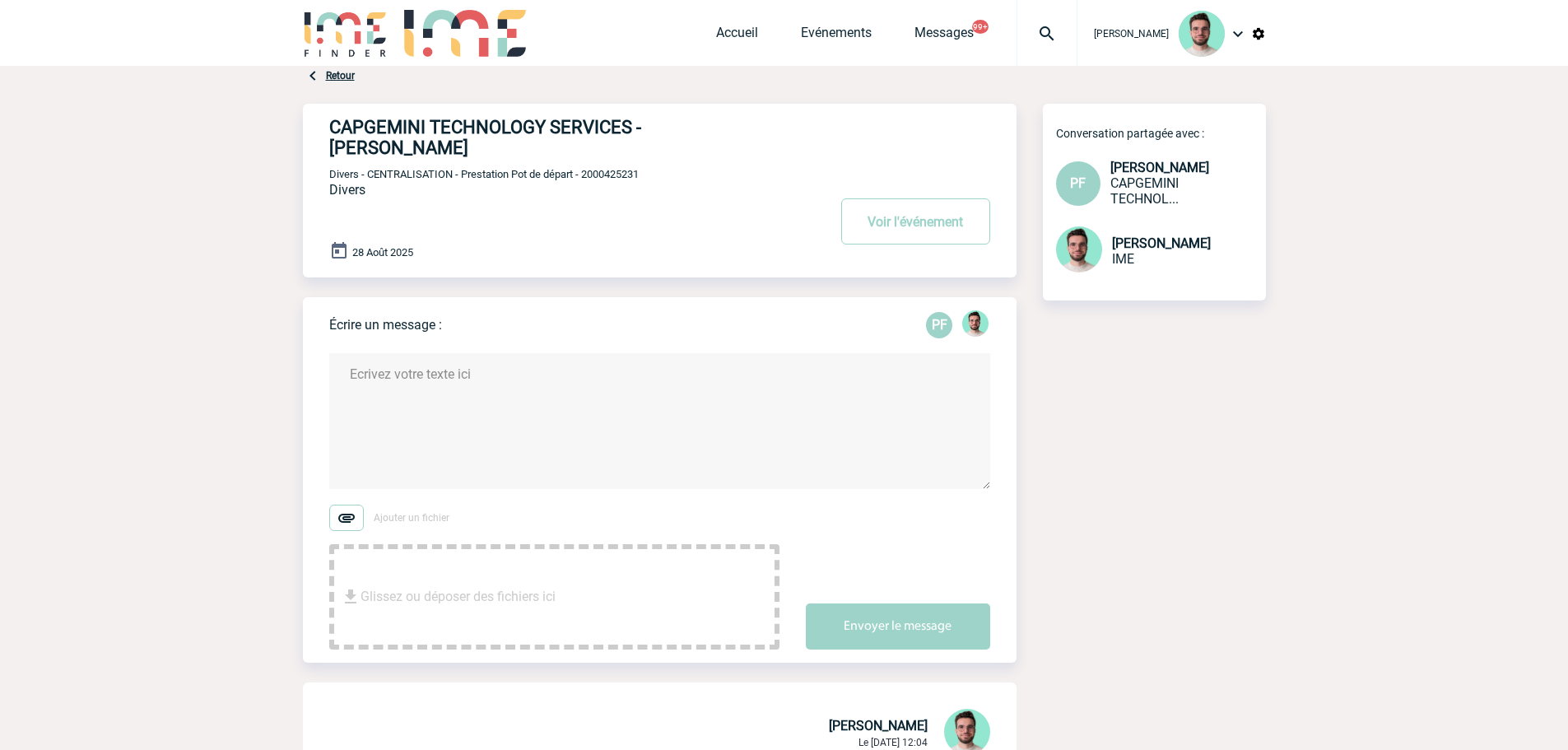
click at [615, 180] on span "Divers - CENTRALISATION - Prestation Pot de départ - 2000425231" at bounding box center [484, 173] width 310 height 12
copy span "2000425231"
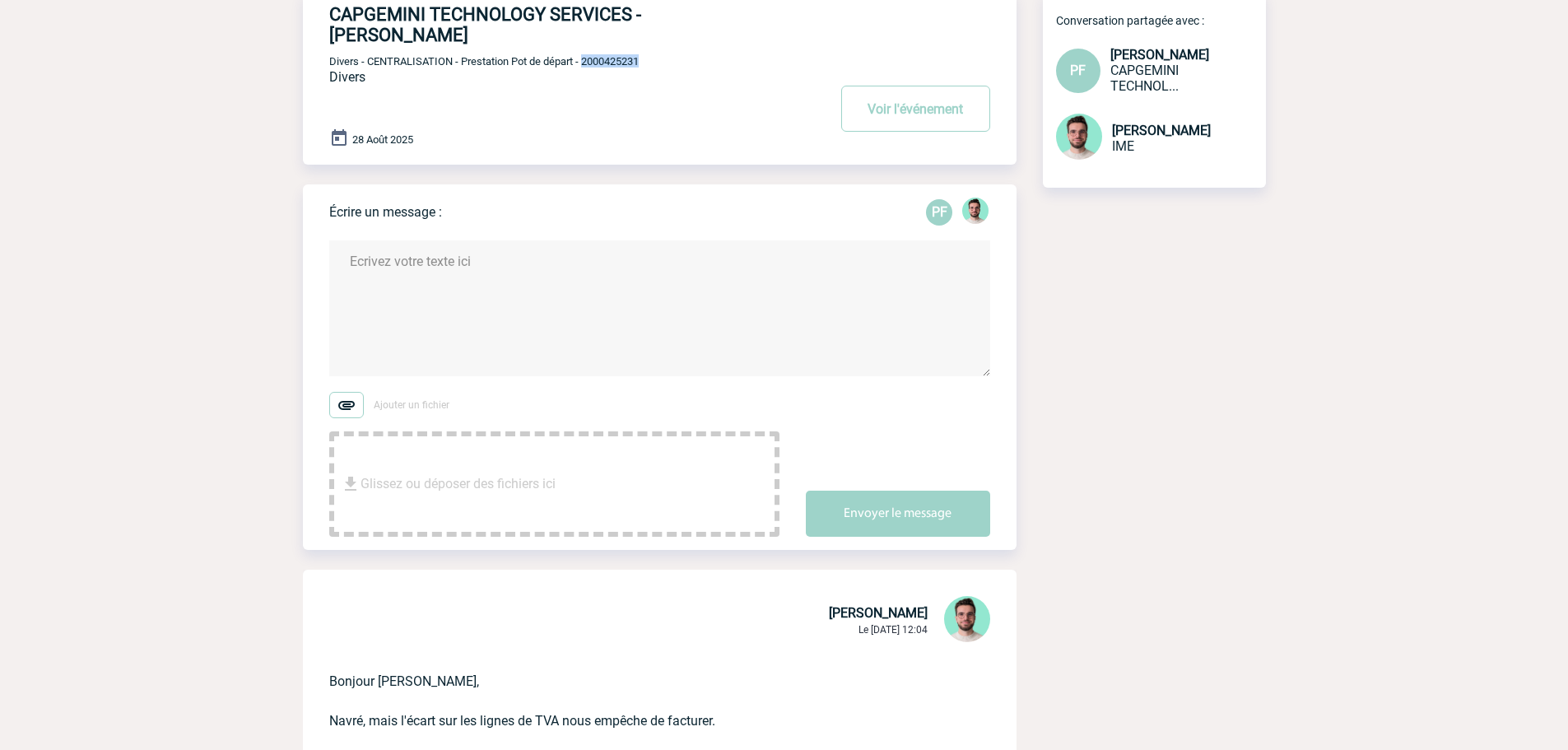
scroll to position [329, 0]
